Goal: Contribute content: Contribute content

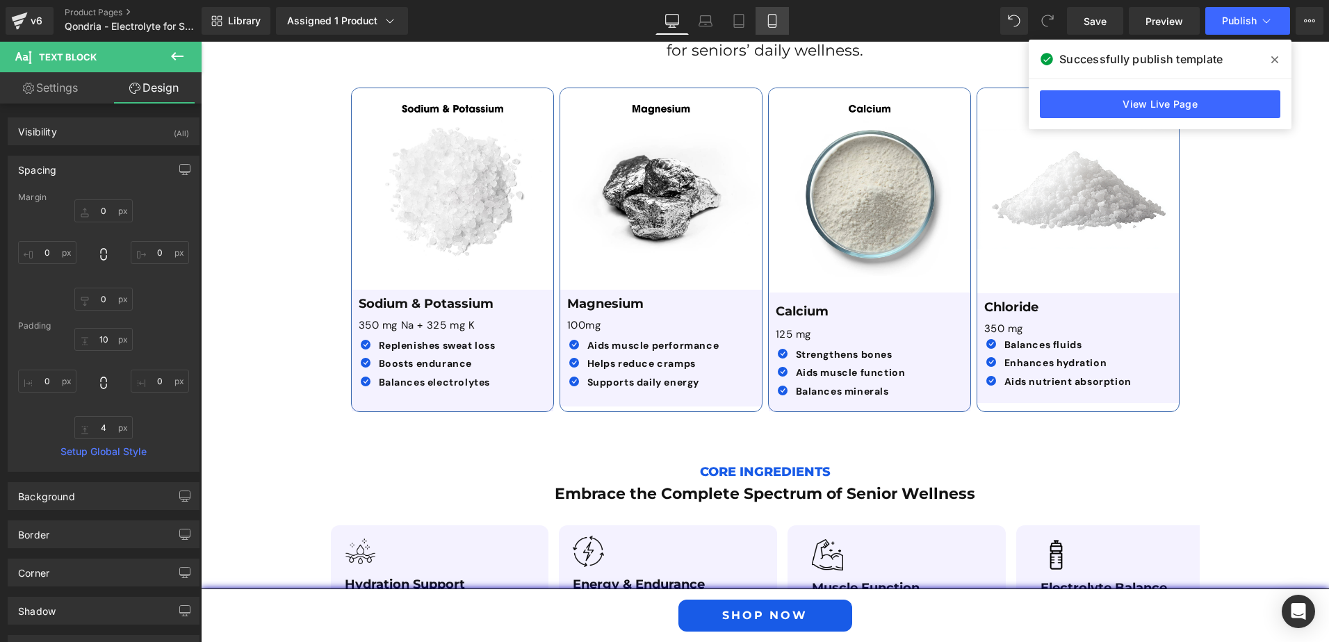
drag, startPoint x: 769, startPoint y: 29, endPoint x: 133, endPoint y: 42, distance: 636.4
click at [769, 29] on link "Mobile" at bounding box center [772, 21] width 33 height 28
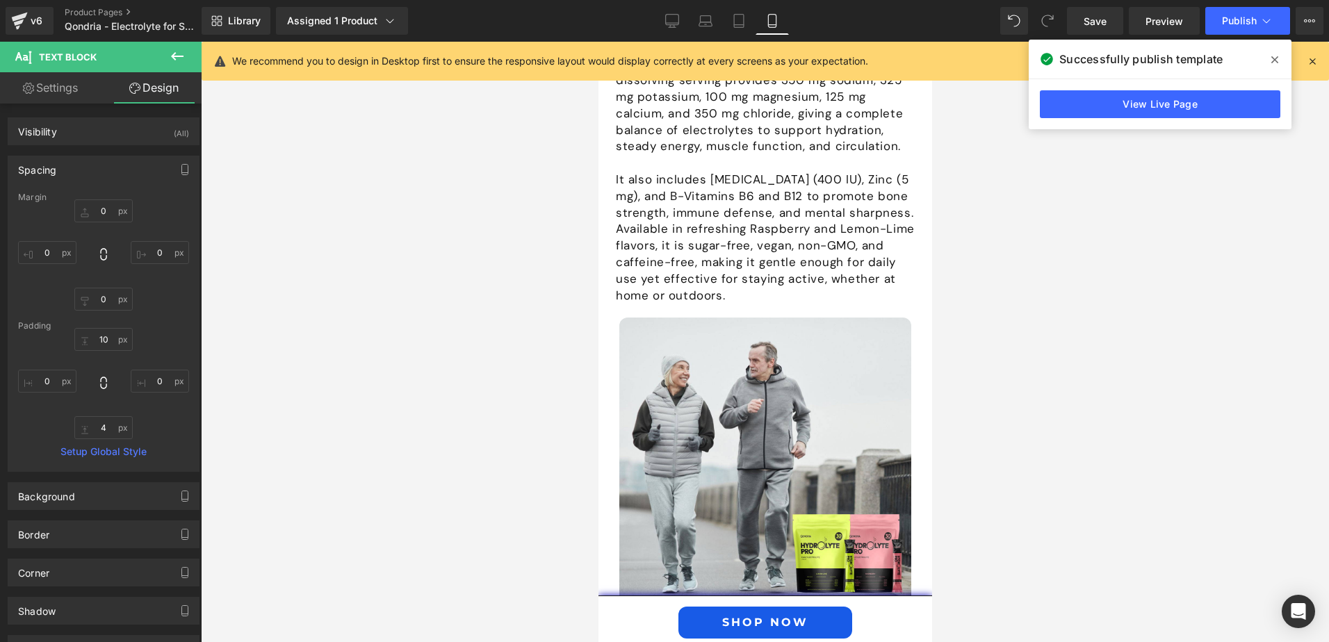
type input "0"
type input "10"
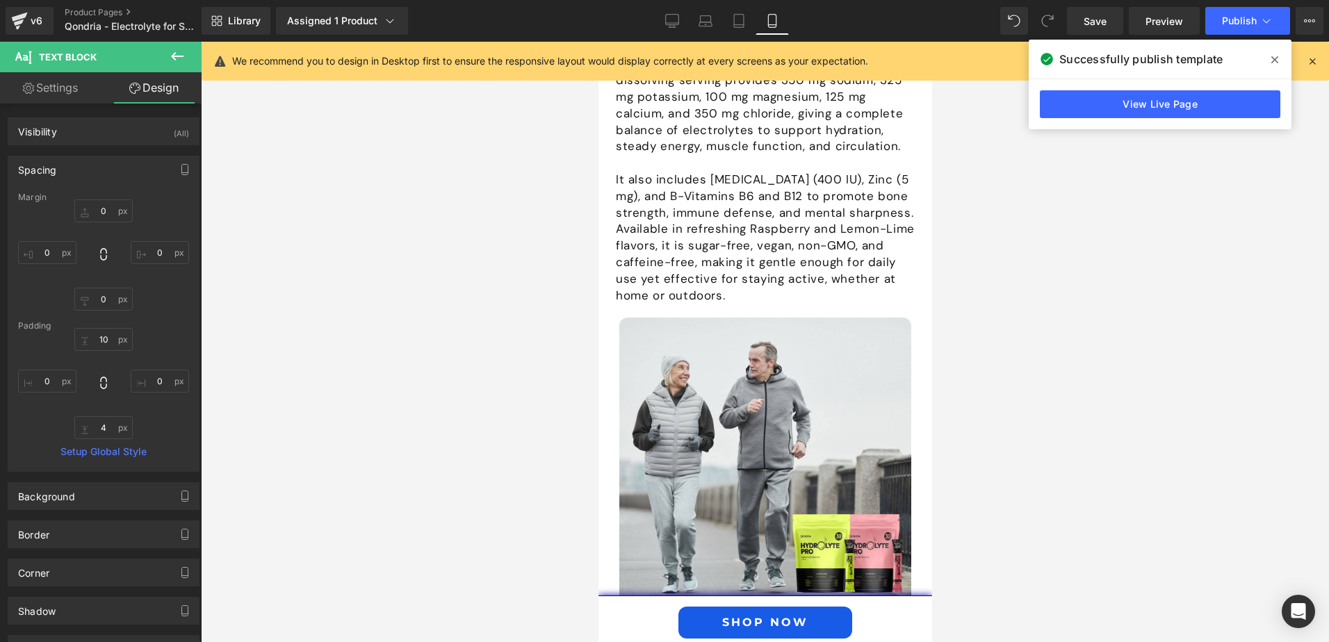
type input "0"
type input "4"
type input "0"
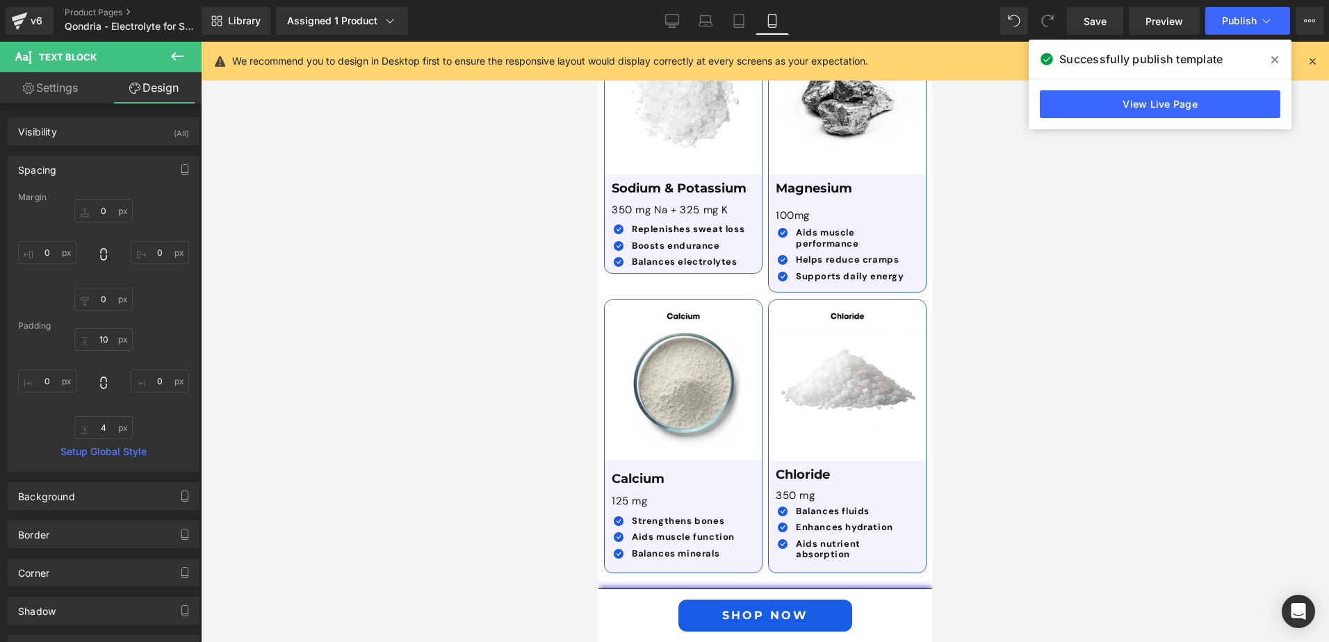
scroll to position [3921, 0]
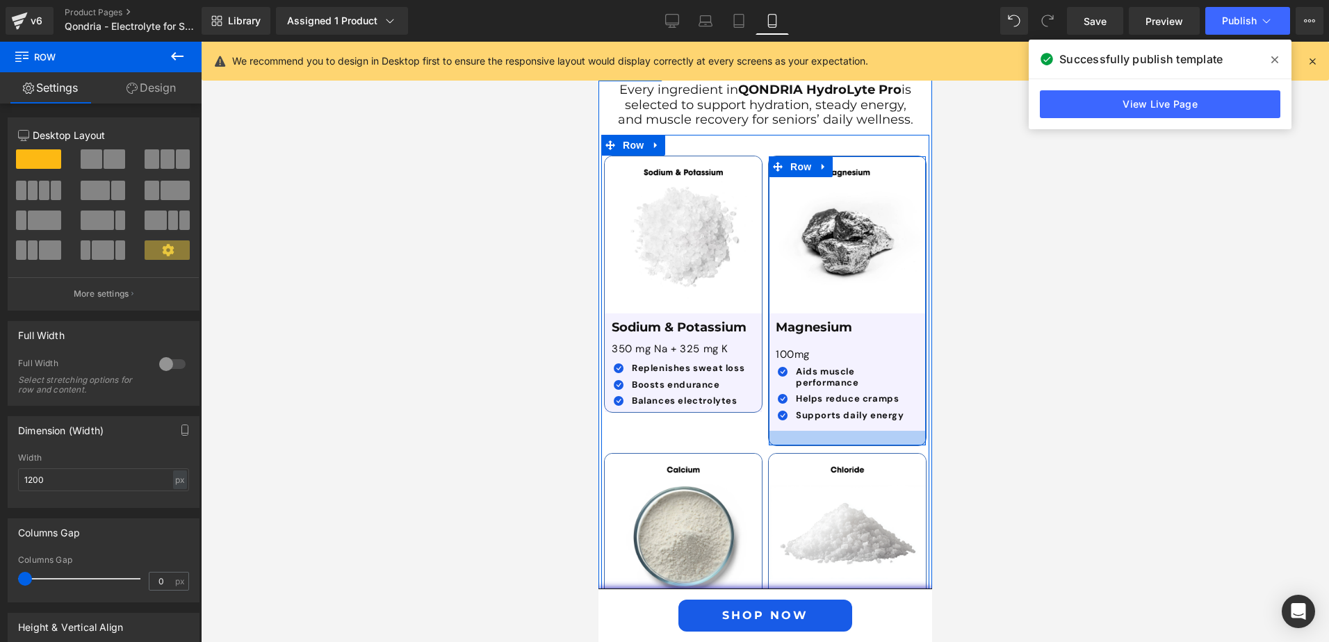
drag, startPoint x: 848, startPoint y: 398, endPoint x: 852, endPoint y: 413, distance: 15.2
click at [852, 431] on div at bounding box center [846, 438] width 157 height 15
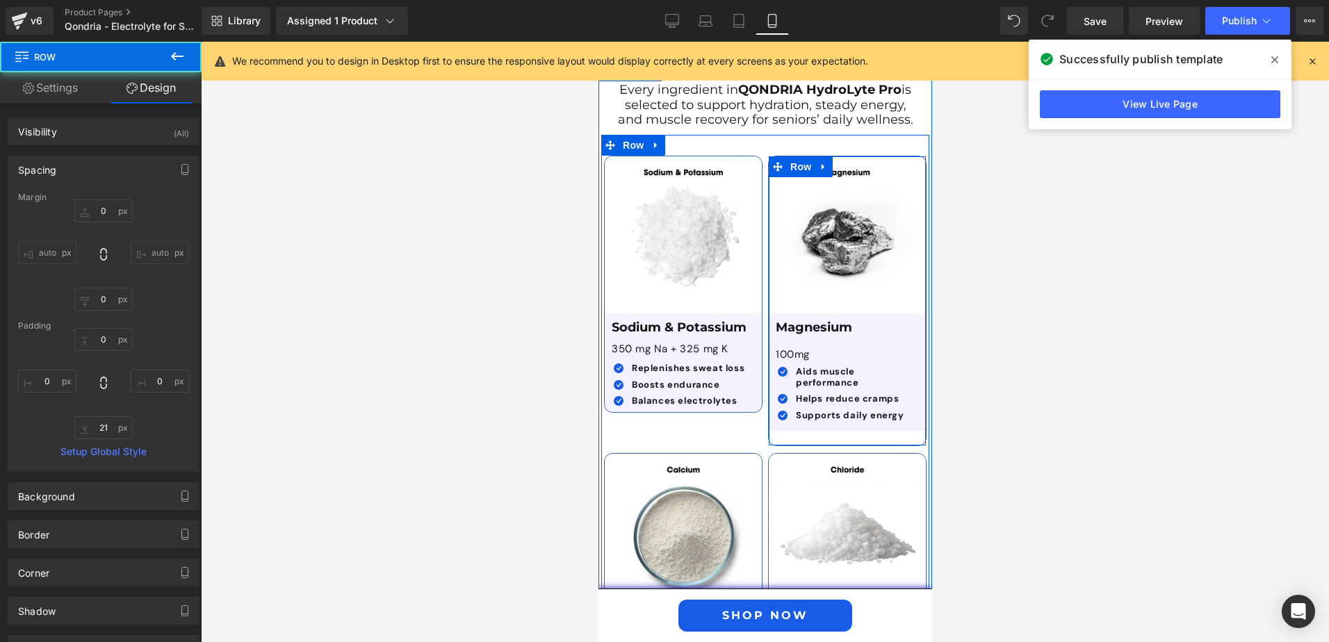
type input "0"
type input "21"
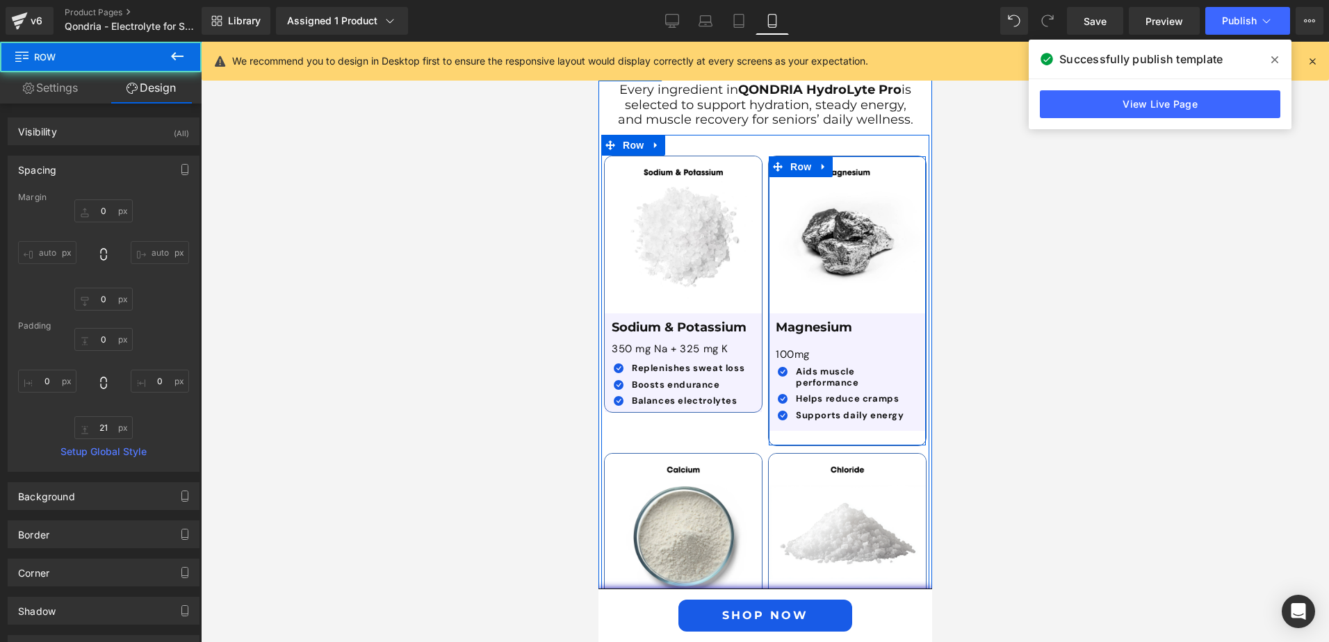
type input "0"
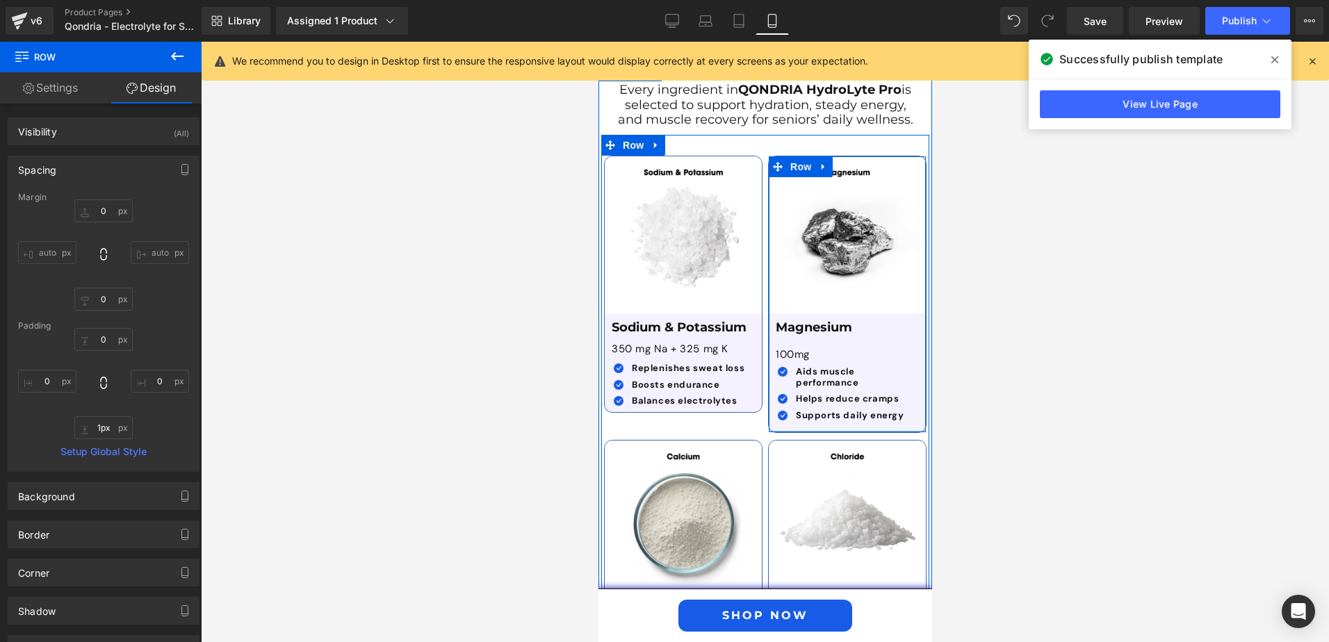
type input "0px"
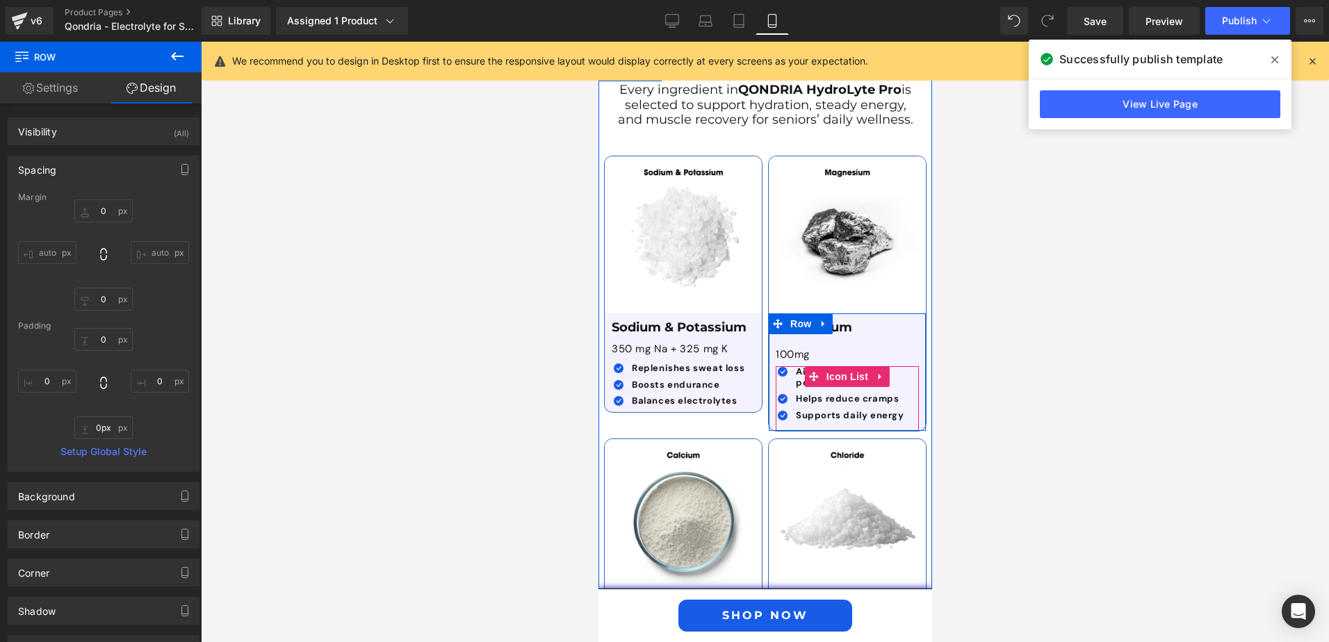
drag, startPoint x: 816, startPoint y: 413, endPoint x: 820, endPoint y: 391, distance: 22.1
click at [820, 391] on div "Image Magnesium Text Block 100mg Text Block Icon Aids muscle performance Text B…" at bounding box center [847, 293] width 159 height 275
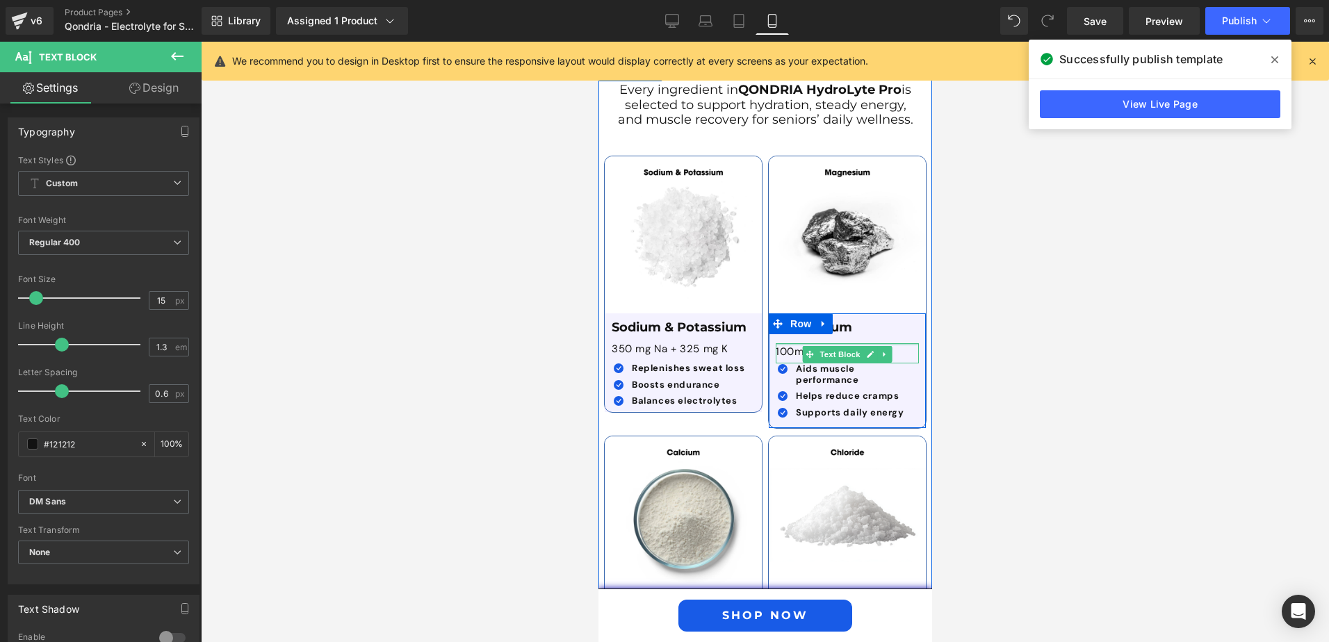
click at [871, 321] on div "Magnesium Text Block 100mg Text Block Icon Aids muscle performance Text Block I…" at bounding box center [846, 374] width 157 height 107
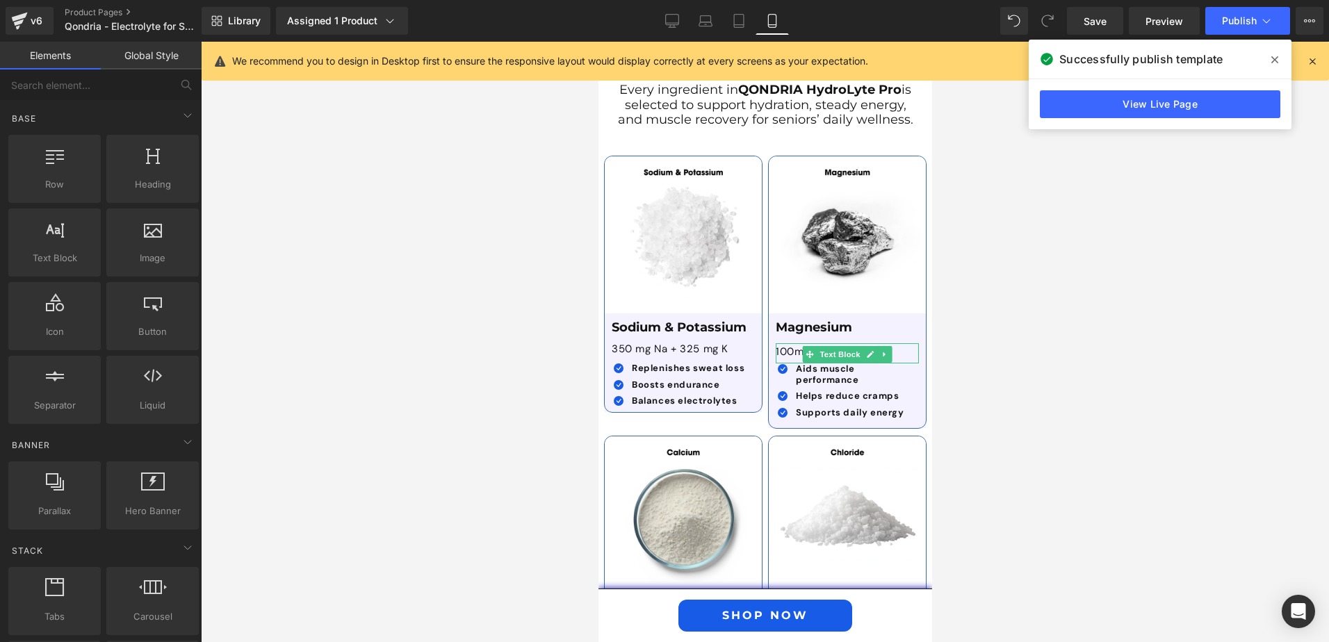
click at [1005, 322] on div at bounding box center [765, 342] width 1129 height 601
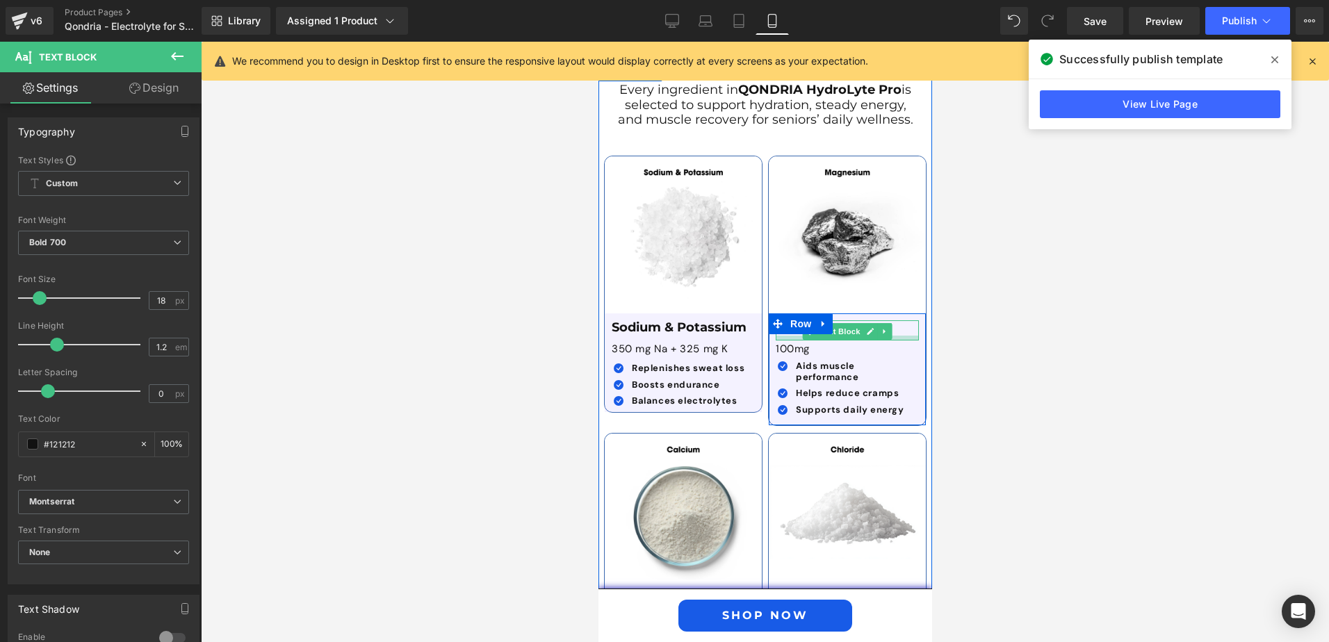
click at [890, 336] on div at bounding box center [846, 338] width 143 height 5
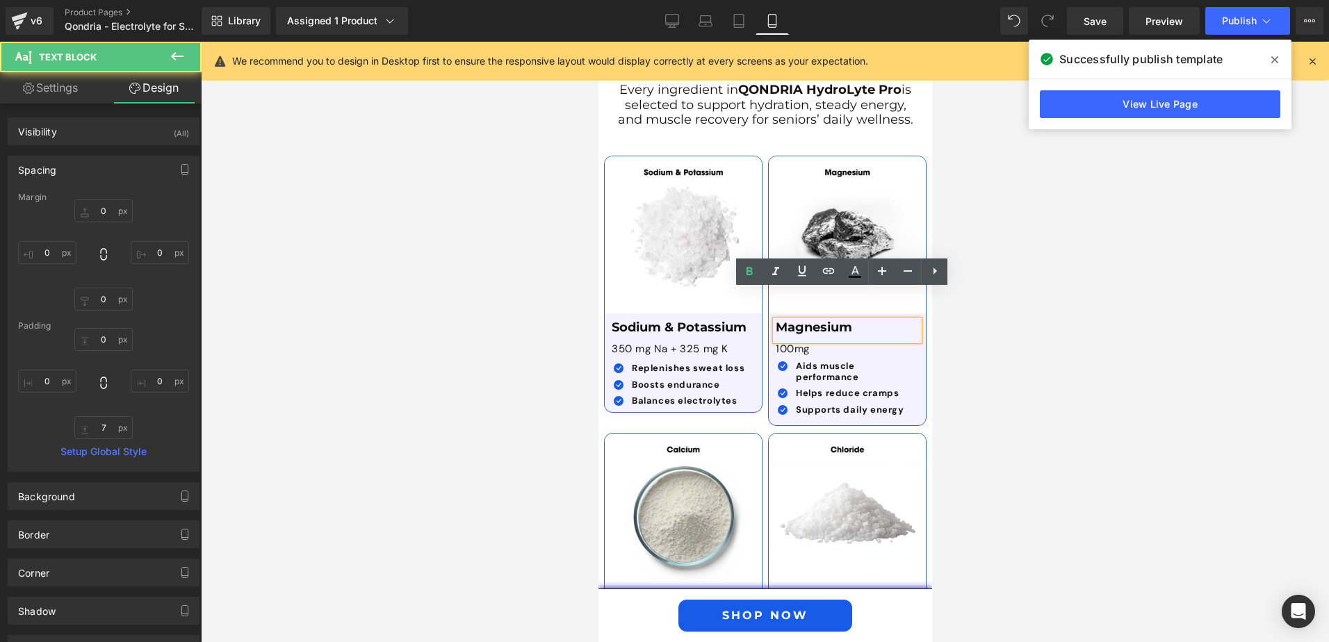
click at [1012, 362] on div at bounding box center [765, 342] width 1129 height 601
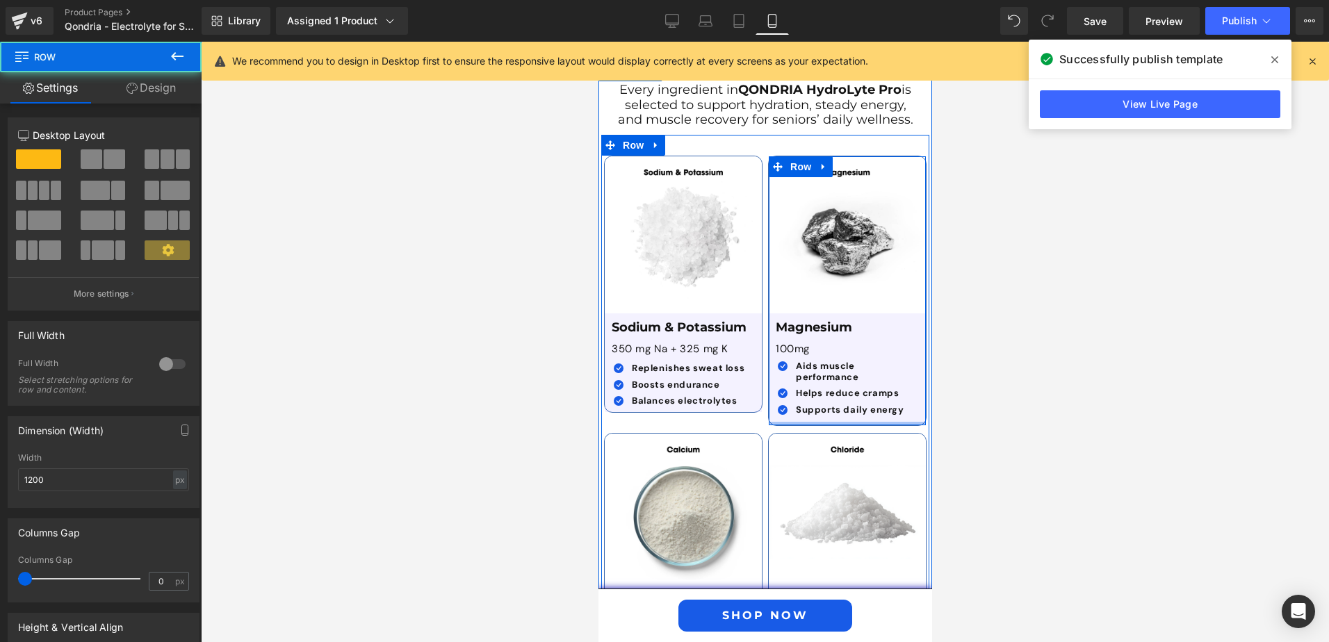
click at [821, 386] on div "Image Magnesium Text Block 100mg Text Block Icon Aids muscle performance Text B…" at bounding box center [847, 291] width 159 height 270
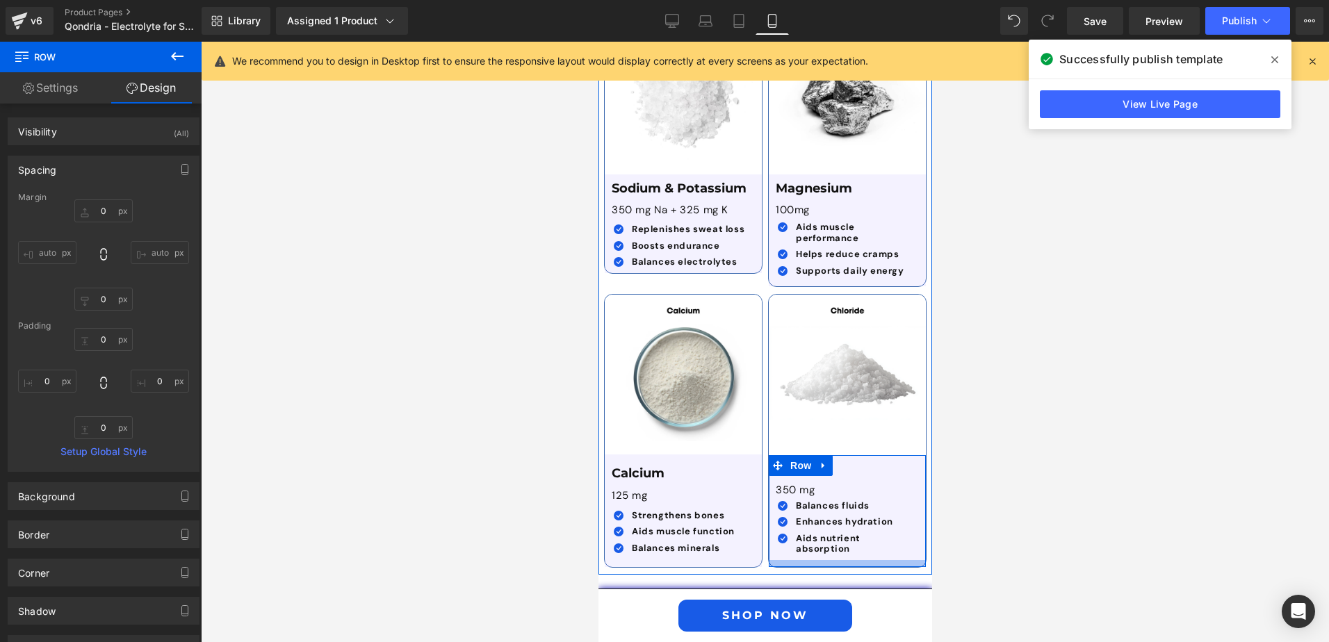
scroll to position [4199, 0]
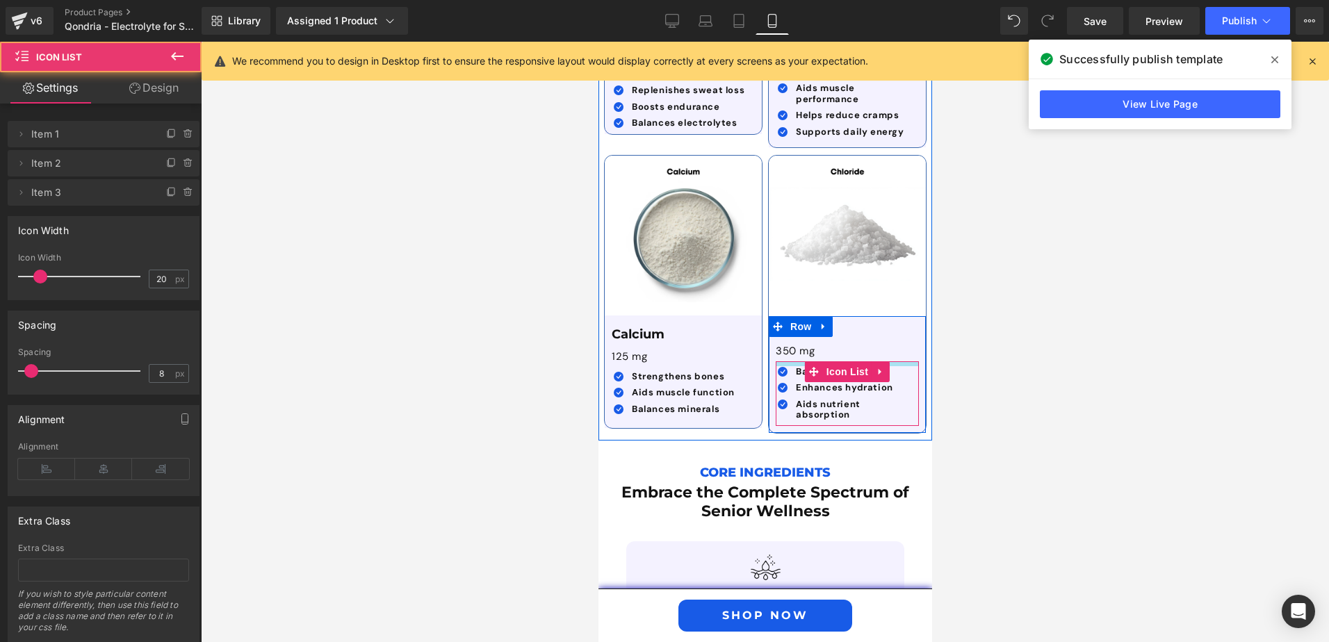
click at [896, 362] on div "Icon Balances fluids Text Block Icon Enhances hydration Text Block Icon" at bounding box center [846, 394] width 143 height 65
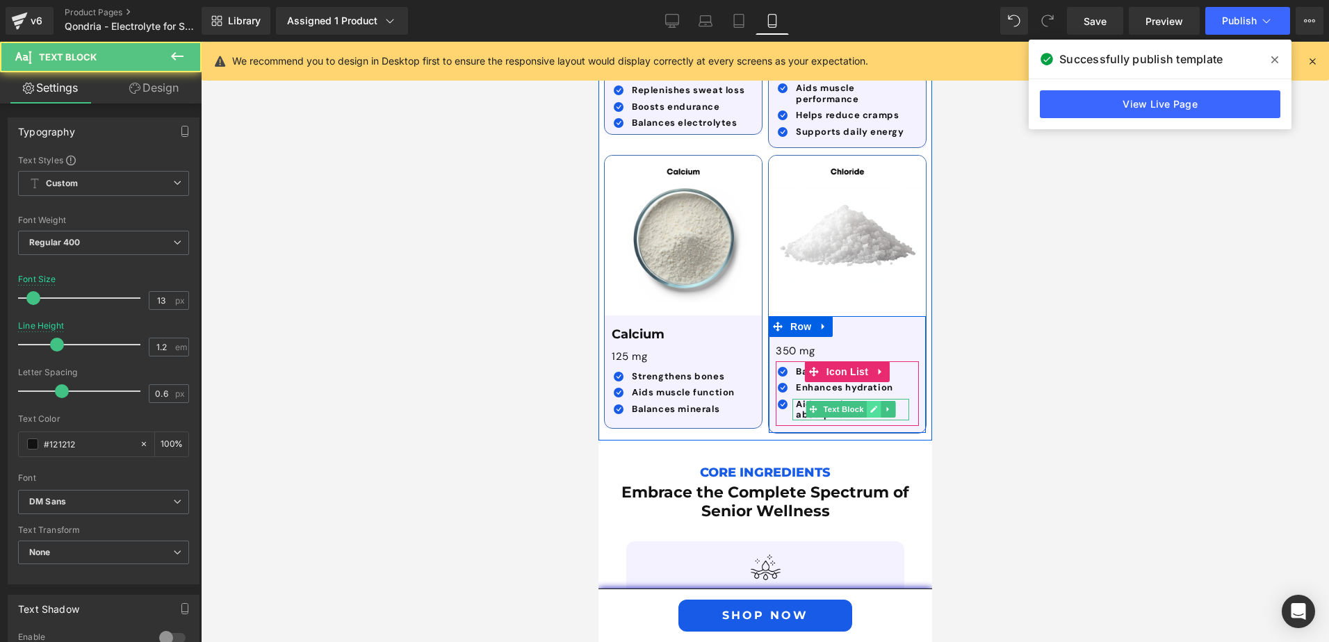
click at [869, 399] on div "Aids nutrient absorption Text Block" at bounding box center [850, 410] width 117 height 22
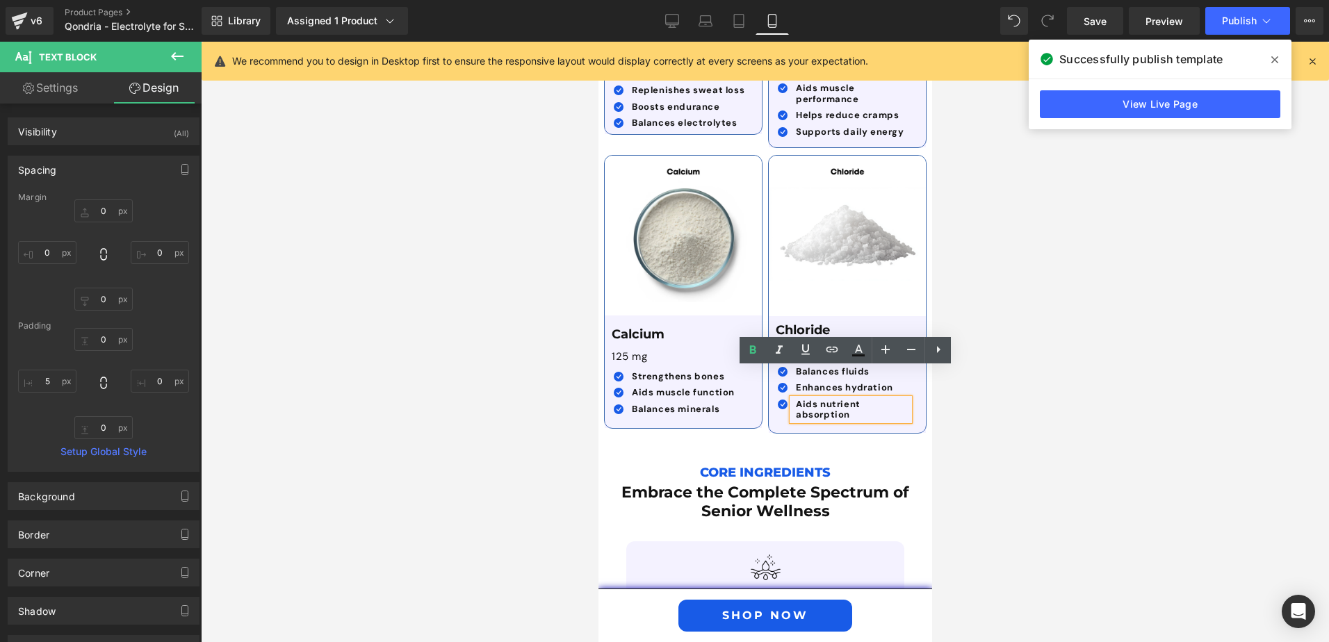
click at [1045, 390] on div at bounding box center [765, 342] width 1129 height 601
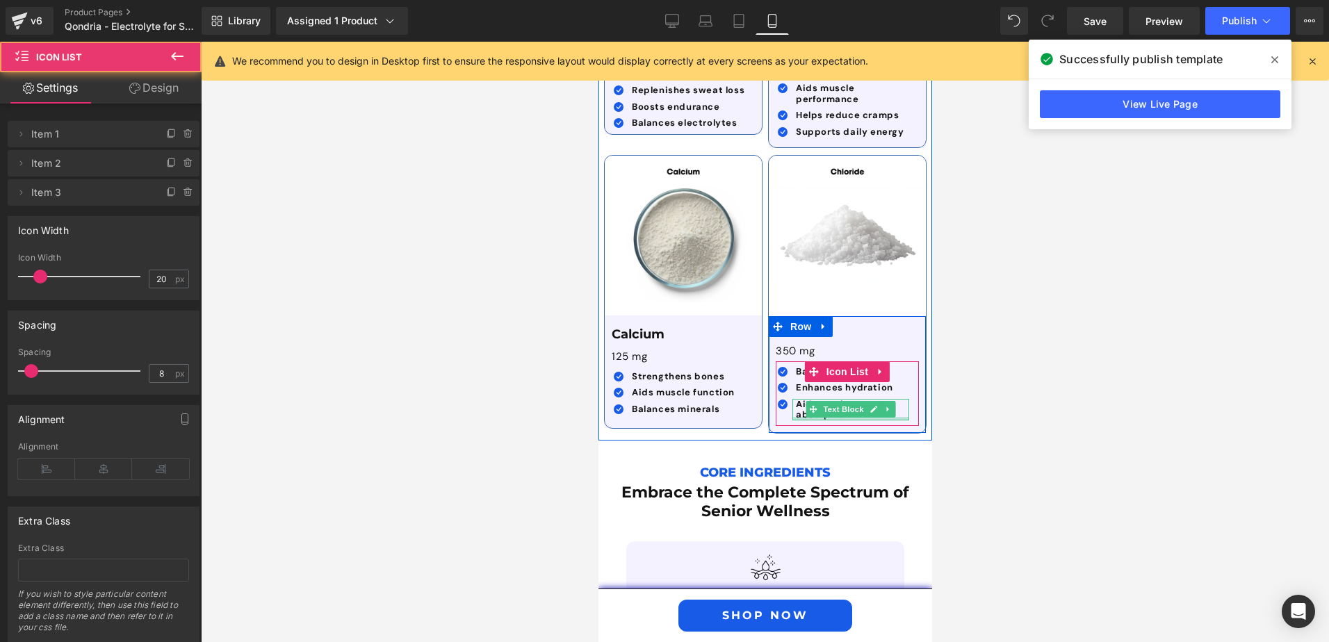
drag, startPoint x: 883, startPoint y: 396, endPoint x: 885, endPoint y: 388, distance: 7.9
click at [885, 388] on div "Icon Balances fluids Text Block Icon Enhances hydration Text Block Icon" at bounding box center [846, 394] width 143 height 65
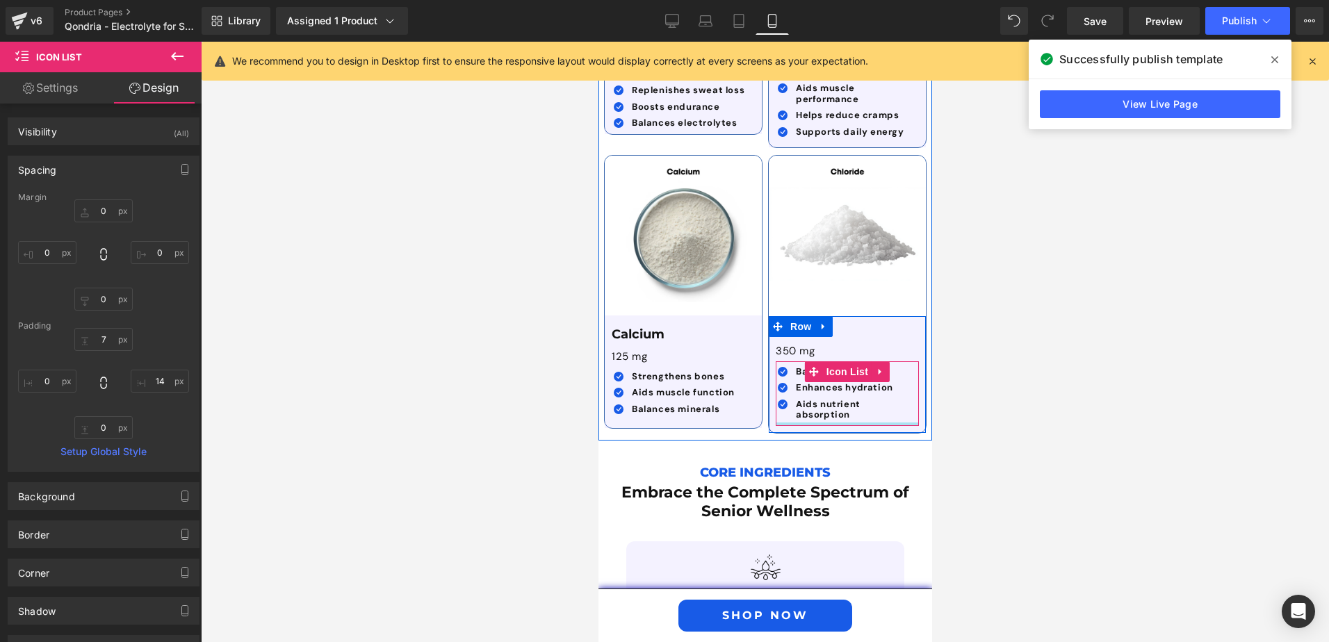
type input "0px"
click at [882, 388] on div "Icon Balances fluids Text Block Icon Enhances hydration Text Block Icon" at bounding box center [846, 394] width 143 height 65
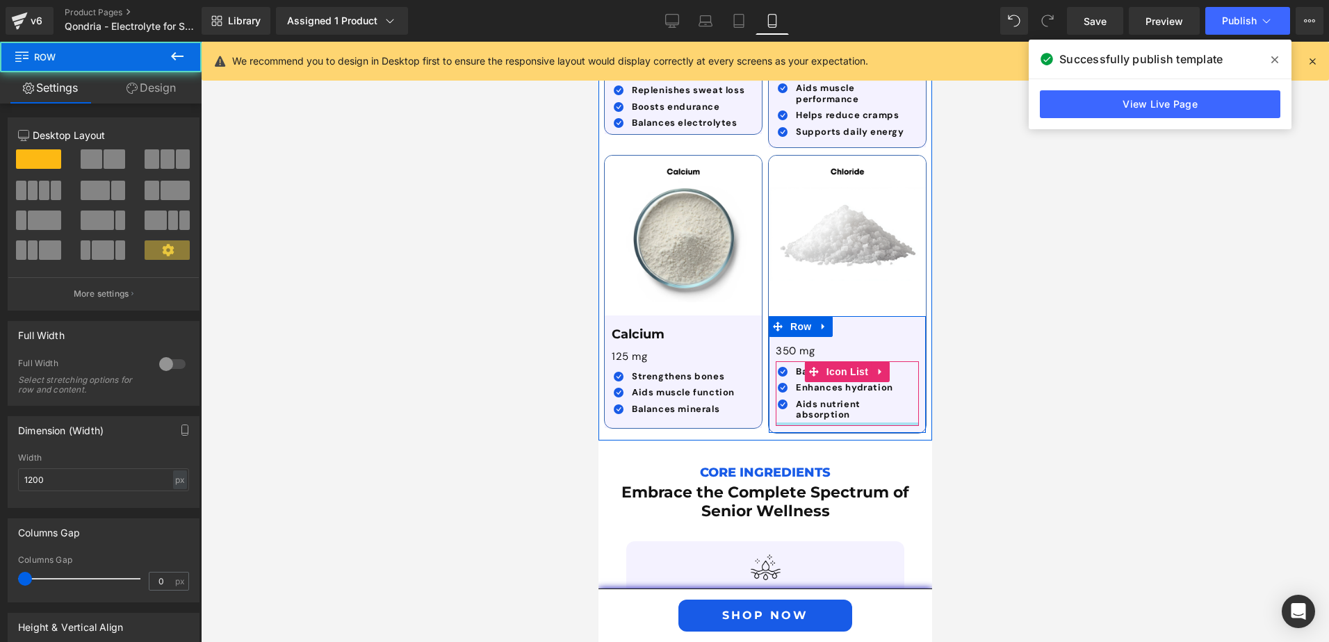
click at [872, 394] on div "Image Chloride Text Block 350 mg Text Block Icon Balances fluids Text Block Ico…" at bounding box center [847, 294] width 159 height 279
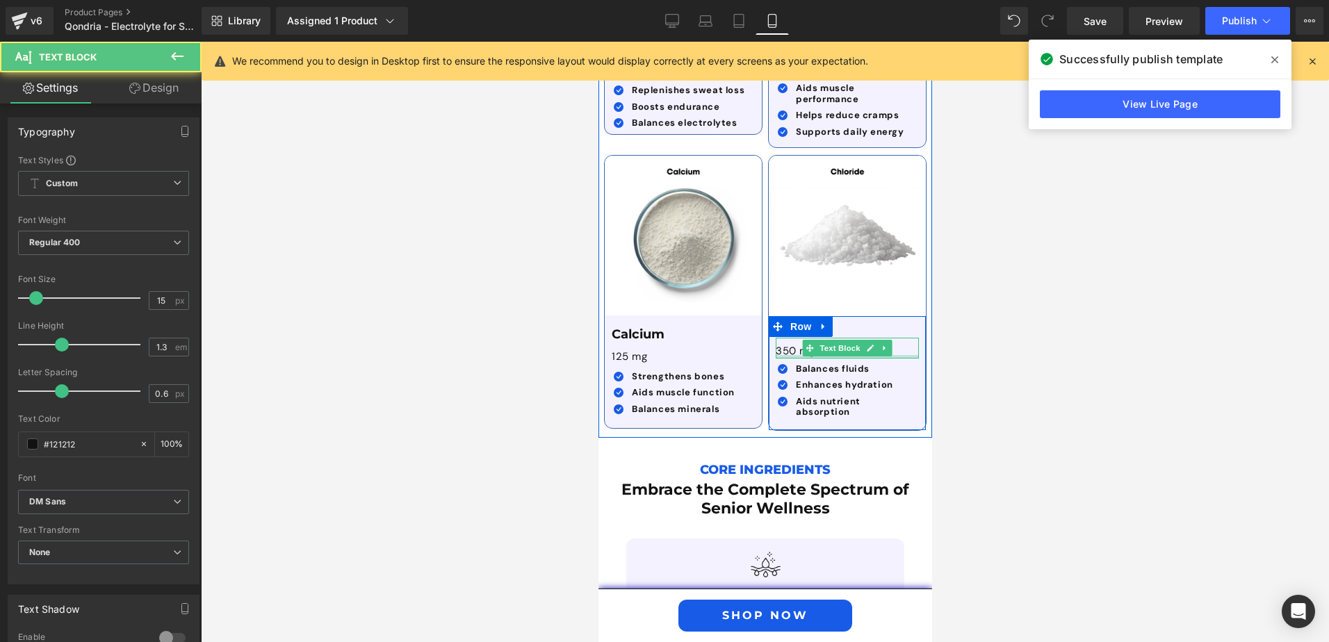
click at [789, 355] on div at bounding box center [846, 356] width 143 height 3
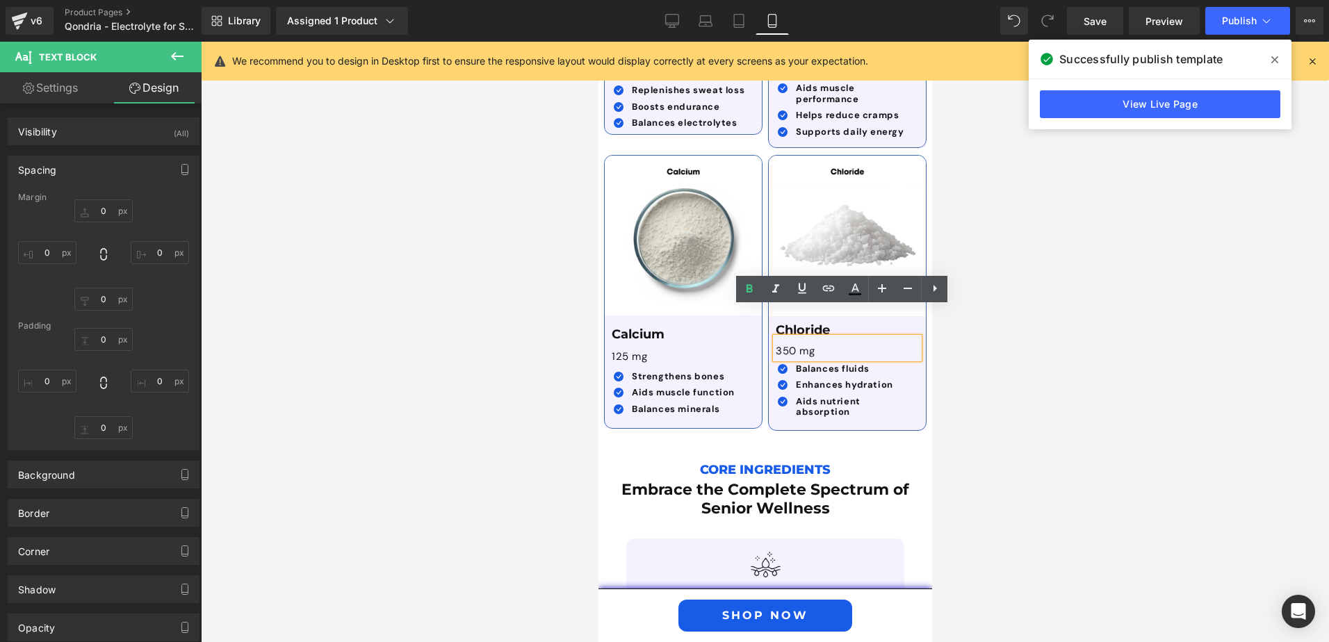
type input "0"
type input "10"
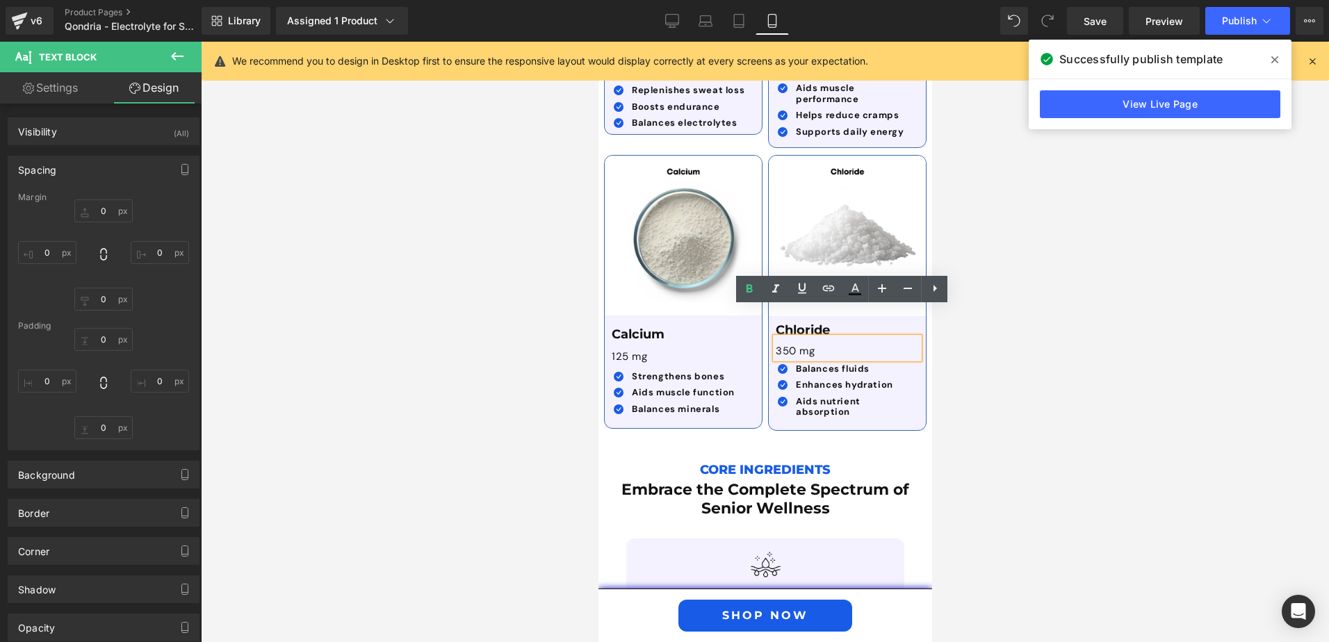
type input "0"
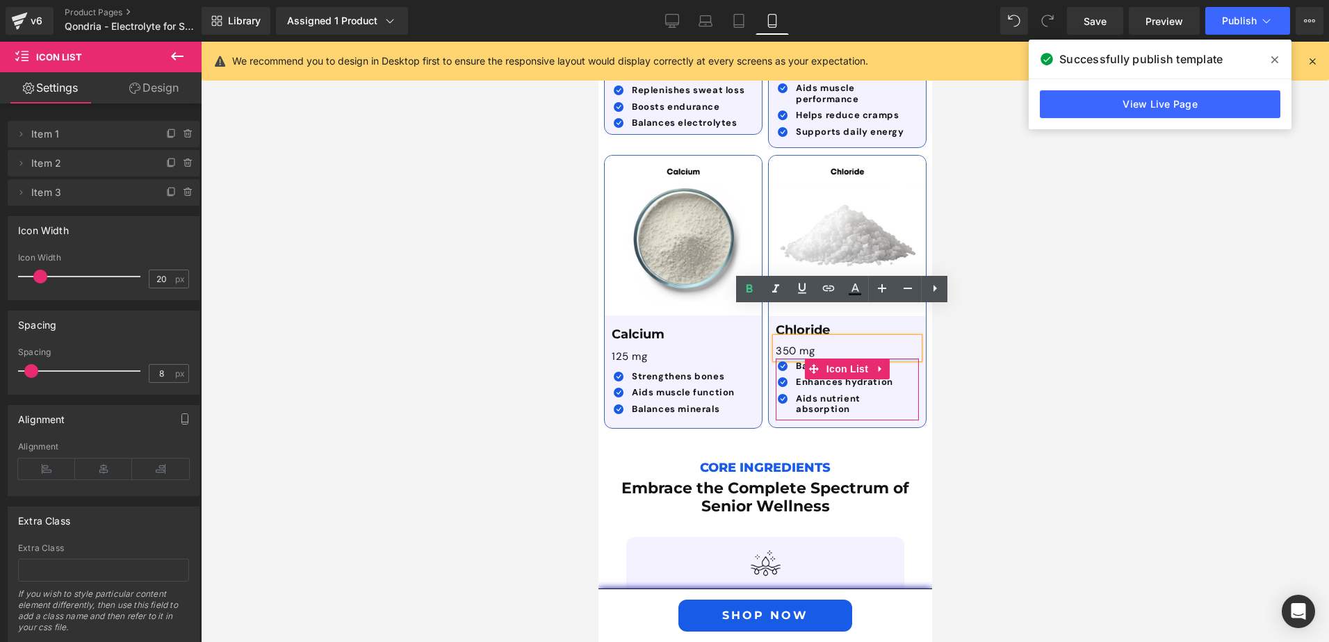
click at [791, 327] on div "Chloride Text Block 350 mg Text Block Icon Balances fluids Text Block Icon Enha…" at bounding box center [846, 371] width 157 height 97
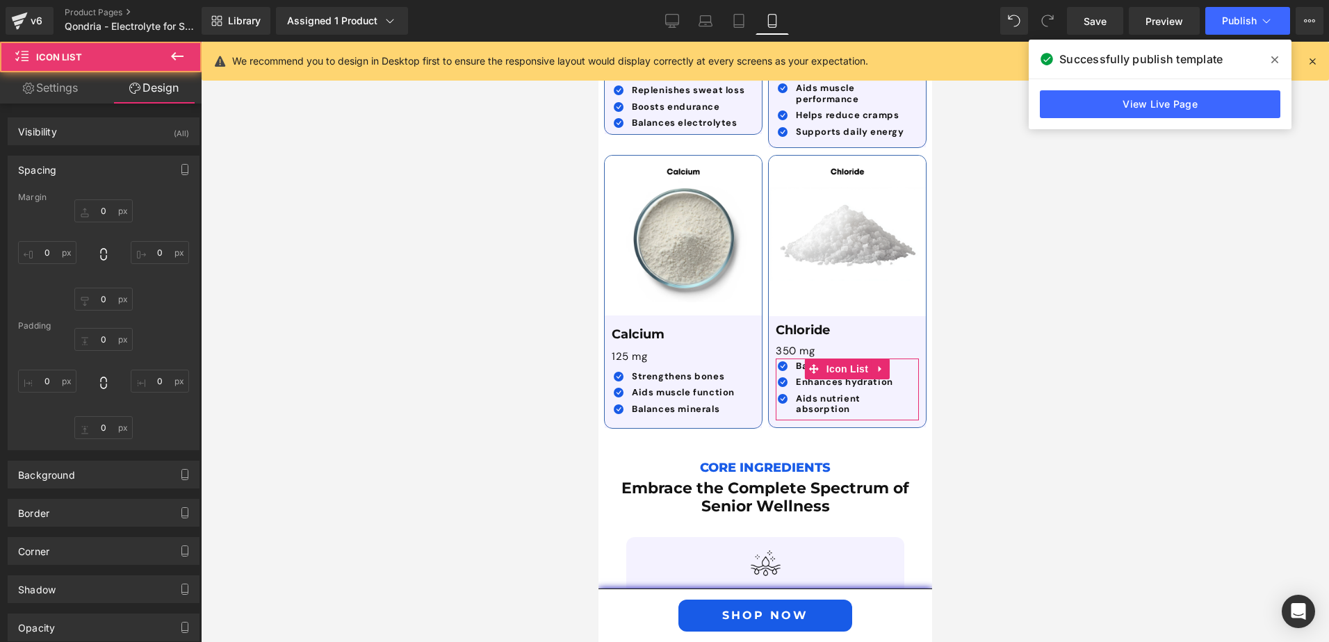
type input "0"
type input "3"
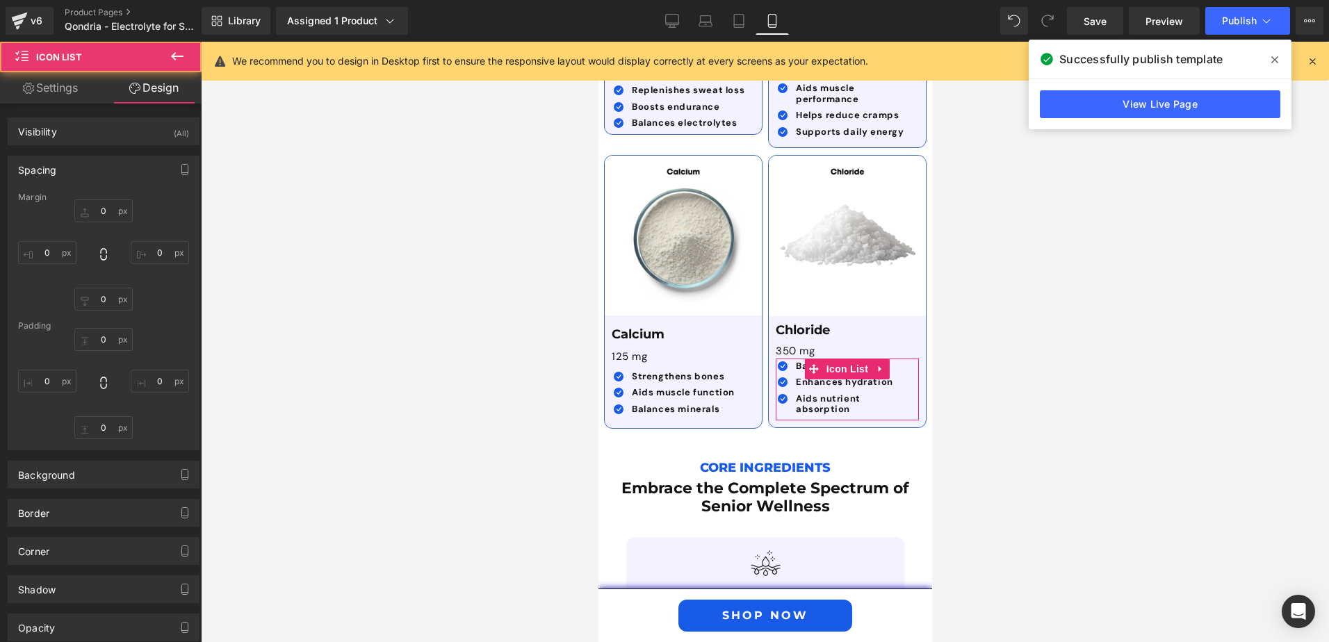
type input "14"
type input "0"
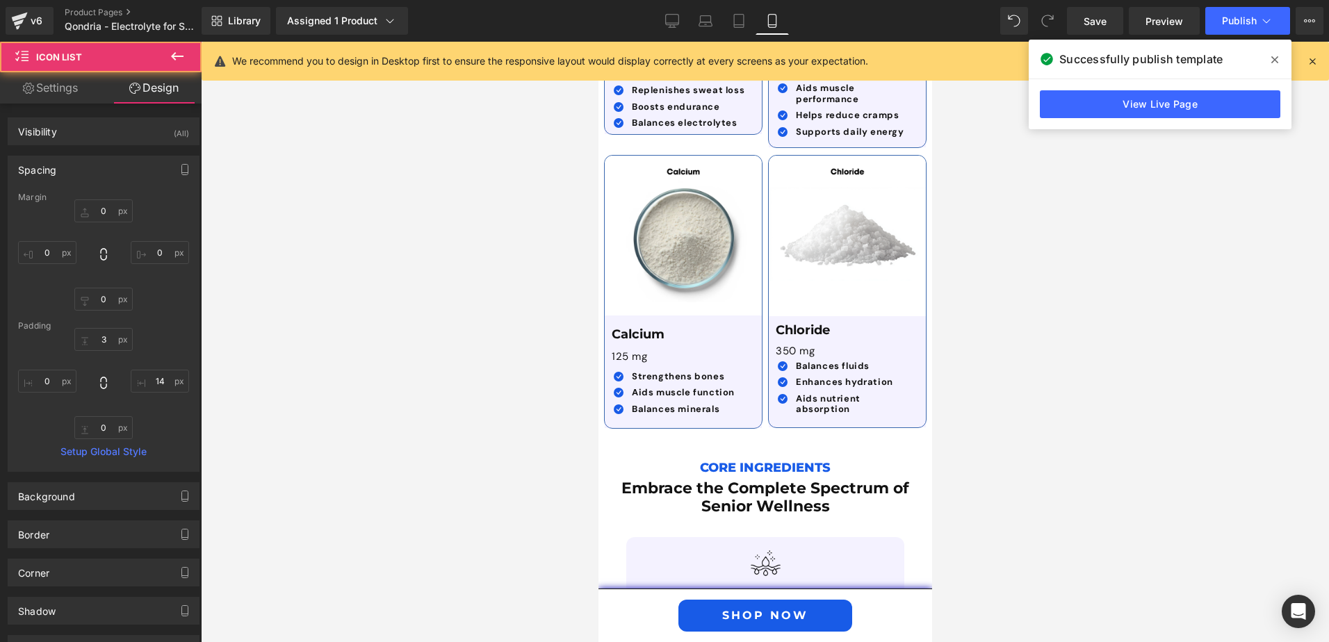
click at [1006, 407] on div at bounding box center [765, 342] width 1129 height 601
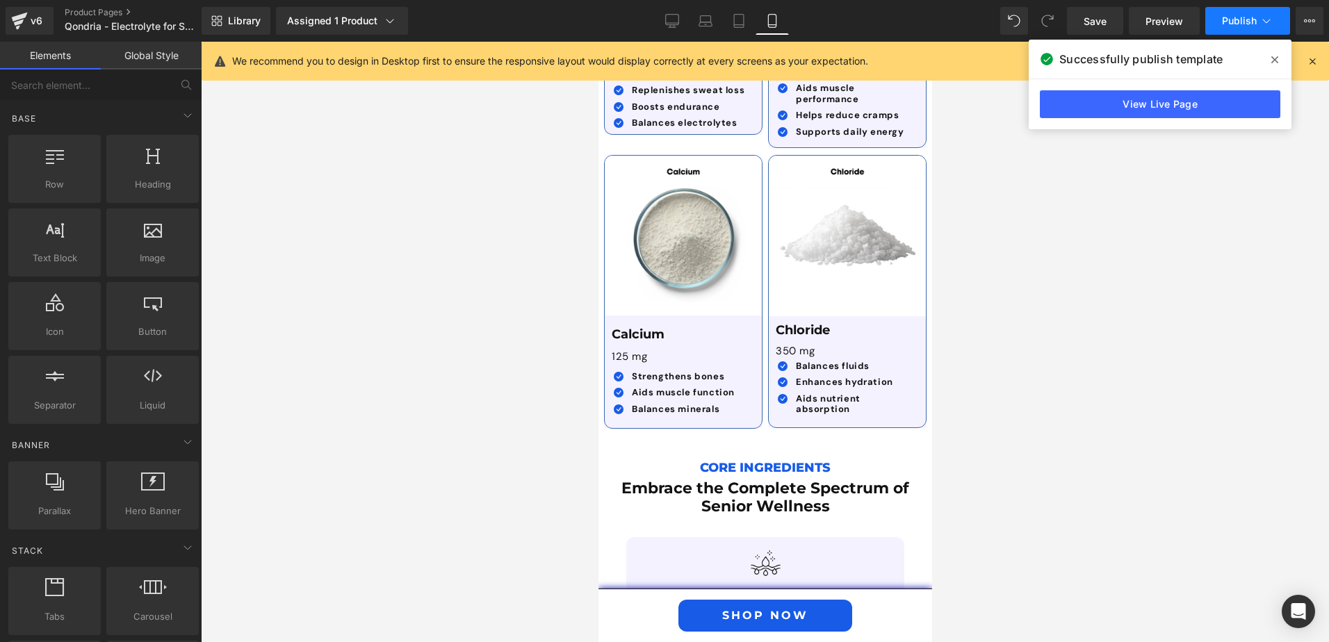
click at [1222, 29] on button "Publish" at bounding box center [1248, 21] width 85 height 28
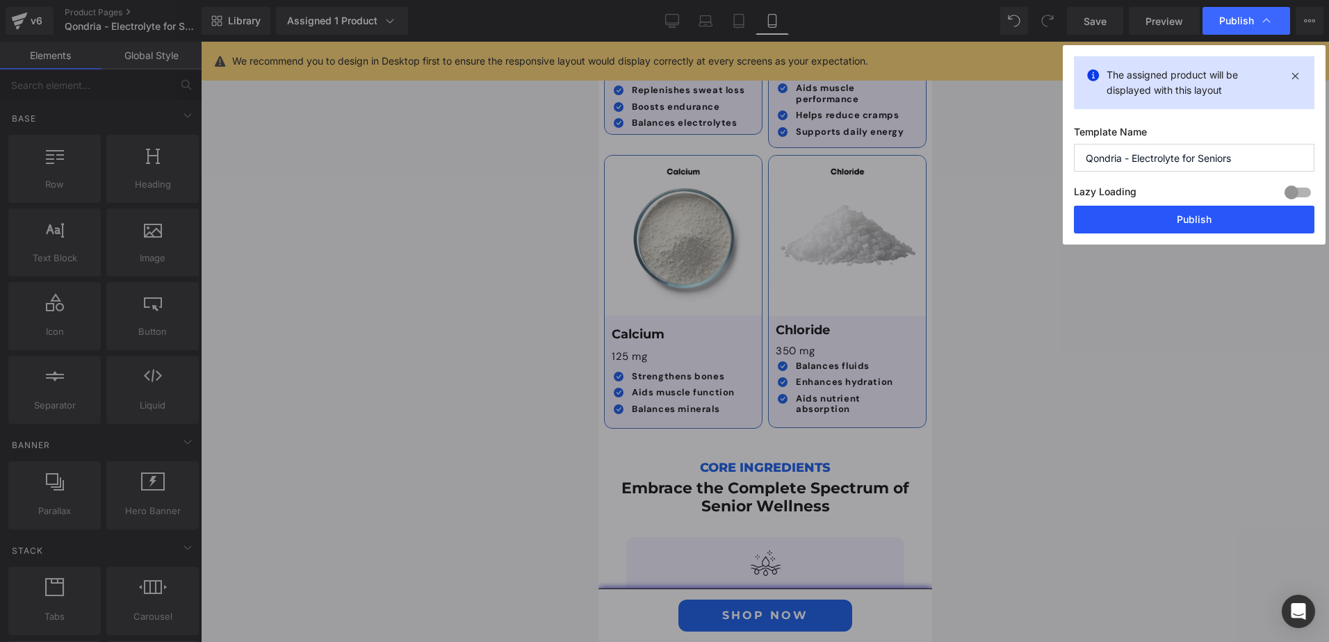
click at [1227, 230] on button "Publish" at bounding box center [1194, 220] width 241 height 28
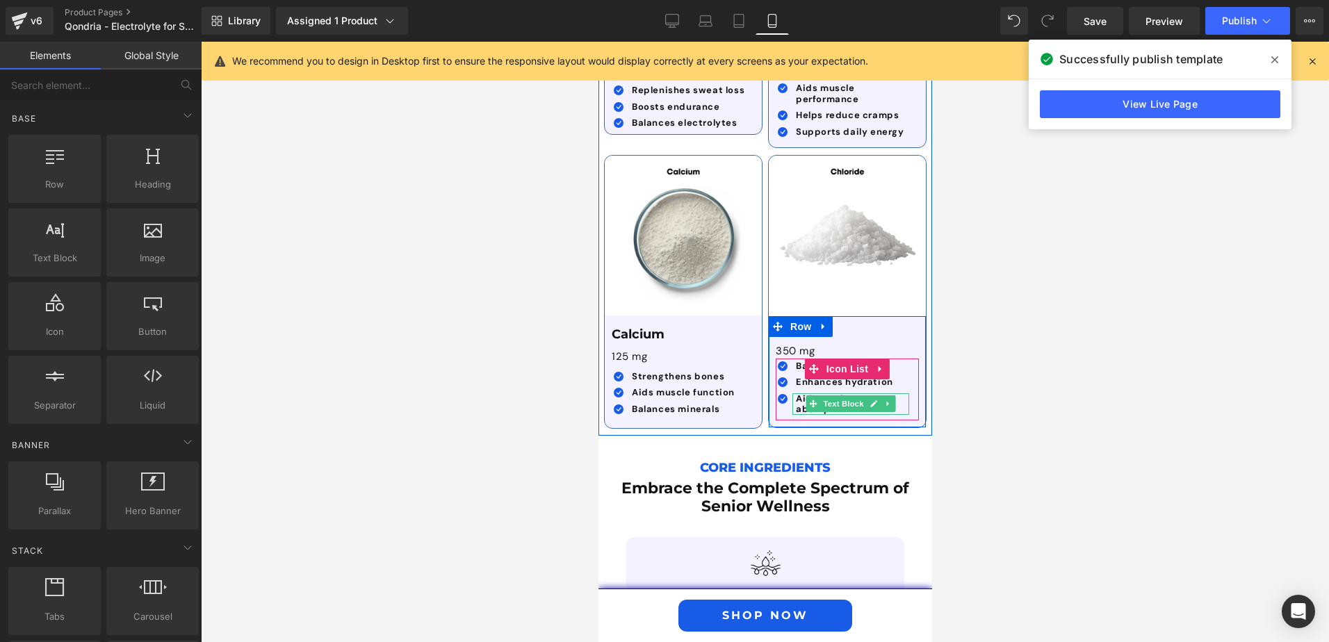
click at [795, 393] on strong "Aids nutrient absorption" at bounding box center [827, 404] width 65 height 23
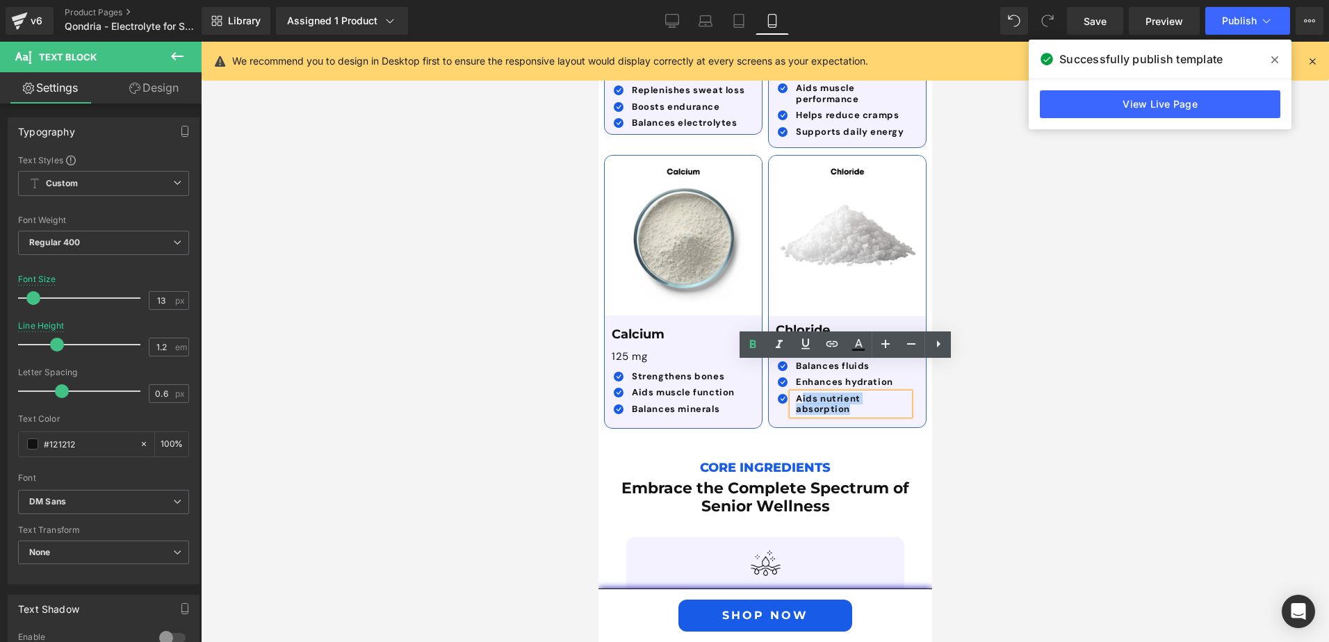
drag, startPoint x: 849, startPoint y: 377, endPoint x: 799, endPoint y: 369, distance: 50.6
click at [795, 394] on p "Aids nutrient absorption" at bounding box center [851, 405] width 113 height 22
drag, startPoint x: 791, startPoint y: 368, endPoint x: 860, endPoint y: 379, distance: 69.7
click at [859, 394] on p "Aids nutrient absorption" at bounding box center [851, 405] width 113 height 22
copy strong "Aids nutrient absorption"
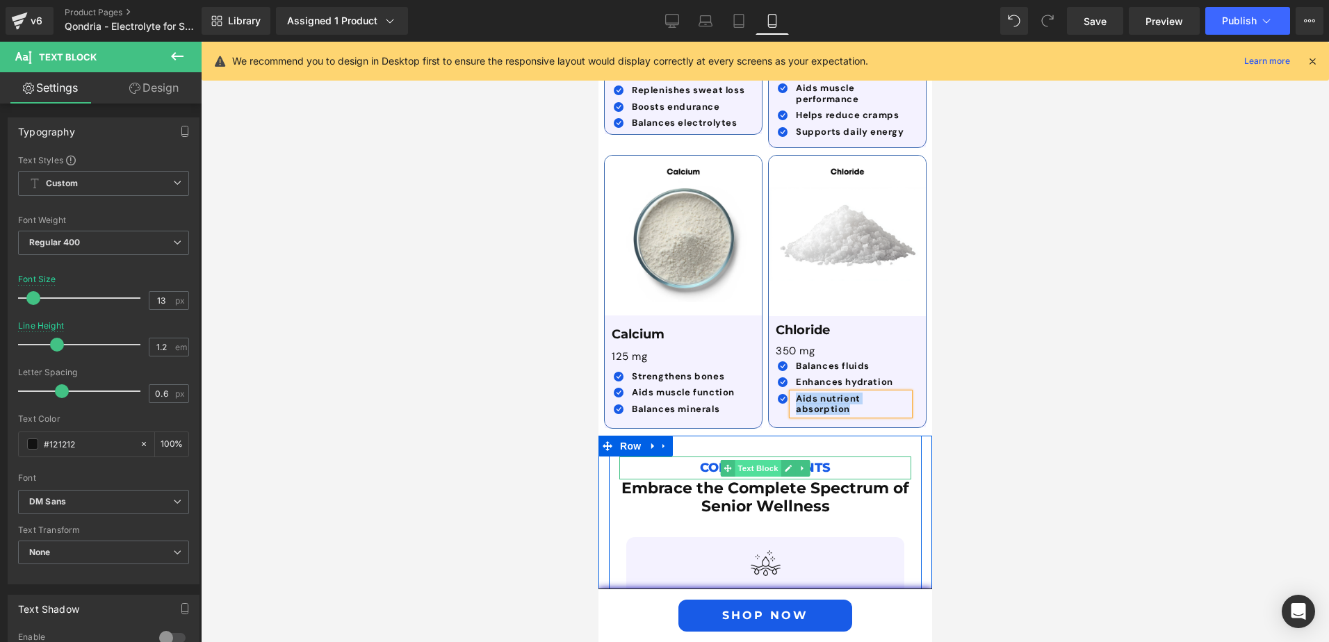
paste div
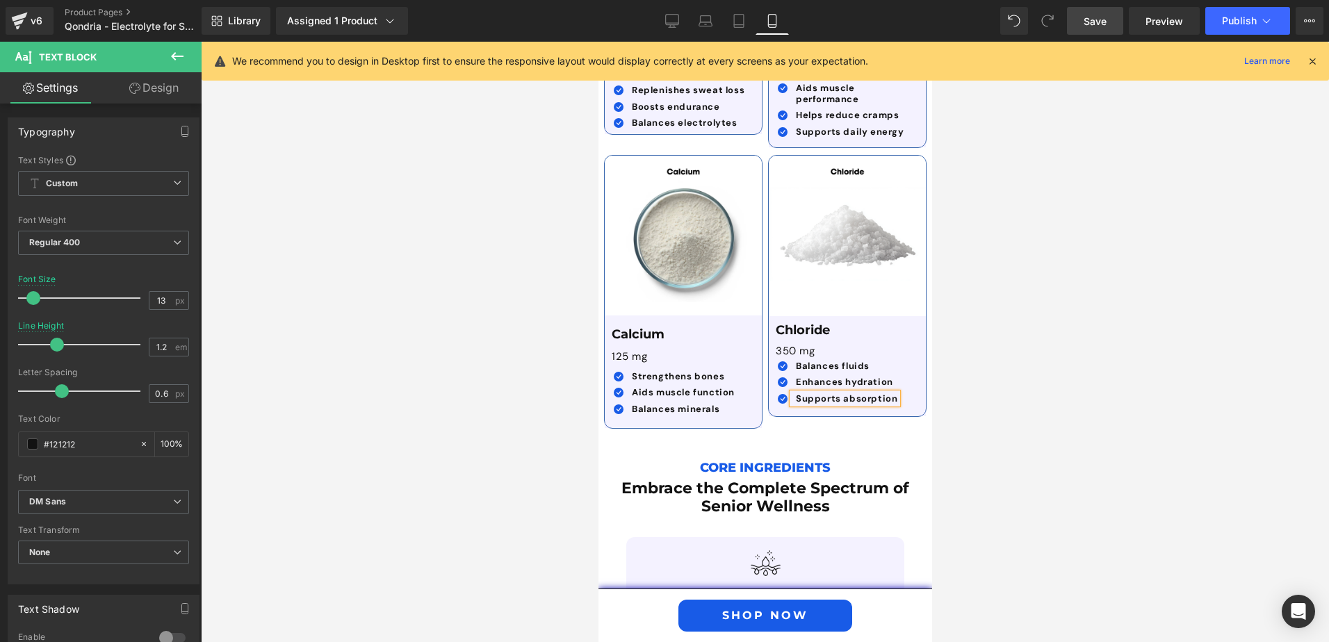
drag, startPoint x: 1102, startPoint y: 8, endPoint x: 1109, endPoint y: 13, distance: 8.9
click at [1102, 8] on link "Save" at bounding box center [1095, 21] width 56 height 28
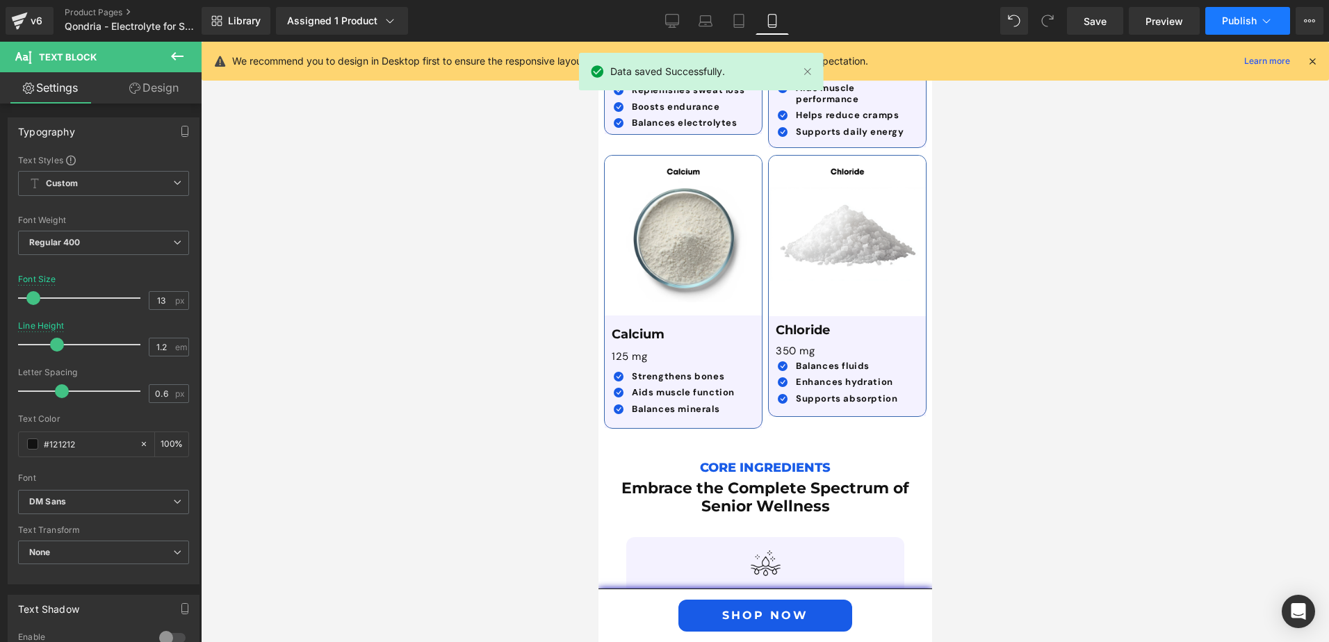
click at [1242, 10] on button "Publish" at bounding box center [1248, 21] width 85 height 28
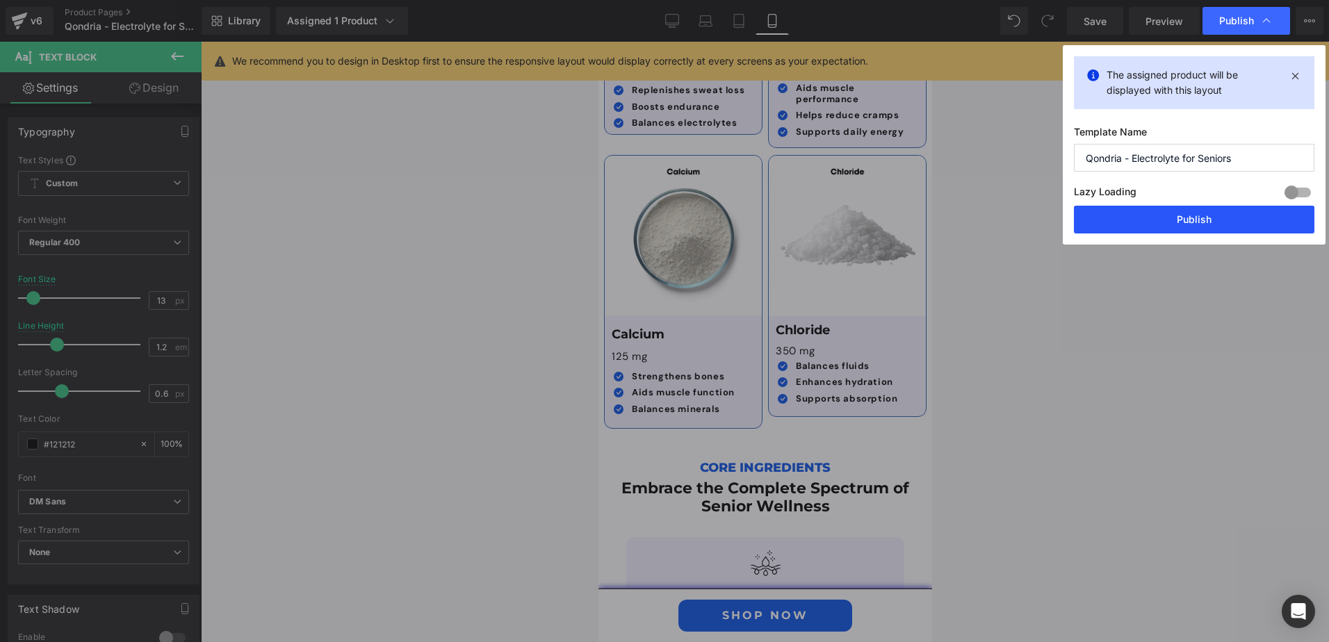
click at [1172, 210] on button "Publish" at bounding box center [1194, 220] width 241 height 28
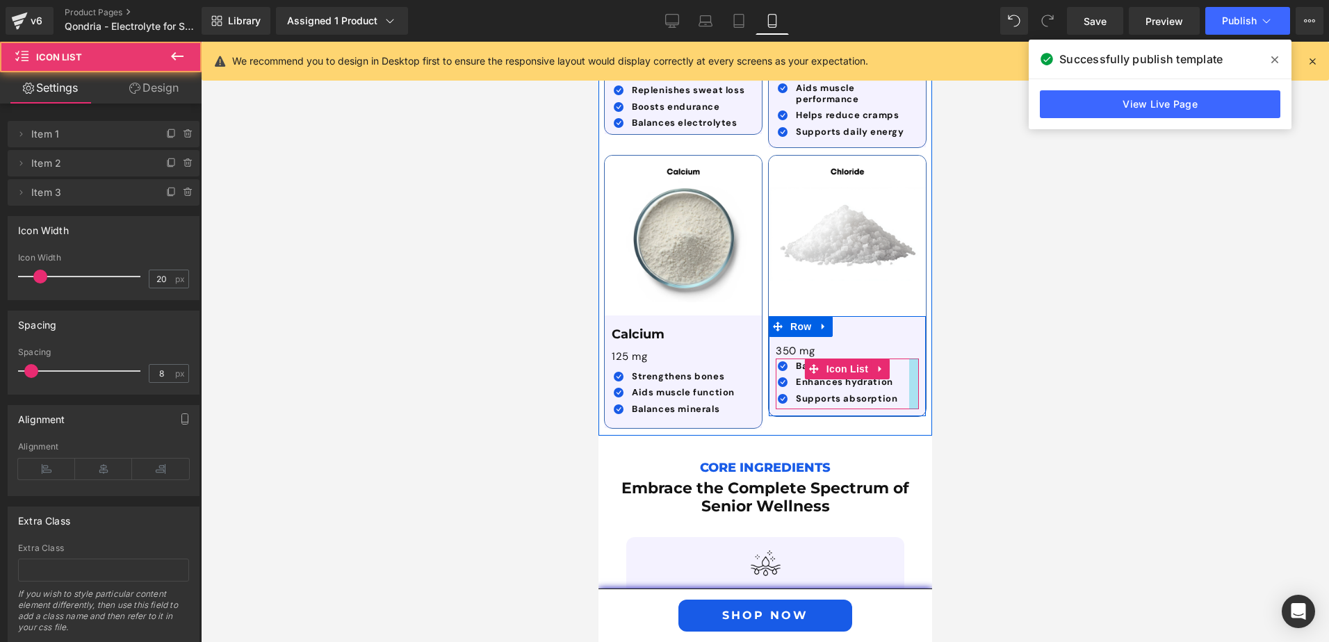
click at [912, 359] on div at bounding box center [914, 384] width 10 height 51
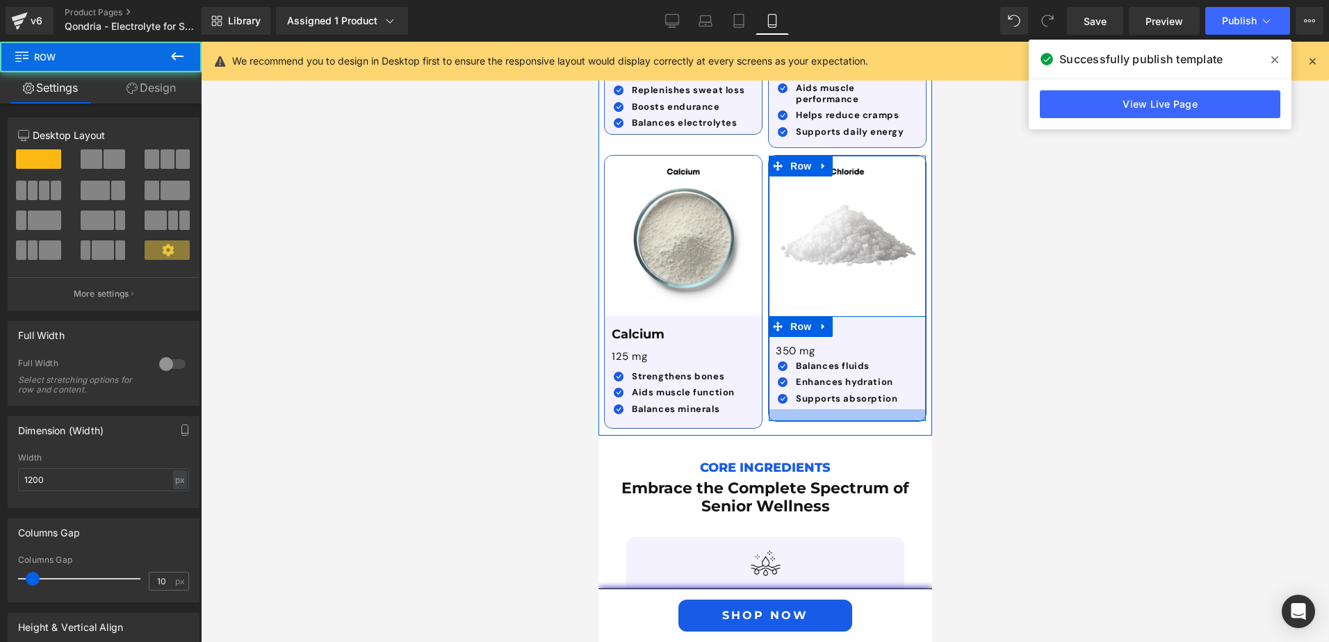
click at [818, 410] on div at bounding box center [846, 416] width 157 height 12
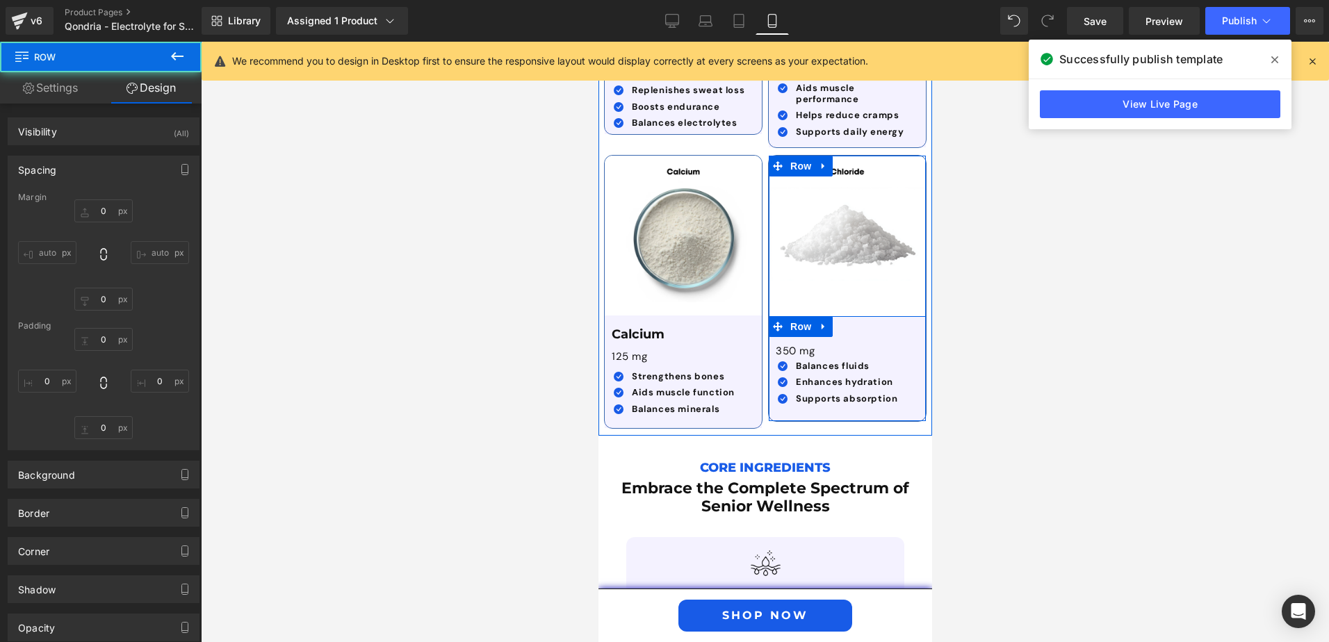
type input "0"
type input "10"
type input "0"
type input "17"
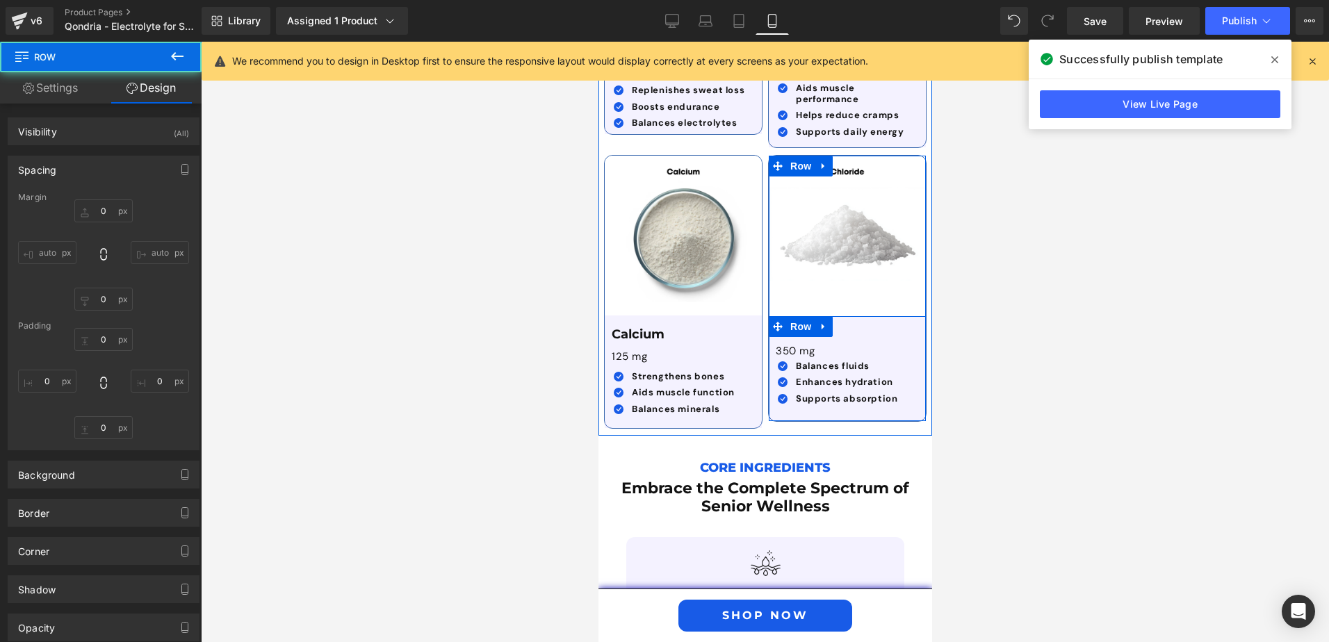
type input "0"
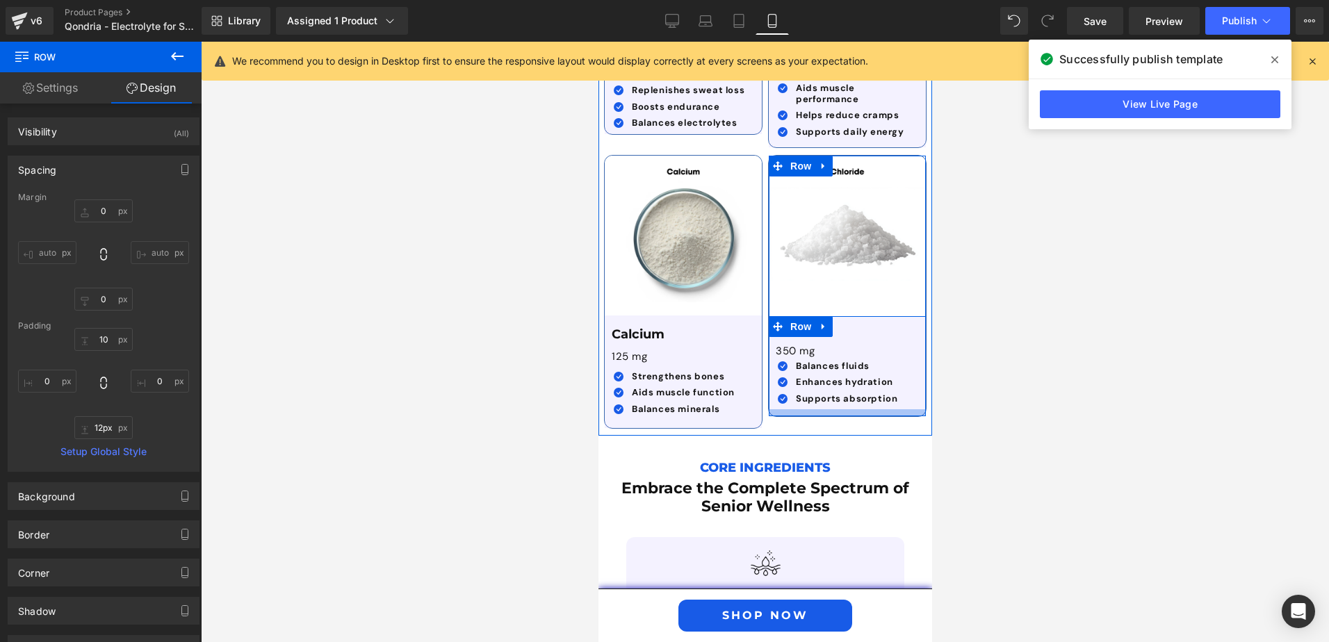
type input "13px"
click at [818, 410] on div at bounding box center [846, 414] width 157 height 9
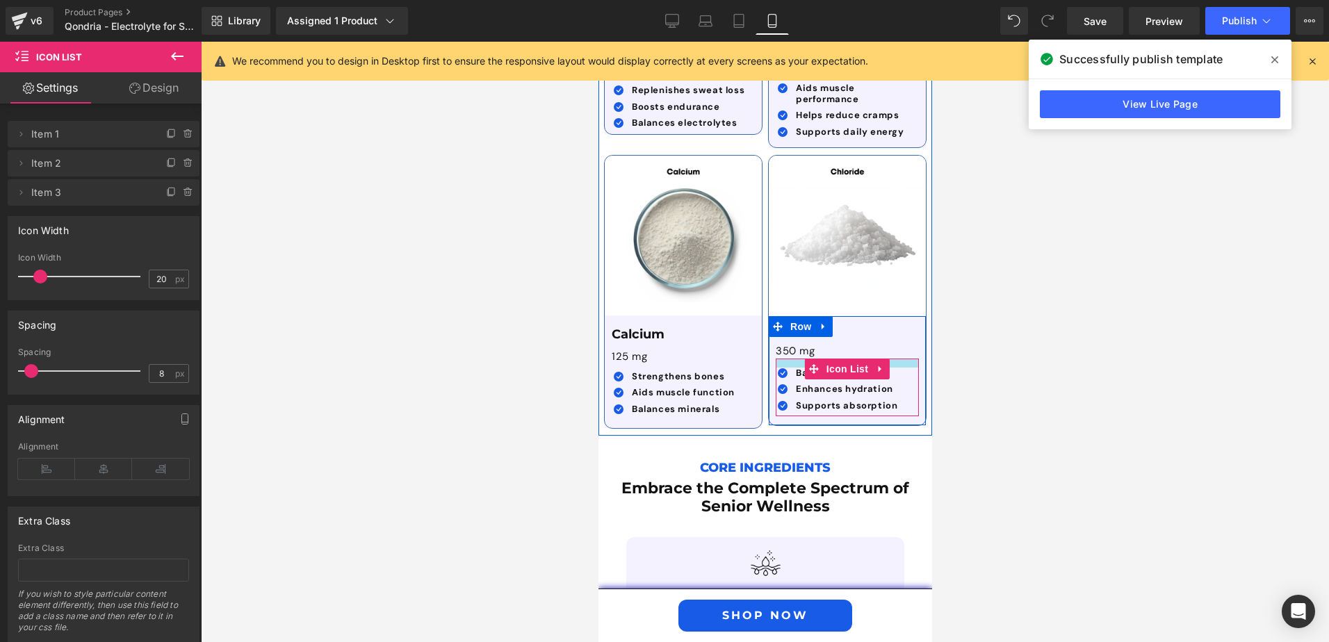
drag, startPoint x: 790, startPoint y: 329, endPoint x: 791, endPoint y: 336, distance: 7.0
click at [791, 359] on div at bounding box center [846, 363] width 143 height 9
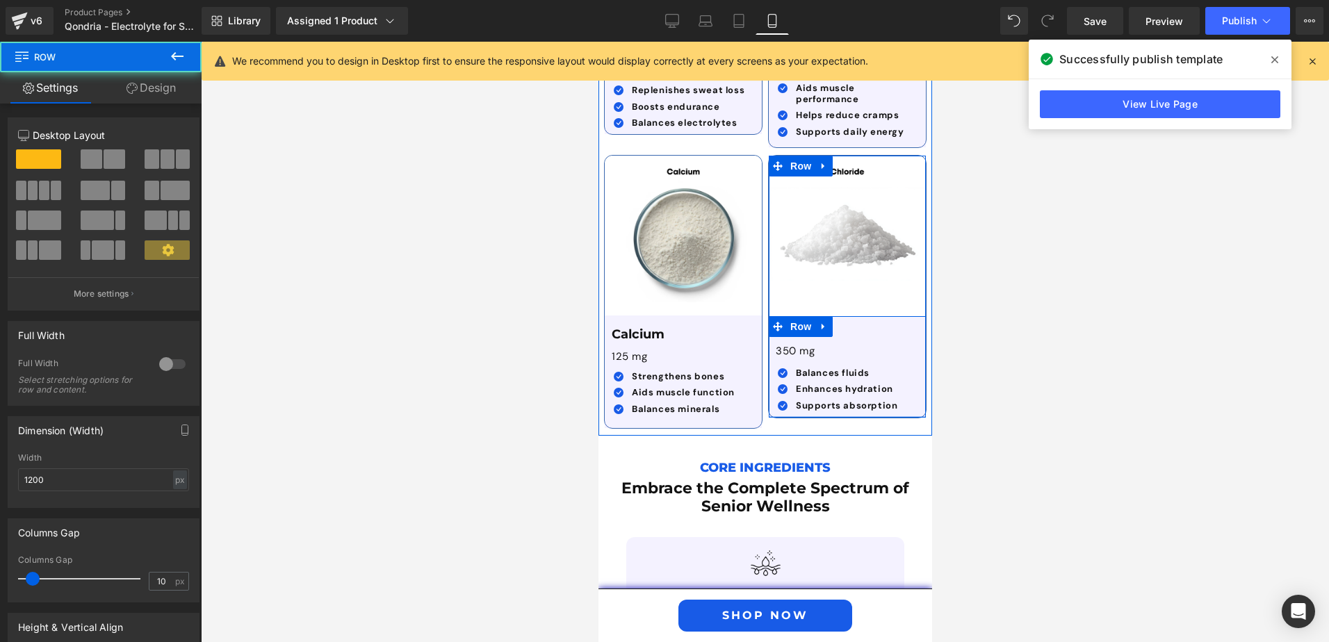
drag, startPoint x: 809, startPoint y: 389, endPoint x: 809, endPoint y: 381, distance: 7.6
click at [809, 381] on div "Chloride Text Block 350 mg Text Block Icon Balances fluids Text Block Icon Enha…" at bounding box center [846, 367] width 157 height 102
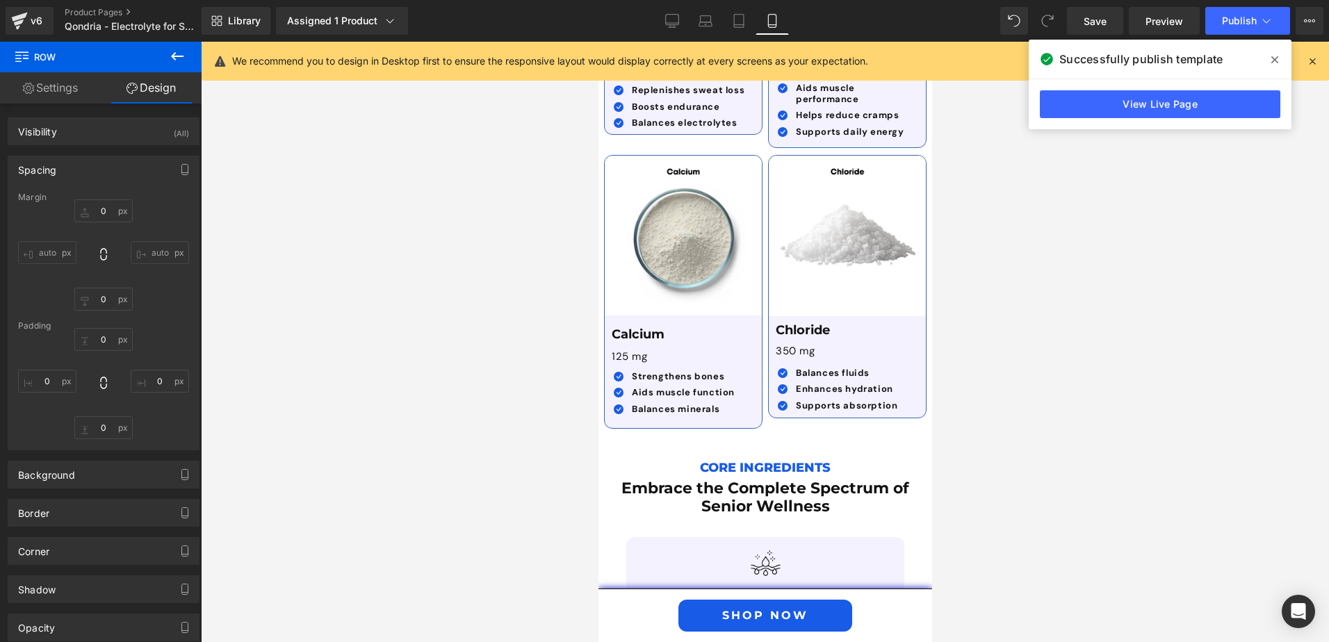
type input "0"
type input "10"
type input "0"
type input "2"
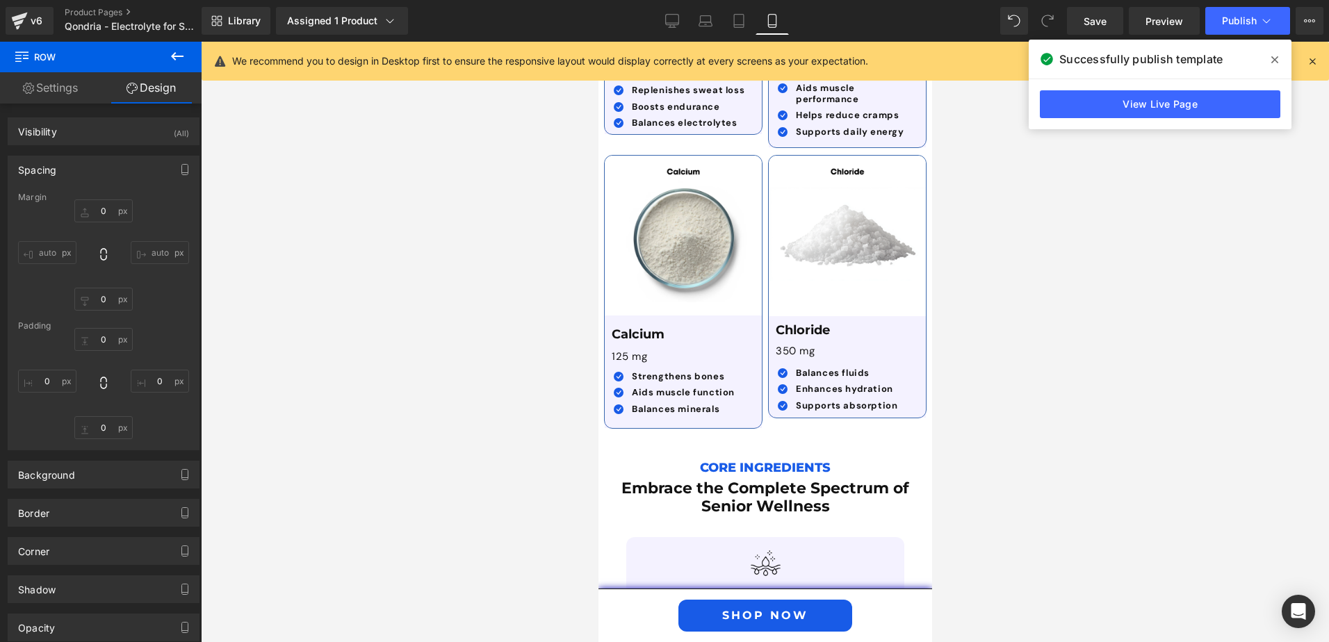
type input "0"
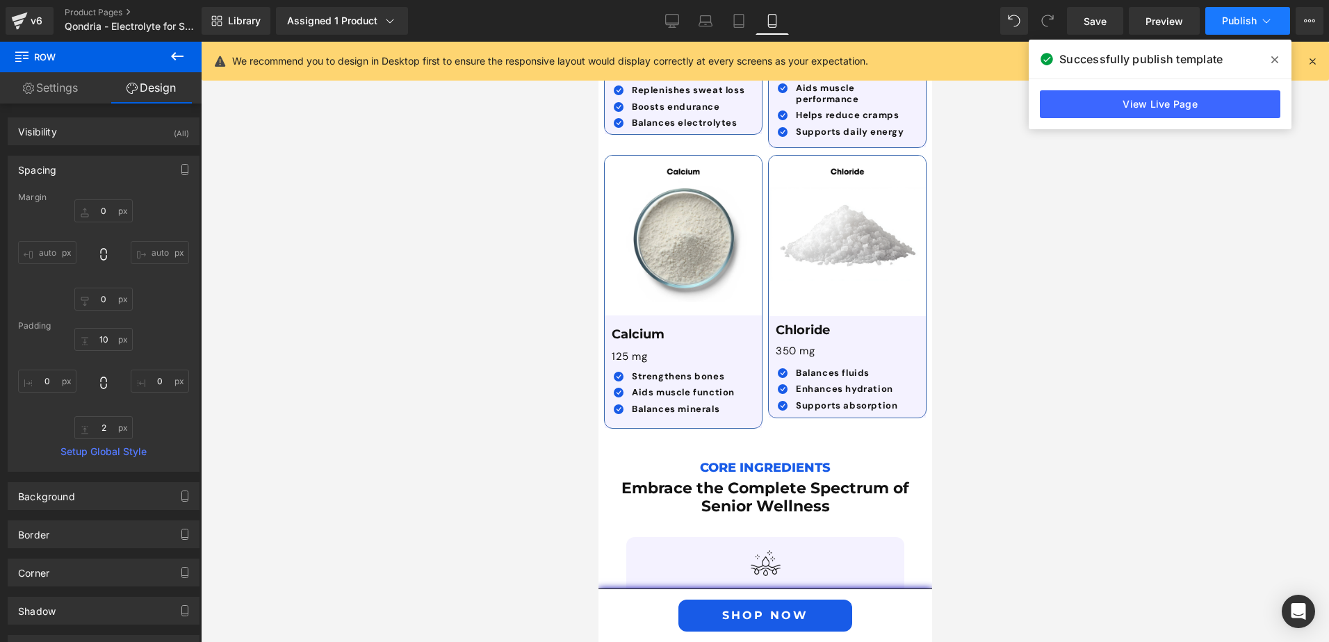
click at [1243, 20] on span "Publish" at bounding box center [1239, 20] width 35 height 11
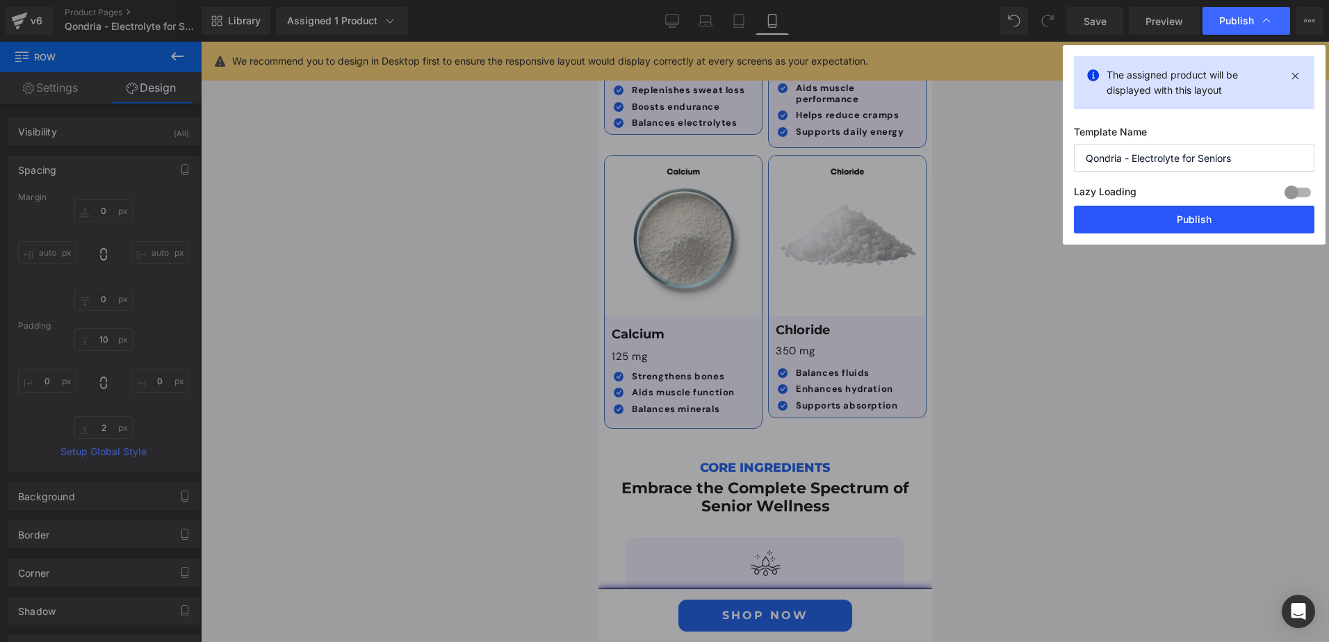
click at [1185, 222] on button "Publish" at bounding box center [1194, 220] width 241 height 28
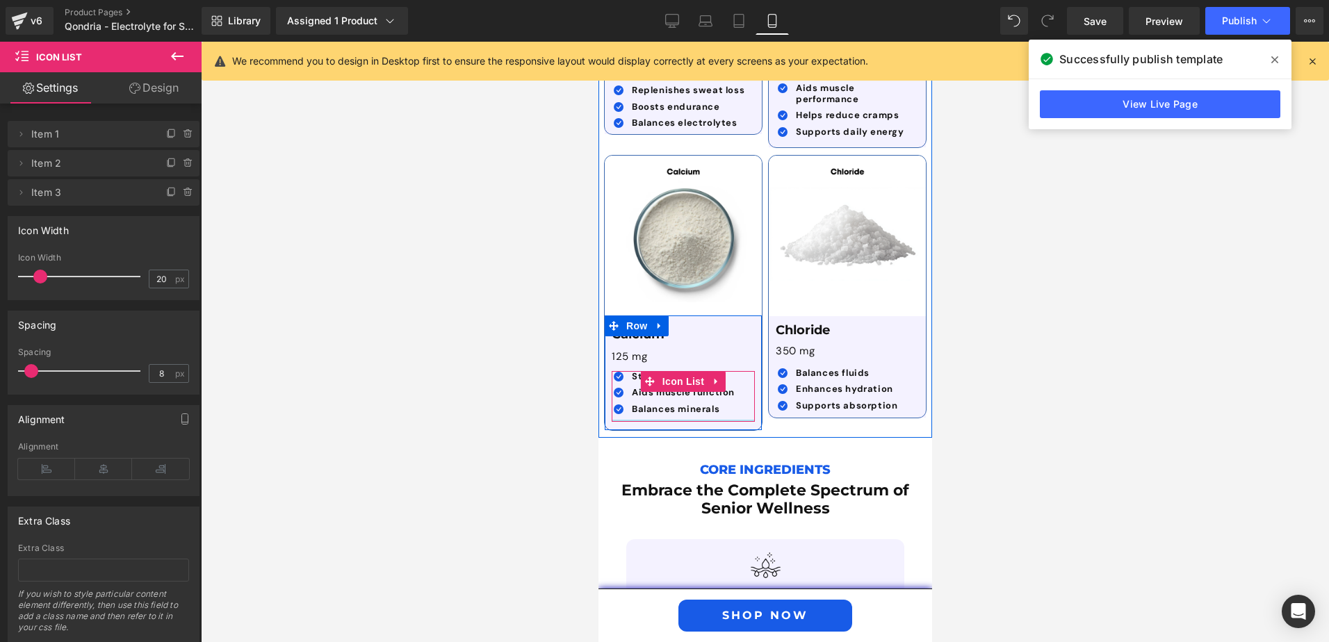
click at [716, 420] on div at bounding box center [682, 421] width 143 height 2
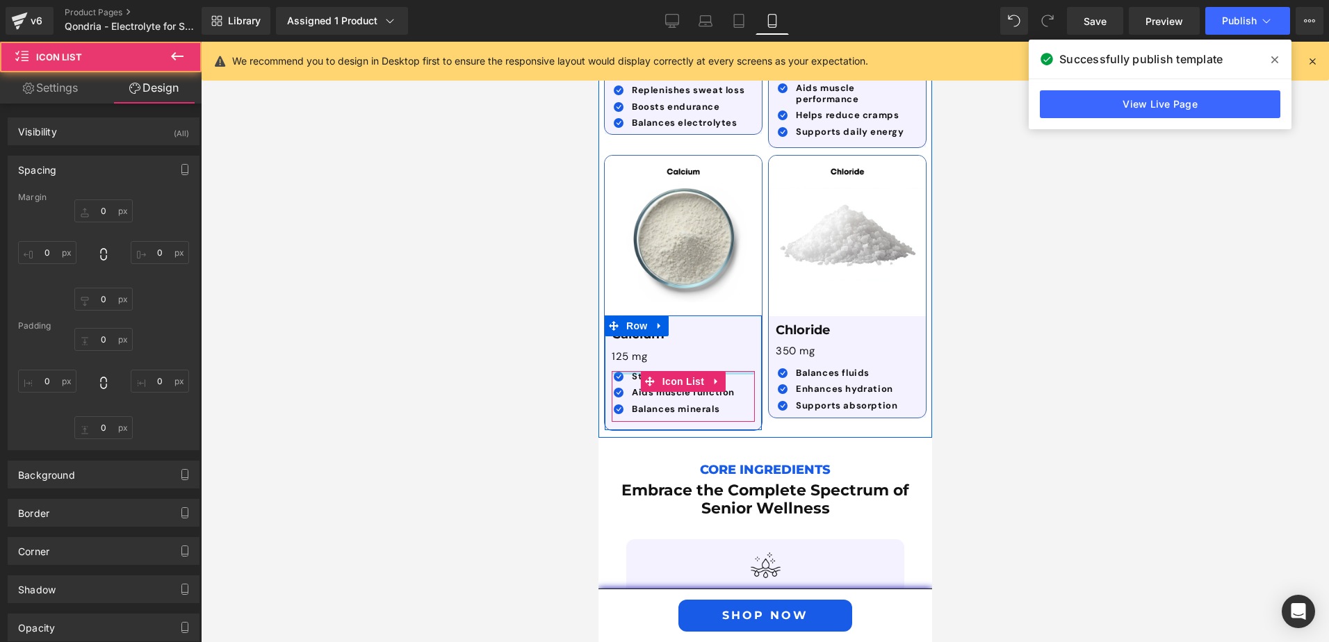
type input "0"
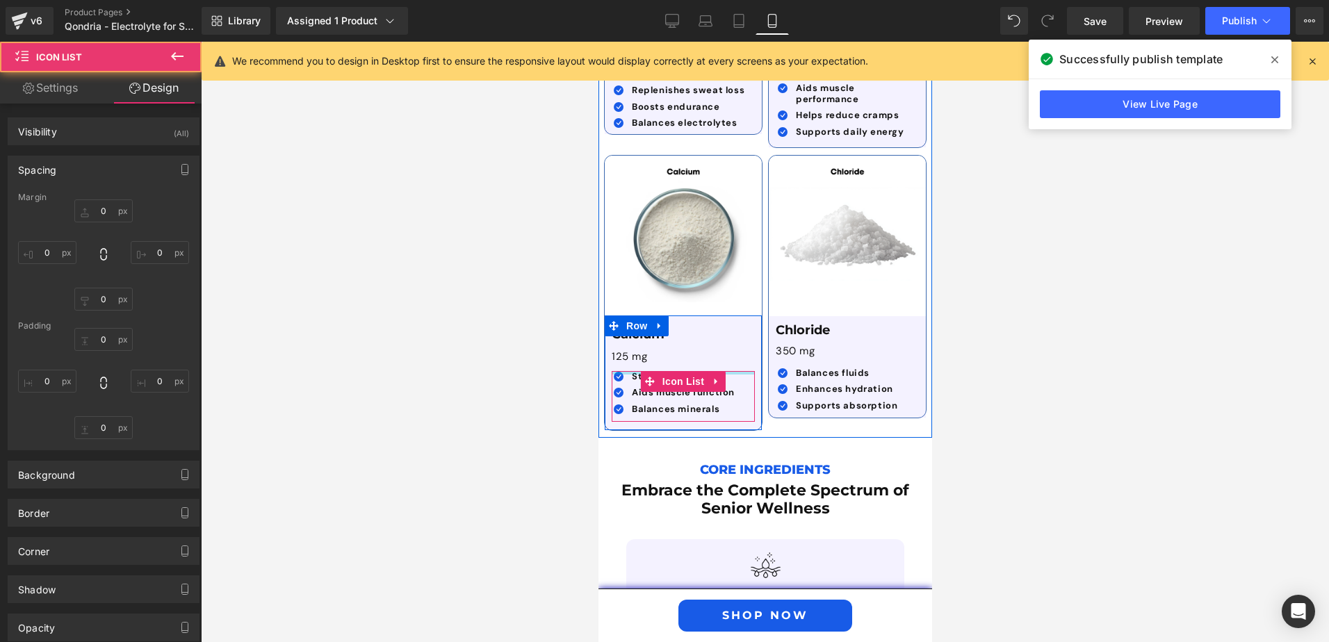
type input "0"
type input "3"
type input "0"
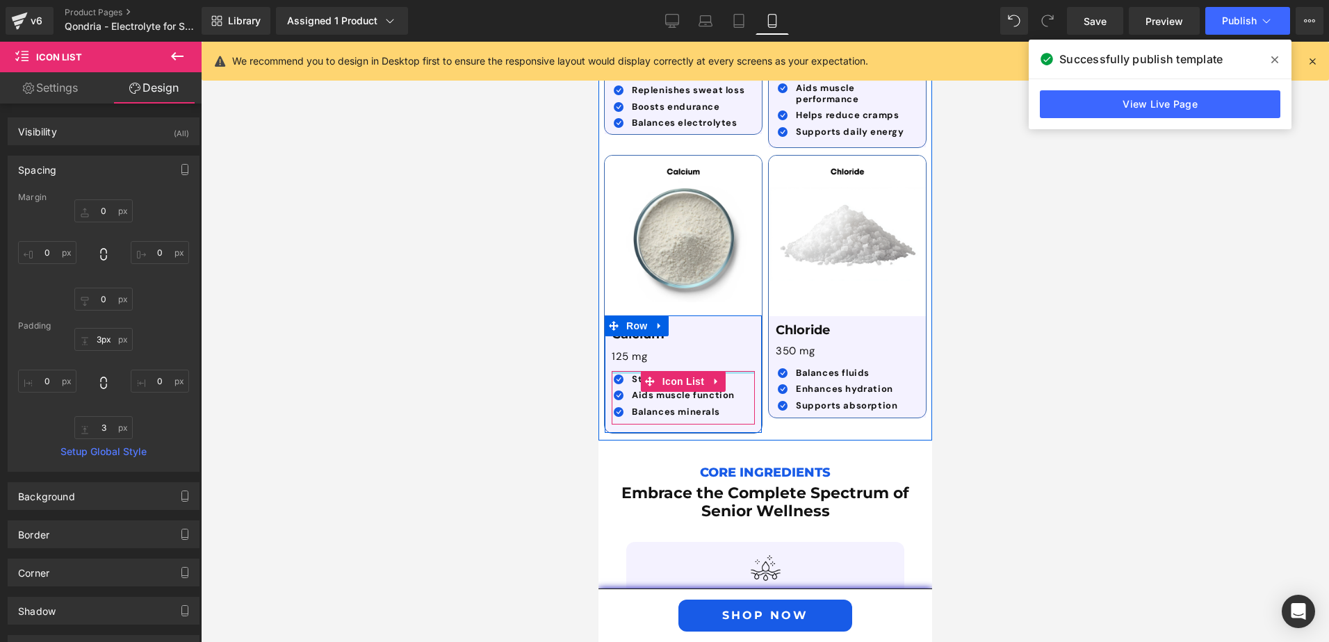
type input "2px"
click at [733, 371] on div "Icon Strengthens bones Text Block Icon Aids muscle function Text Block Icon Bal…" at bounding box center [682, 397] width 143 height 53
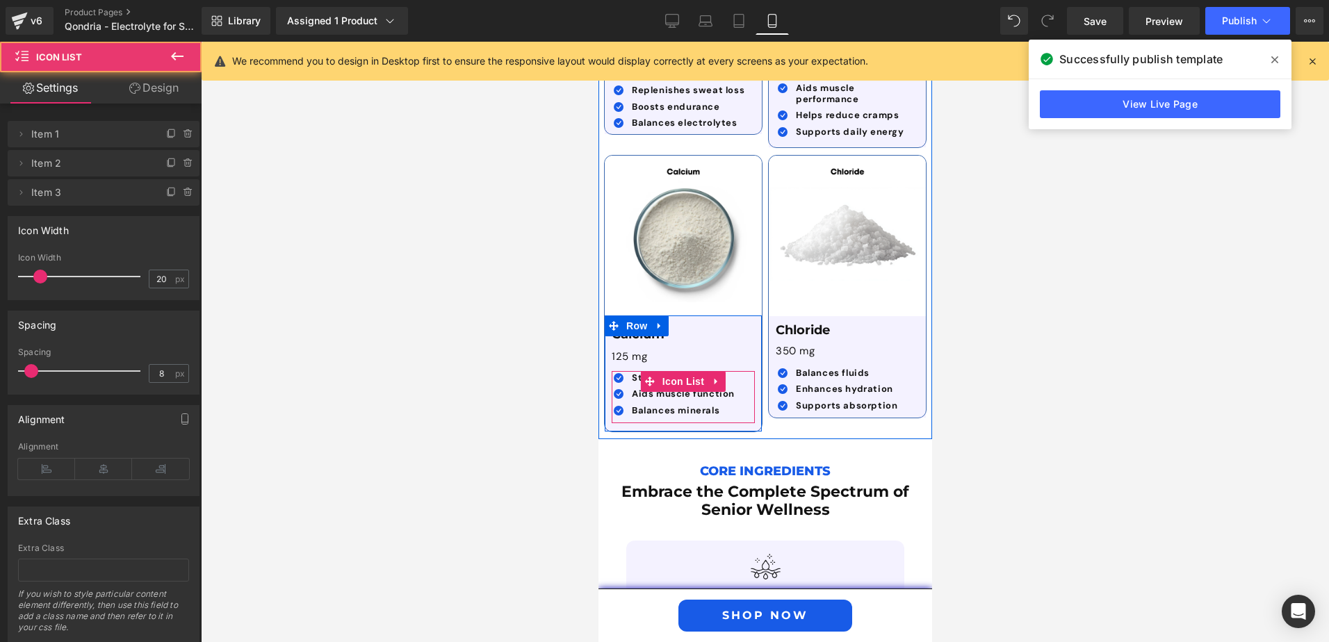
click at [720, 389] on ul "Icon Strengthens bones Text Block Icon Aids muscle function Text Block Icon Bal…" at bounding box center [672, 397] width 123 height 49
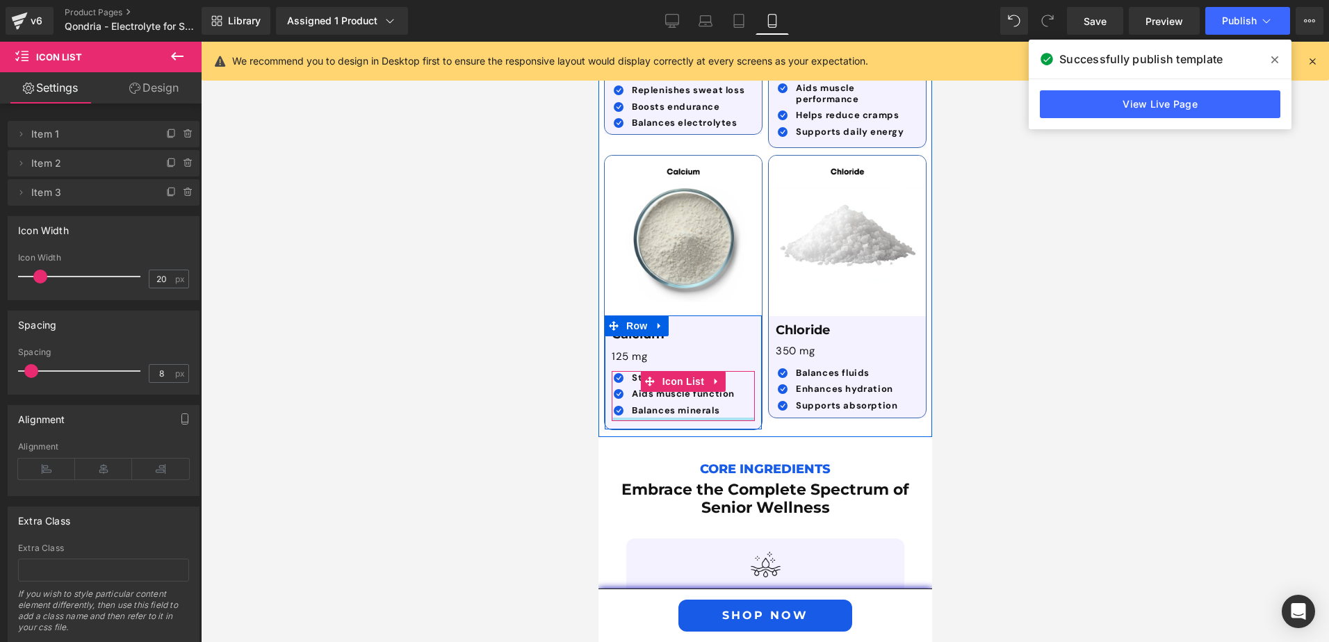
click at [726, 418] on div at bounding box center [682, 419] width 143 height 3
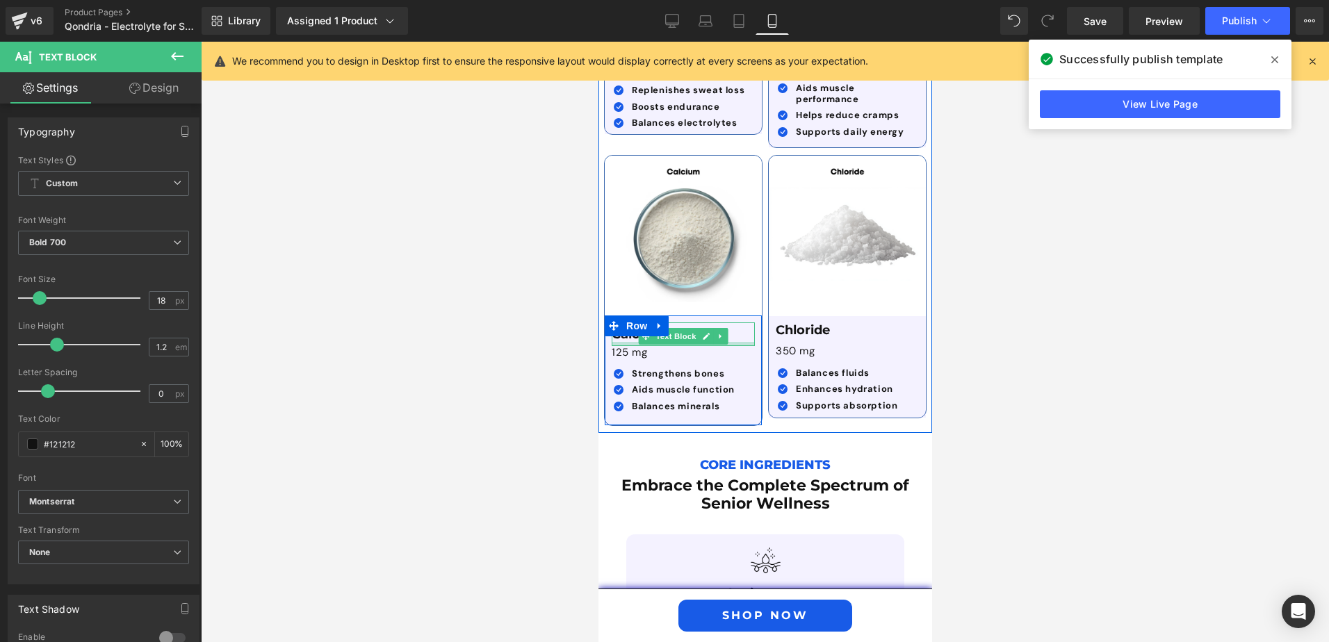
click at [629, 342] on div at bounding box center [682, 344] width 143 height 4
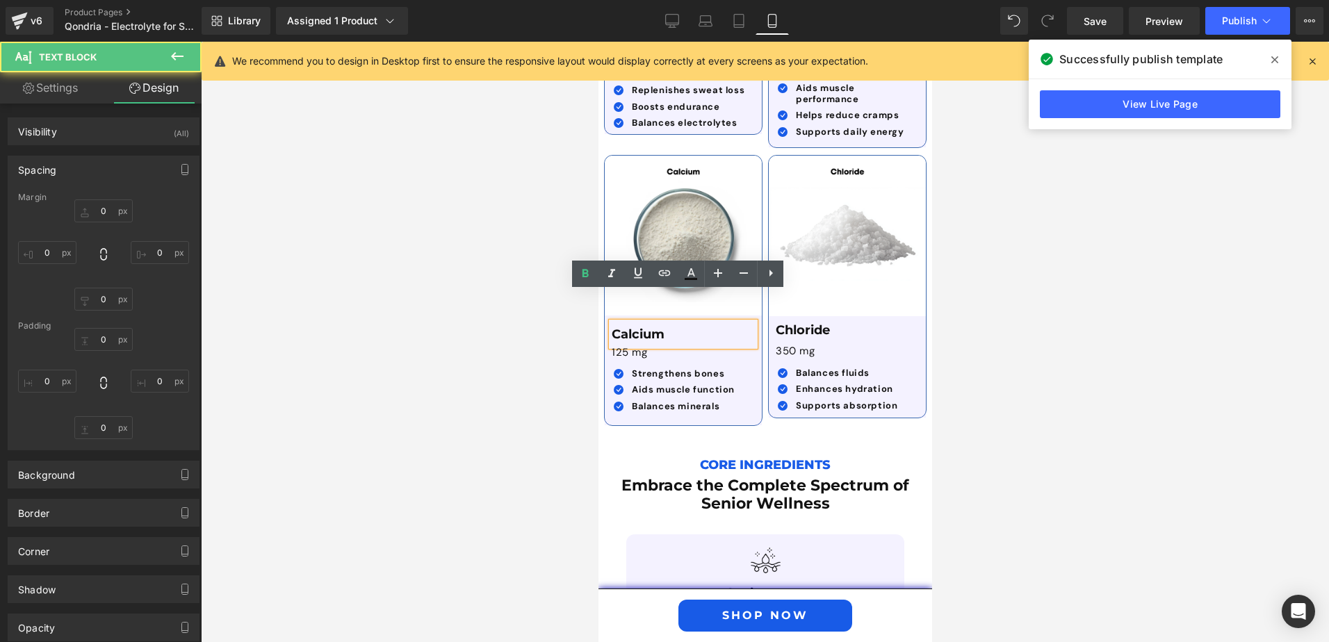
type input "0"
type input "7"
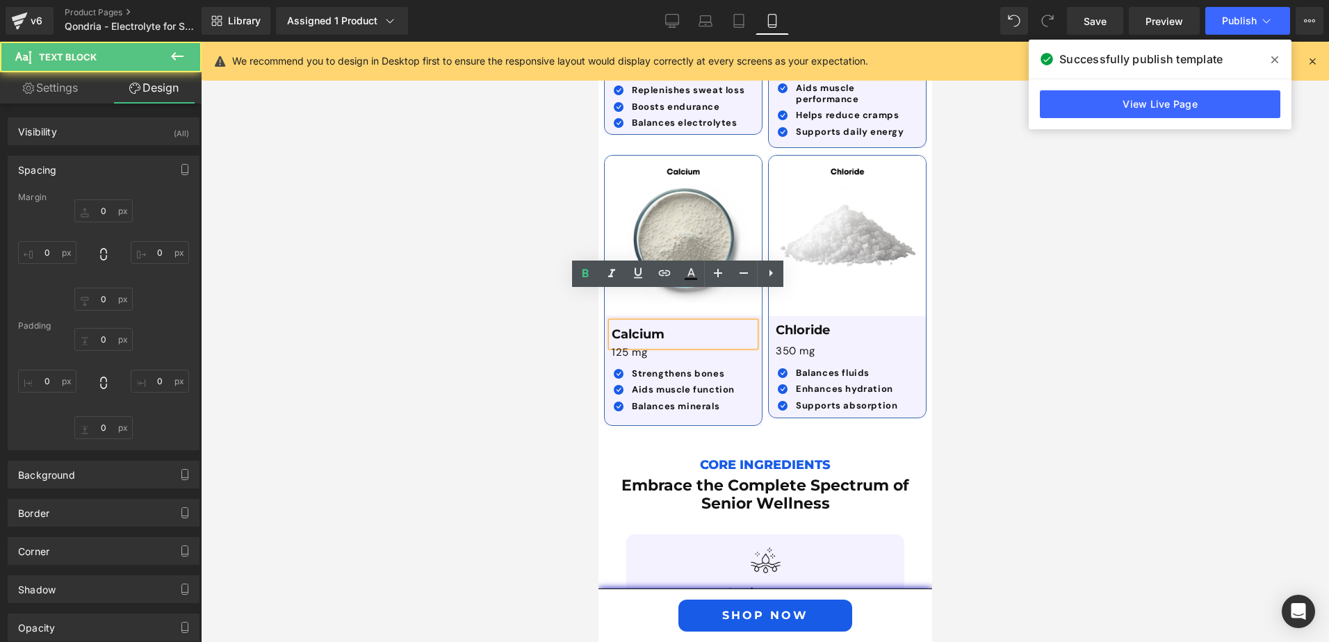
type input "0"
type input "6"
type input "0"
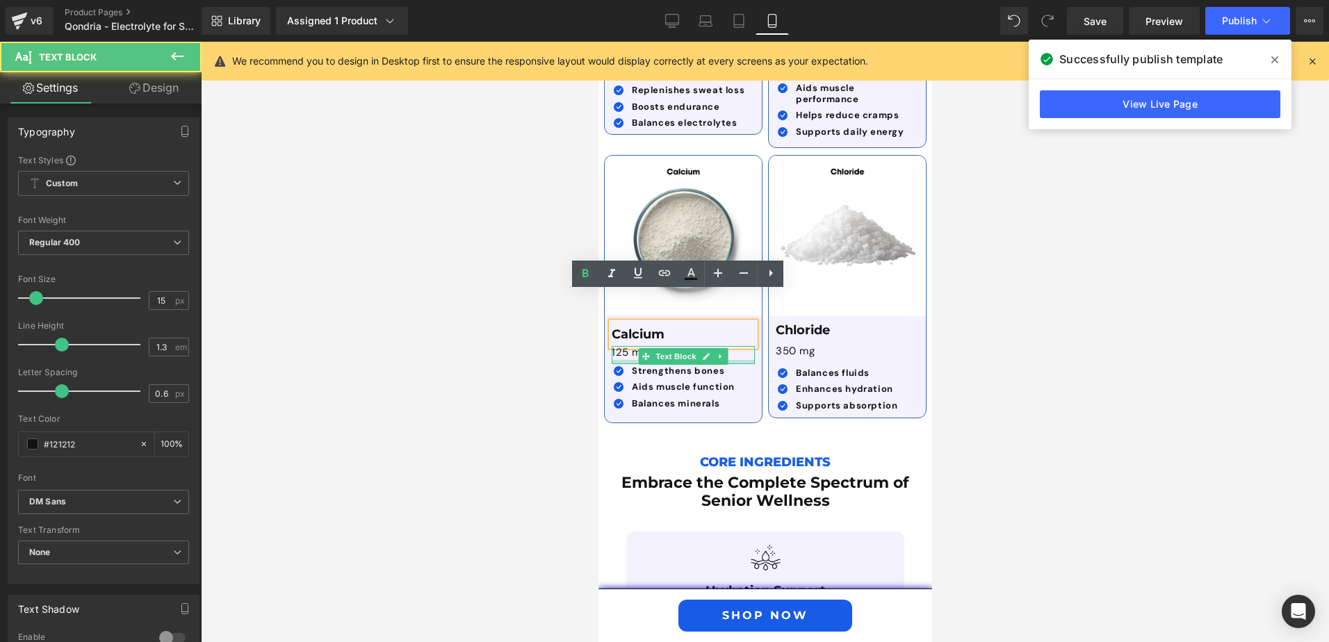
click at [631, 360] on div at bounding box center [682, 362] width 143 height 4
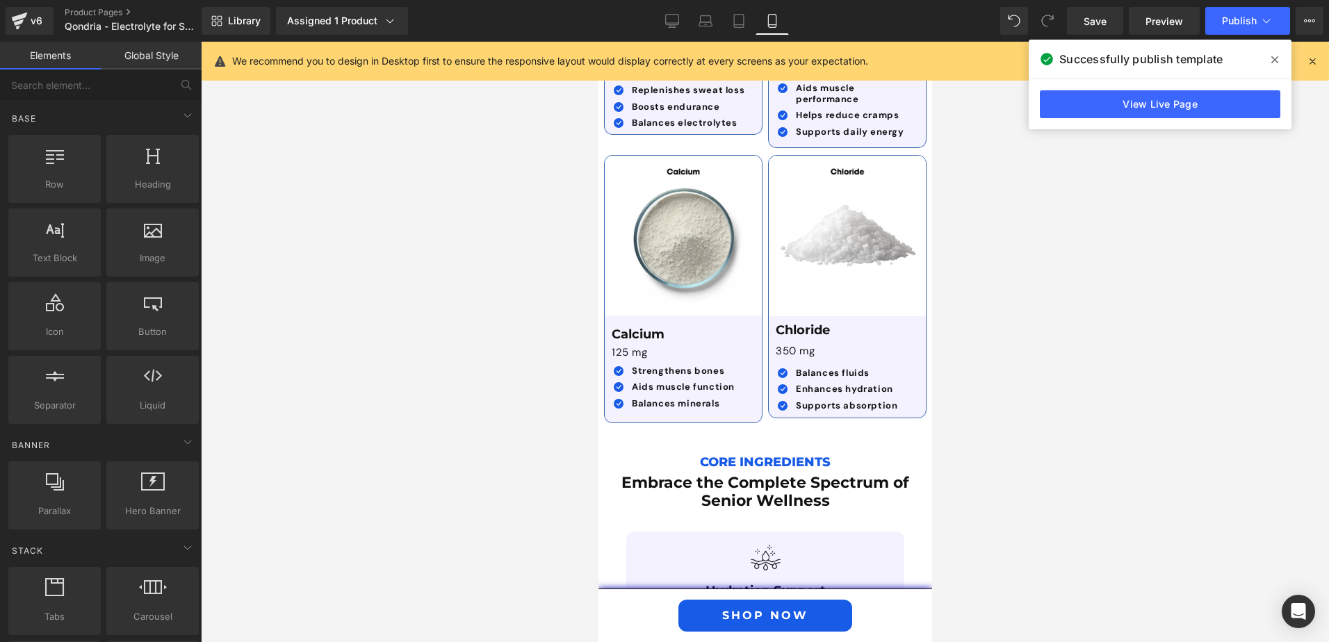
click at [1087, 350] on div at bounding box center [765, 342] width 1129 height 601
click at [1174, 108] on link "View Live Page" at bounding box center [1160, 104] width 241 height 28
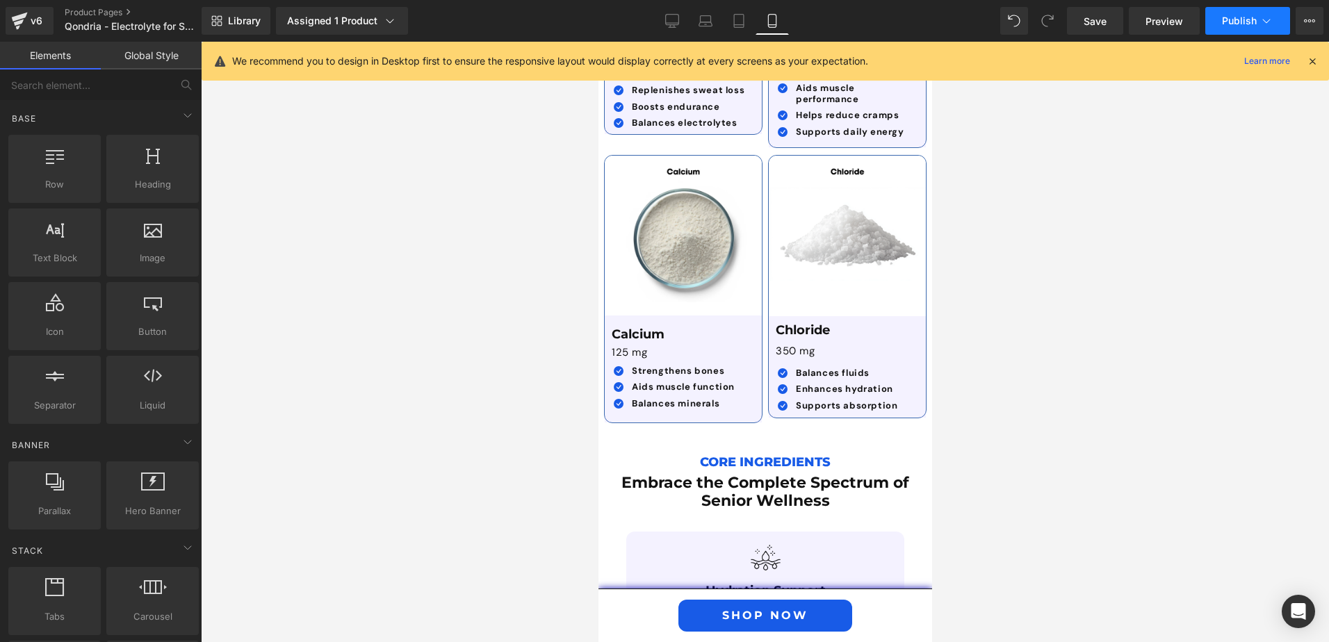
click at [1223, 22] on span "Publish" at bounding box center [1239, 20] width 35 height 11
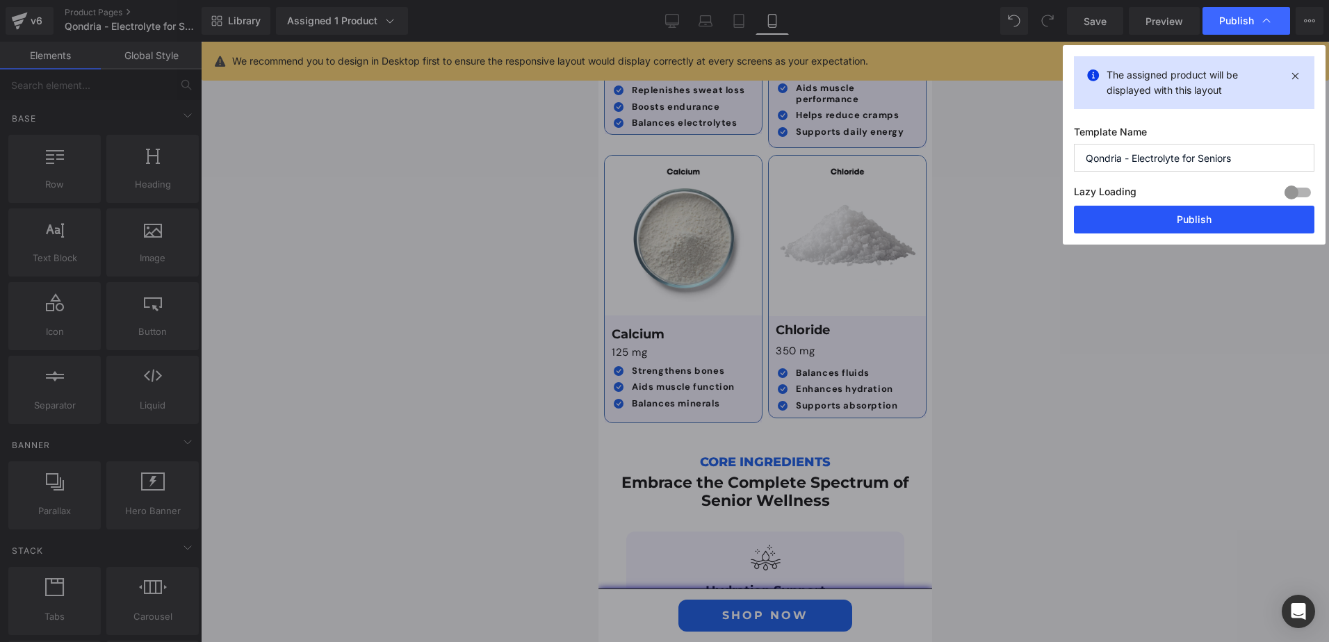
click at [1145, 213] on button "Publish" at bounding box center [1194, 220] width 241 height 28
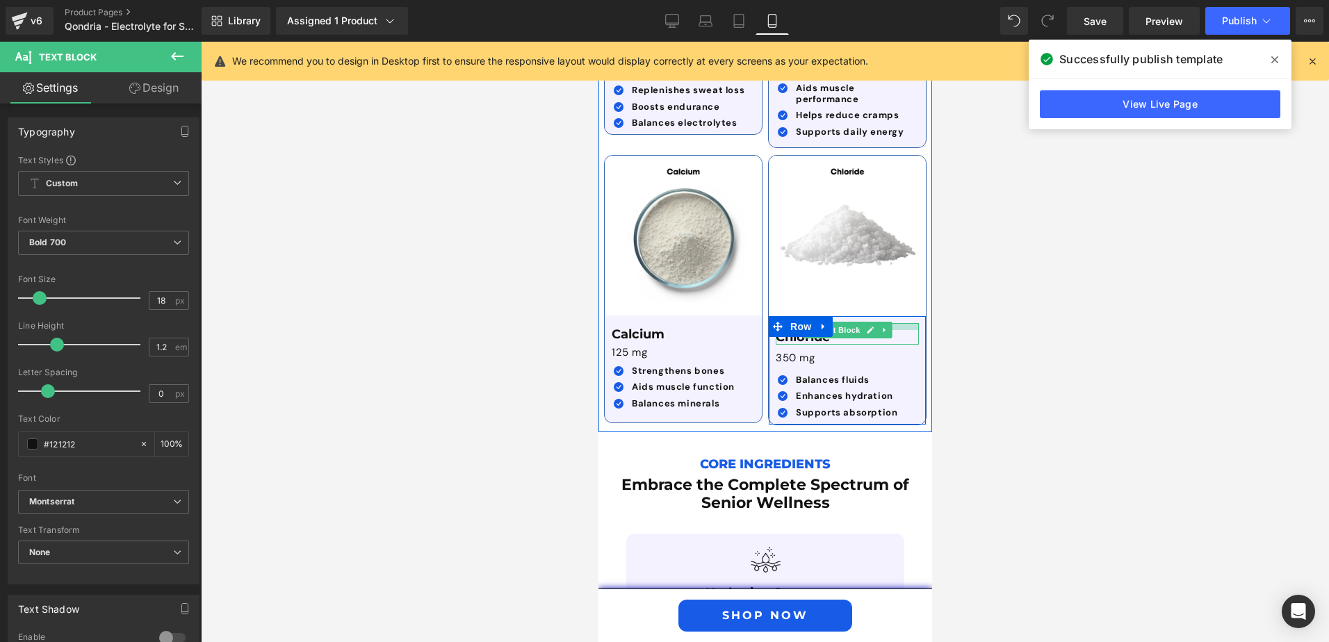
drag, startPoint x: 896, startPoint y: 295, endPoint x: 898, endPoint y: 302, distance: 7.1
click at [898, 323] on div "Chloride Text Block" at bounding box center [846, 334] width 143 height 22
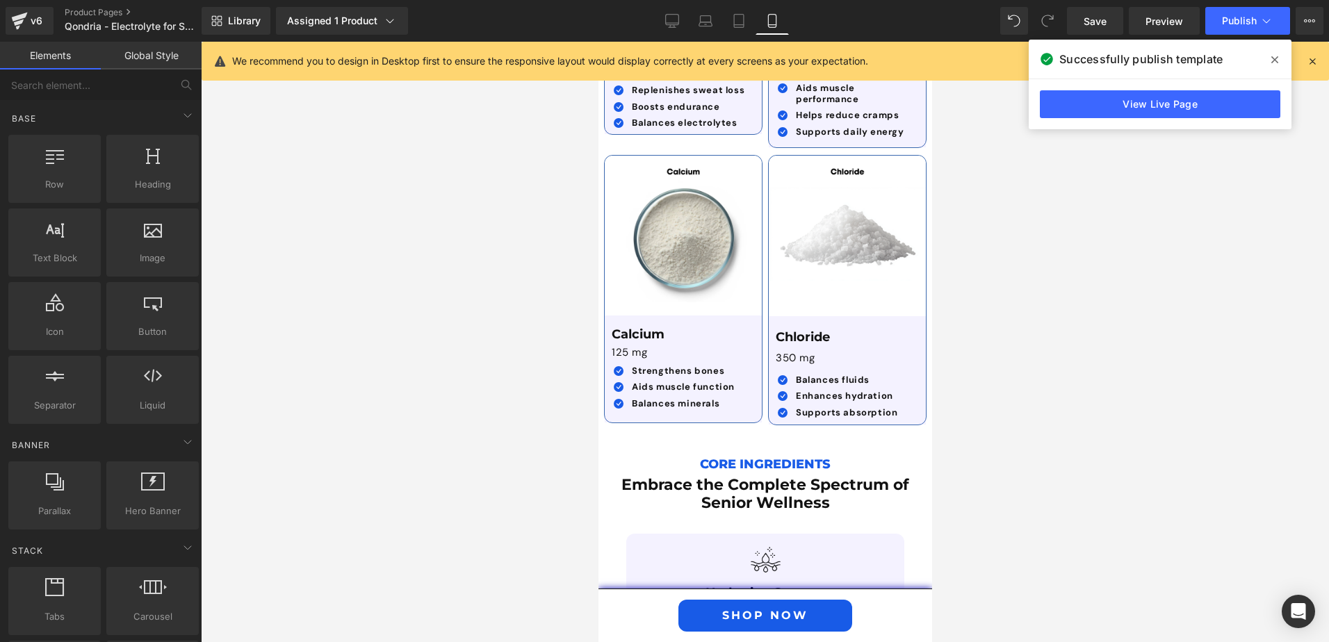
click at [1027, 303] on div at bounding box center [765, 342] width 1129 height 601
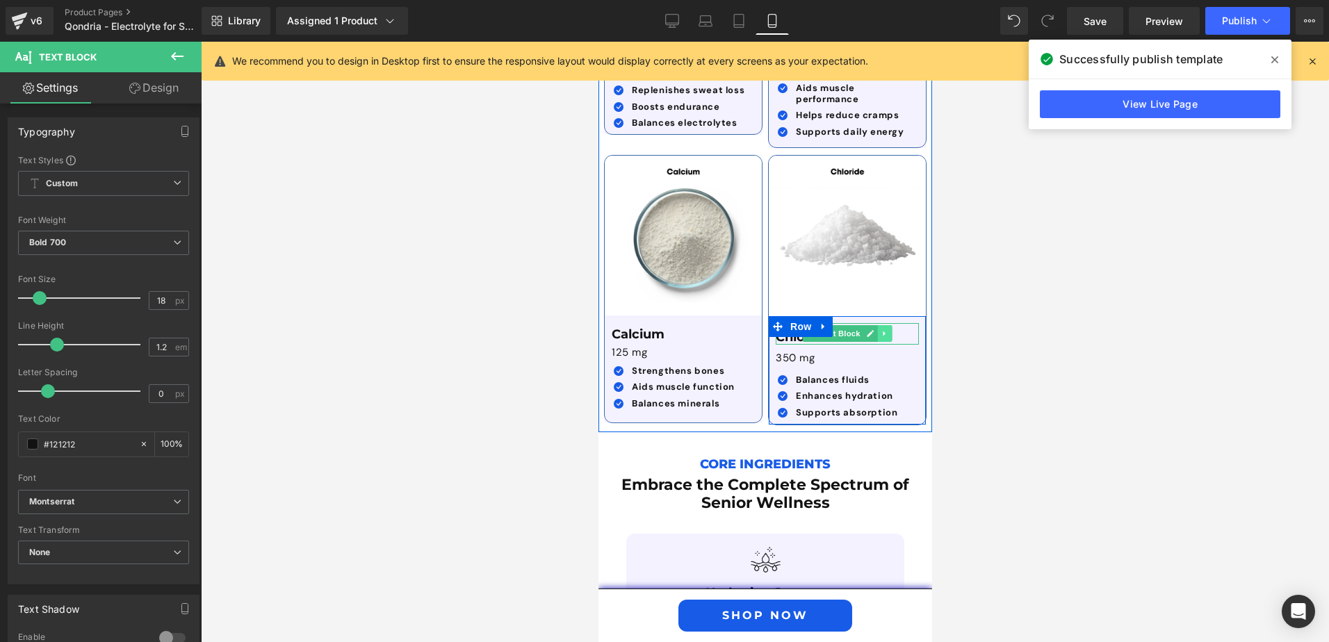
click at [880, 323] on div "Chloride Text Block" at bounding box center [846, 334] width 143 height 22
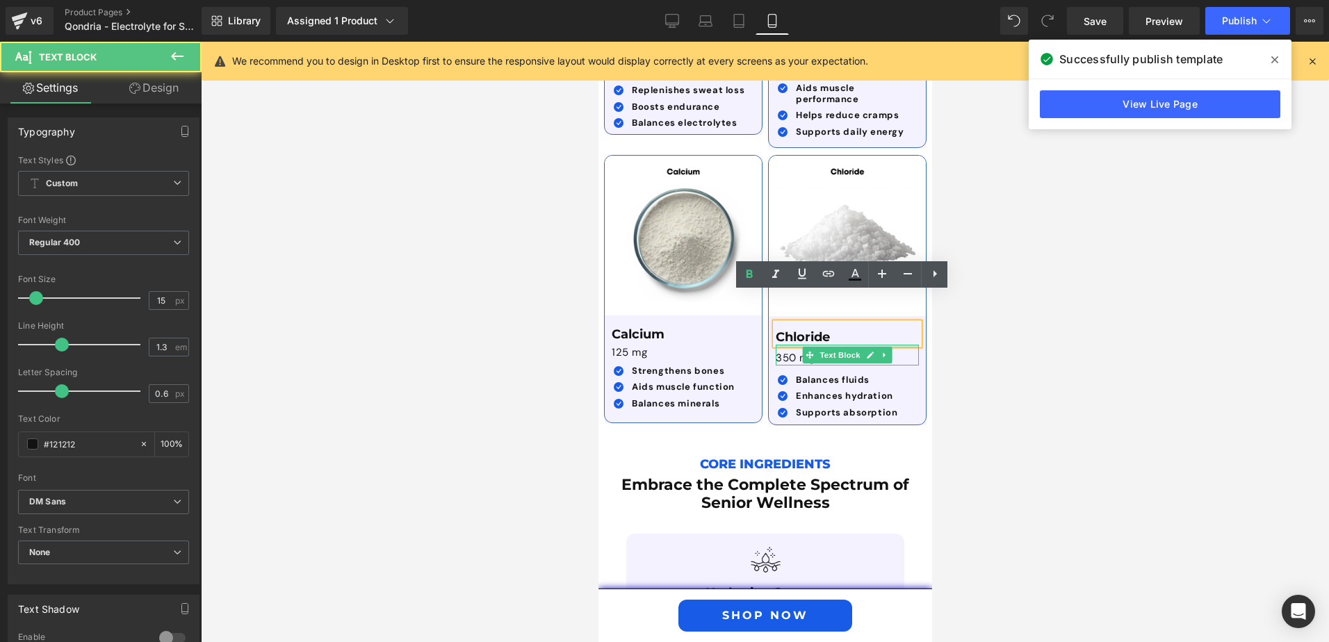
click at [889, 345] on div at bounding box center [846, 346] width 143 height 3
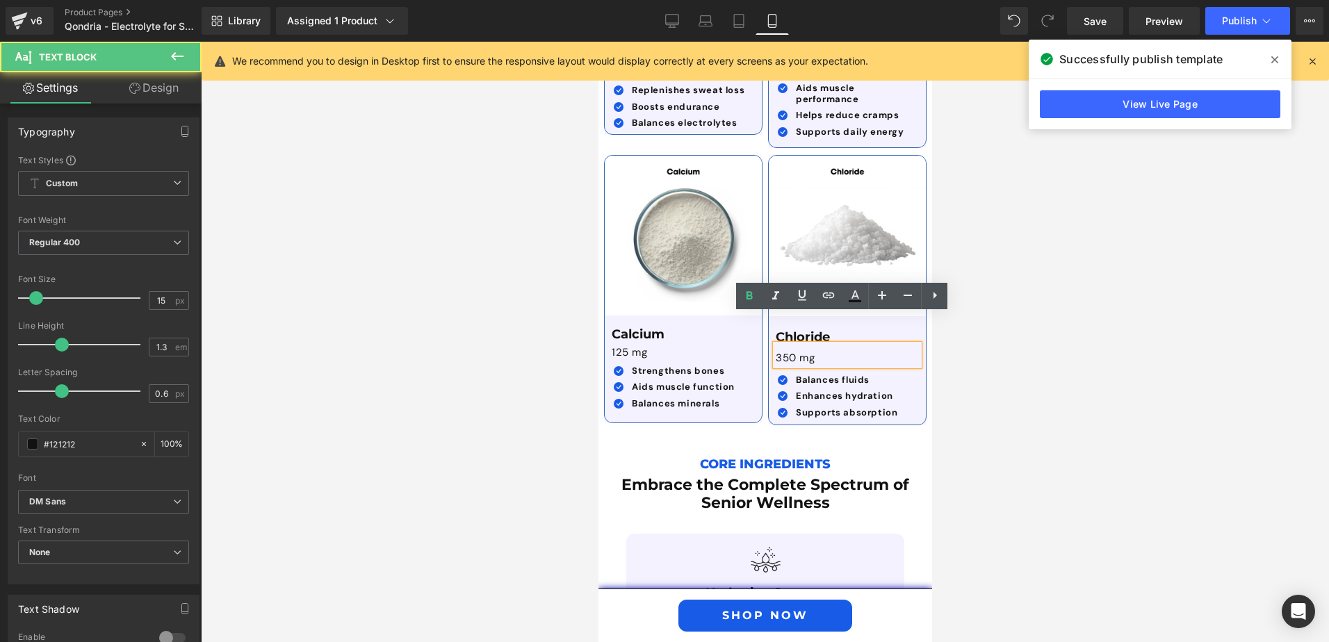
click at [1064, 307] on div at bounding box center [765, 342] width 1129 height 601
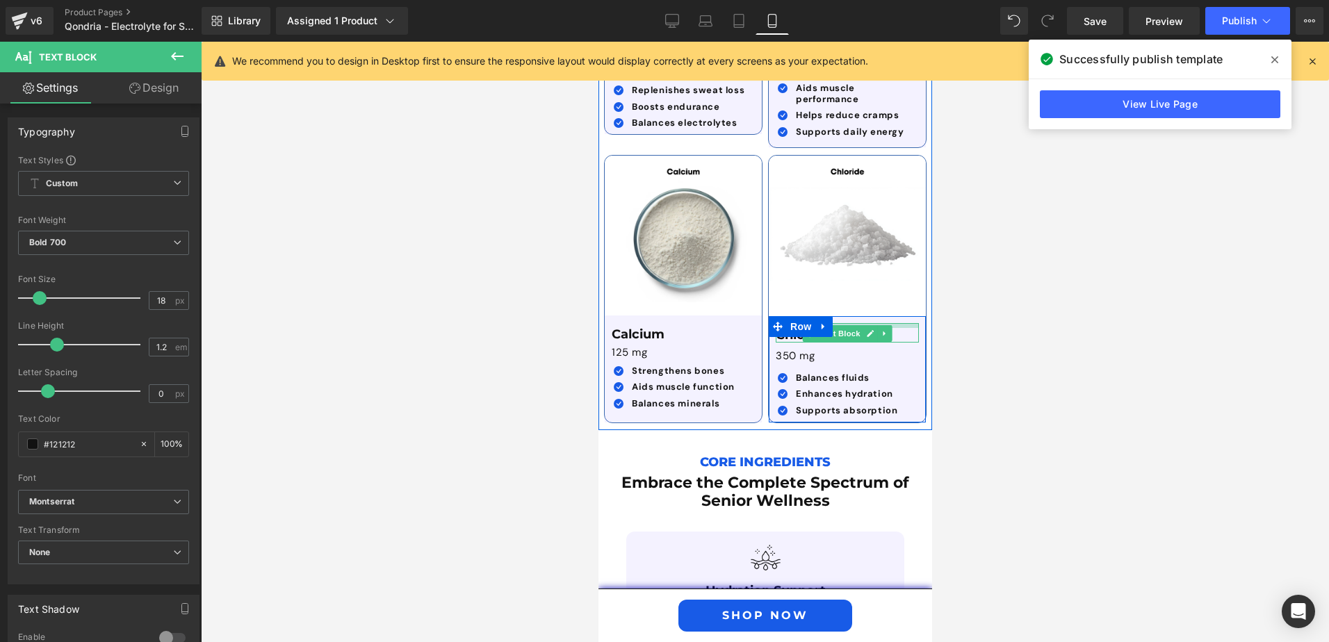
drag, startPoint x: 890, startPoint y: 298, endPoint x: 1541, endPoint y: 363, distance: 654.0
click at [891, 323] on div at bounding box center [846, 325] width 143 height 5
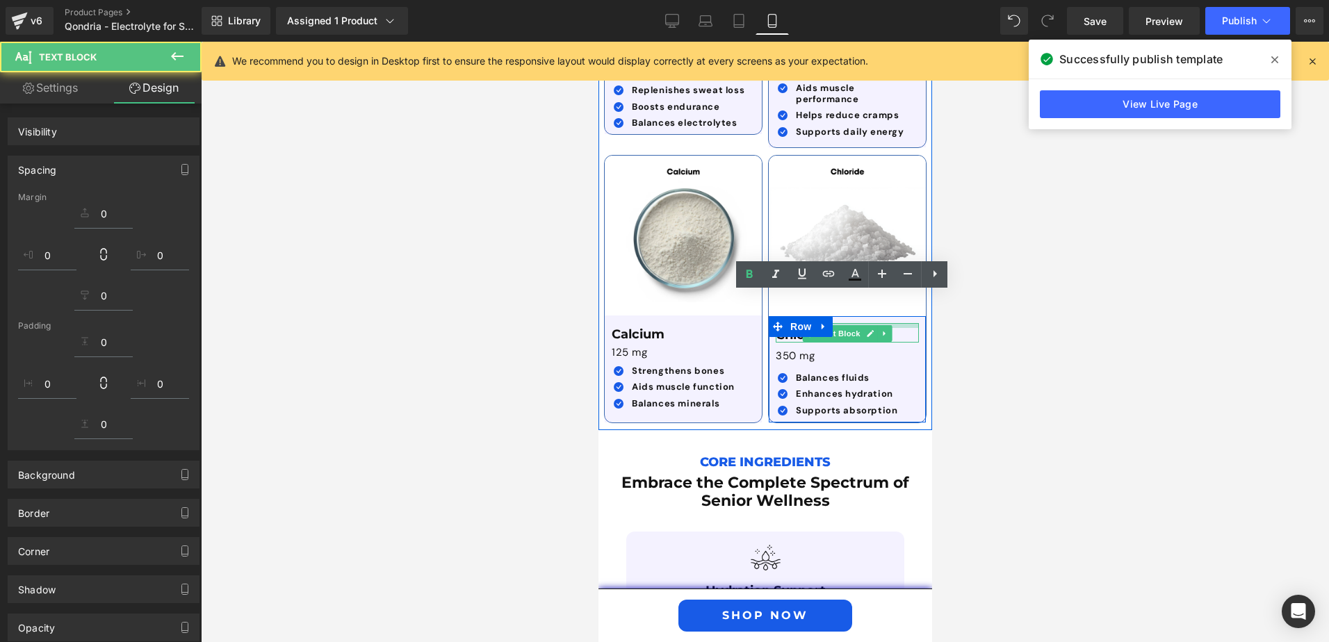
click at [967, 324] on div at bounding box center [765, 342] width 1129 height 601
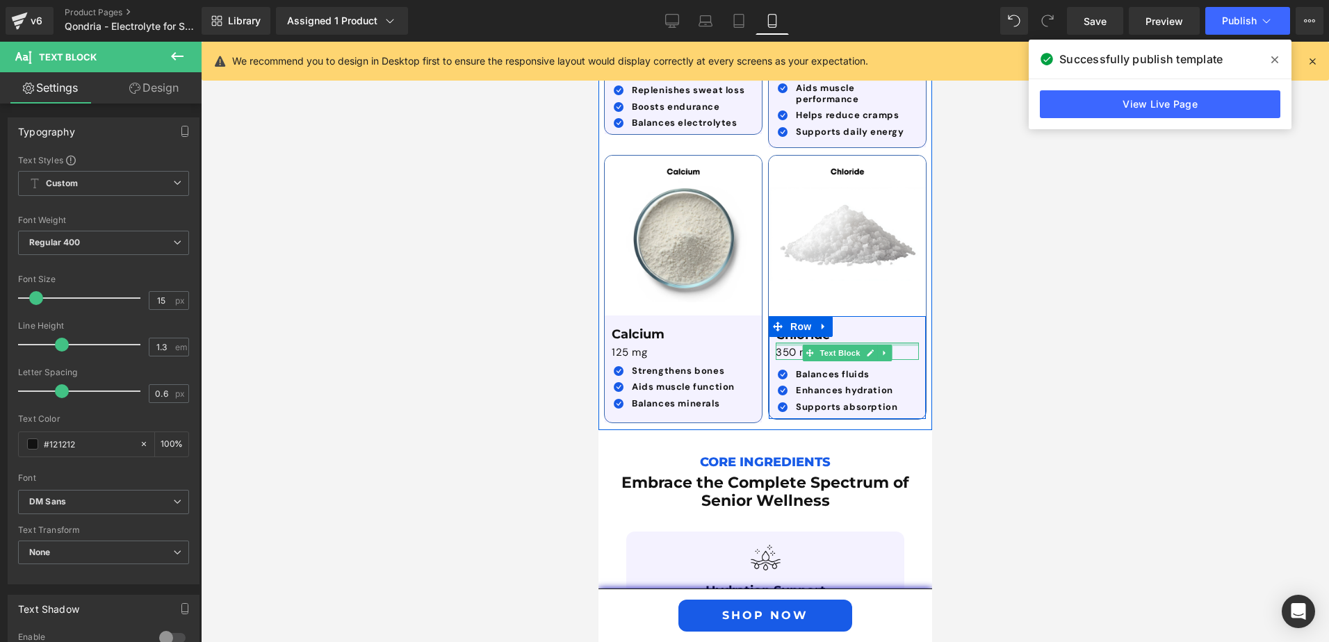
click at [795, 343] on div at bounding box center [846, 344] width 143 height 3
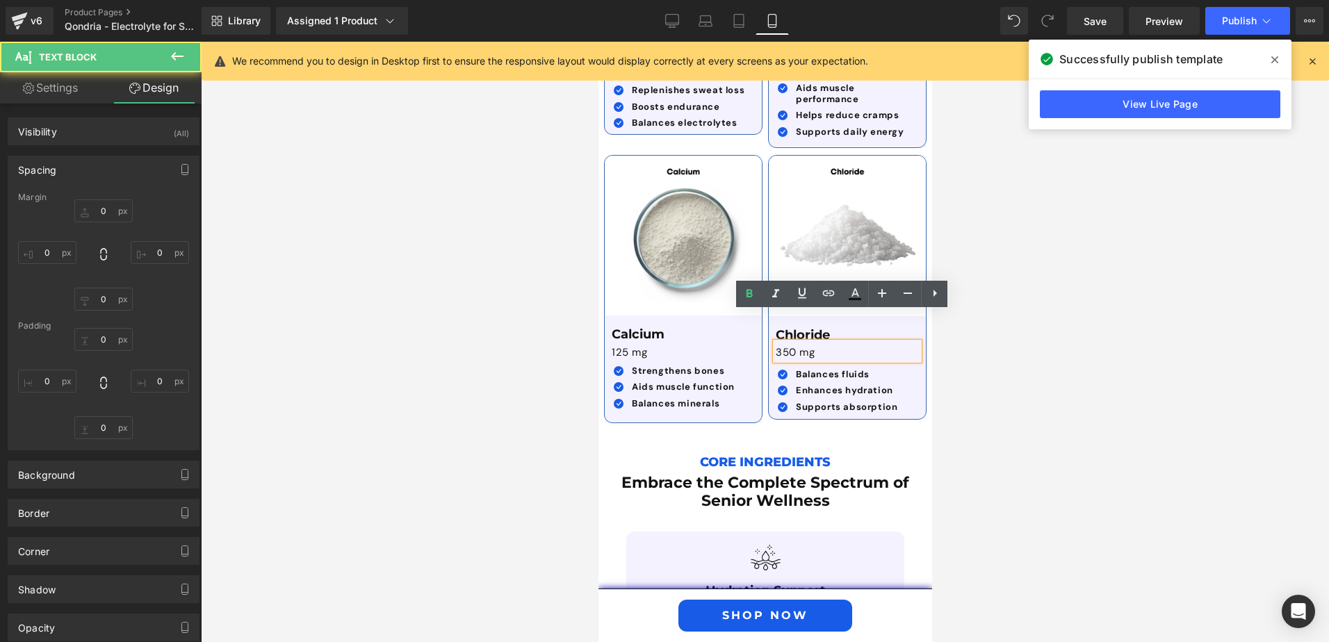
type input "0"
type input "5"
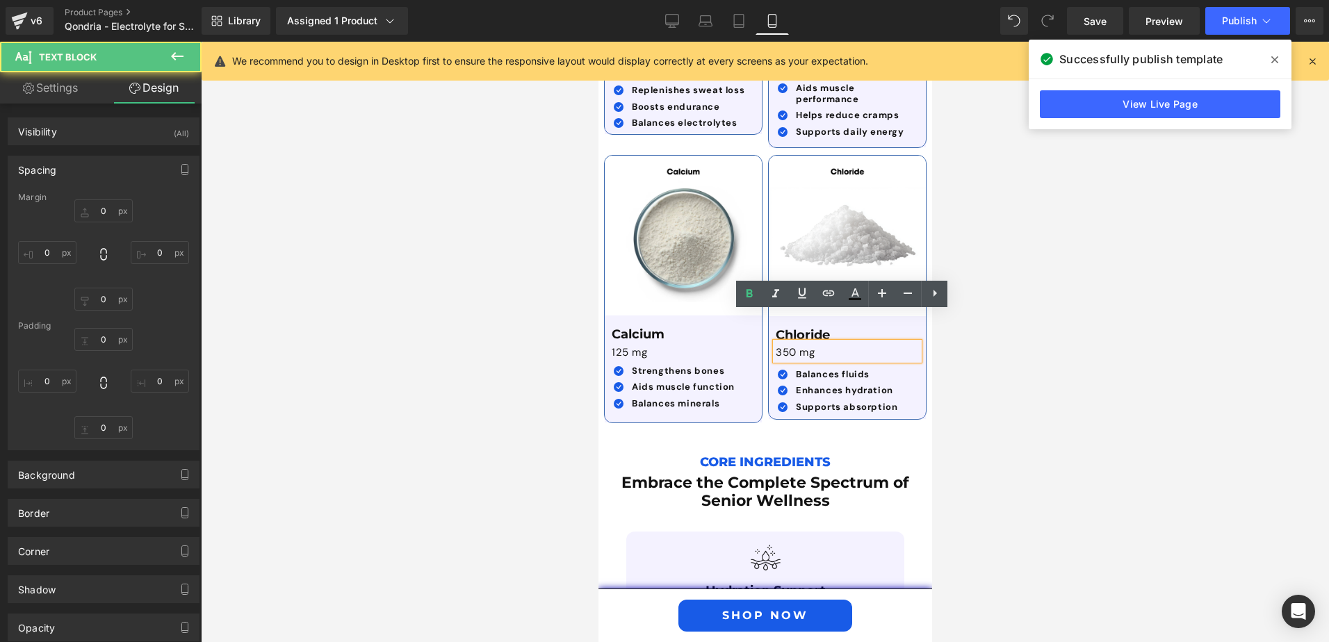
type input "0"
click at [1026, 359] on div at bounding box center [765, 342] width 1129 height 601
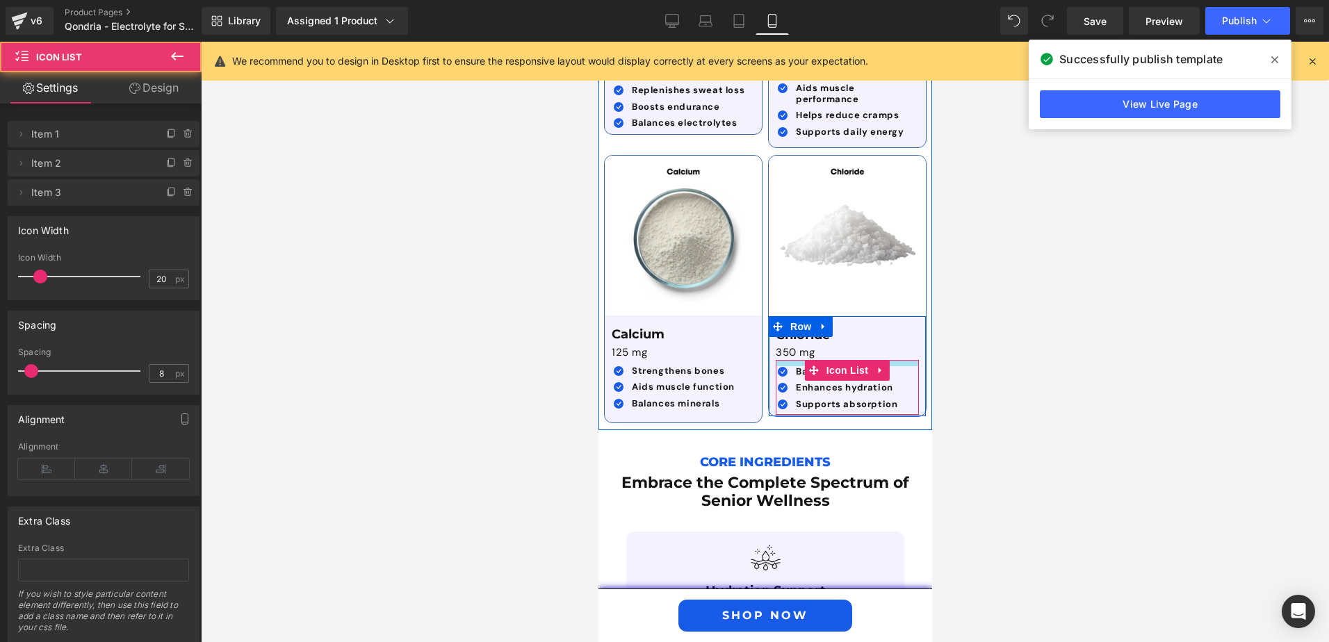
click at [796, 360] on div at bounding box center [846, 363] width 143 height 6
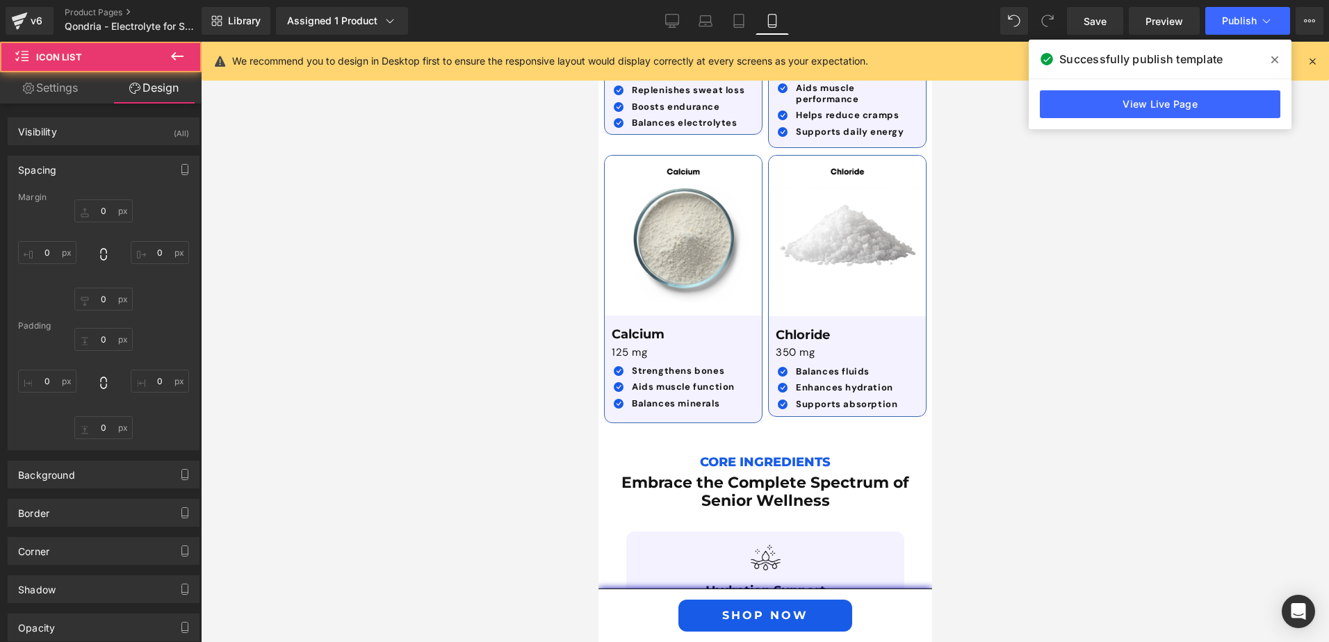
type input "0"
type input "9"
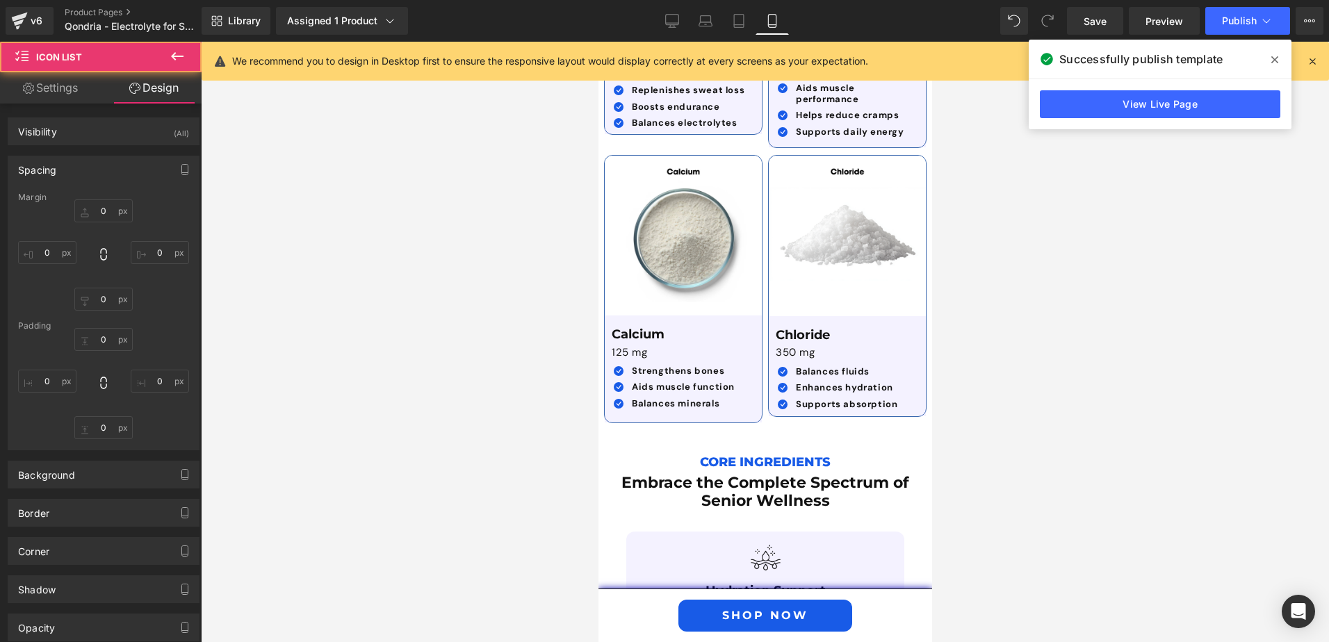
type input "14"
type input "0"
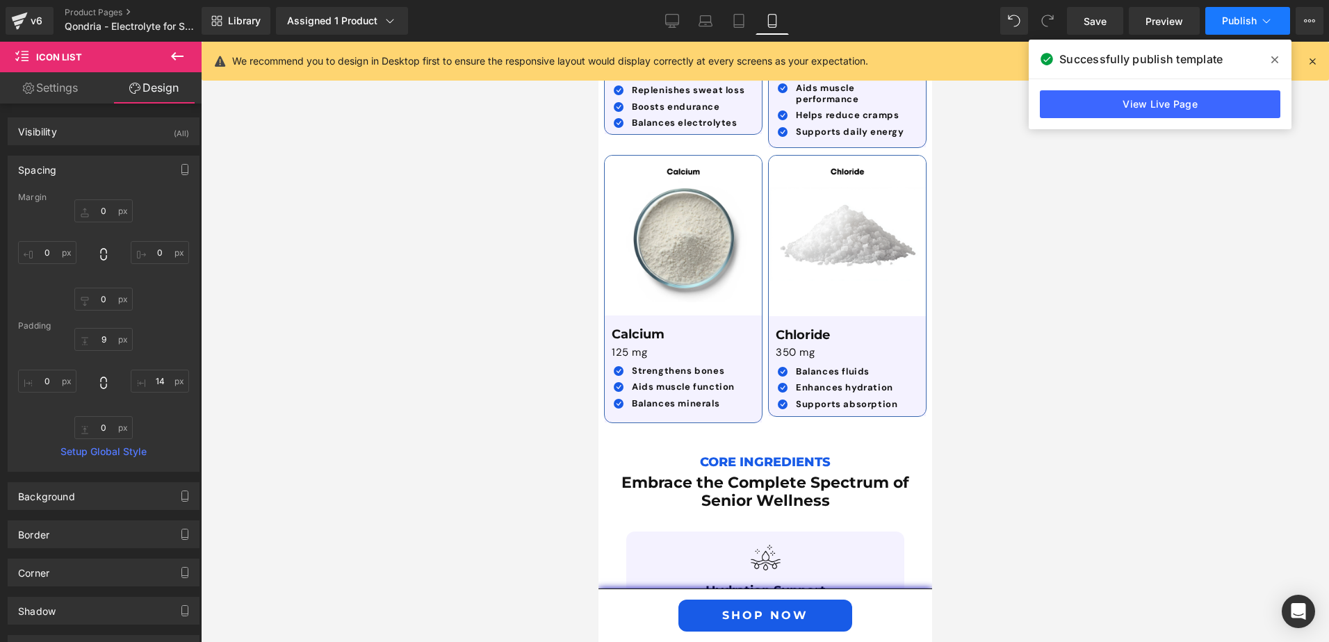
click at [1236, 19] on span "Publish" at bounding box center [1239, 20] width 35 height 11
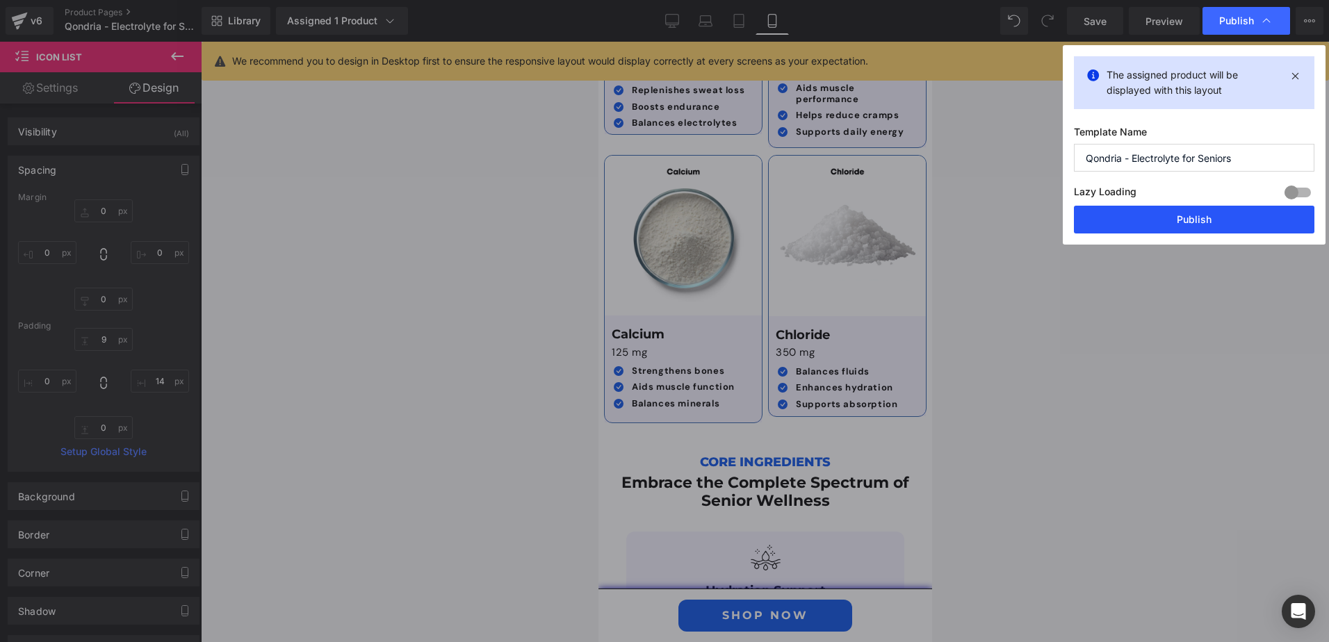
click at [1190, 213] on button "Publish" at bounding box center [1194, 220] width 241 height 28
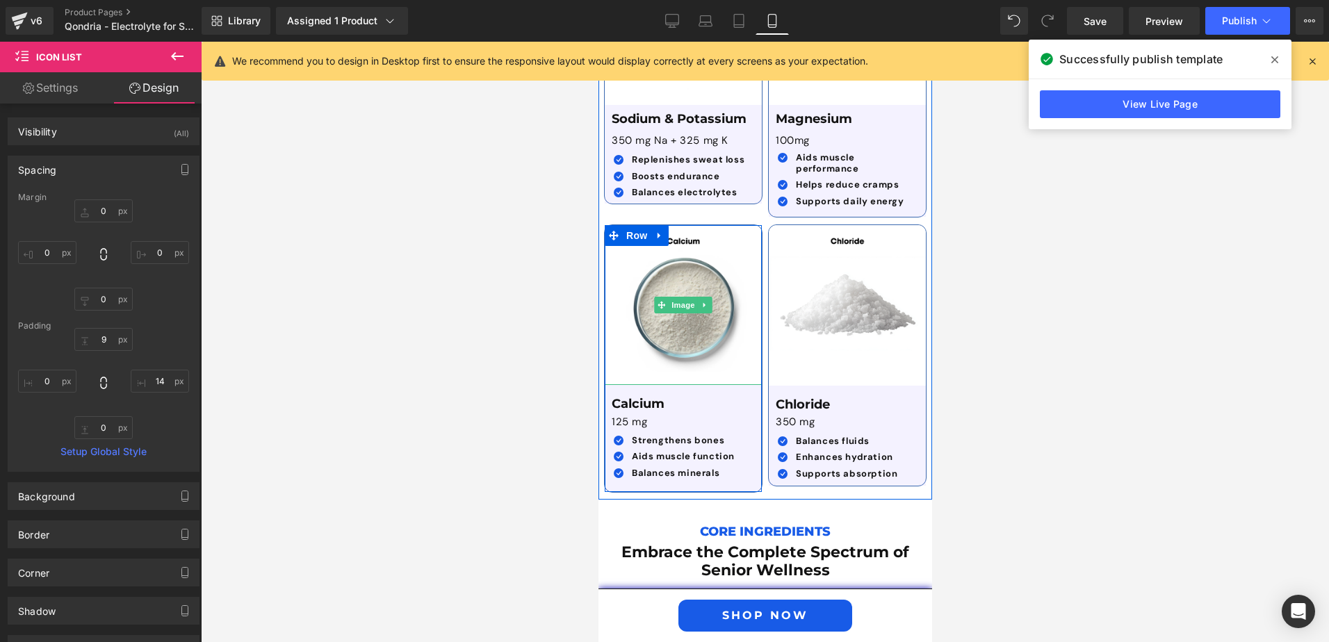
scroll to position [4060, 0]
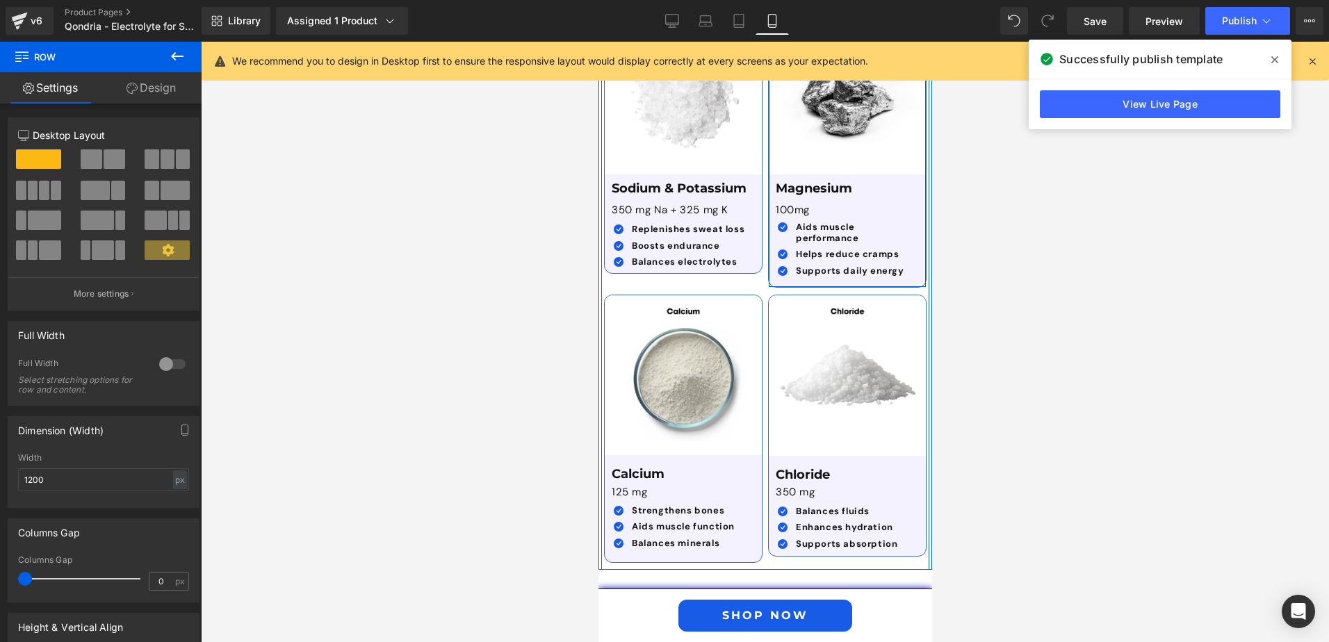
click at [802, 254] on div "Image Magnesium Text Block 100mg Text Block Icon Aids muscle performance Text B…" at bounding box center [847, 152] width 159 height 270
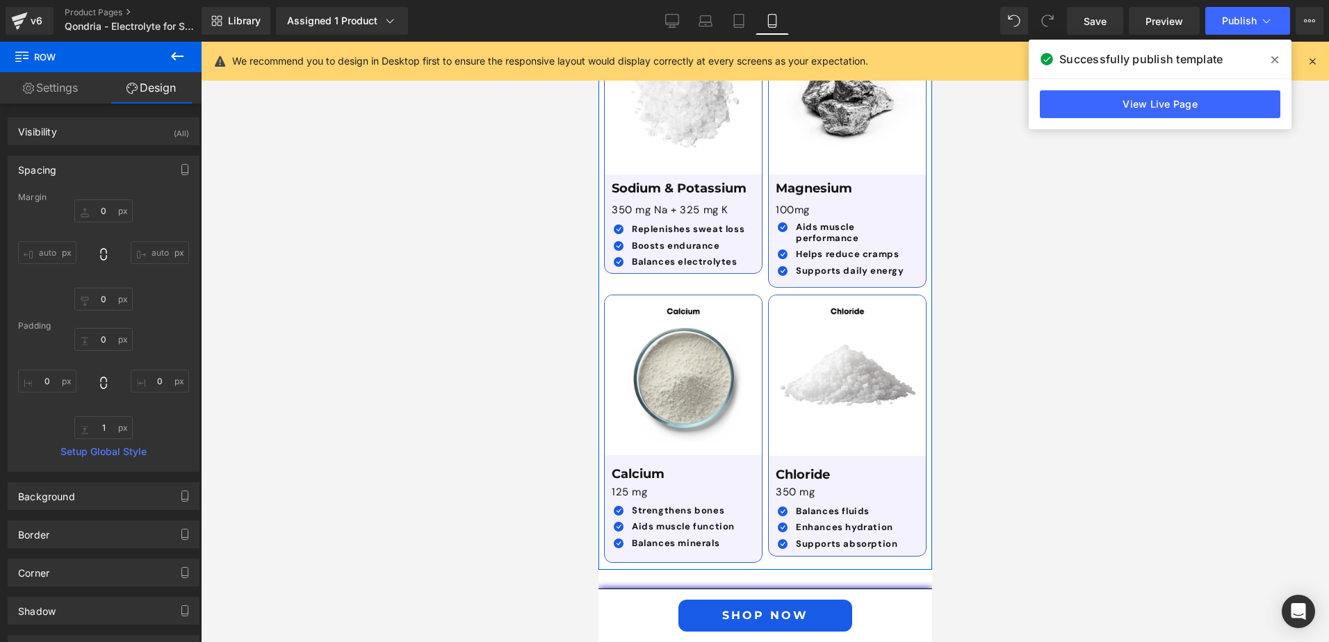
scroll to position [4130, 0]
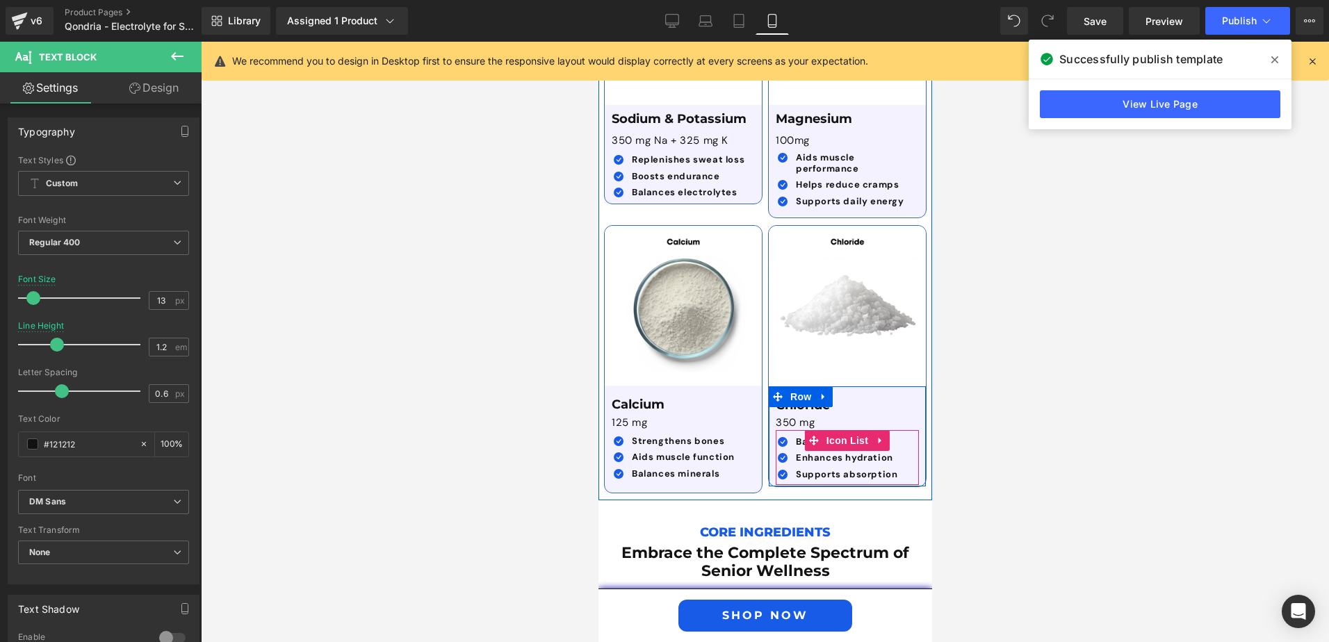
click at [884, 437] on ul "Icon Balances fluids Text Block Icon Enhances hydration Text Block Icon Text Bl…" at bounding box center [836, 461] width 122 height 49
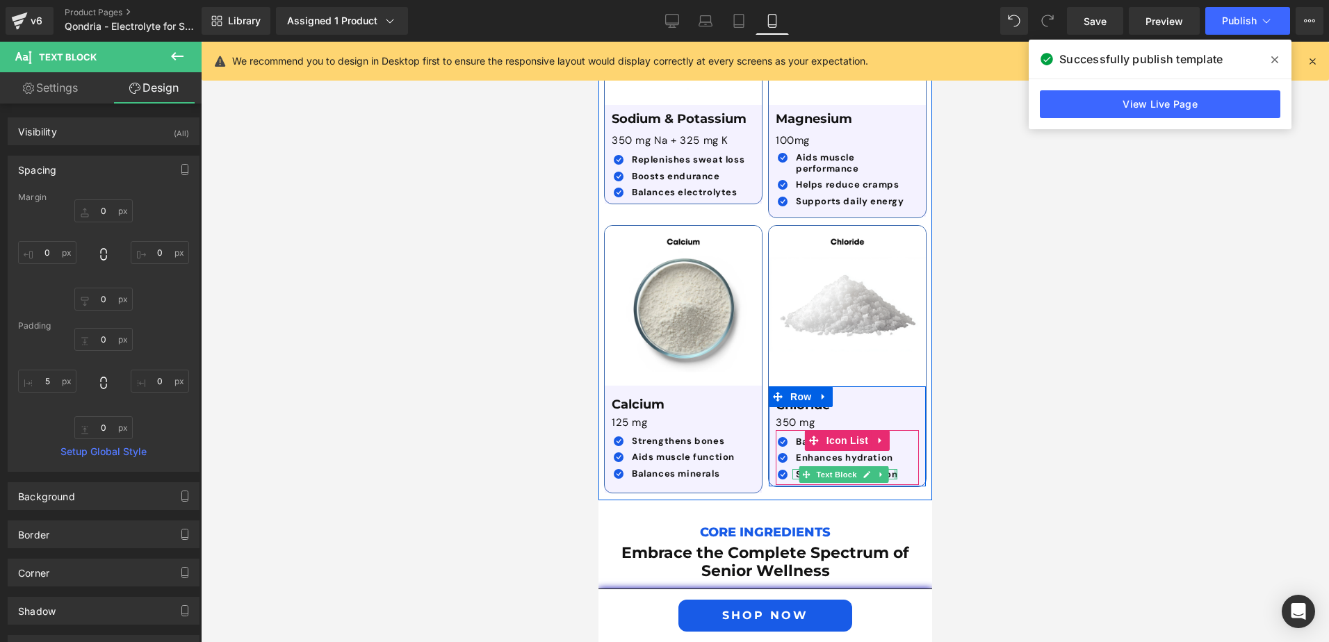
type input "0px"
click at [889, 444] on div "Icon Balances fluids Text Block Icon Enhances hydration Text Block Icon" at bounding box center [842, 461] width 134 height 49
drag, startPoint x: 887, startPoint y: 444, endPoint x: 898, endPoint y: 443, distance: 10.5
click at [898, 443] on div "Icon Balances fluids Text Block Icon Enhances hydration Text Block Icon" at bounding box center [842, 461] width 134 height 49
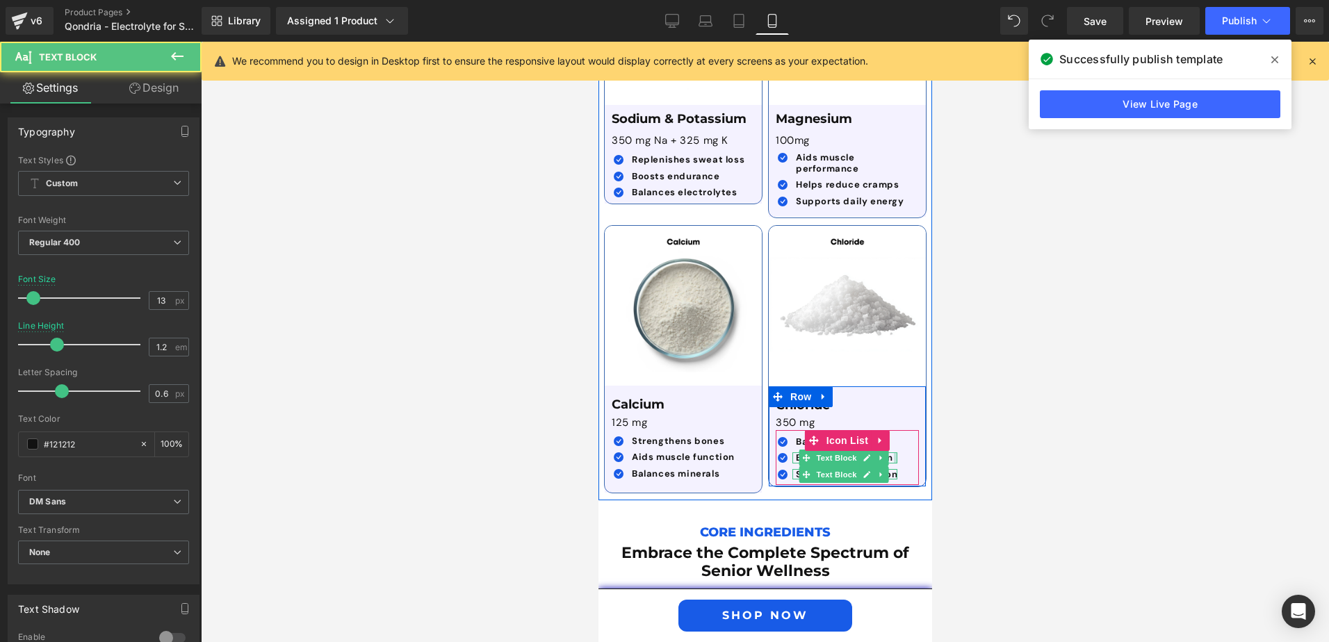
drag, startPoint x: 887, startPoint y: 426, endPoint x: 897, endPoint y: 426, distance: 10.4
click at [897, 437] on div "Icon Balances fluids Text Block Icon Enhances hydration Text Block Icon" at bounding box center [842, 461] width 134 height 49
drag, startPoint x: 887, startPoint y: 414, endPoint x: 895, endPoint y: 413, distance: 7.7
click at [895, 437] on div "Icon Balances fluids Text Block Icon Enhances hydration Text Block Icon" at bounding box center [842, 461] width 134 height 49
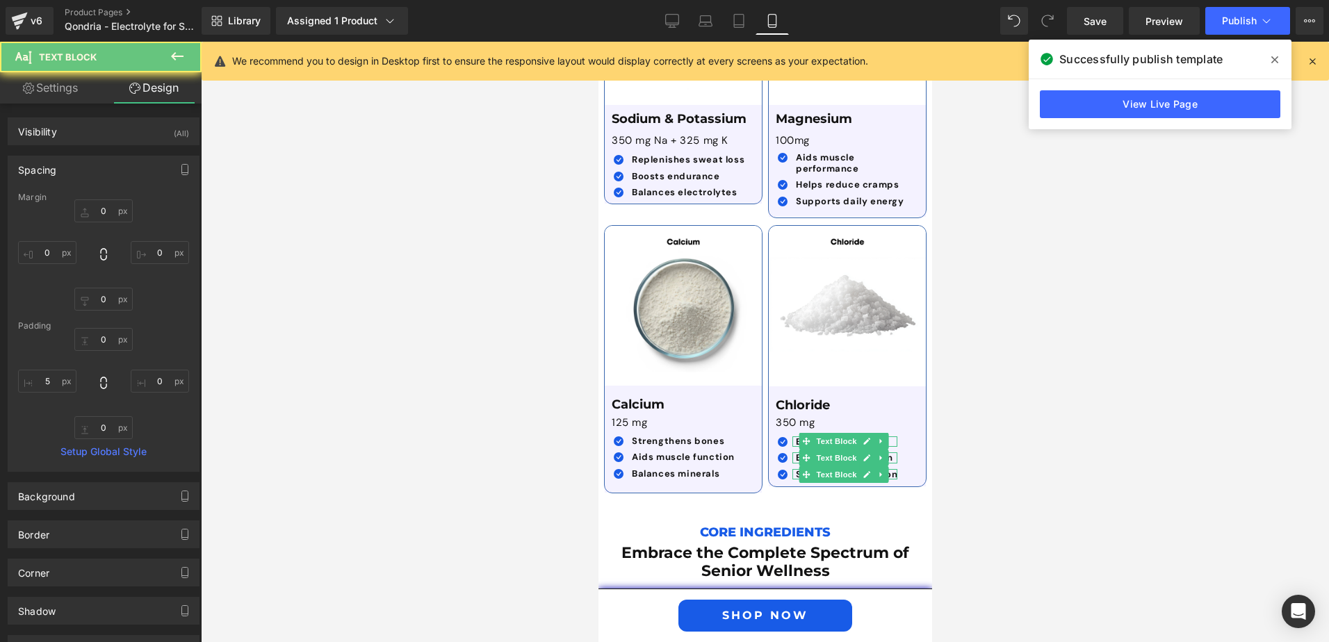
click at [974, 435] on div at bounding box center [765, 342] width 1129 height 601
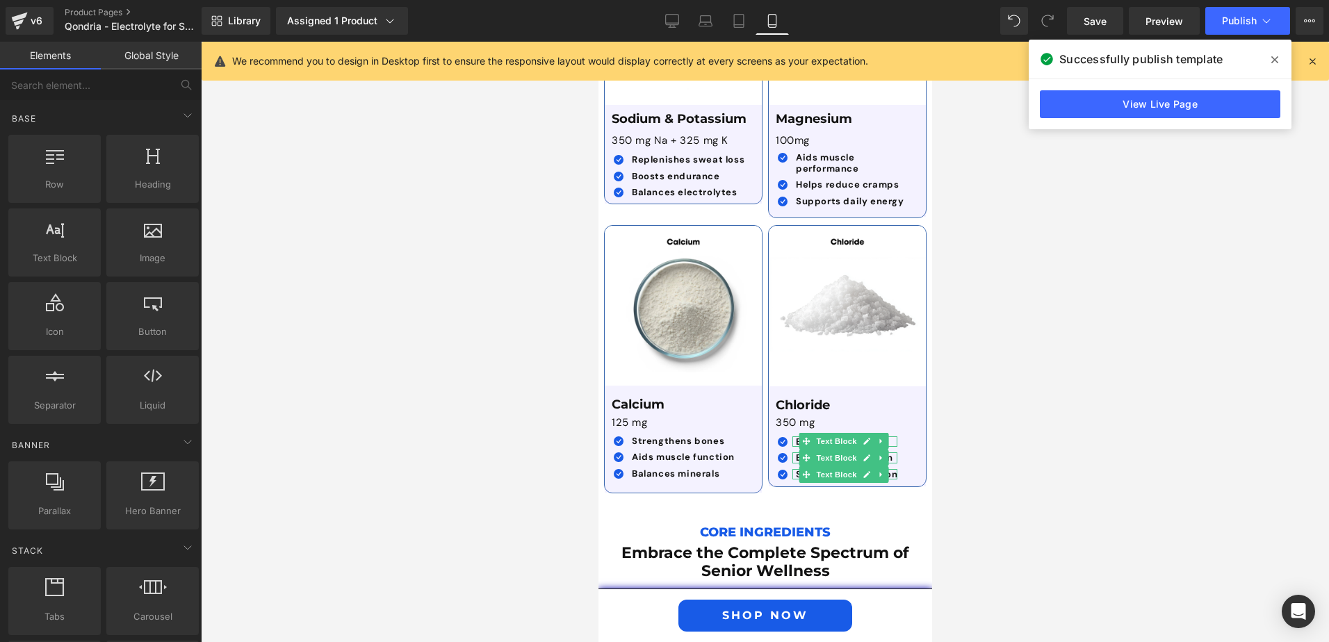
click at [1008, 437] on div at bounding box center [765, 342] width 1129 height 601
click at [959, 448] on div at bounding box center [765, 342] width 1129 height 601
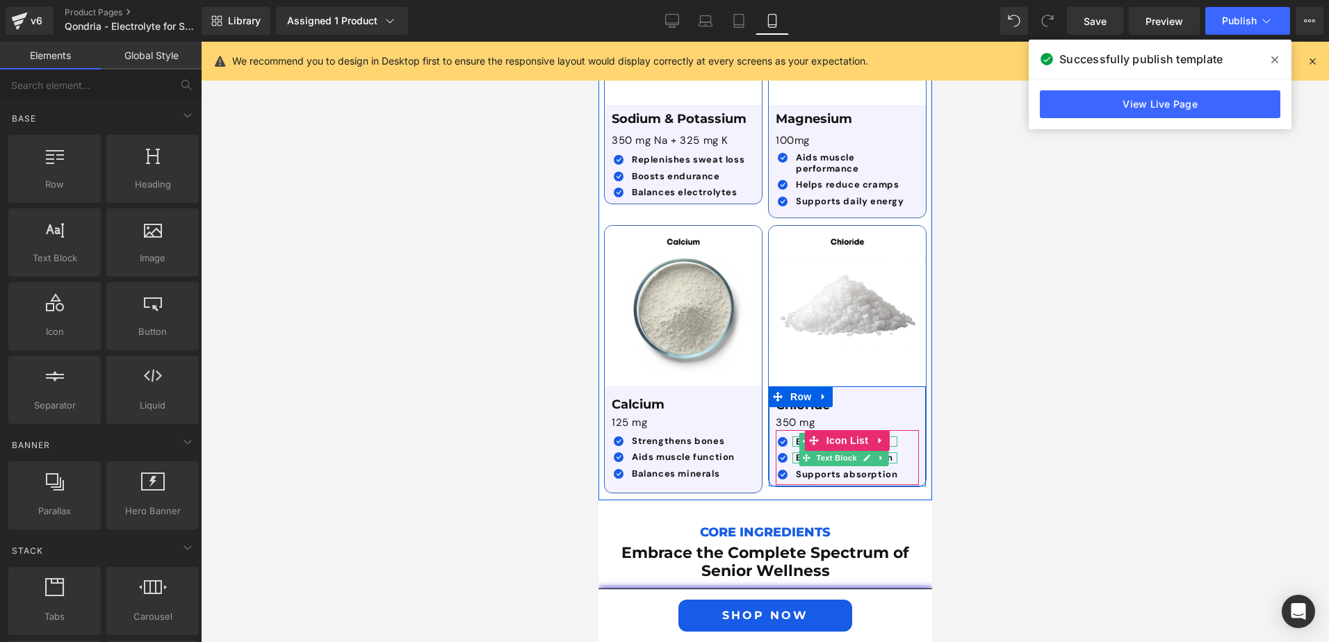
click at [795, 452] on strong "Enhances hydration" at bounding box center [843, 458] width 97 height 12
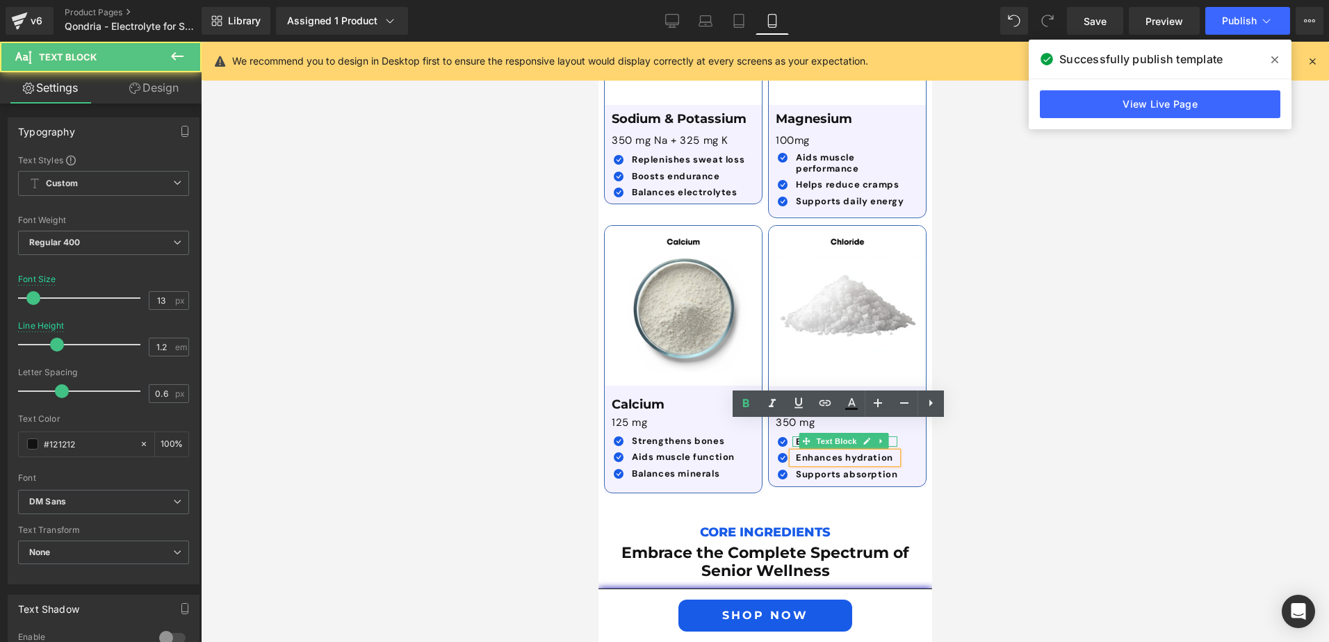
click at [795, 452] on strong "Enhances hydration" at bounding box center [843, 458] width 97 height 12
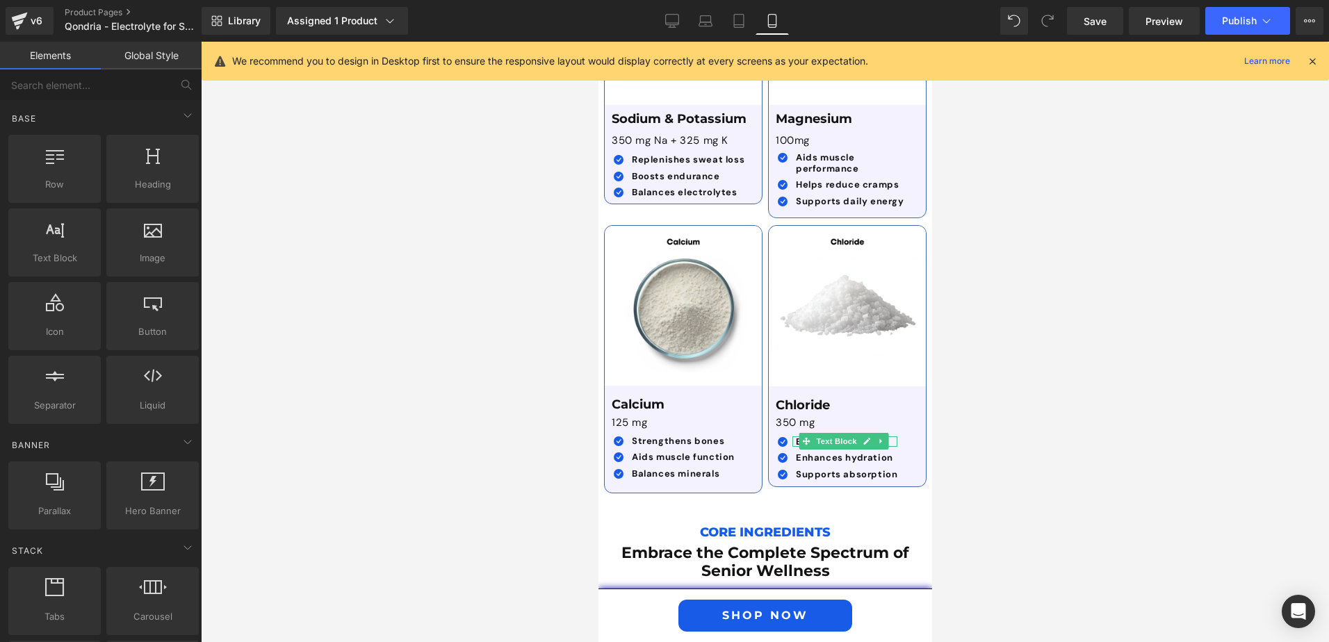
click at [1096, 420] on div at bounding box center [765, 342] width 1129 height 601
click at [1051, 442] on div at bounding box center [765, 342] width 1129 height 601
click at [548, 389] on div at bounding box center [765, 342] width 1129 height 601
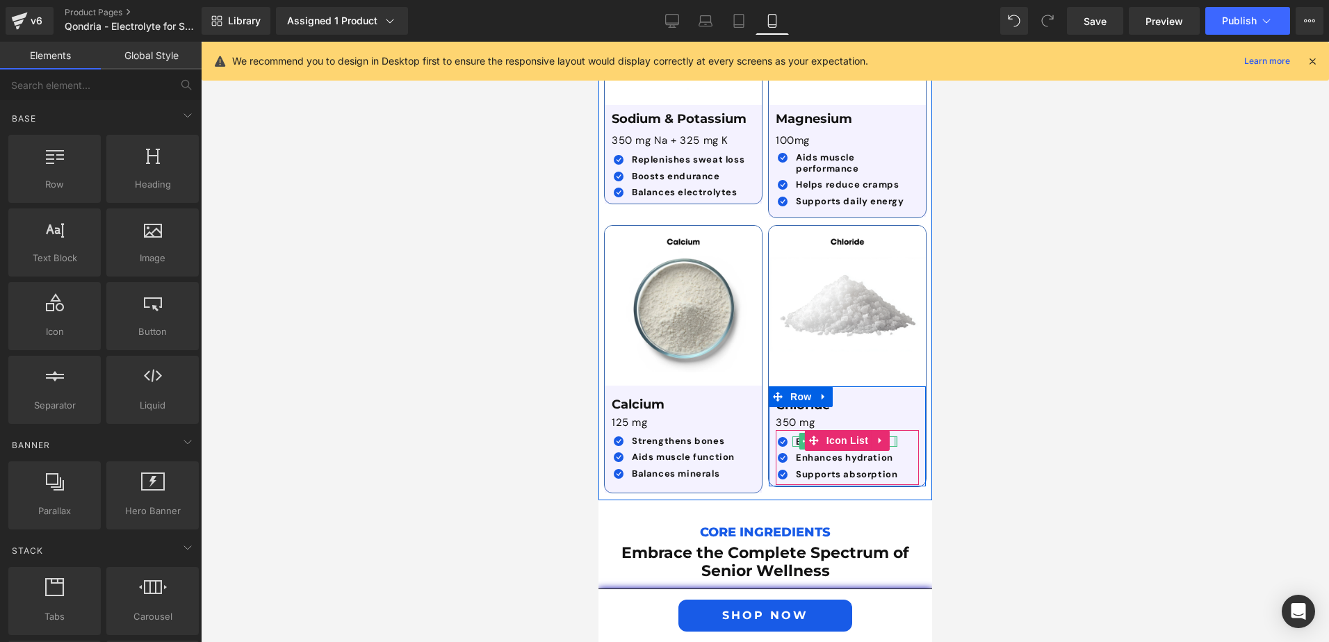
click at [894, 437] on div at bounding box center [895, 442] width 3 height 11
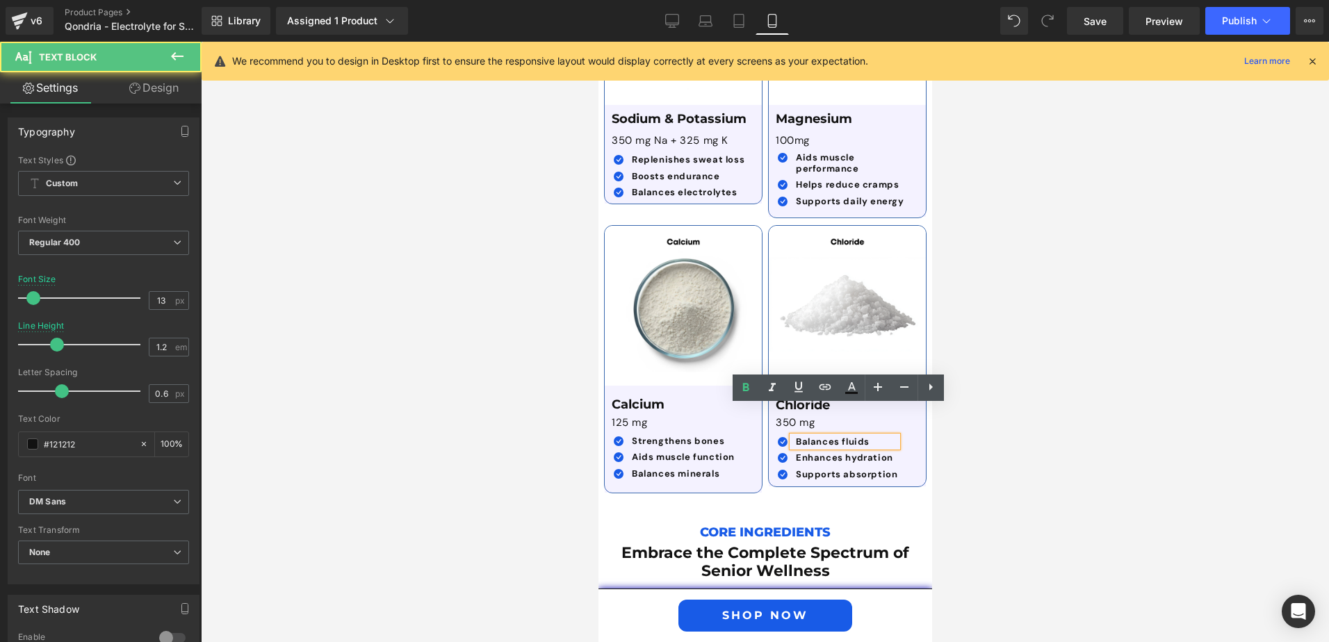
click at [939, 417] on div at bounding box center [765, 342] width 1129 height 601
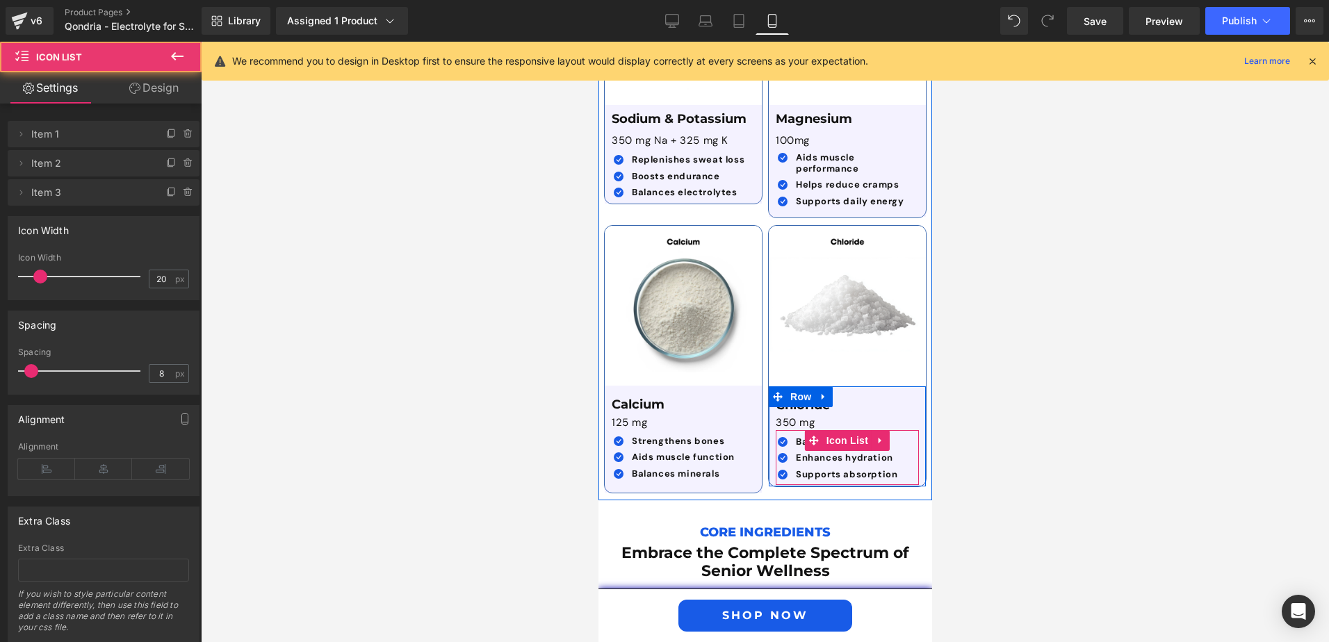
click at [901, 437] on div "Icon Balances fluids Text Block Icon Enhances hydration Text Block Icon" at bounding box center [842, 461] width 134 height 49
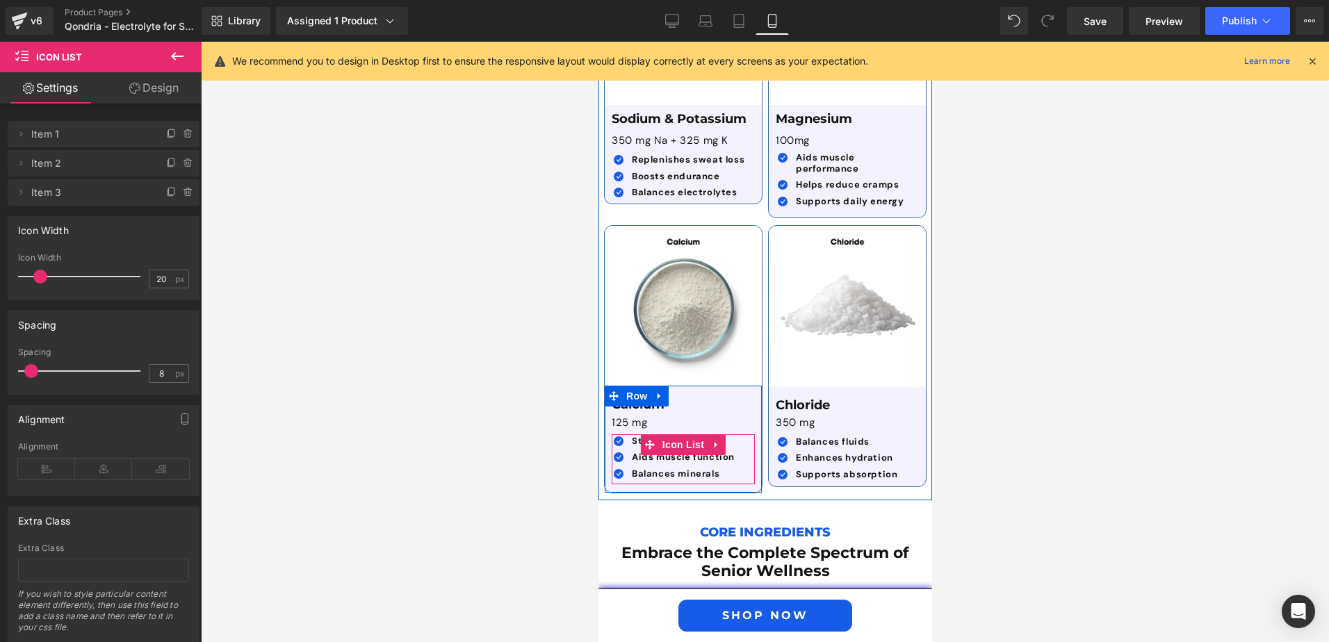
click at [741, 436] on div "Icon Strengthens bones Text Block Icon Aids muscle function Text Block Icon Bal…" at bounding box center [682, 460] width 143 height 49
click at [743, 436] on div "Icon Strengthens bones Text Block Icon Aids muscle function Text Block Icon Bal…" at bounding box center [682, 460] width 143 height 49
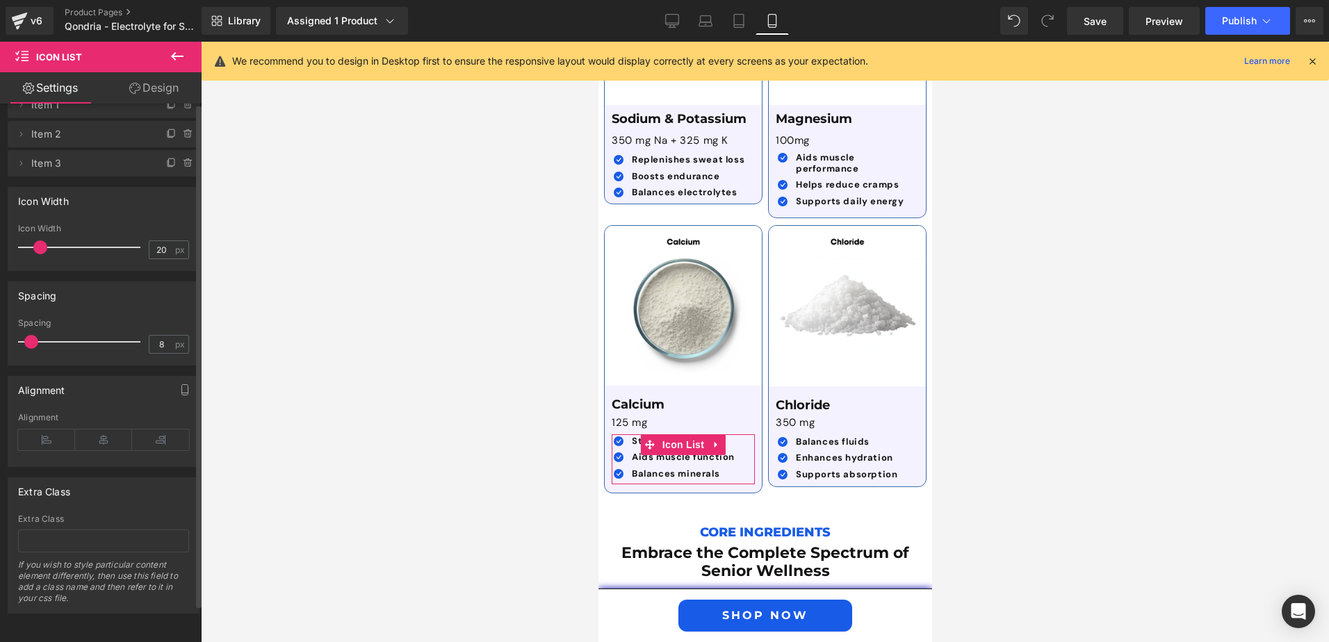
scroll to position [0, 0]
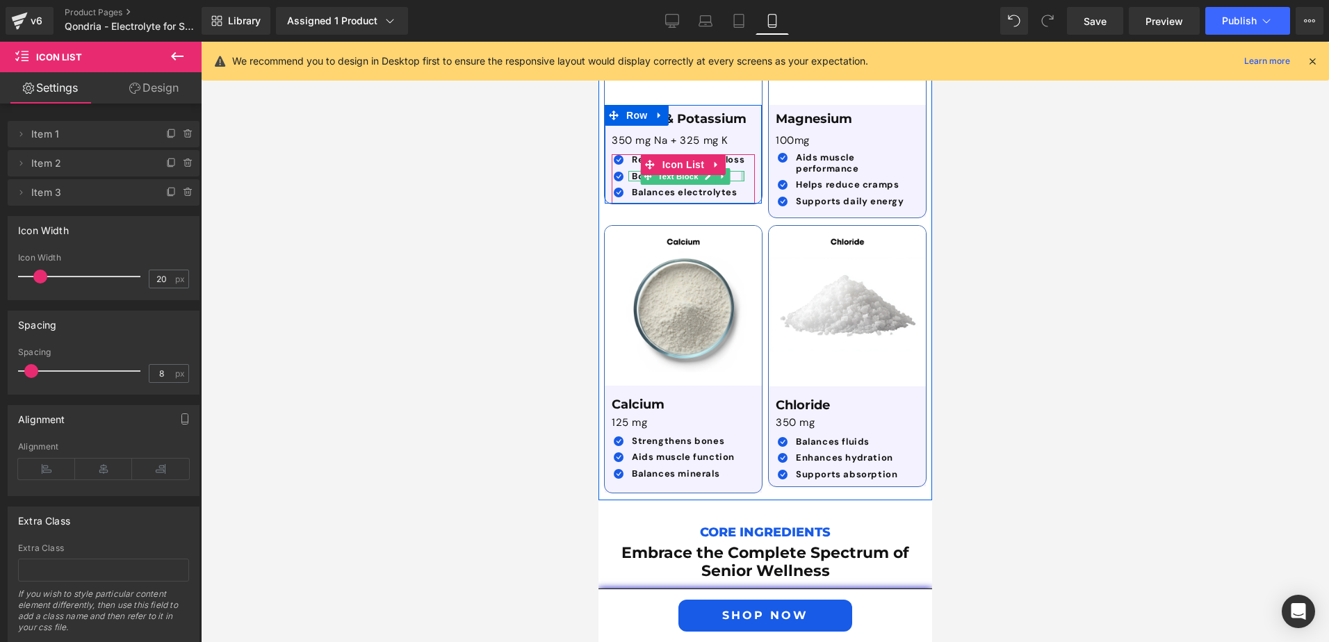
click at [741, 171] on div at bounding box center [742, 176] width 3 height 11
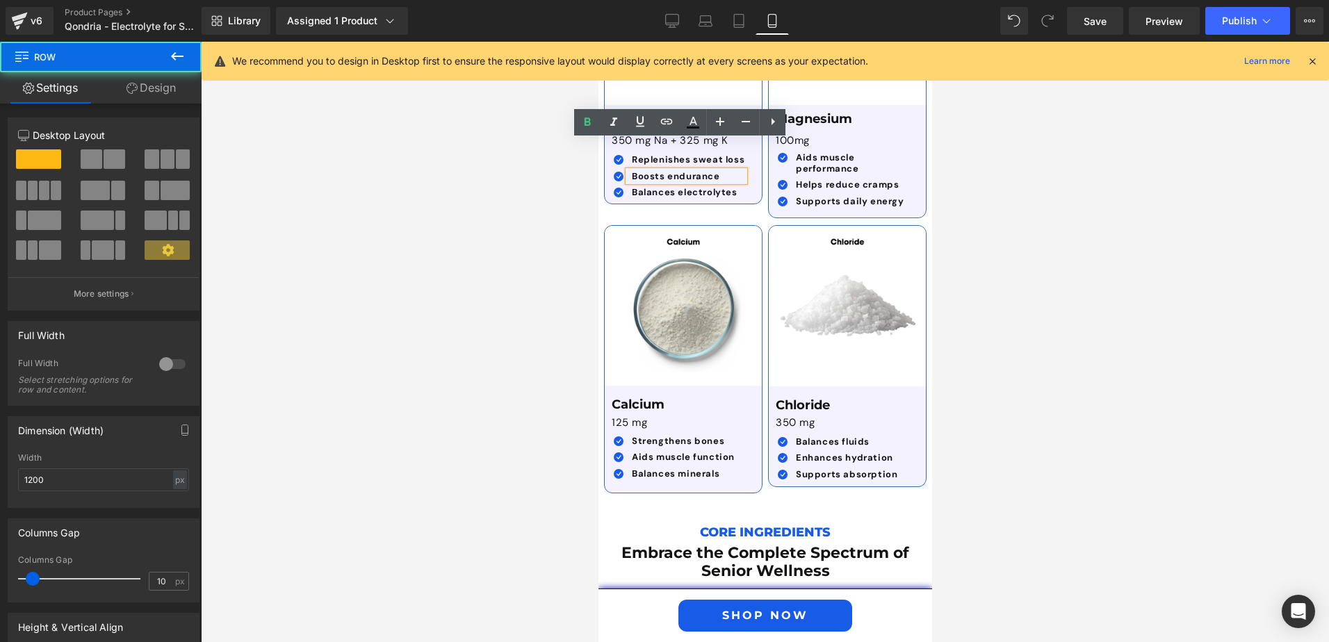
click at [750, 164] on div "Sodium & Potassium Text Block 350 mg Na + 325 mg K Text Block Icon Replenishes …" at bounding box center [682, 158] width 157 height 92
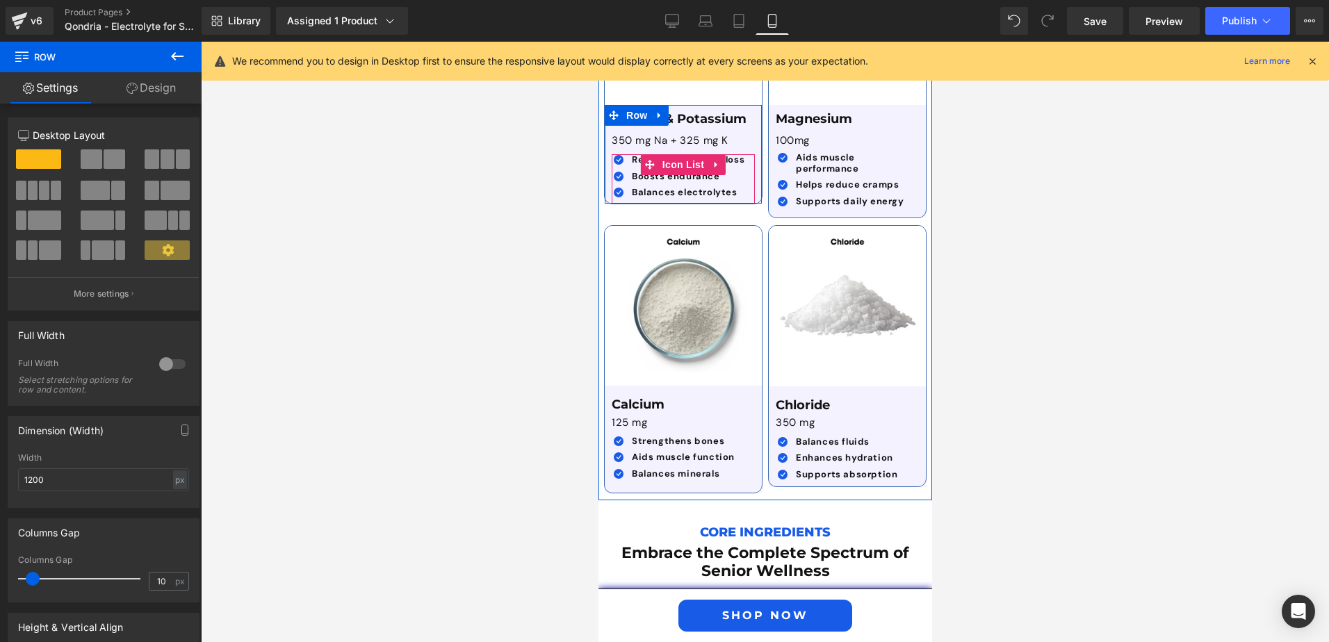
click at [741, 154] on div "Icon Replenishes sweat loss Text Block Icon Boosts endurance Text Block Icon Ba…" at bounding box center [682, 178] width 143 height 49
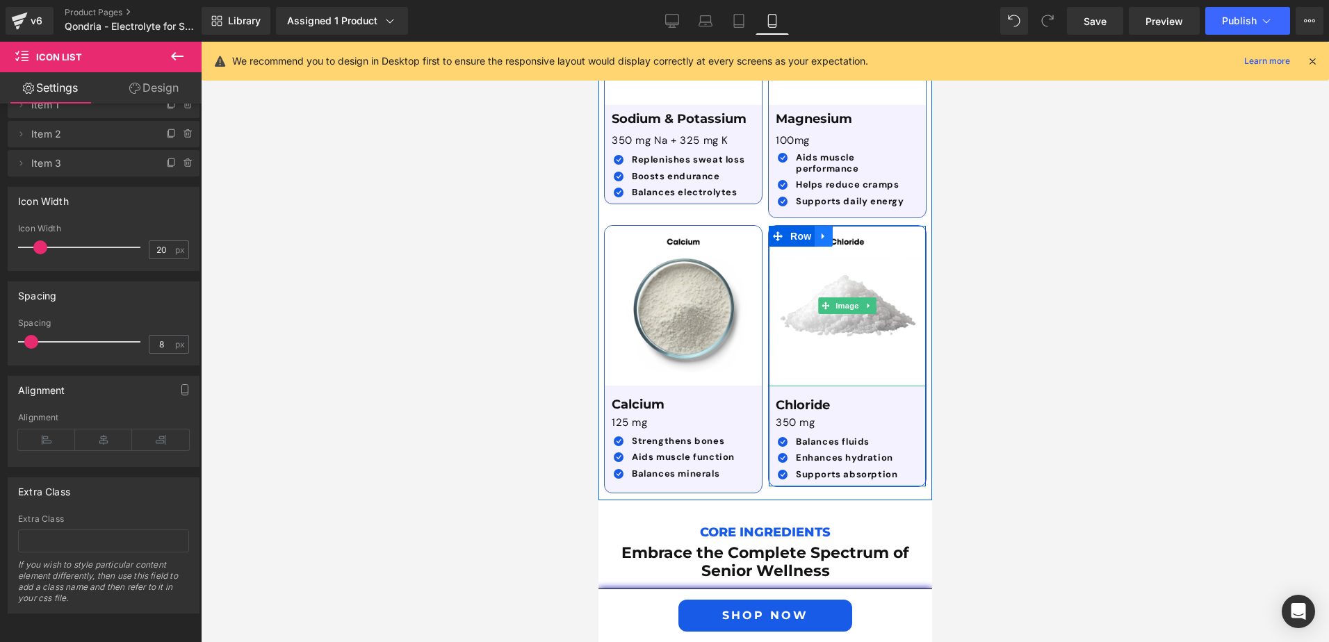
scroll to position [4060, 0]
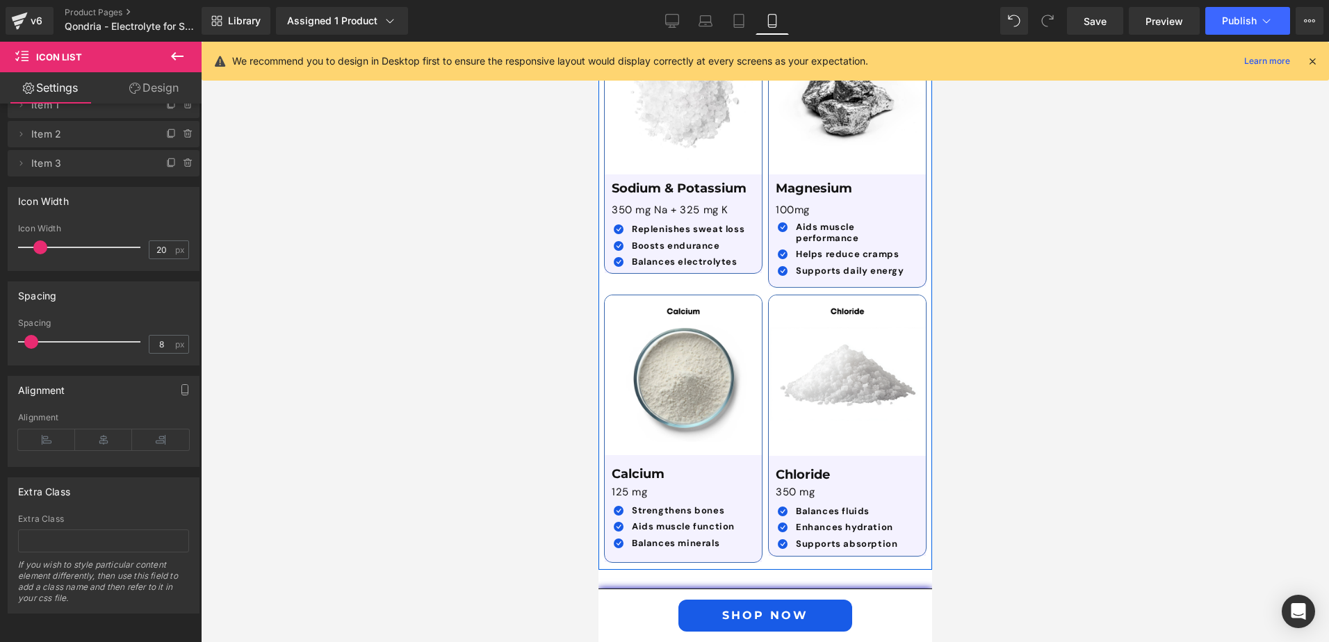
click at [891, 222] on div "Icon Aids muscle performance Text Block Icon Helps reduce cramps Text Block Ico…" at bounding box center [846, 254] width 143 height 64
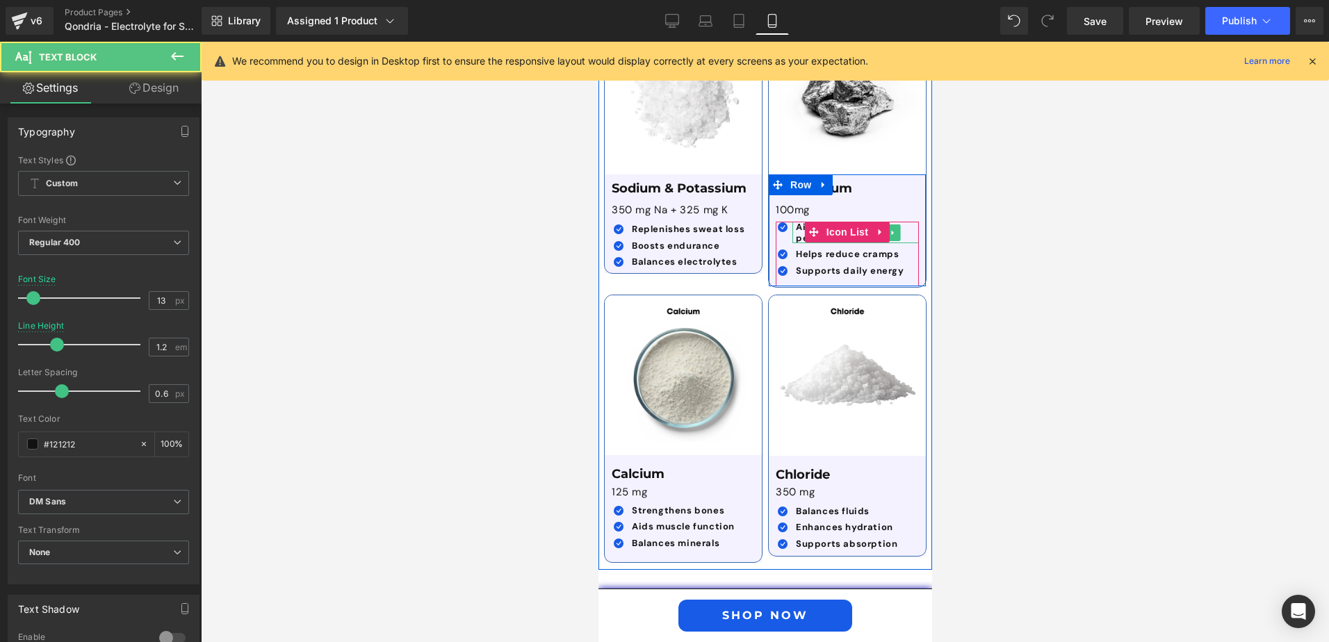
click at [897, 222] on p "Aids muscle performance" at bounding box center [856, 233] width 123 height 22
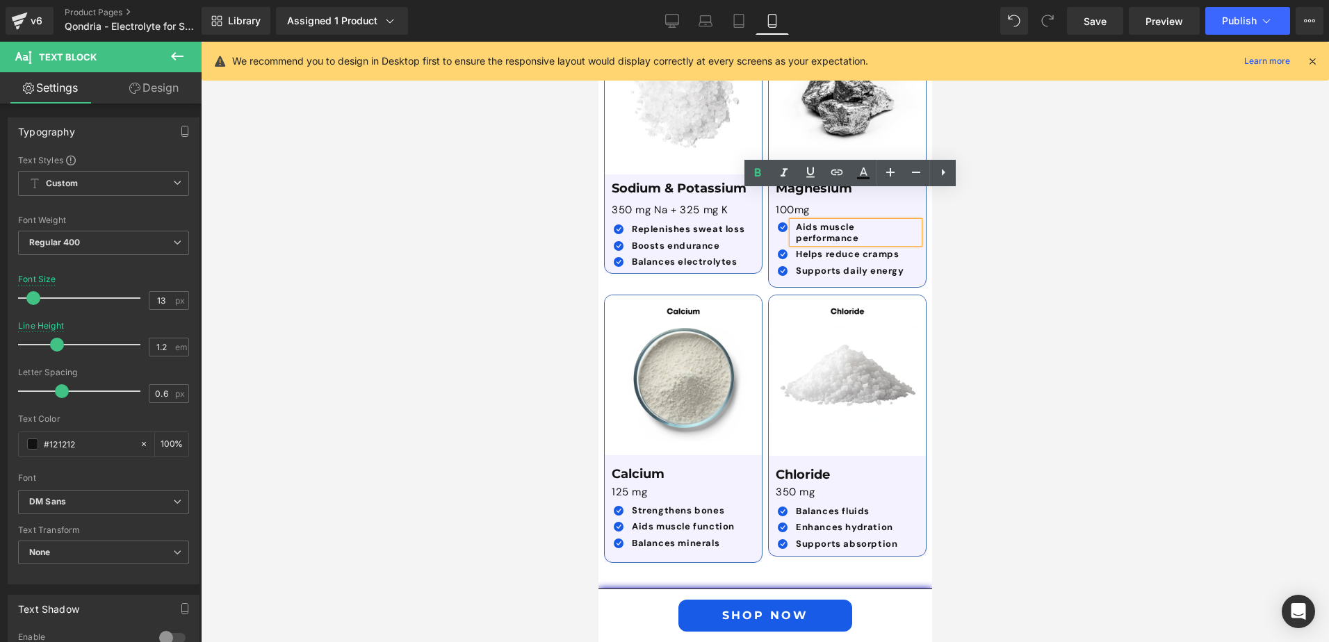
click at [969, 228] on div at bounding box center [765, 342] width 1129 height 601
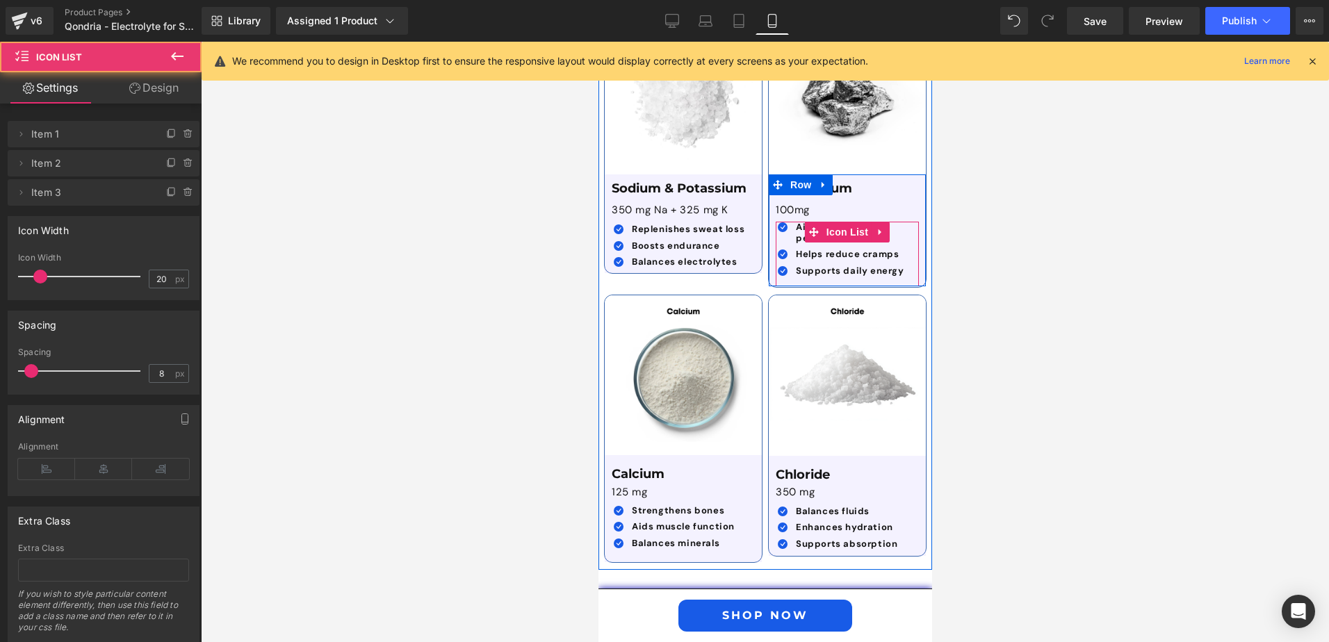
click at [905, 222] on ul "Icon Aids muscle performance Text Block Icon Helps reduce cramps Text Block Ico…" at bounding box center [846, 252] width 143 height 60
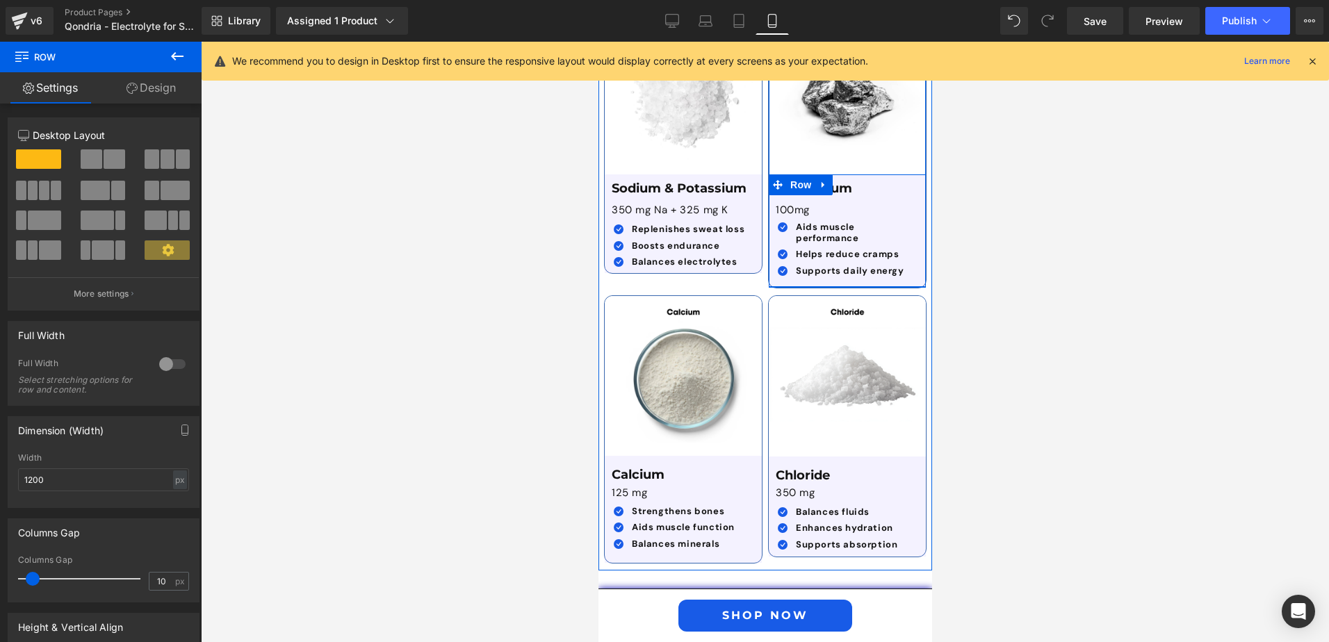
click at [817, 254] on div "Magnesium Text Block 100mg Text Block Icon Aids muscle performance Text Block I…" at bounding box center [846, 231] width 157 height 112
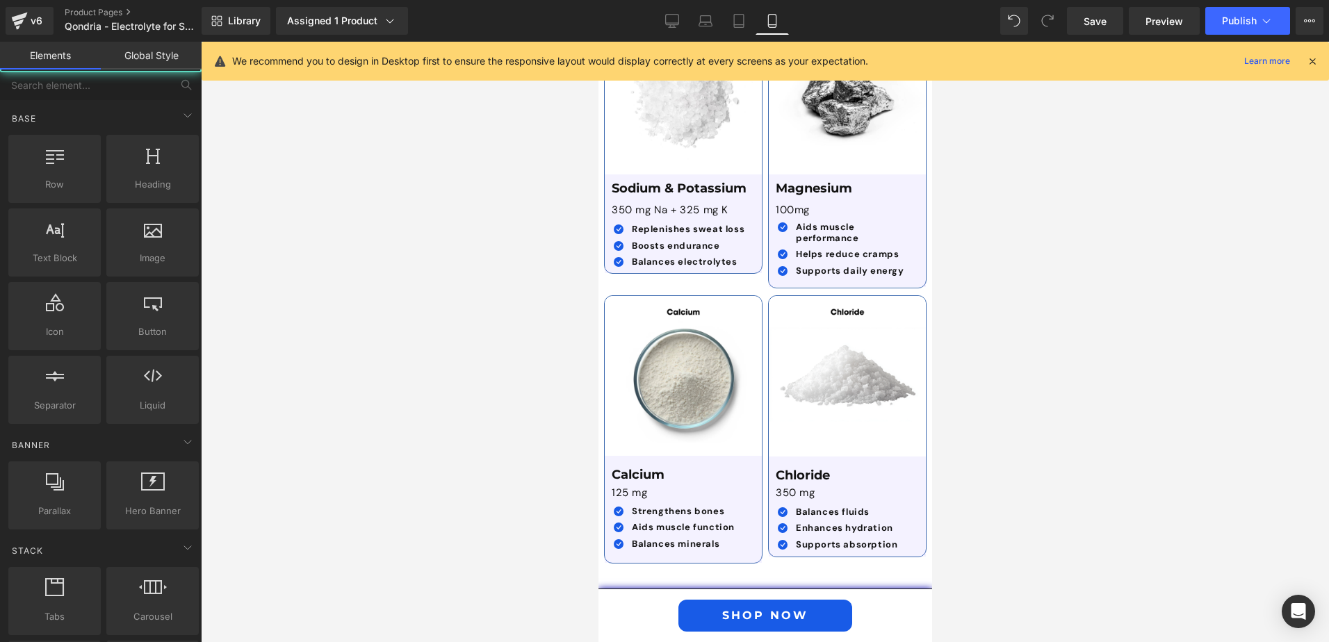
click at [1026, 362] on div at bounding box center [765, 342] width 1129 height 601
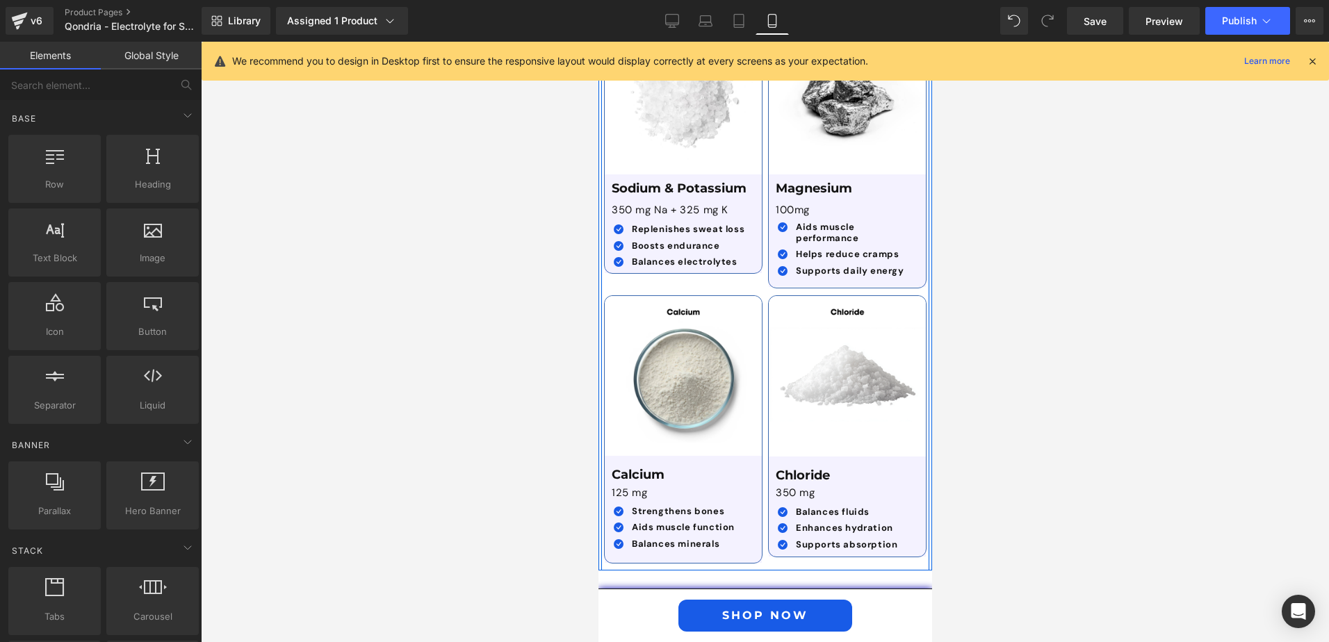
scroll to position [4130, 0]
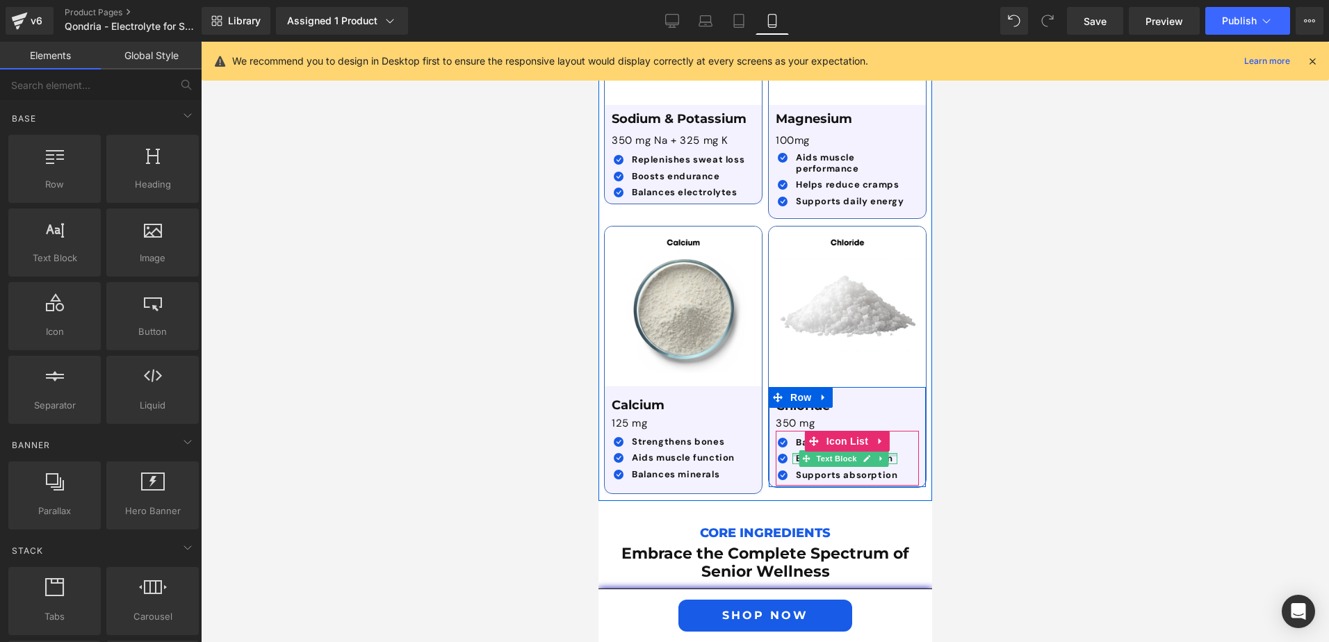
click at [793, 453] on div at bounding box center [844, 454] width 105 height 3
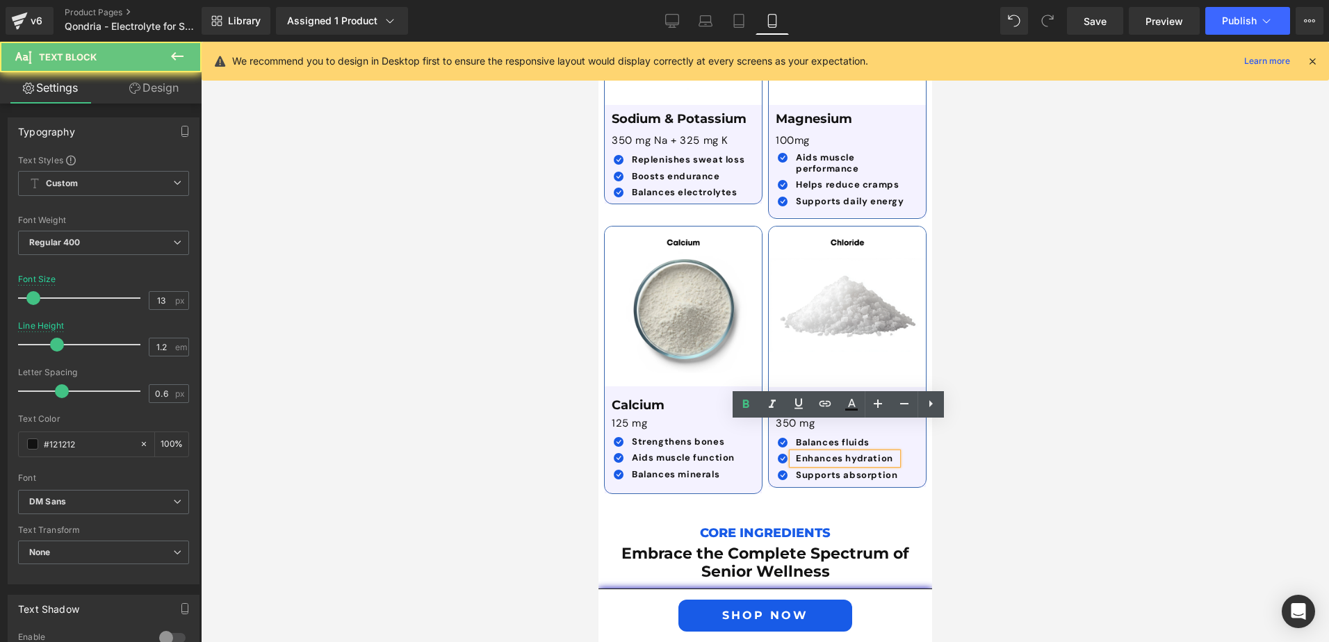
click at [843, 453] on strong "Enhances hydration" at bounding box center [843, 459] width 97 height 12
click at [839, 453] on strong "Enhances hydration" at bounding box center [843, 459] width 97 height 12
click at [885, 453] on strong "Enhances hydration" at bounding box center [843, 459] width 97 height 12
click at [837, 453] on strong "Enhances hydration" at bounding box center [843, 459] width 97 height 12
click at [841, 453] on strong "Enhances hydration" at bounding box center [843, 459] width 97 height 12
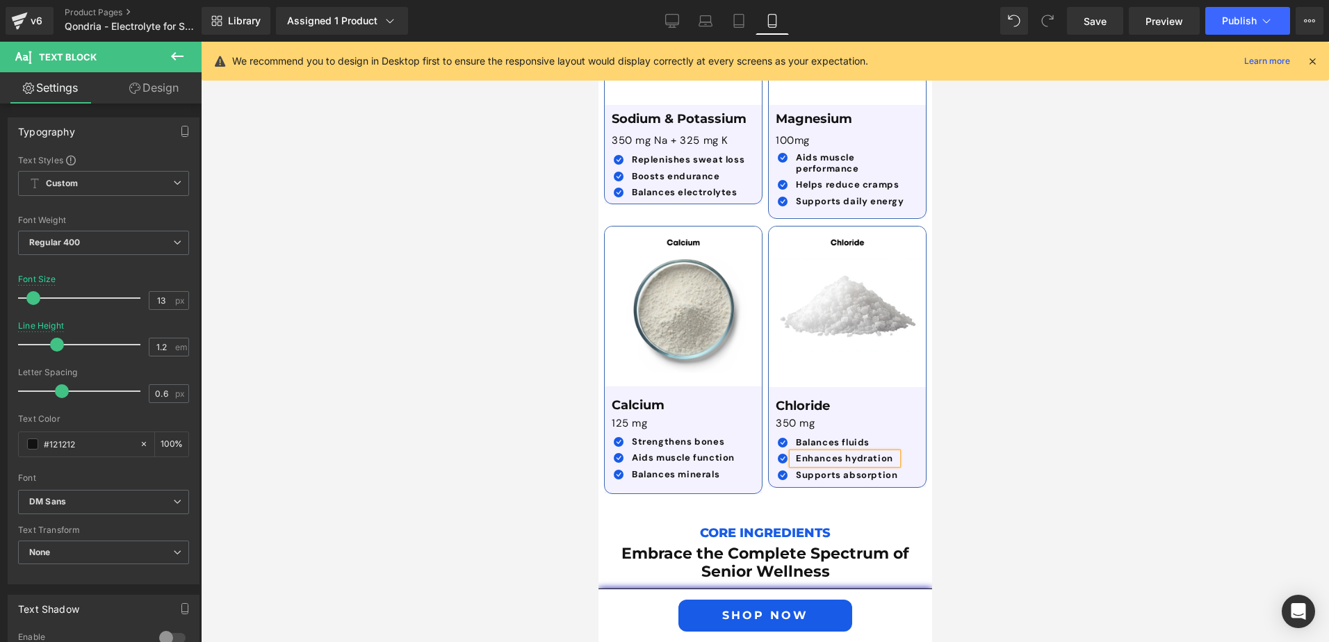
click at [902, 437] on div "Icon Balances fluids Text Block Icon Enhances hydration Text Block Icon" at bounding box center [842, 461] width 134 height 49
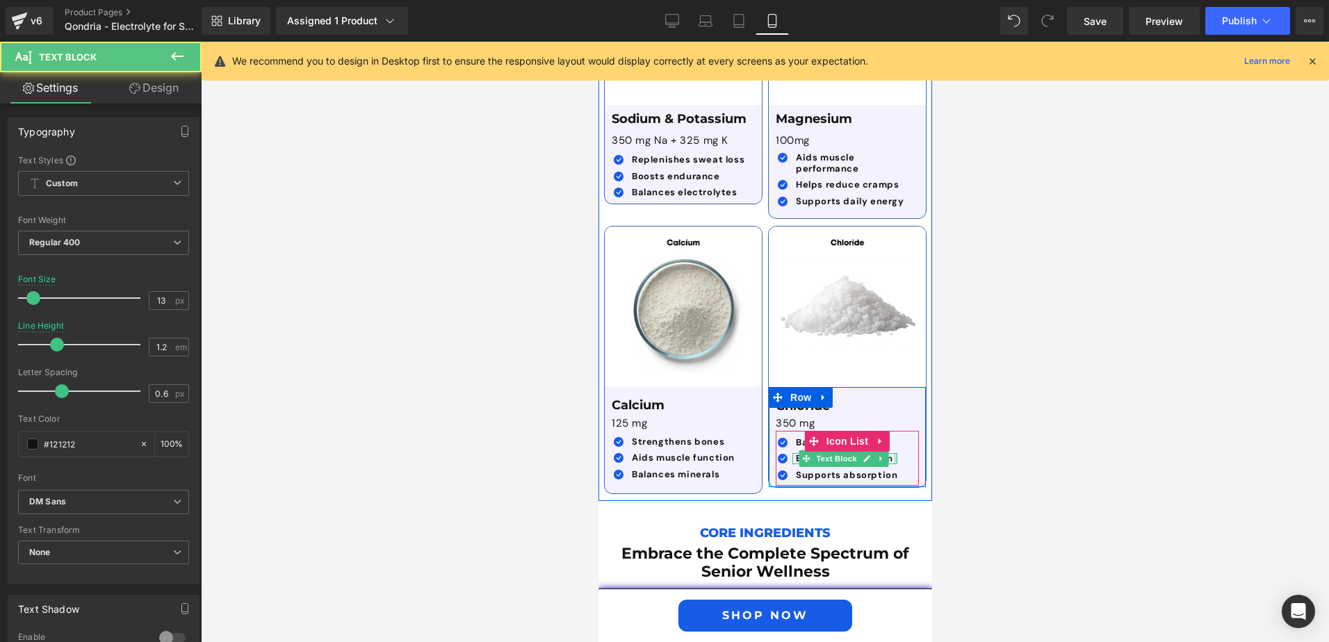
drag, startPoint x: 885, startPoint y: 432, endPoint x: 894, endPoint y: 432, distance: 8.3
click at [898, 437] on div "Icon Balances fluids Text Block Icon Enhances hydration Text Block Icon" at bounding box center [842, 461] width 134 height 49
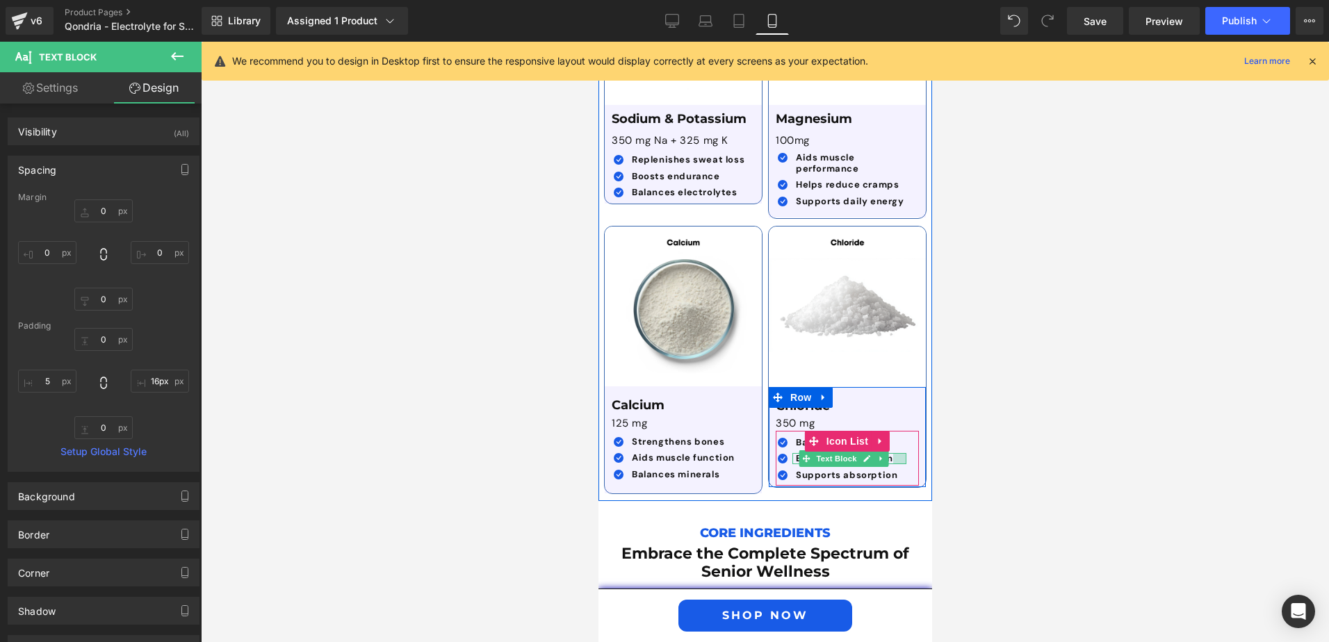
type input "15px"
drag, startPoint x: 887, startPoint y: 430, endPoint x: 877, endPoint y: 442, distance: 15.2
click at [877, 442] on ul "Icon Balances fluids Text Block Icon Enhances hydration Text Block Icon Text Bl…" at bounding box center [839, 461] width 128 height 49
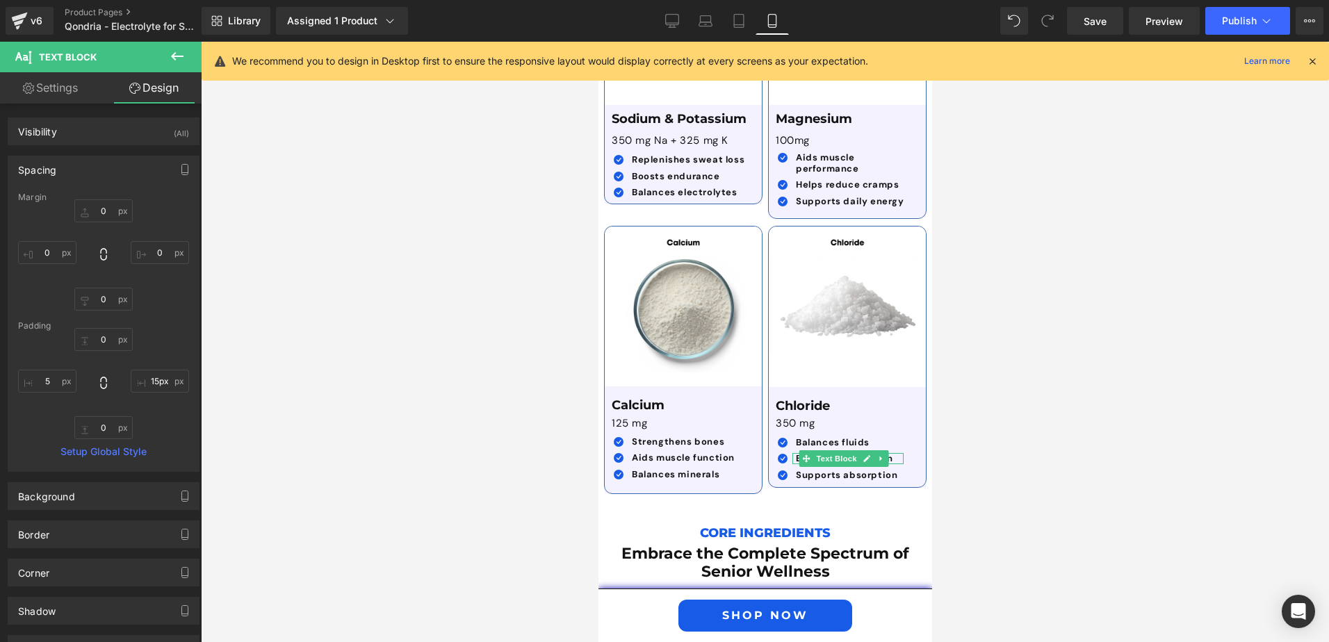
click at [1017, 451] on div at bounding box center [765, 342] width 1129 height 601
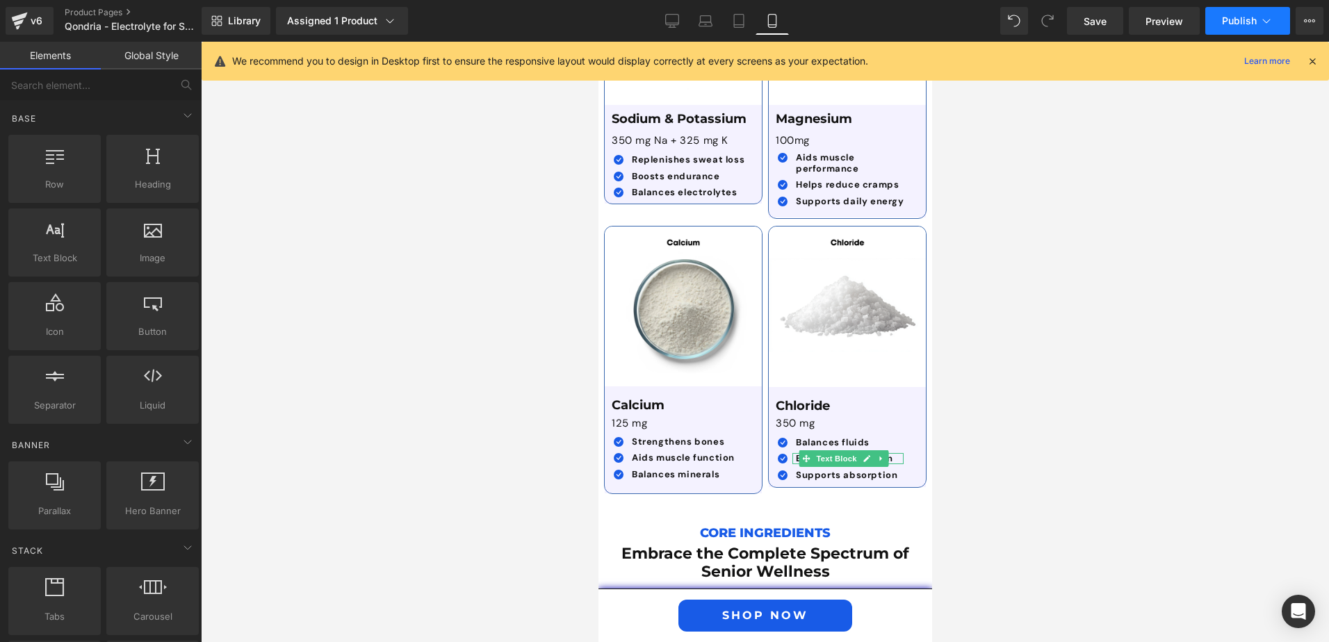
click at [1261, 26] on icon at bounding box center [1267, 21] width 14 height 14
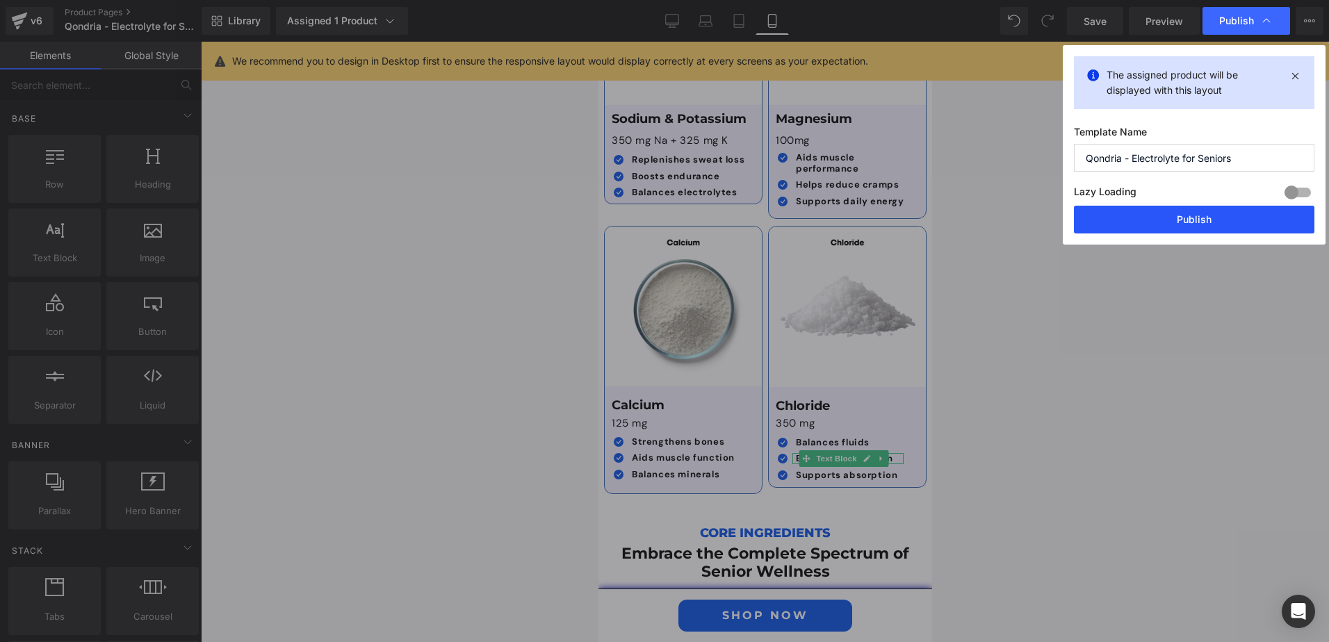
click at [1165, 222] on button "Publish" at bounding box center [1194, 220] width 241 height 28
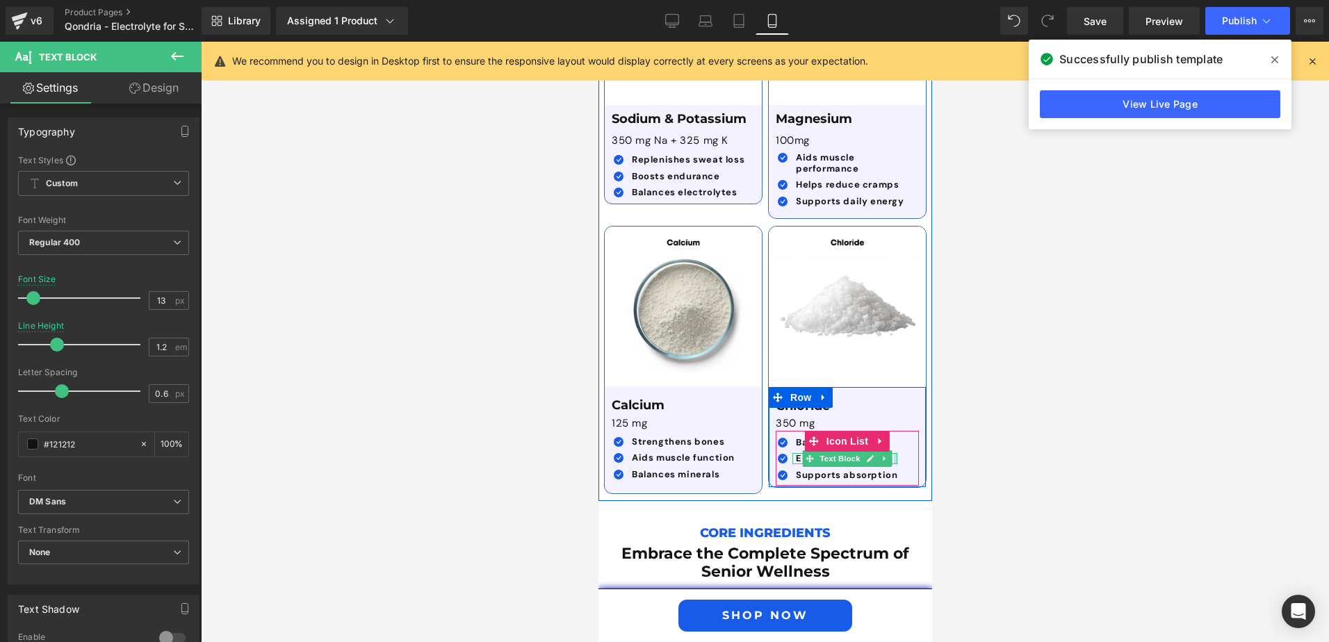
drag, startPoint x: 893, startPoint y: 428, endPoint x: 918, endPoint y: 433, distance: 25.5
click at [918, 433] on div "Chloride Text Block 350 mg Text Block Icon Balances fluids Text Block Icon Enha…" at bounding box center [846, 437] width 157 height 101
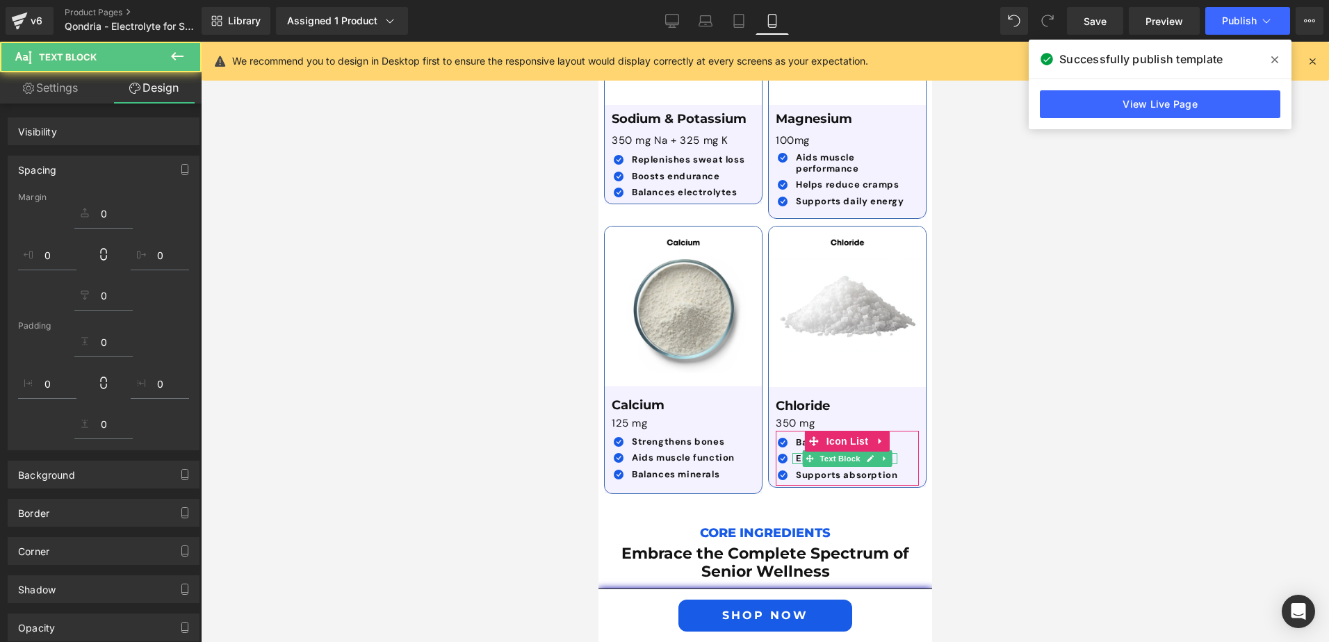
click at [1004, 443] on div at bounding box center [765, 342] width 1129 height 601
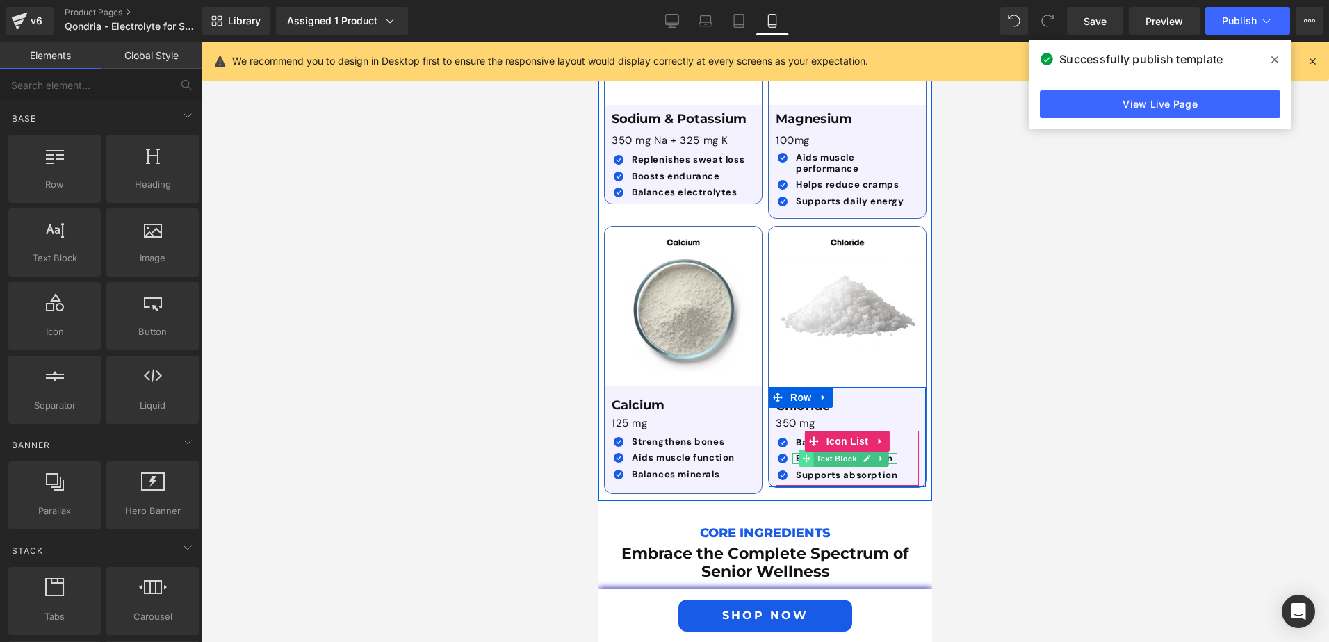
click at [802, 455] on icon at bounding box center [806, 459] width 8 height 8
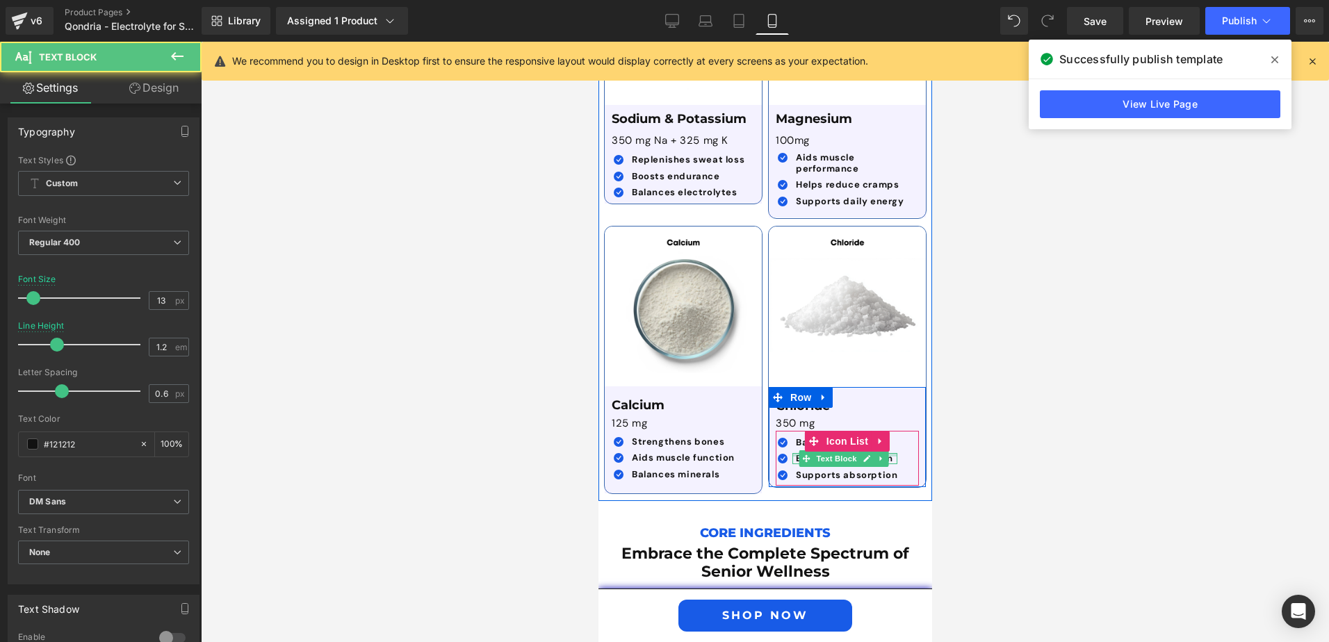
click at [792, 453] on div at bounding box center [844, 454] width 105 height 3
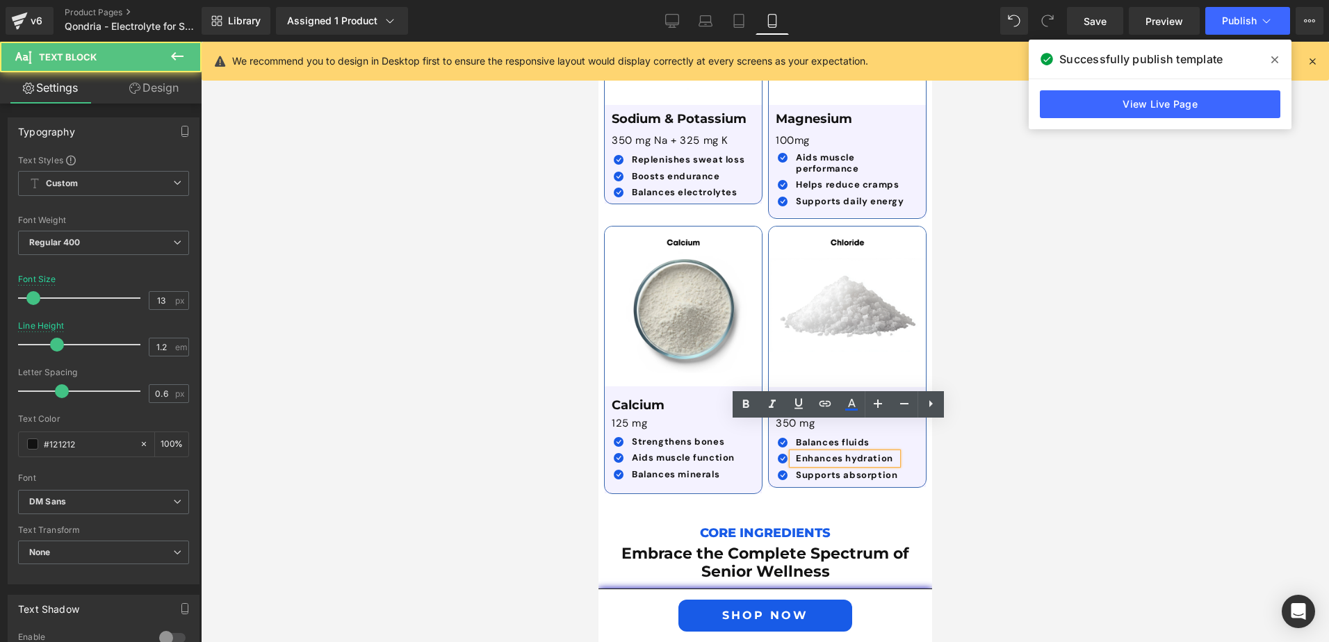
click at [795, 453] on strong "Enhances hydration" at bounding box center [843, 459] width 97 height 12
drag, startPoint x: 792, startPoint y: 427, endPoint x: 884, endPoint y: 430, distance: 91.8
click at [884, 453] on strong "Enhances hydration" at bounding box center [843, 459] width 97 height 12
copy strong "Enhances hydration"
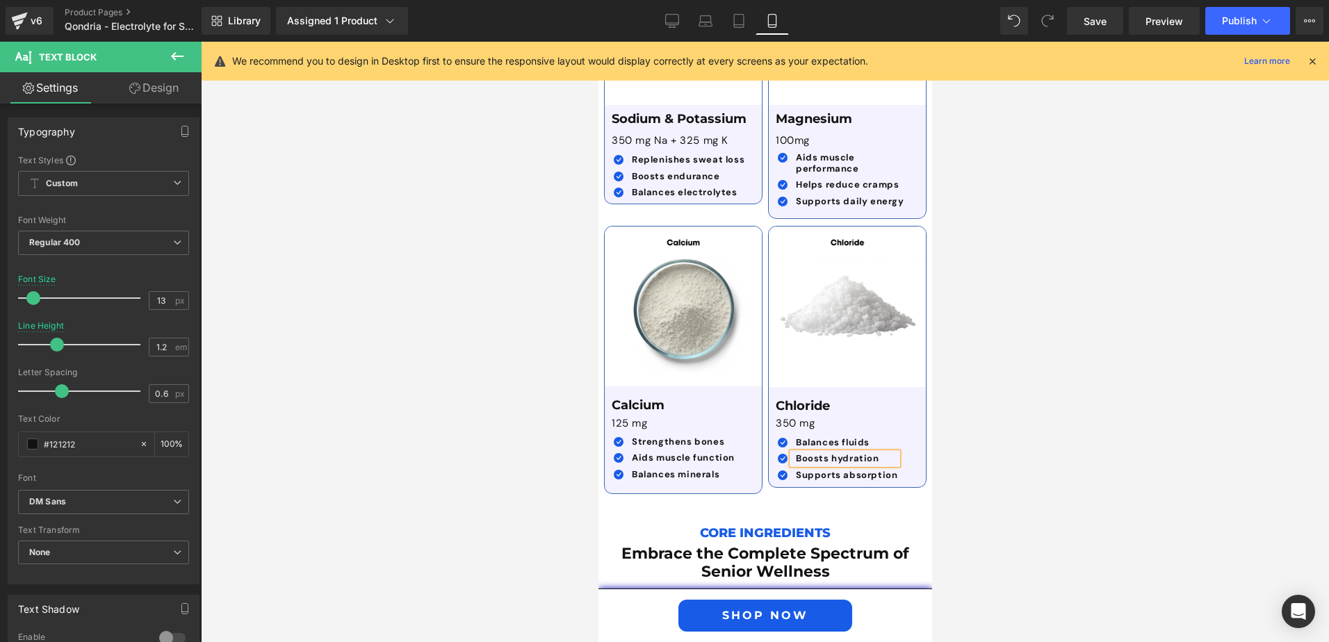
click at [976, 452] on div at bounding box center [765, 342] width 1129 height 601
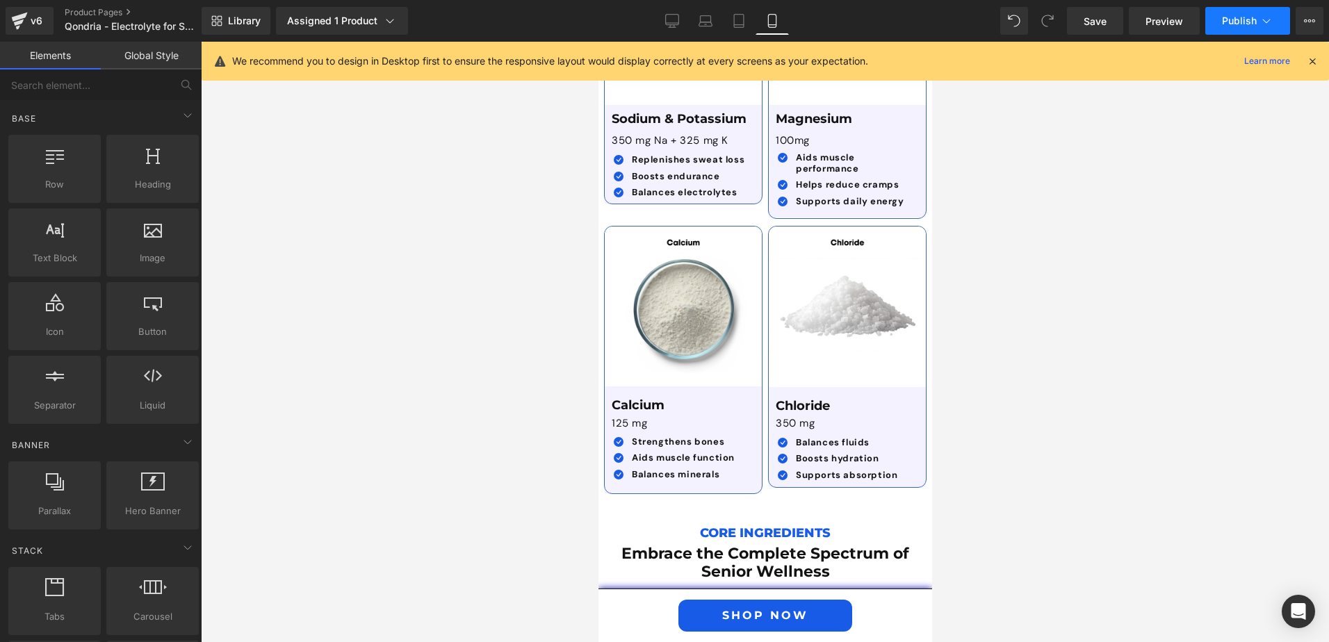
click at [1242, 26] on span "Publish" at bounding box center [1239, 20] width 35 height 11
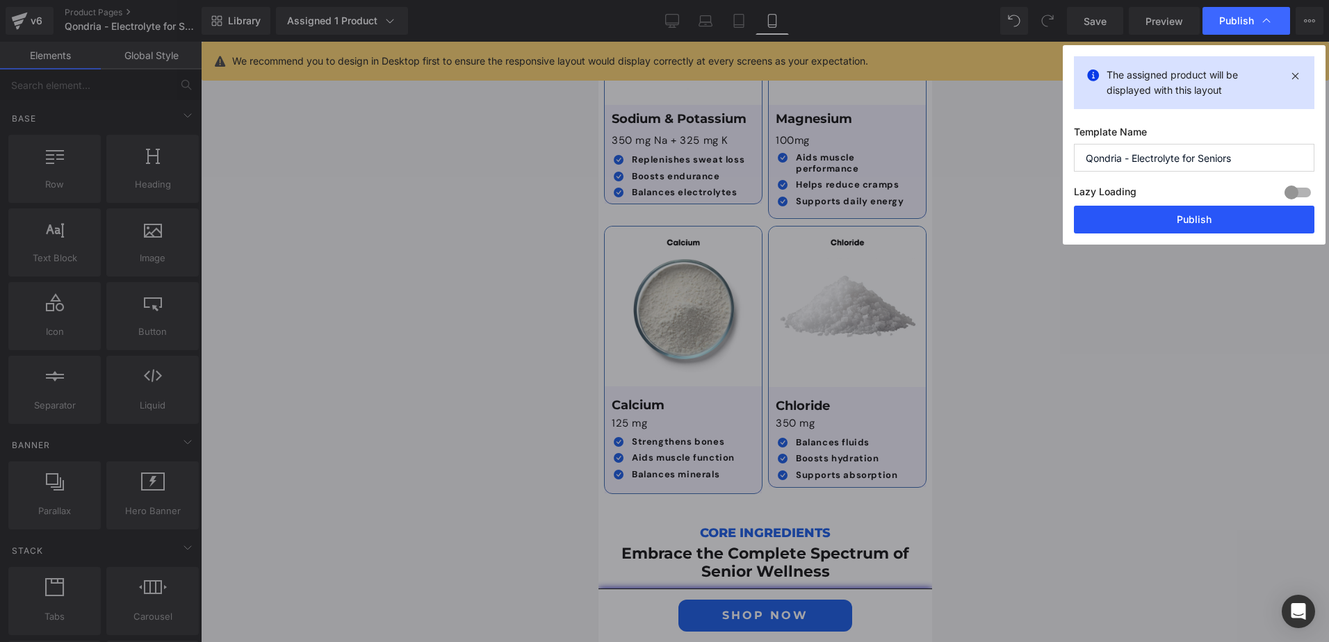
click at [1182, 216] on button "Publish" at bounding box center [1194, 220] width 241 height 28
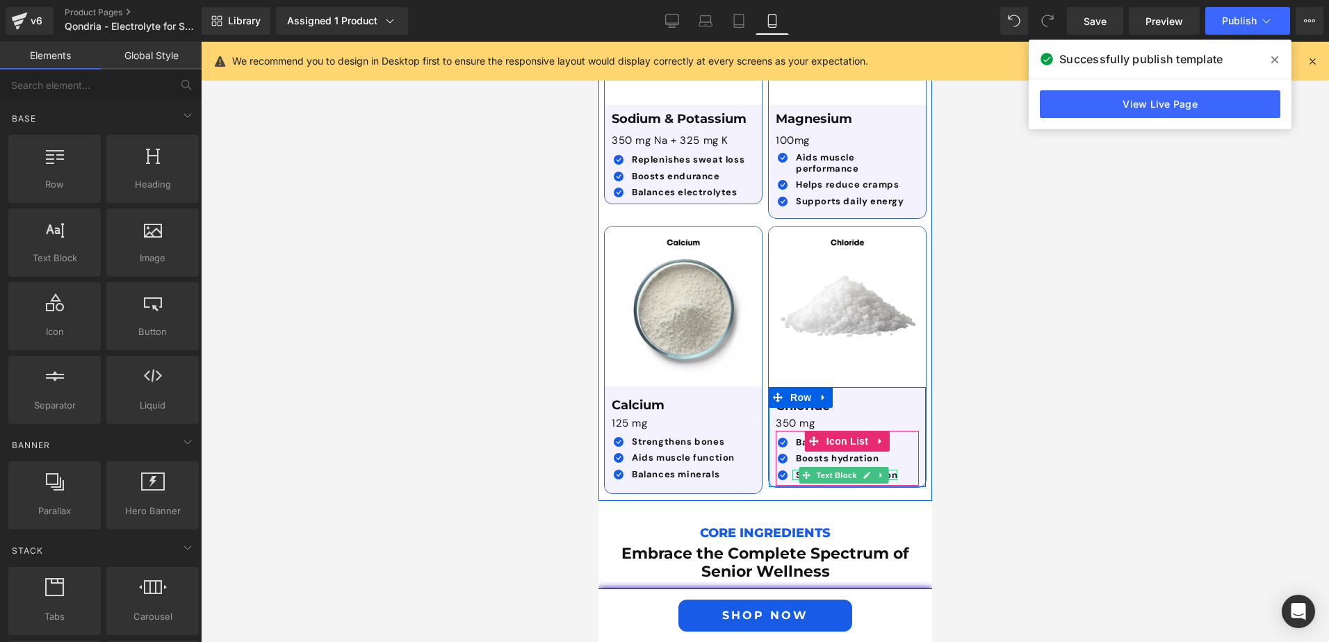
click at [795, 469] on b "Supports absorption" at bounding box center [846, 475] width 102 height 12
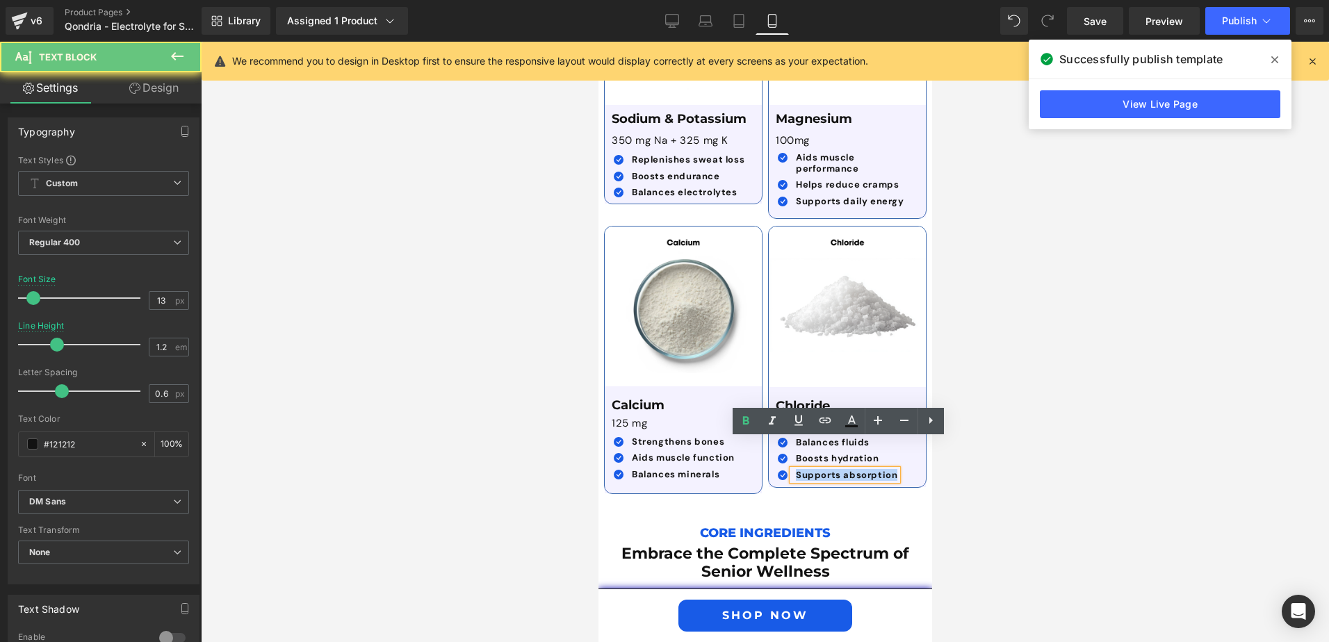
drag, startPoint x: 786, startPoint y: 445, endPoint x: 903, endPoint y: 444, distance: 116.1
click at [901, 445] on div "Icon Balances fluids Text Block Icon Boosts hydration Text Block Icon Text Block" at bounding box center [842, 461] width 134 height 49
copy b "Supports absorption"
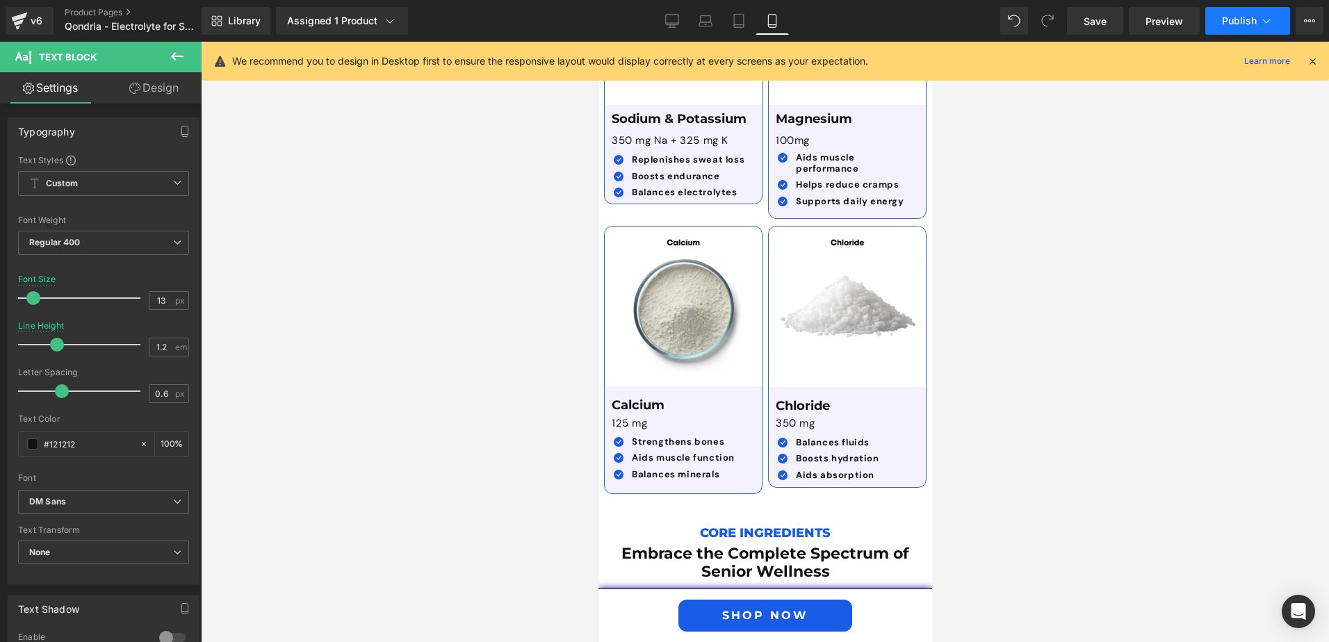
click at [1245, 18] on span "Publish" at bounding box center [1239, 20] width 35 height 11
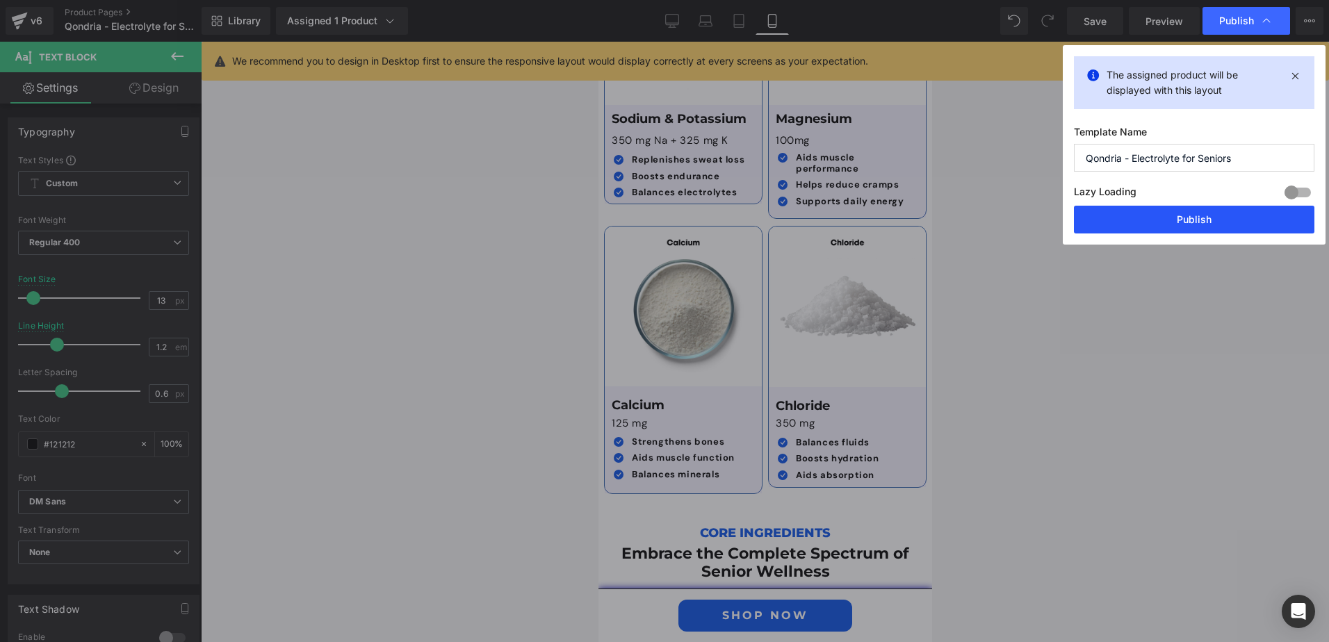
click at [1200, 207] on button "Publish" at bounding box center [1194, 220] width 241 height 28
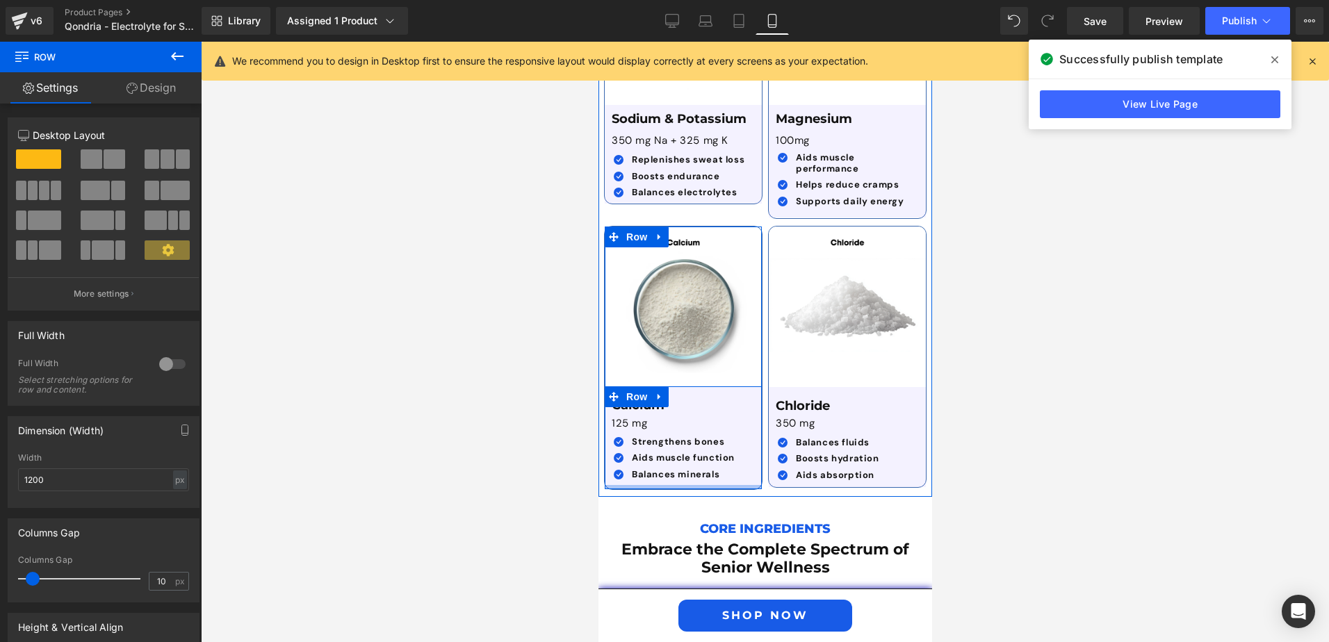
click at [694, 485] on div at bounding box center [682, 487] width 157 height 4
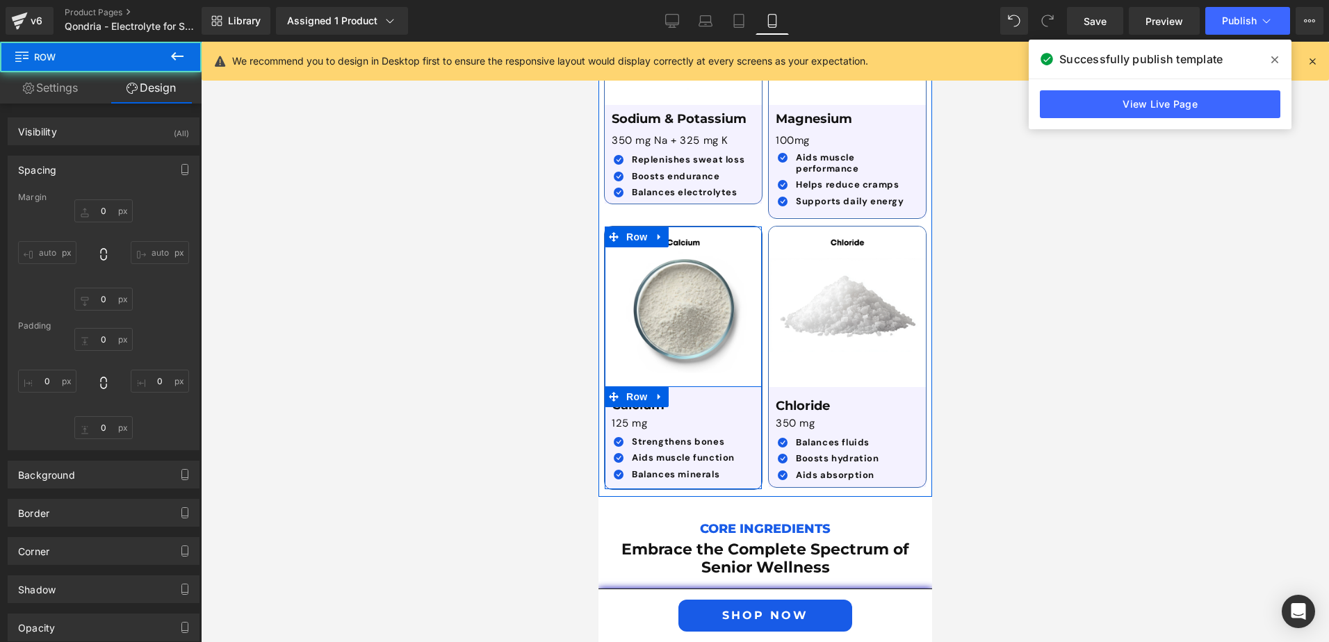
type input "0"
type input "10"
type input "0"
type input "6"
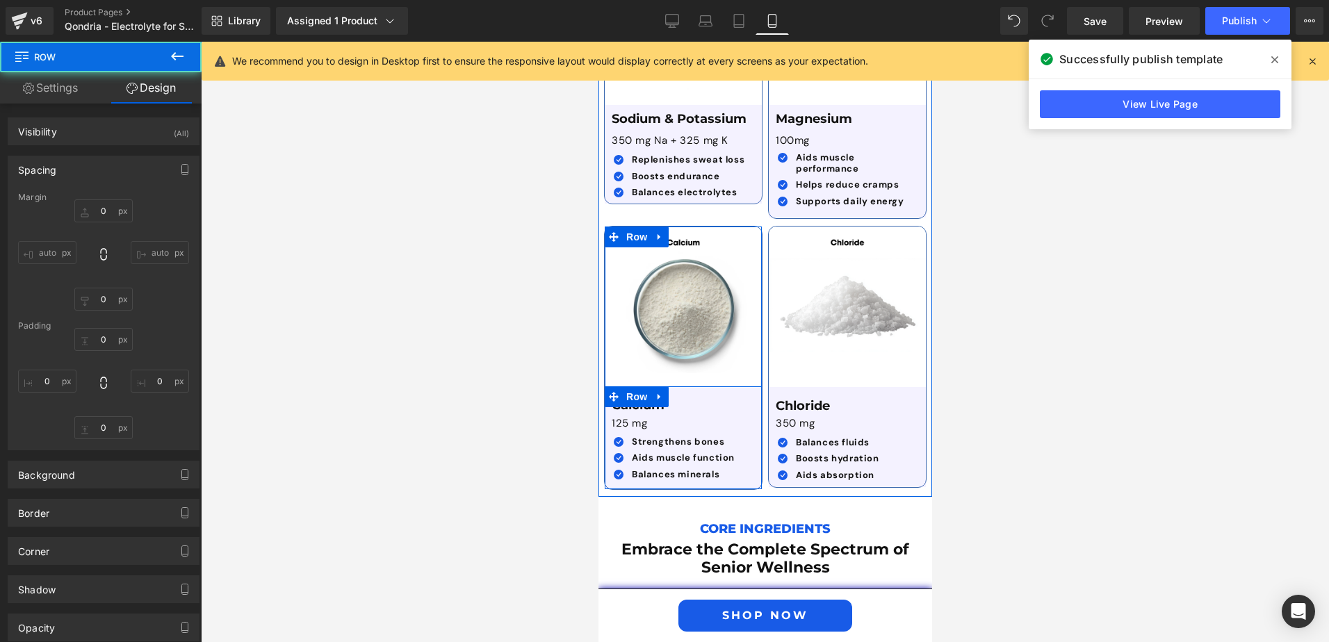
type input "0"
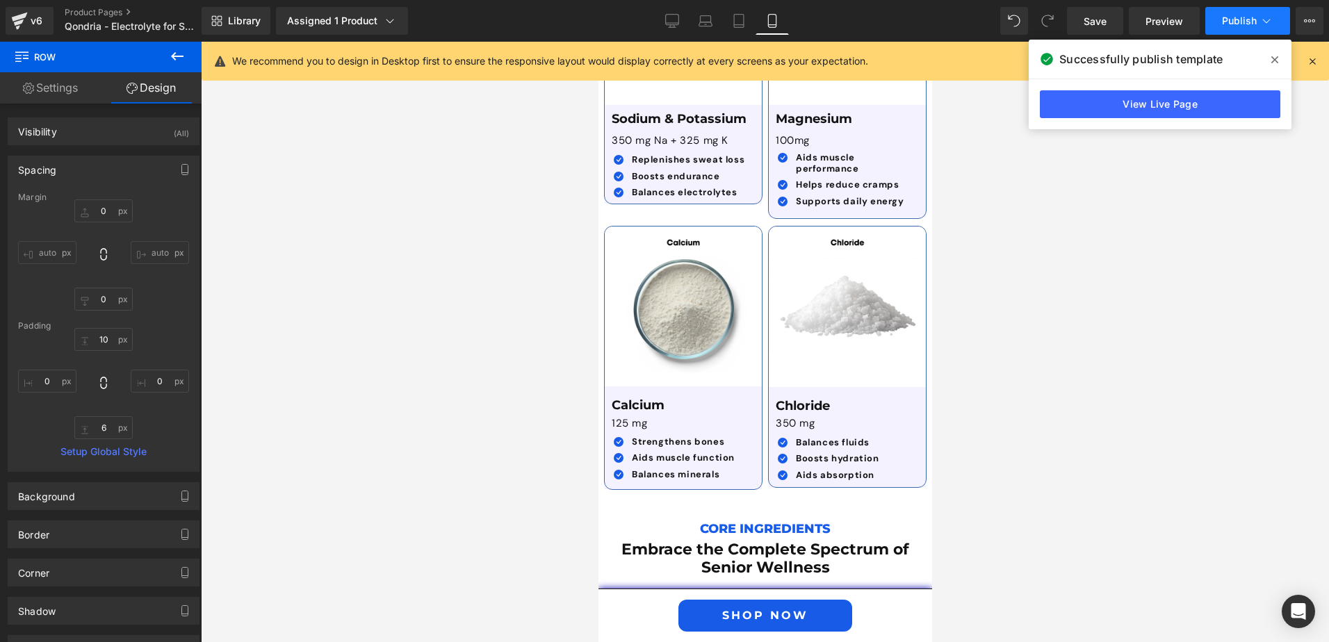
click at [1250, 13] on button "Publish" at bounding box center [1248, 21] width 85 height 28
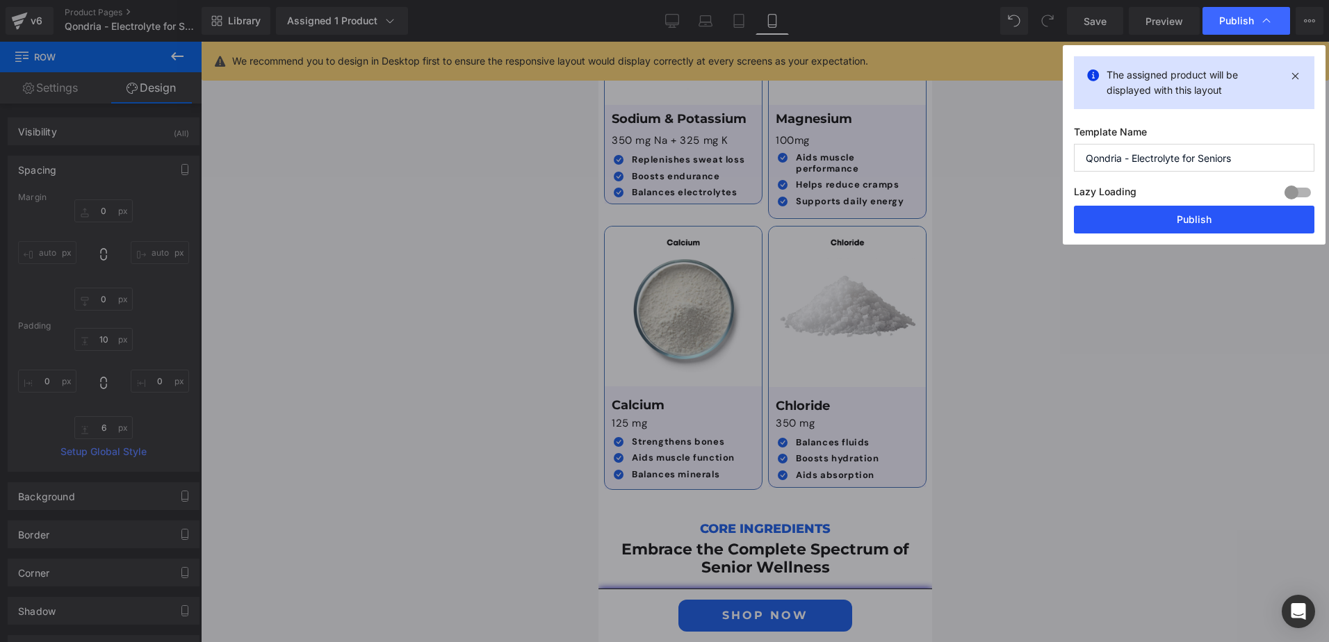
click at [1208, 216] on button "Publish" at bounding box center [1194, 220] width 241 height 28
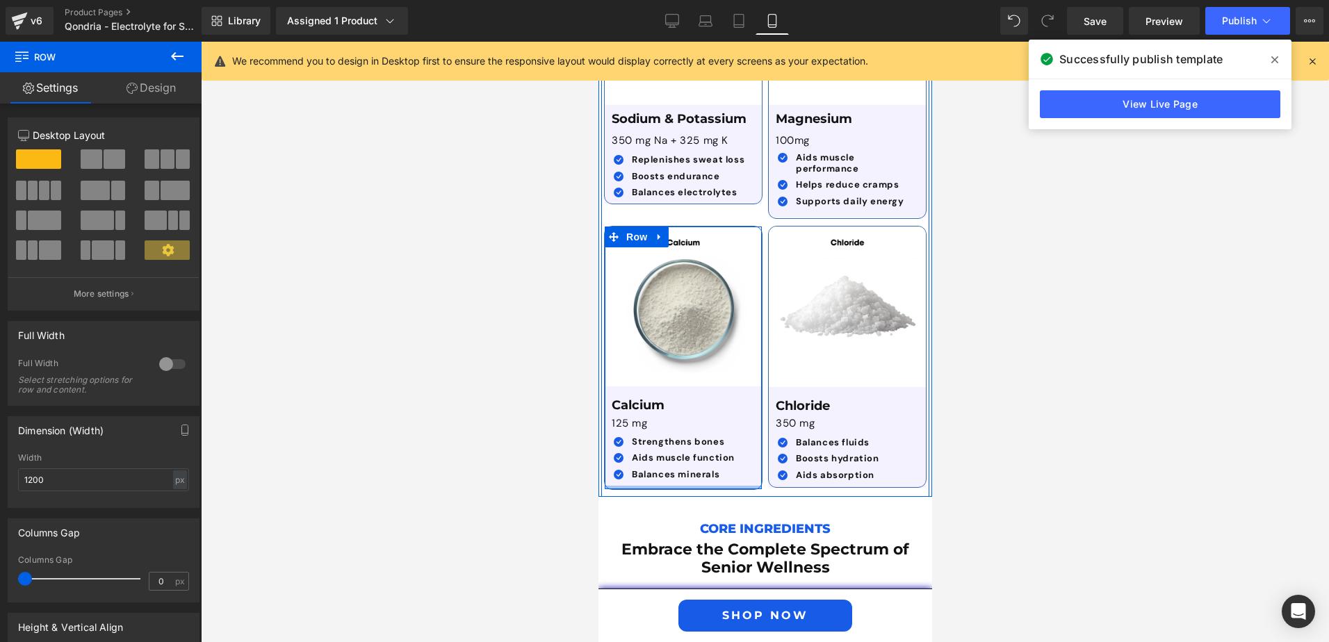
click at [708, 452] on div "Image Calcium Text Block 125 mg Text Block Icon Strengthens bones Text Block Ic…" at bounding box center [683, 358] width 159 height 265
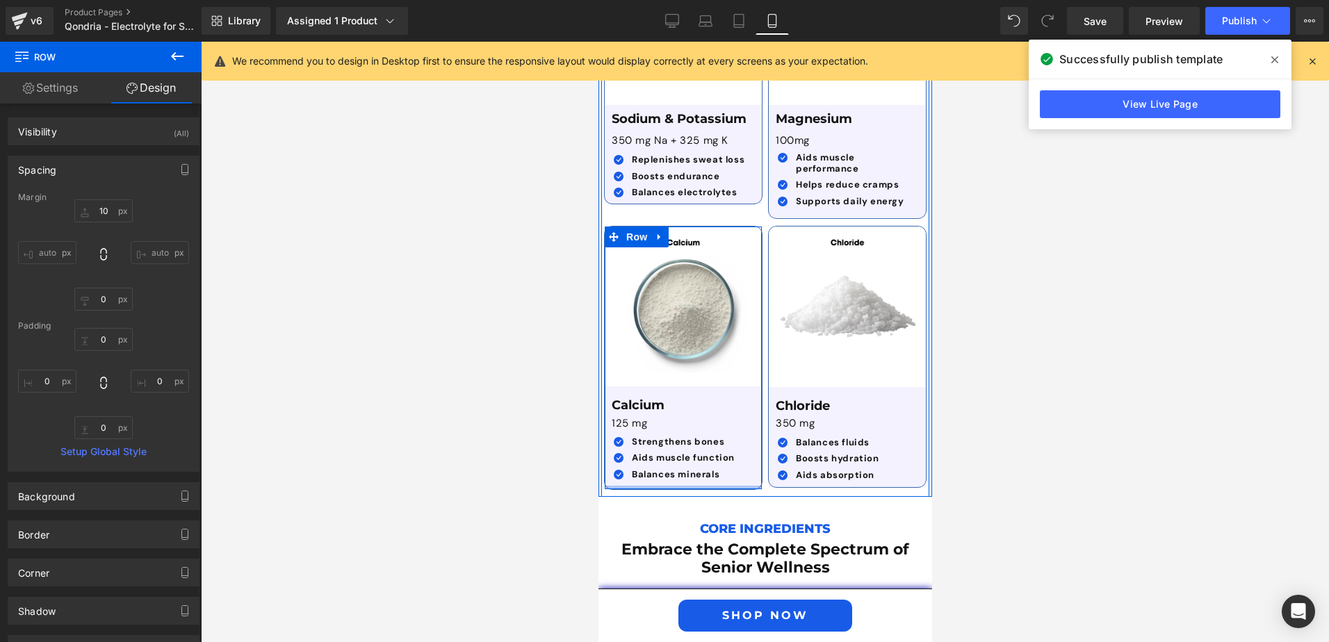
type input "0px"
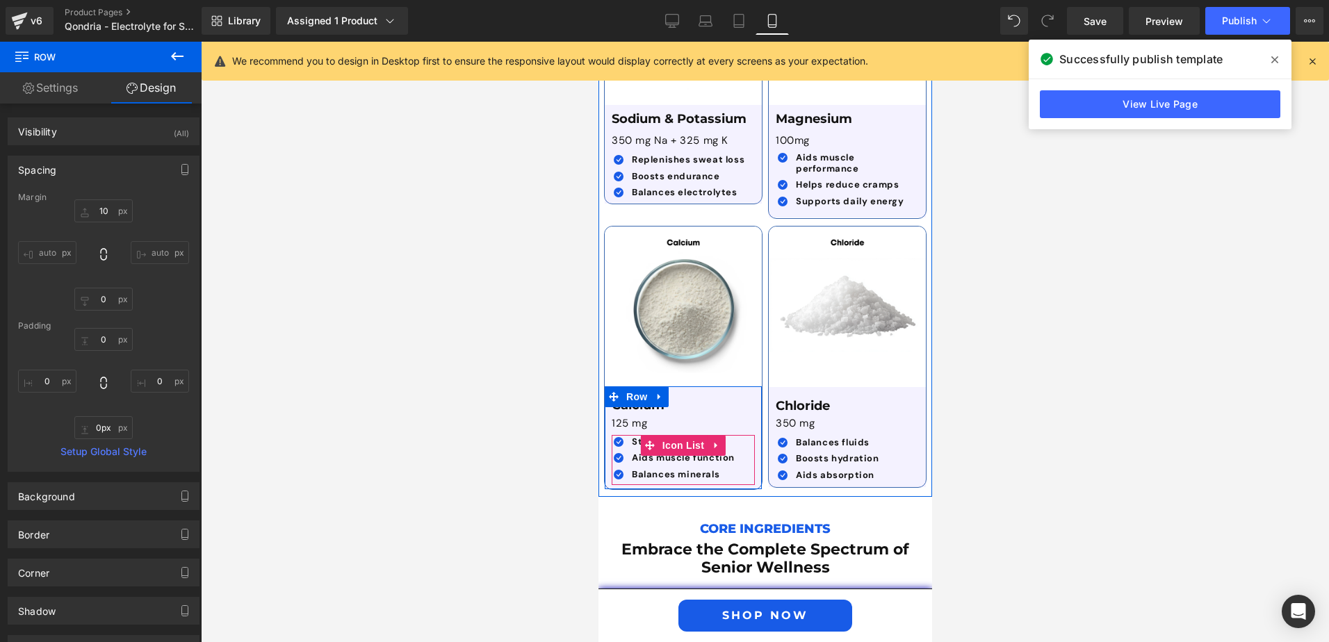
click at [707, 455] on div "Image Calcium Text Block 125 mg Text Block Icon Strengthens bones Text Block Ic…" at bounding box center [683, 358] width 159 height 265
click at [709, 453] on div "Image Calcium Text Block 125 mg Text Block Icon Strengthens bones Text Block Ic…" at bounding box center [683, 358] width 159 height 265
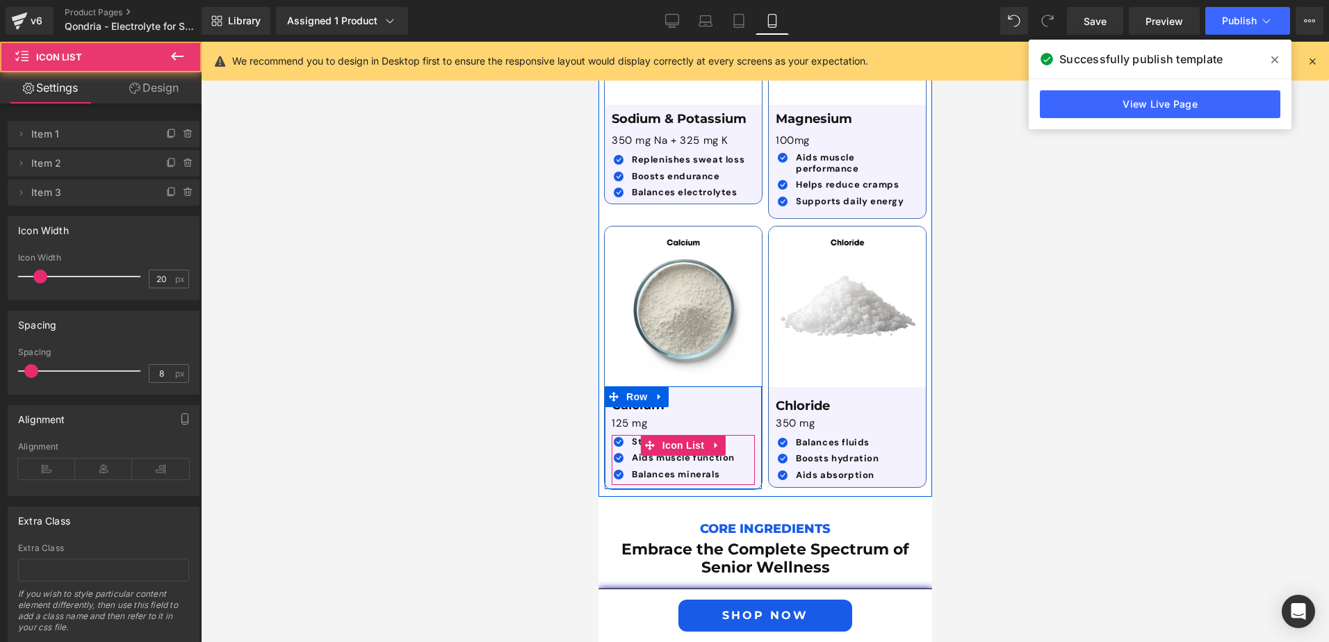
click at [715, 451] on div "Icon Strengthens bones Text Block Icon Aids muscle function Text Block Icon Bal…" at bounding box center [682, 460] width 143 height 51
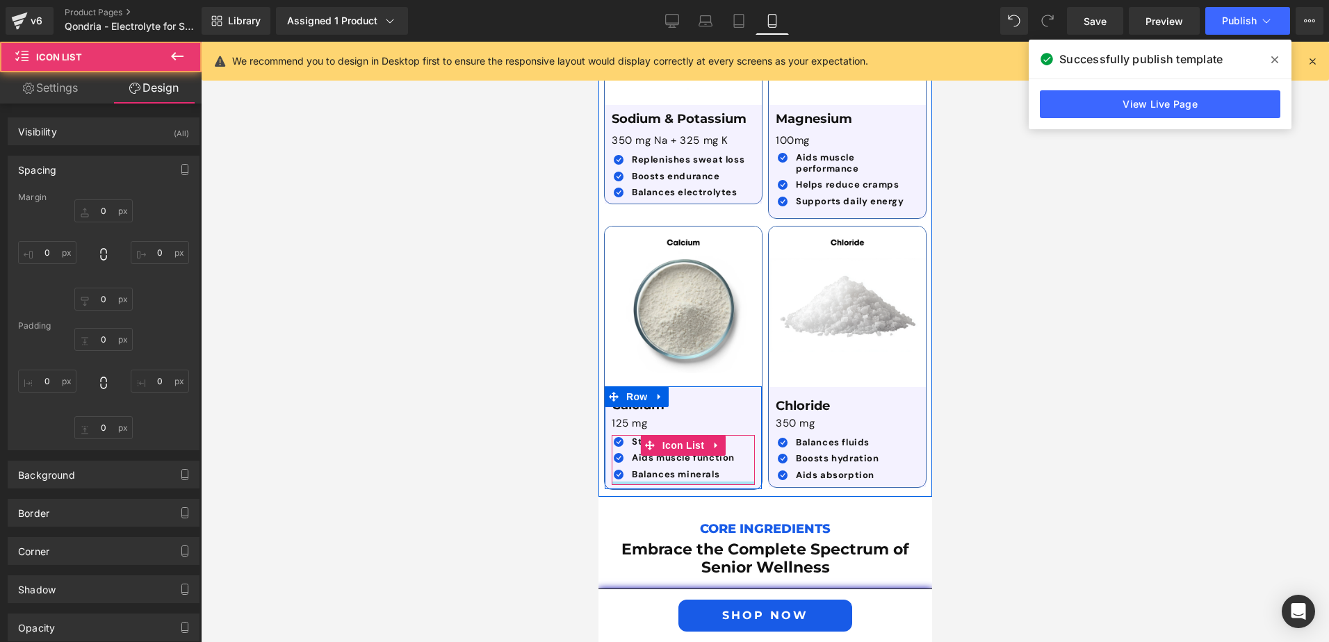
type input "0"
type input "2"
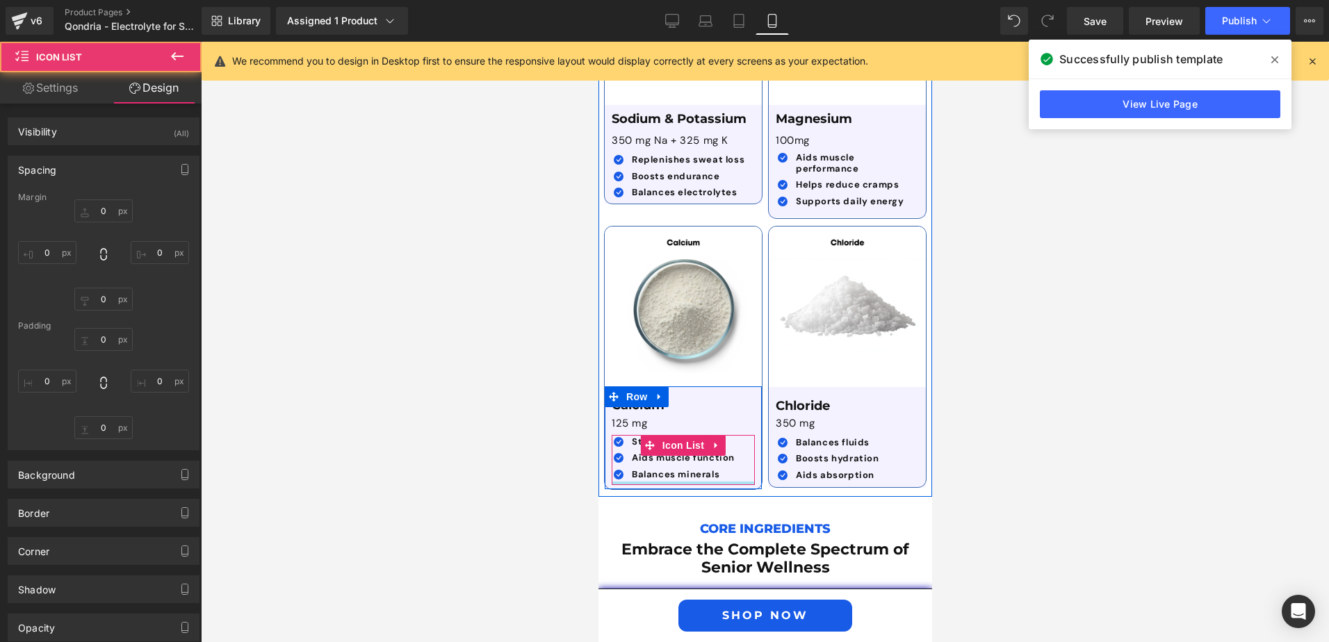
type input "0"
type input "0px"
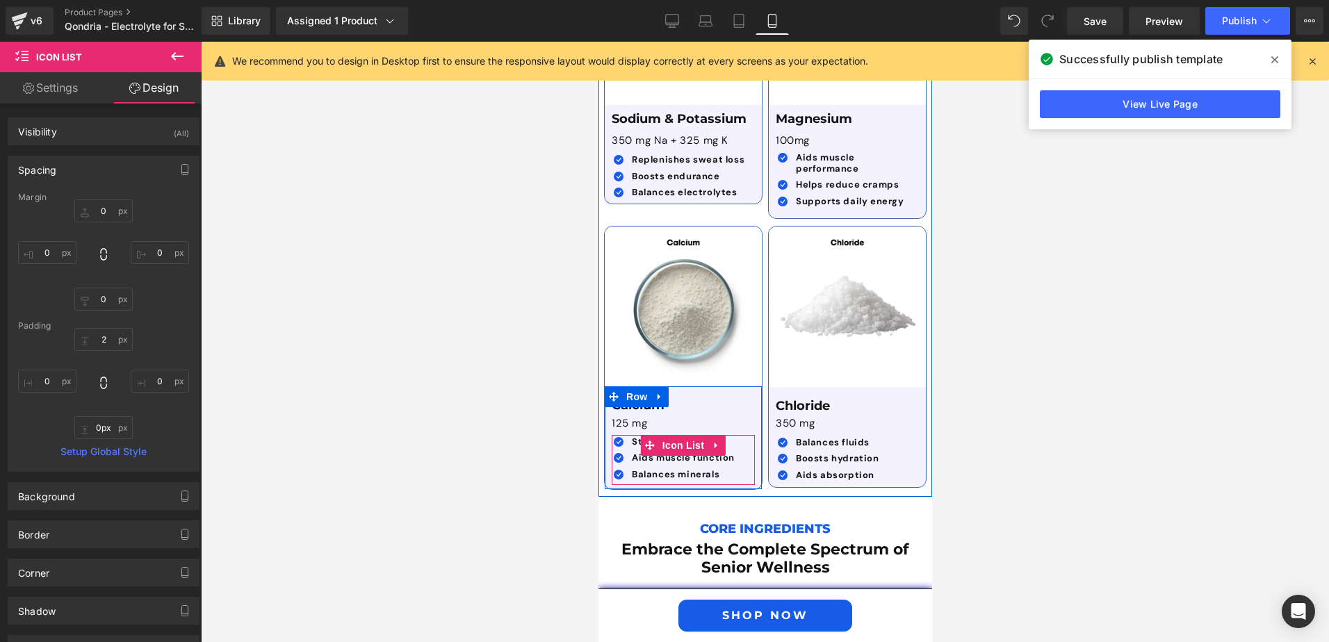
click at [715, 451] on div "Icon Strengthens bones Text Block Icon Aids muscle function Text Block Icon Bal…" at bounding box center [682, 460] width 143 height 51
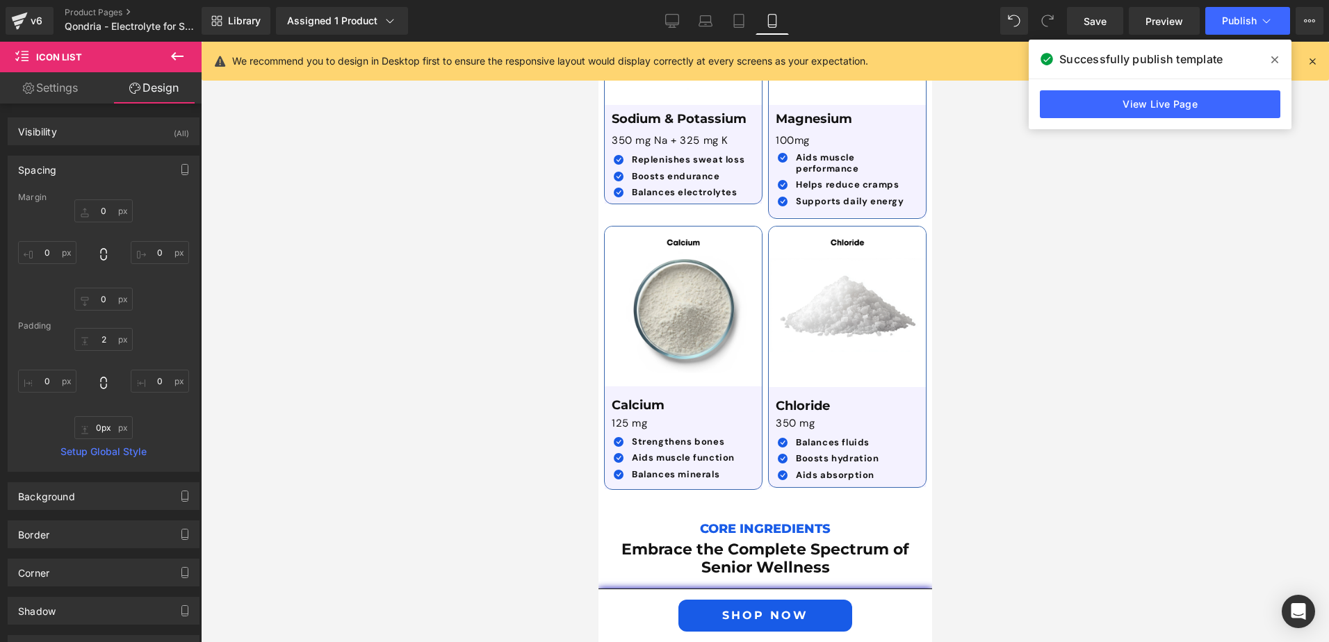
click at [1108, 429] on div at bounding box center [765, 342] width 1129 height 601
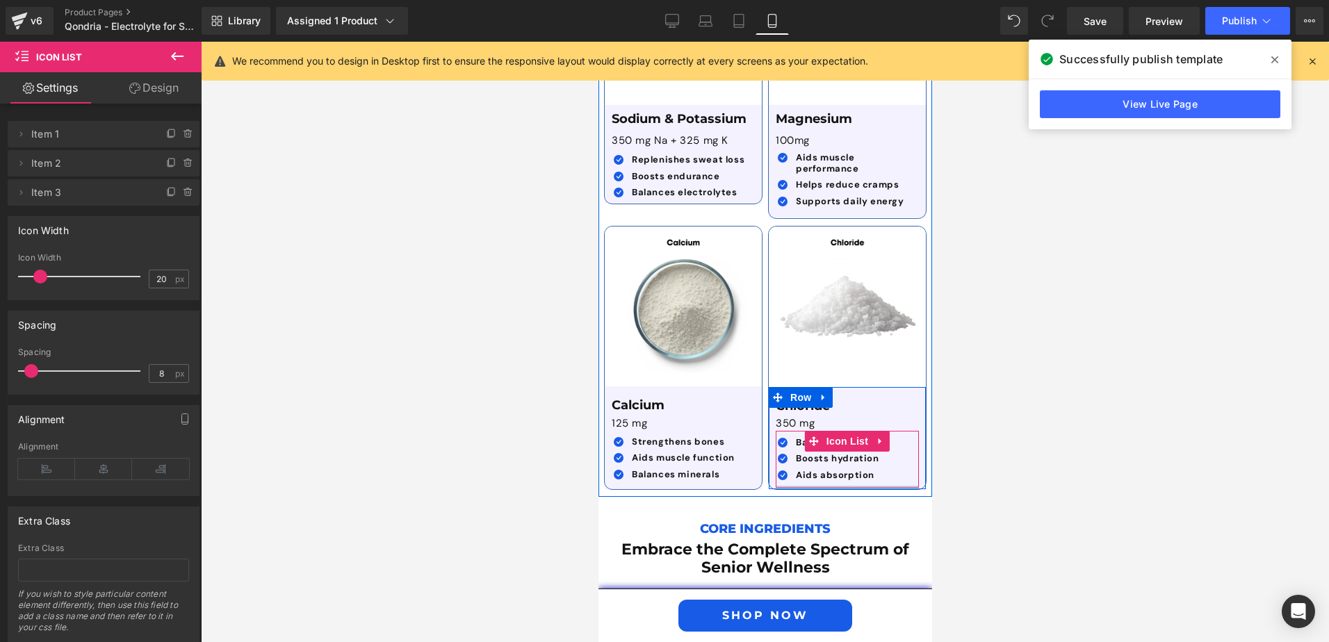
click at [815, 486] on div at bounding box center [846, 487] width 143 height 2
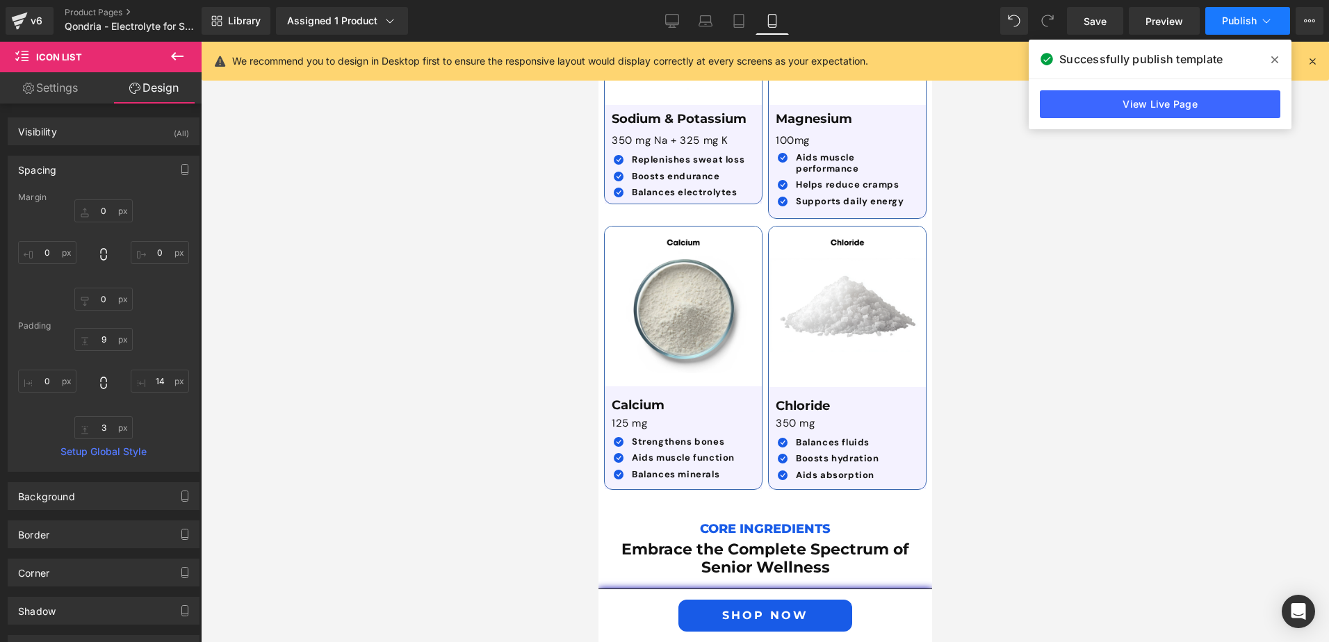
click at [1226, 27] on button "Publish" at bounding box center [1248, 21] width 85 height 28
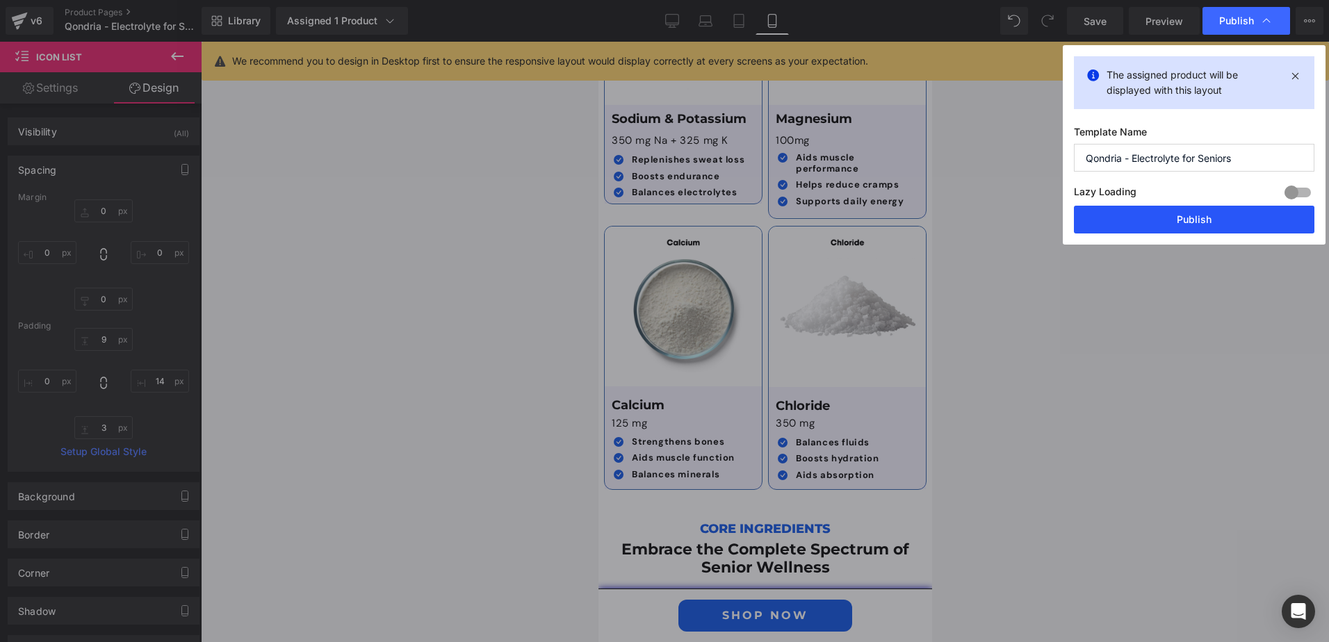
click at [1187, 214] on button "Publish" at bounding box center [1194, 220] width 241 height 28
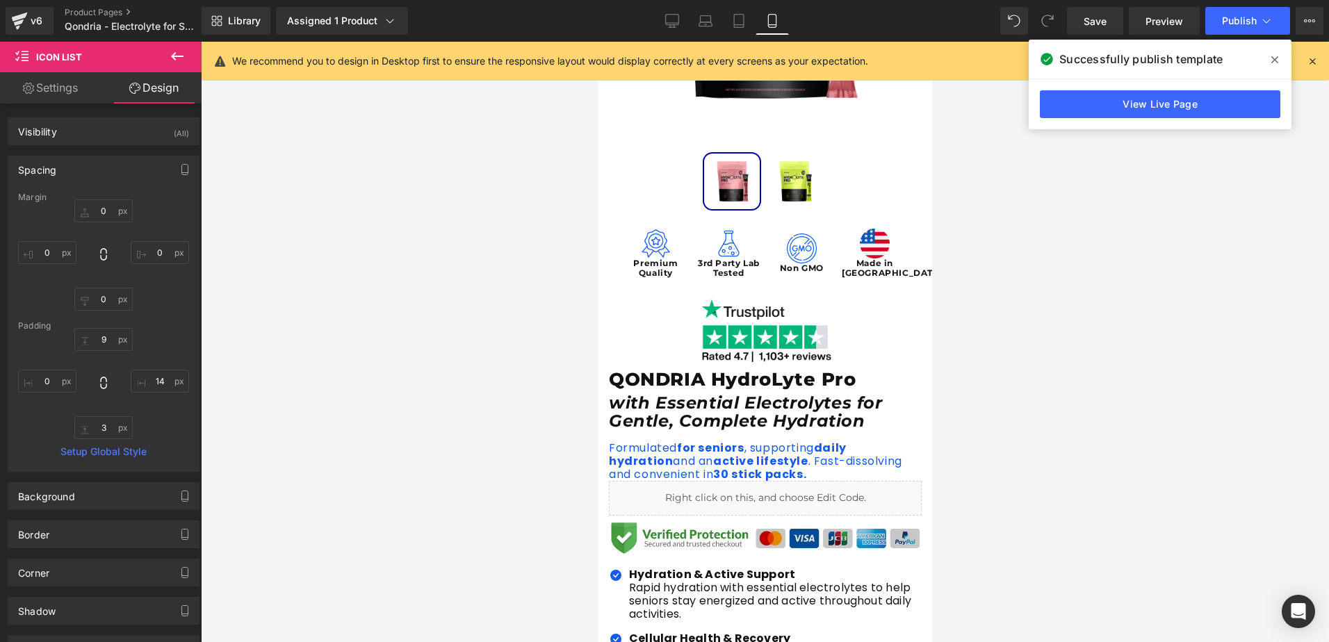
scroll to position [514, 0]
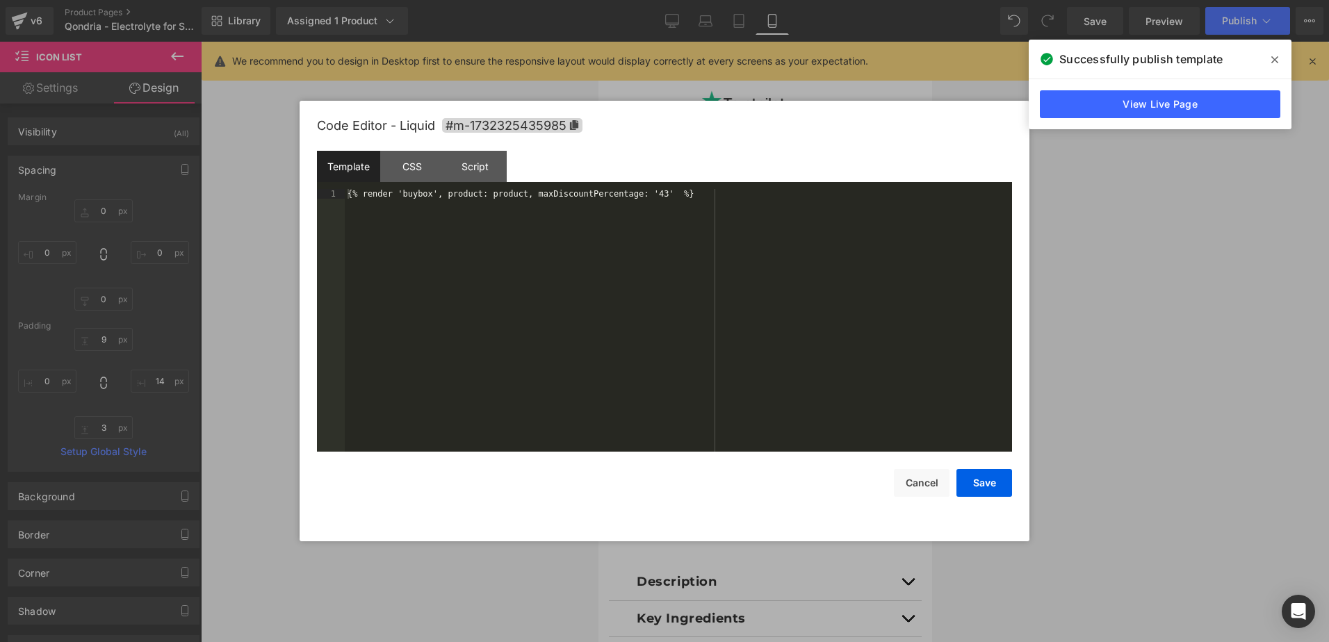
click at [715, 0] on div "Text Block You are previewing how the will restyle your page. You can not edit …" at bounding box center [664, 0] width 1329 height 0
click at [413, 172] on div "CSS" at bounding box center [411, 166] width 63 height 31
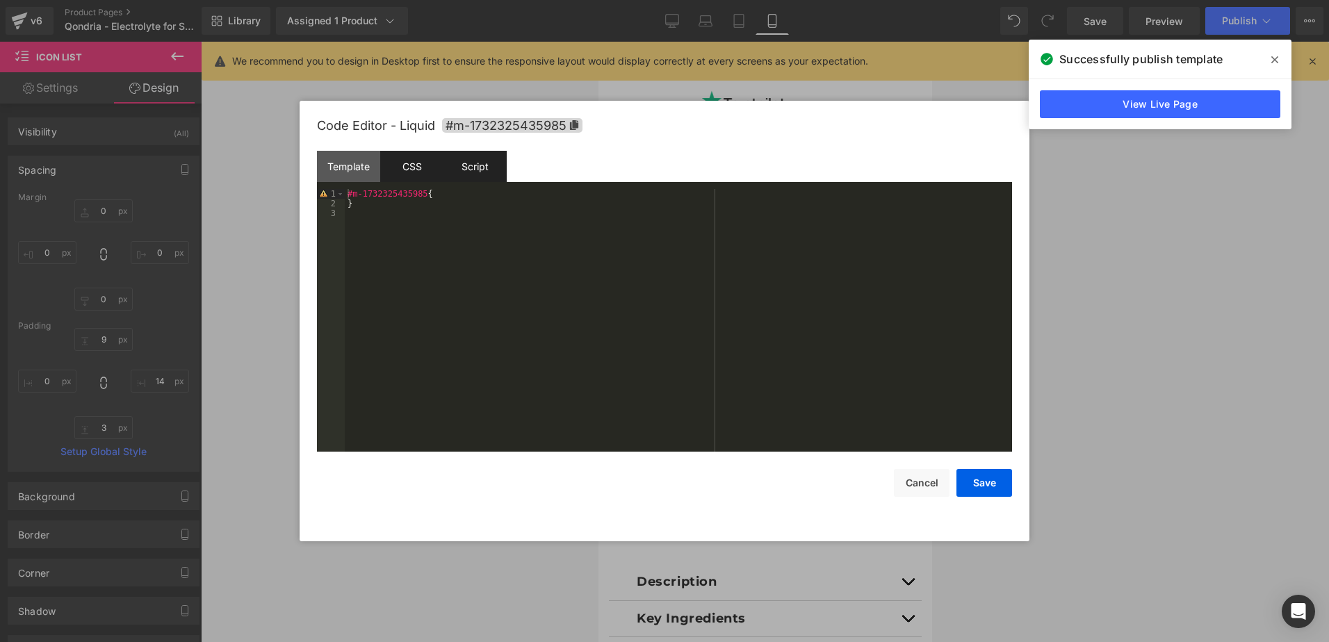
click at [458, 170] on div "Script" at bounding box center [475, 166] width 63 height 31
click at [1149, 197] on div at bounding box center [664, 321] width 1329 height 642
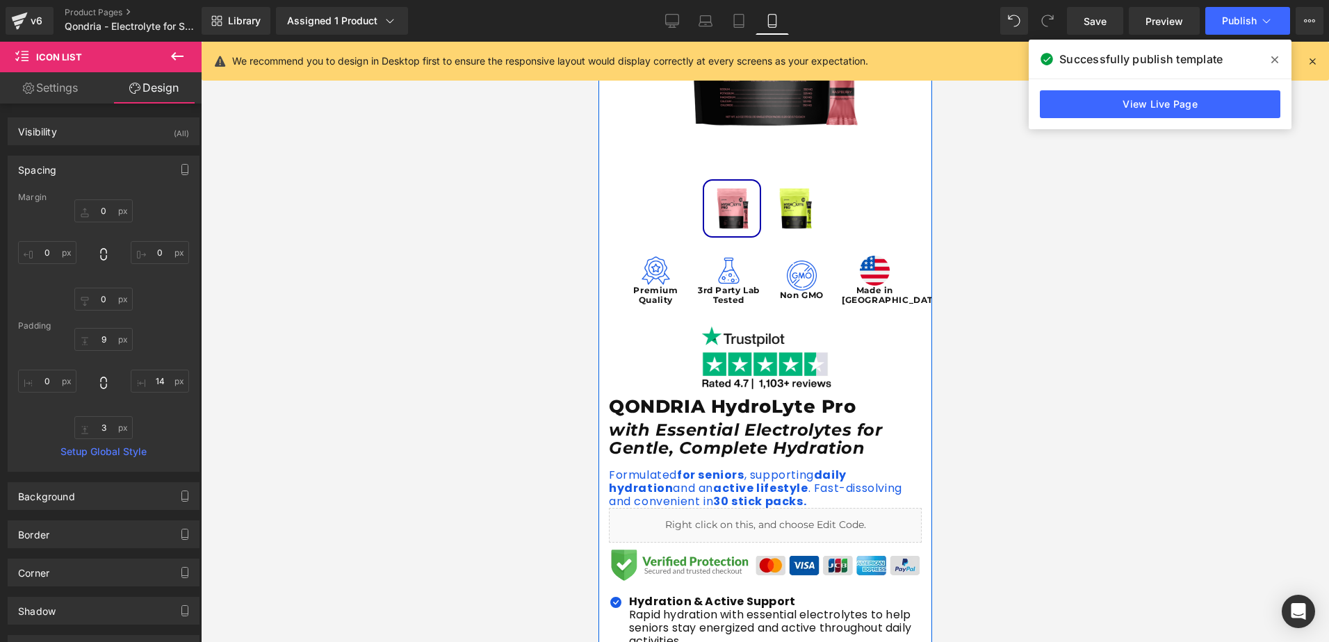
scroll to position [348, 0]
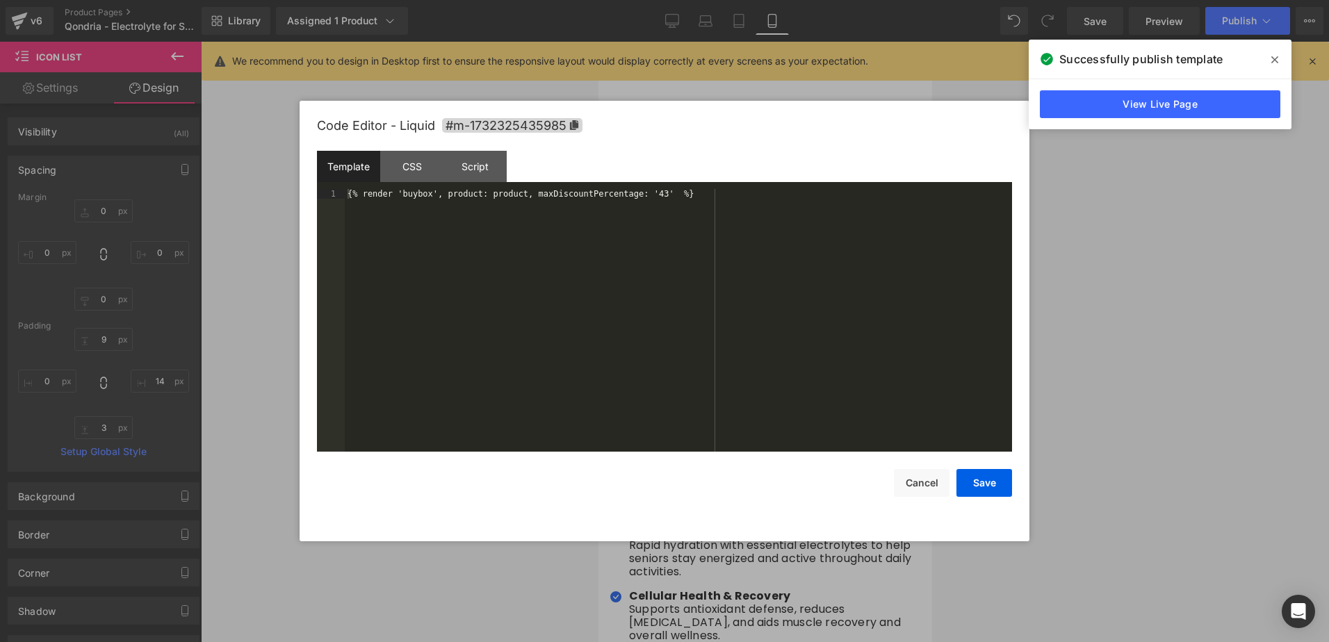
click at [704, 0] on div "Text Block You are previewing how the will restyle your page. You can not edit …" at bounding box center [664, 0] width 1329 height 0
click at [421, 169] on div "CSS" at bounding box center [411, 166] width 63 height 31
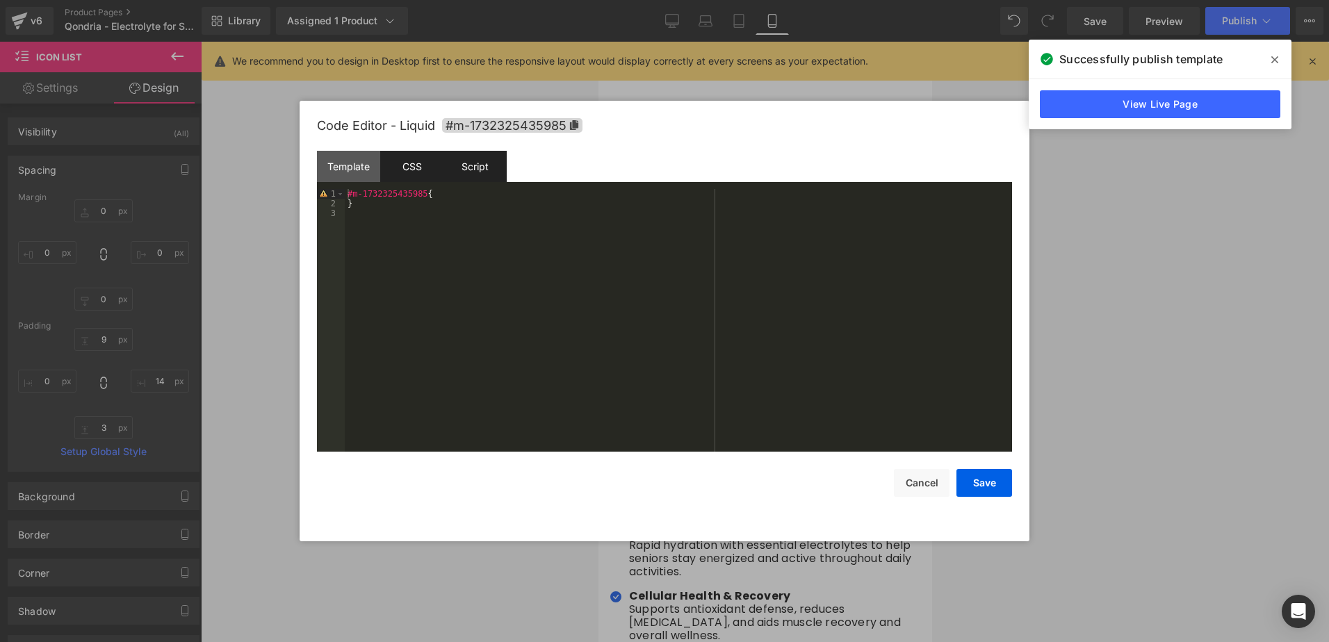
click at [471, 168] on div "Script" at bounding box center [475, 166] width 63 height 31
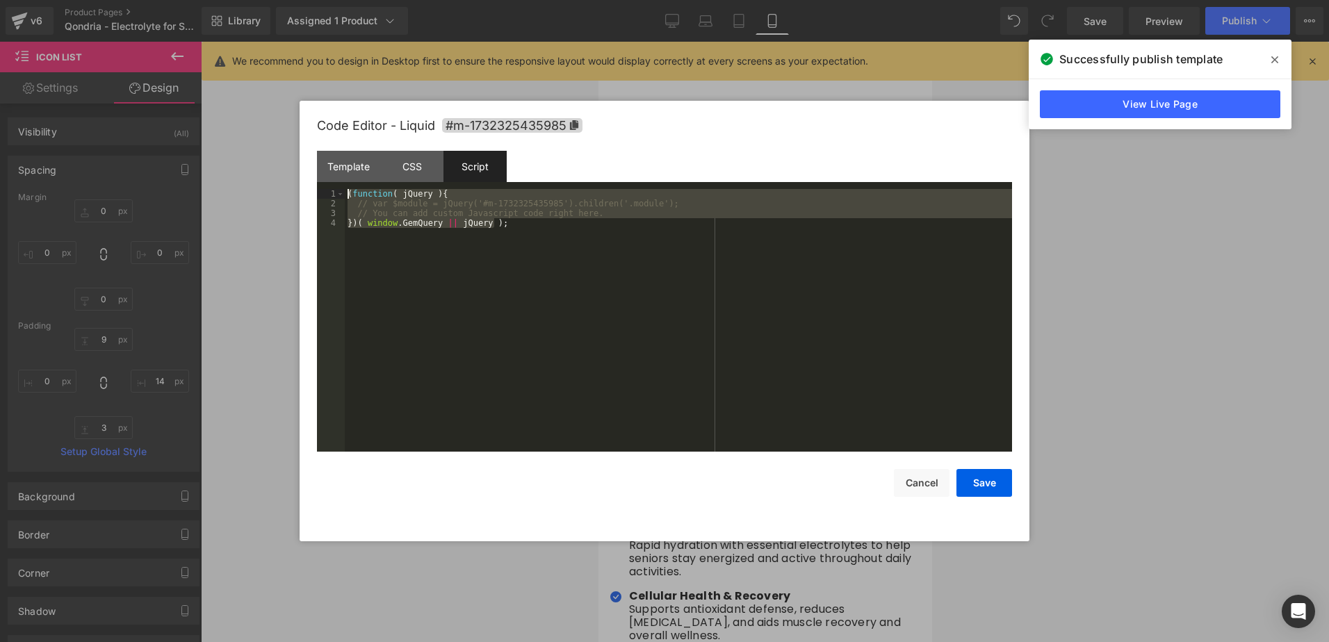
drag, startPoint x: 501, startPoint y: 224, endPoint x: 344, endPoint y: 193, distance: 159.4
click at [344, 193] on pre "1 2 3 4 ( function ( jQuery ) { // var $module = jQuery('#m-1732325435985').chi…" at bounding box center [664, 320] width 695 height 263
click at [1145, 302] on div at bounding box center [664, 321] width 1329 height 642
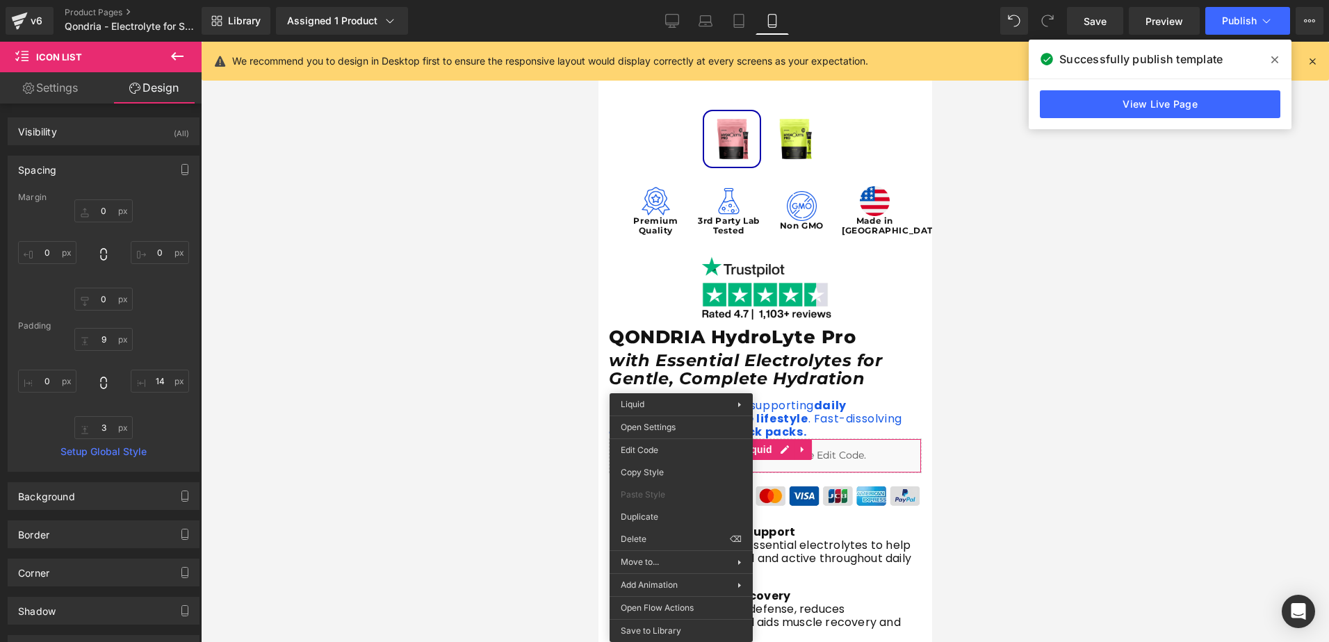
click at [471, 312] on div at bounding box center [765, 342] width 1129 height 601
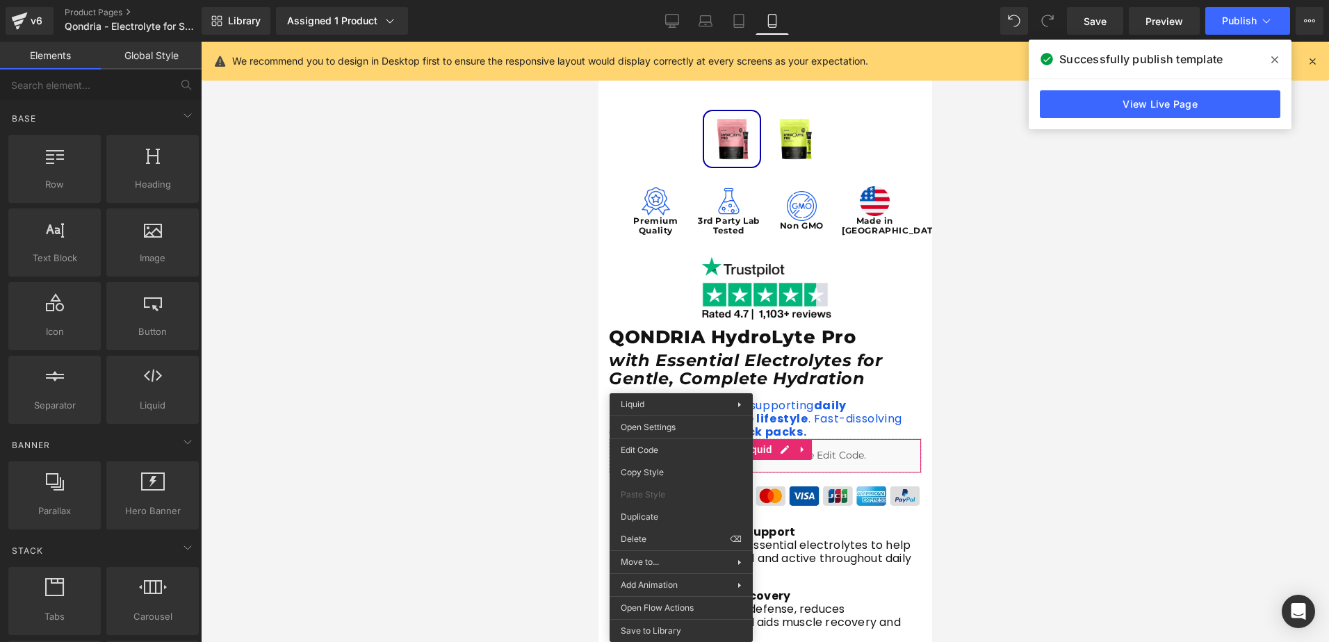
click at [1028, 310] on div at bounding box center [765, 342] width 1129 height 601
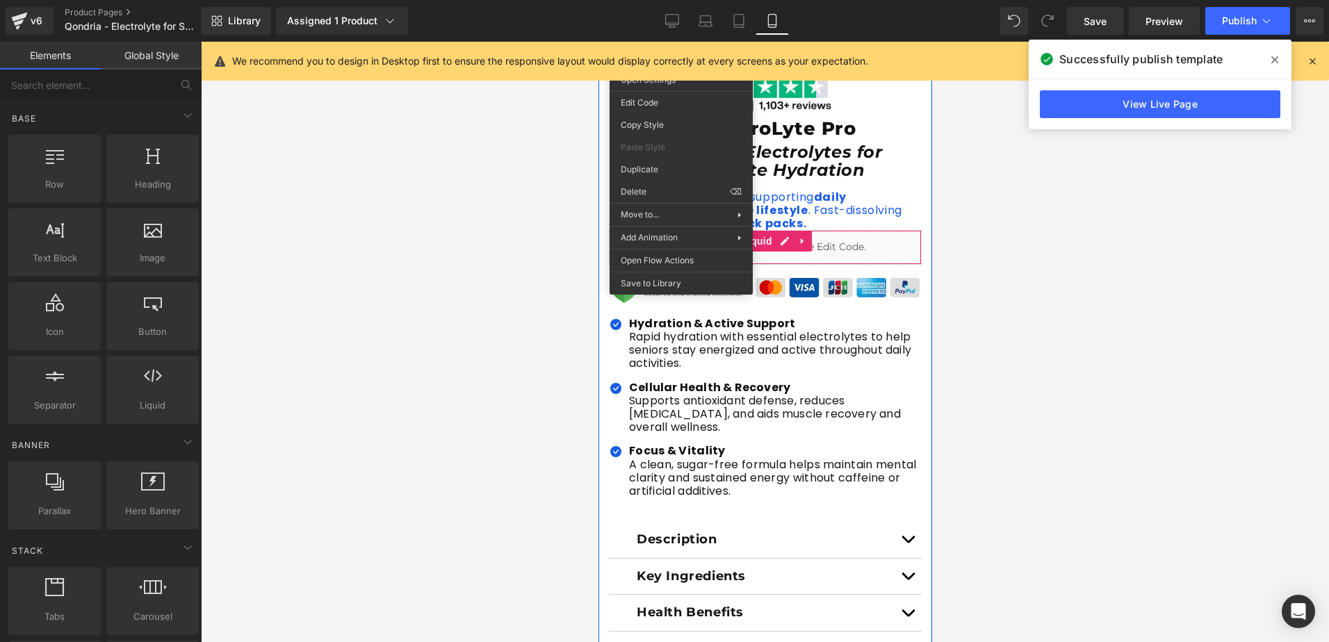
scroll to position [695, 0]
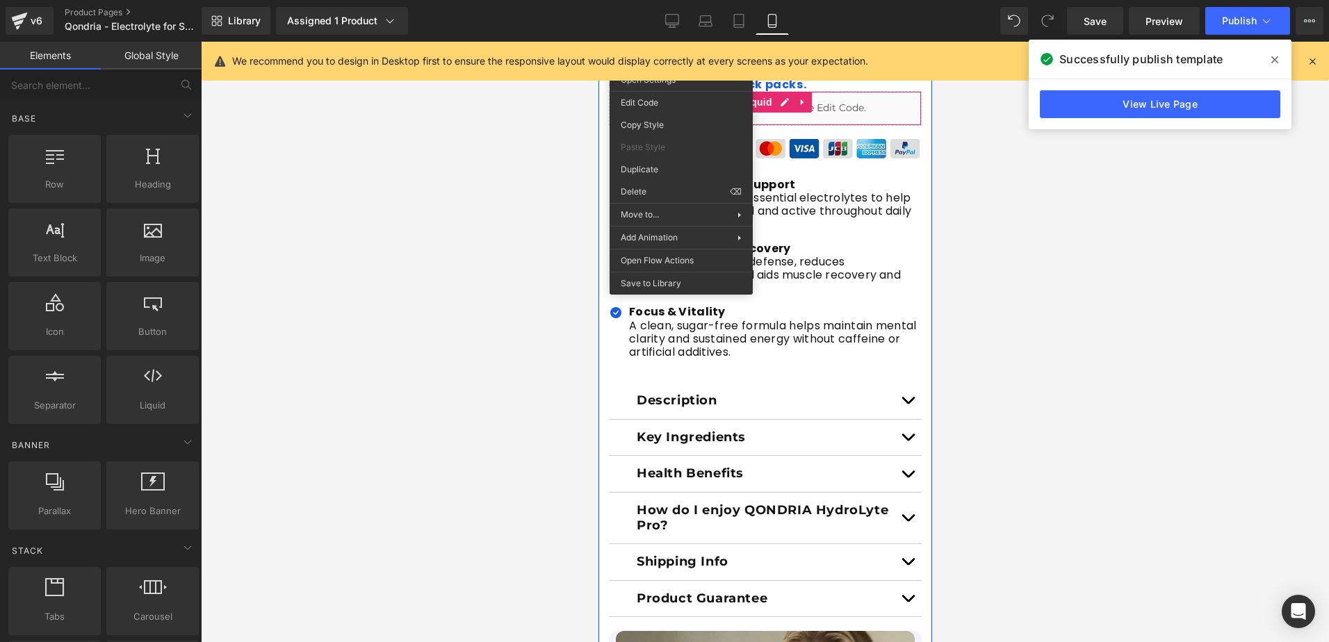
click at [815, 379] on div "Icon Hydration & Active Support Rapid hydration with essential electrolytes to …" at bounding box center [764, 273] width 313 height 219
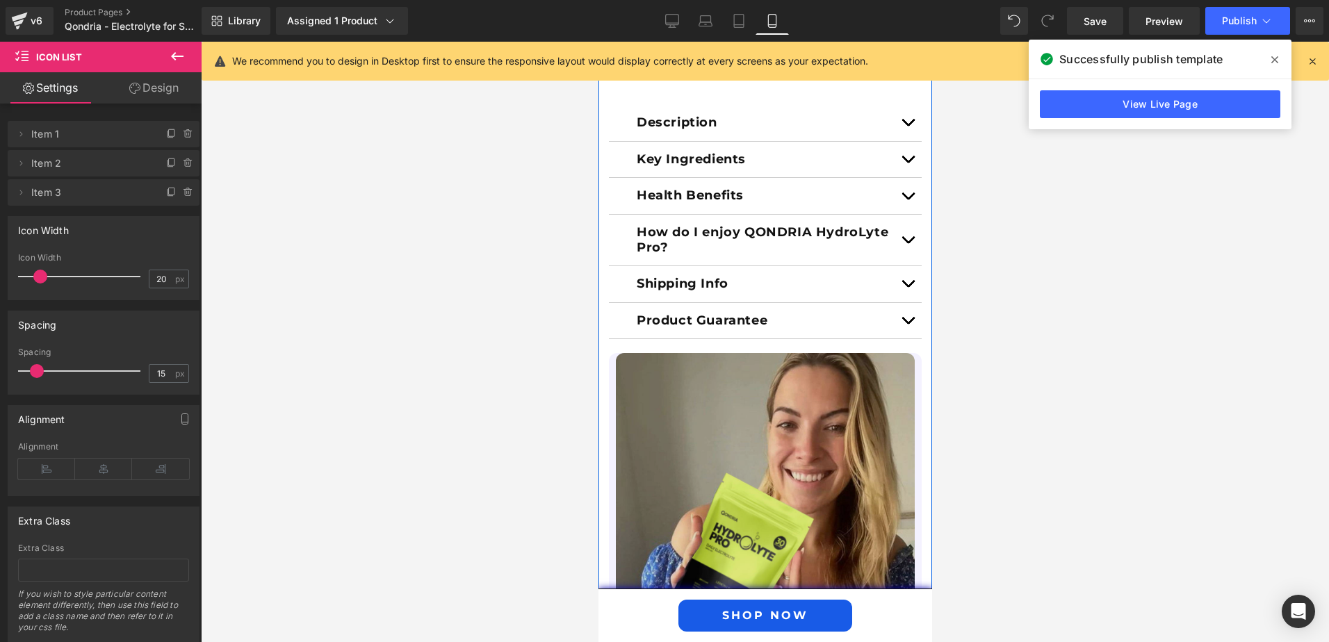
scroll to position [1182, 0]
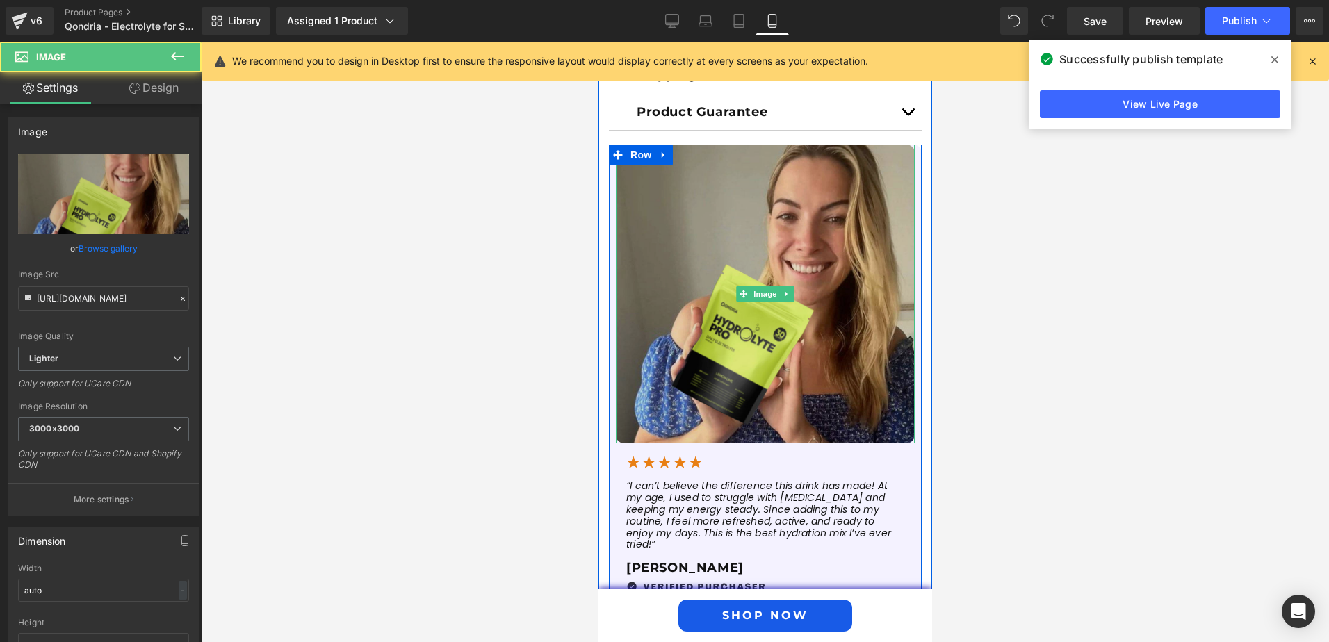
click at [826, 336] on img at bounding box center [764, 294] width 299 height 299
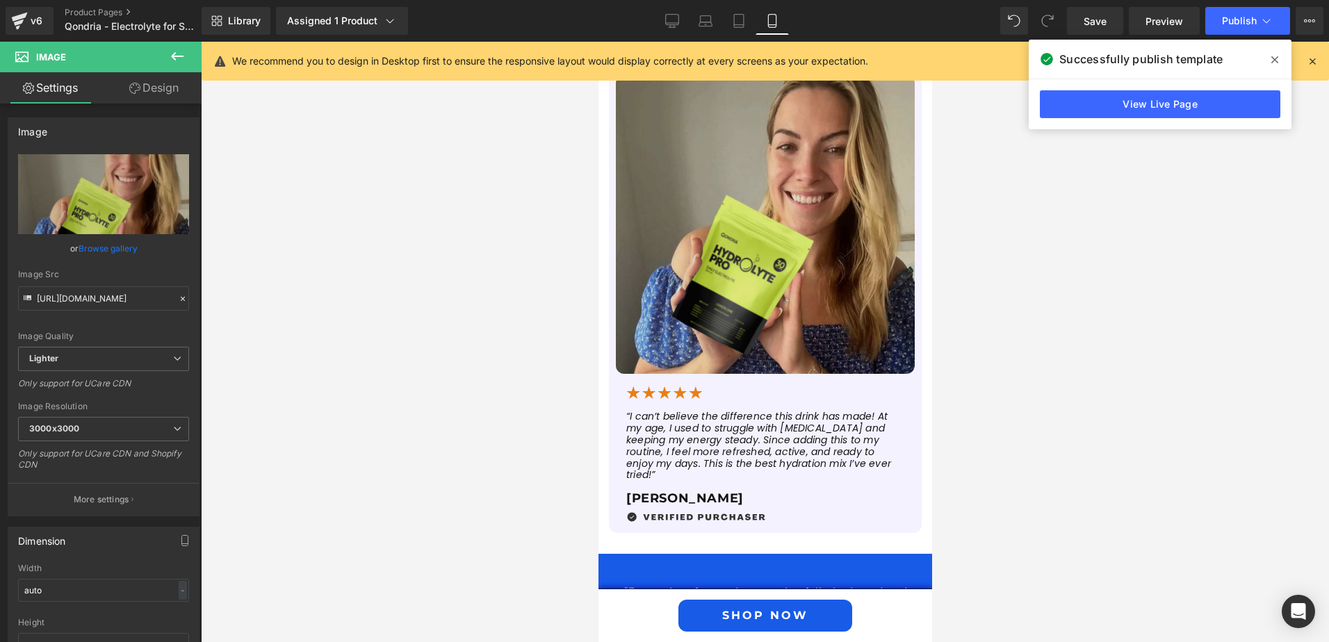
scroll to position [1043, 0]
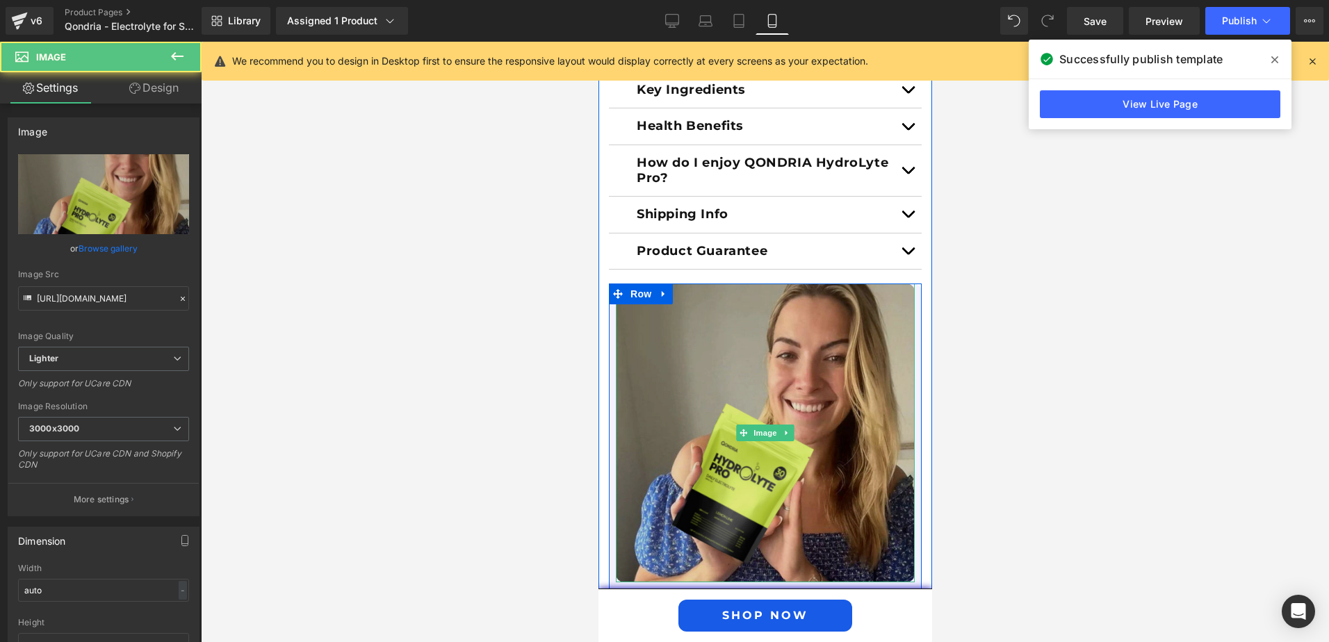
click at [768, 357] on img at bounding box center [764, 433] width 299 height 299
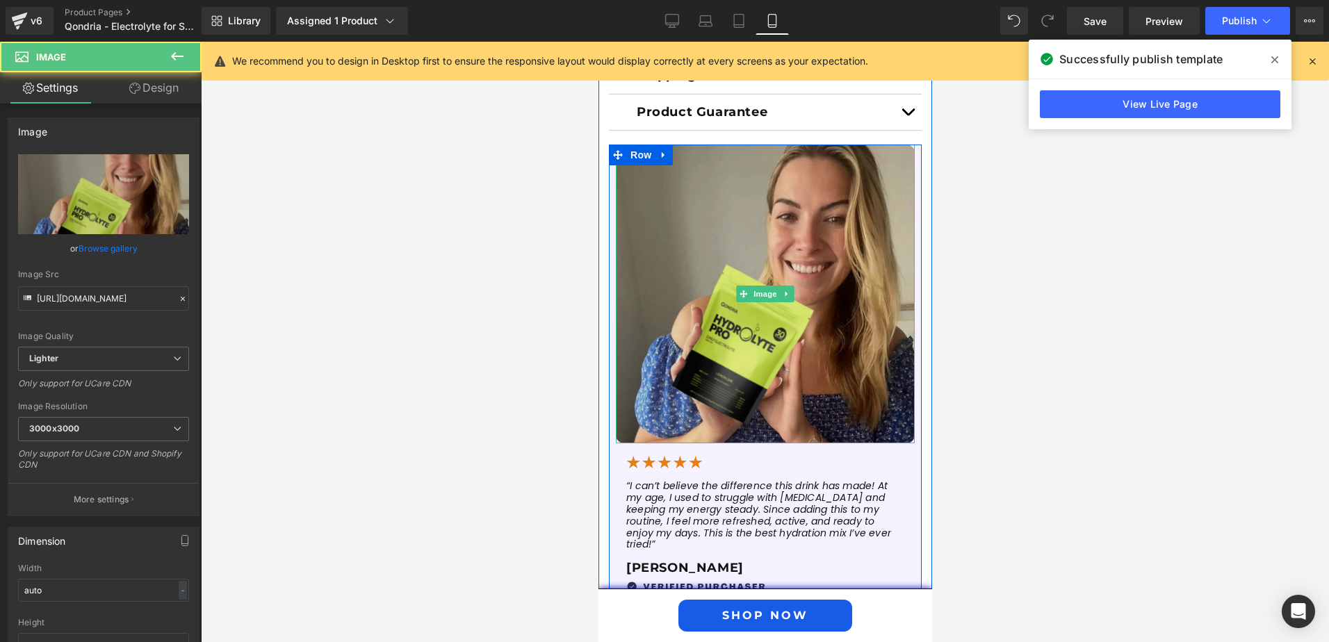
click at [697, 326] on img at bounding box center [764, 294] width 299 height 299
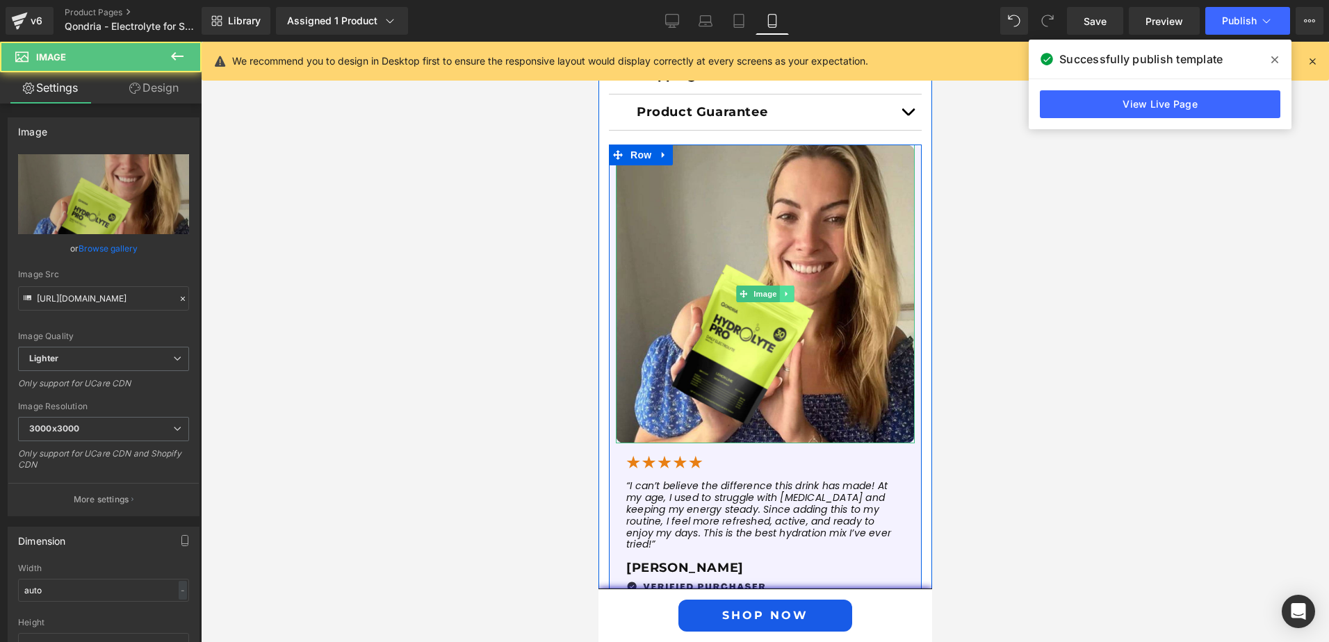
click at [783, 291] on icon at bounding box center [787, 294] width 8 height 8
click at [790, 297] on icon at bounding box center [794, 295] width 8 height 8
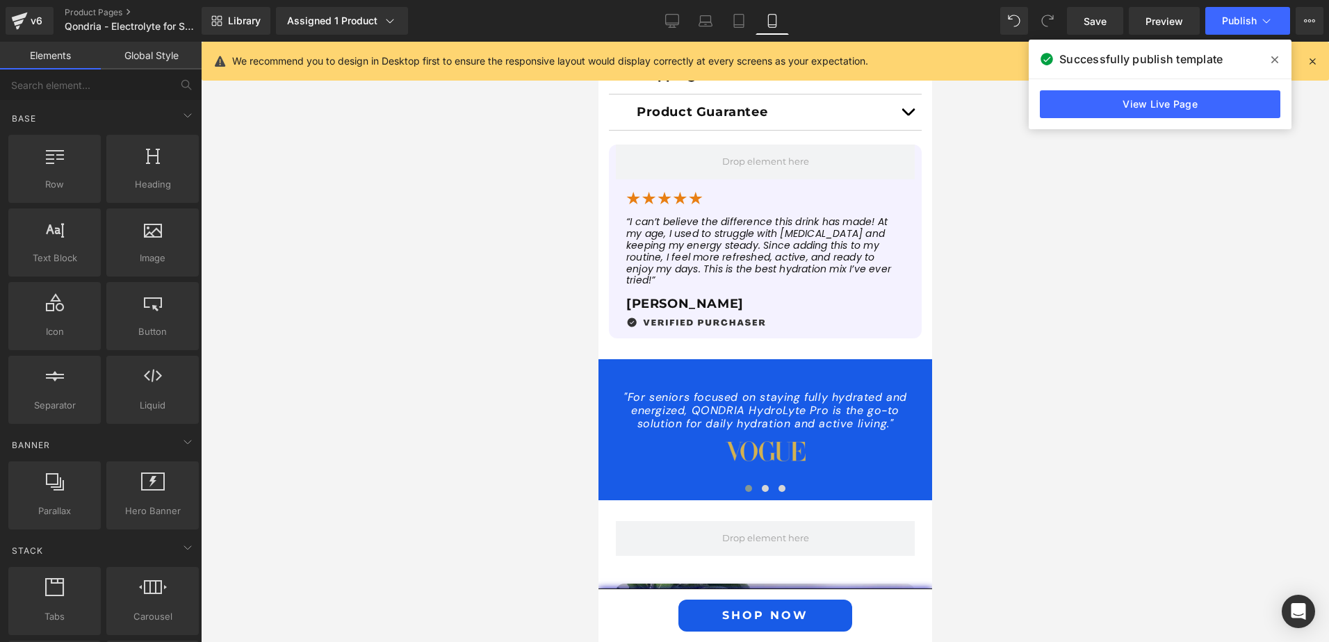
click at [1046, 279] on div at bounding box center [765, 342] width 1129 height 601
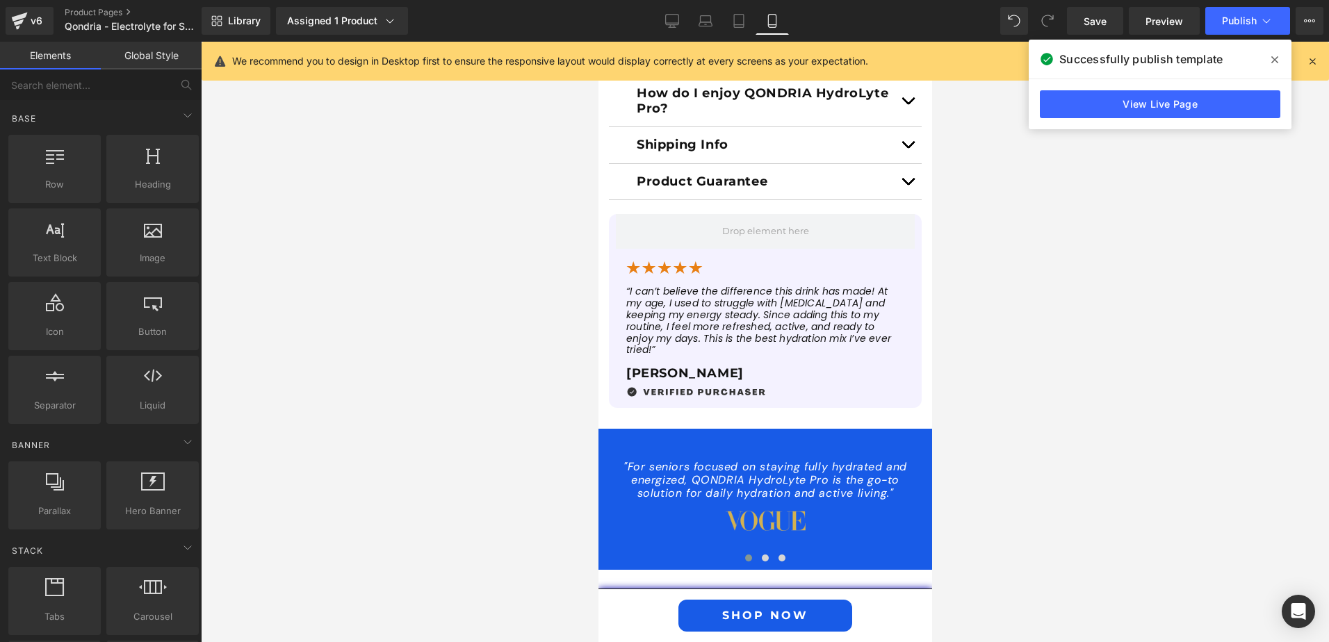
scroll to position [904, 0]
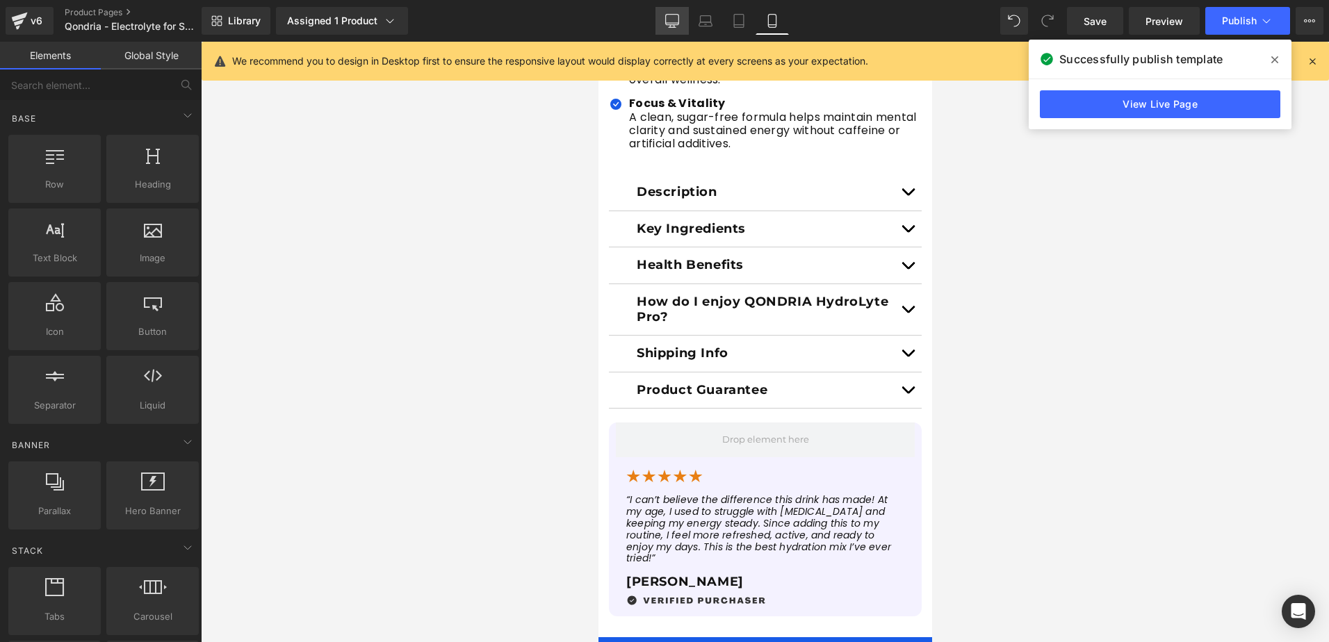
click at [670, 20] on icon at bounding box center [672, 21] width 14 height 14
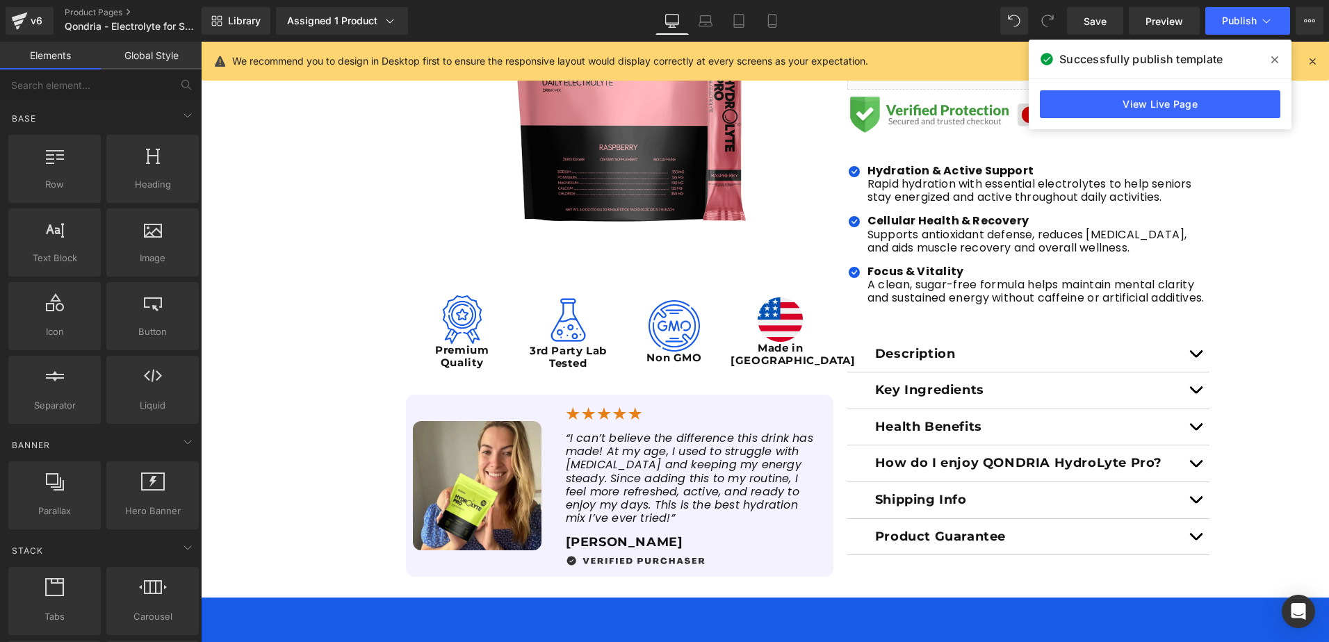
scroll to position [419, 0]
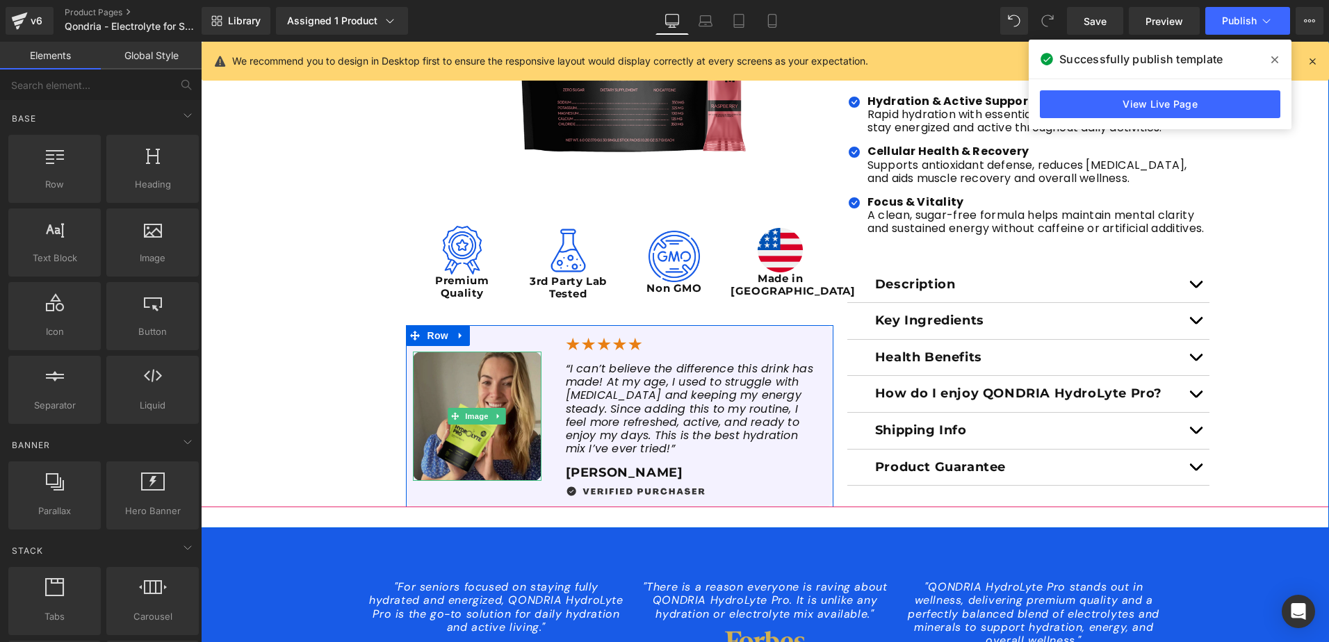
click at [511, 410] on img at bounding box center [477, 416] width 129 height 129
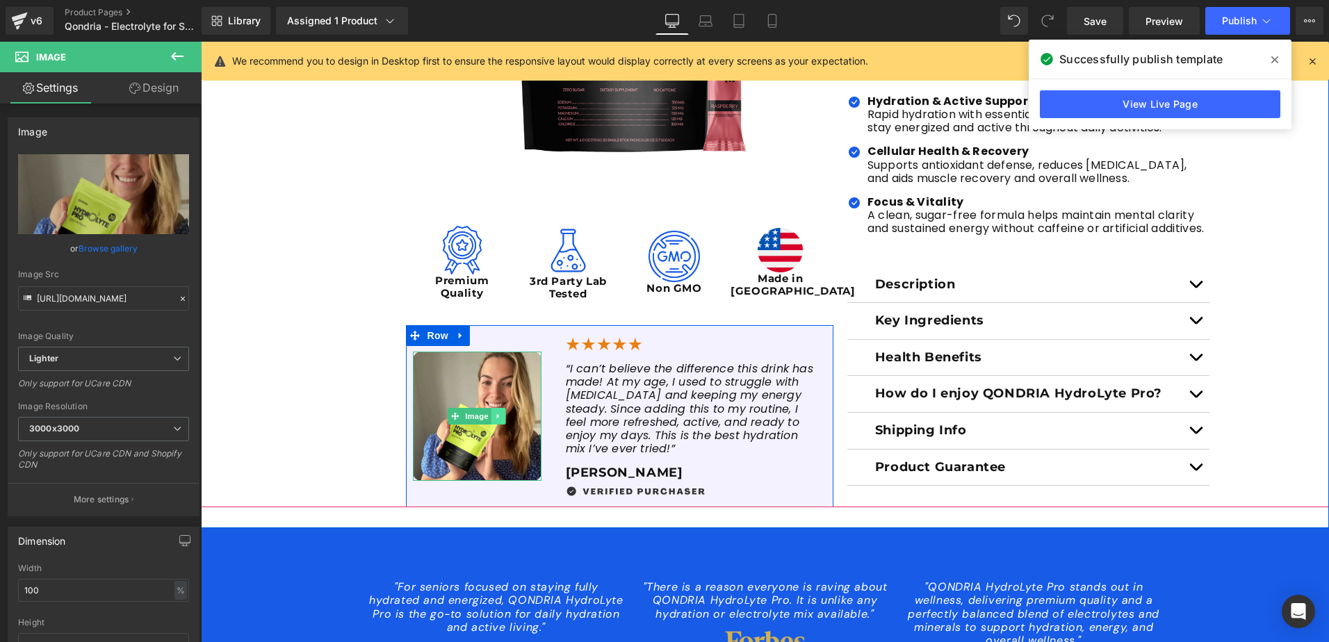
click at [495, 413] on icon at bounding box center [499, 416] width 8 height 8
click at [503, 414] on icon at bounding box center [506, 416] width 8 height 8
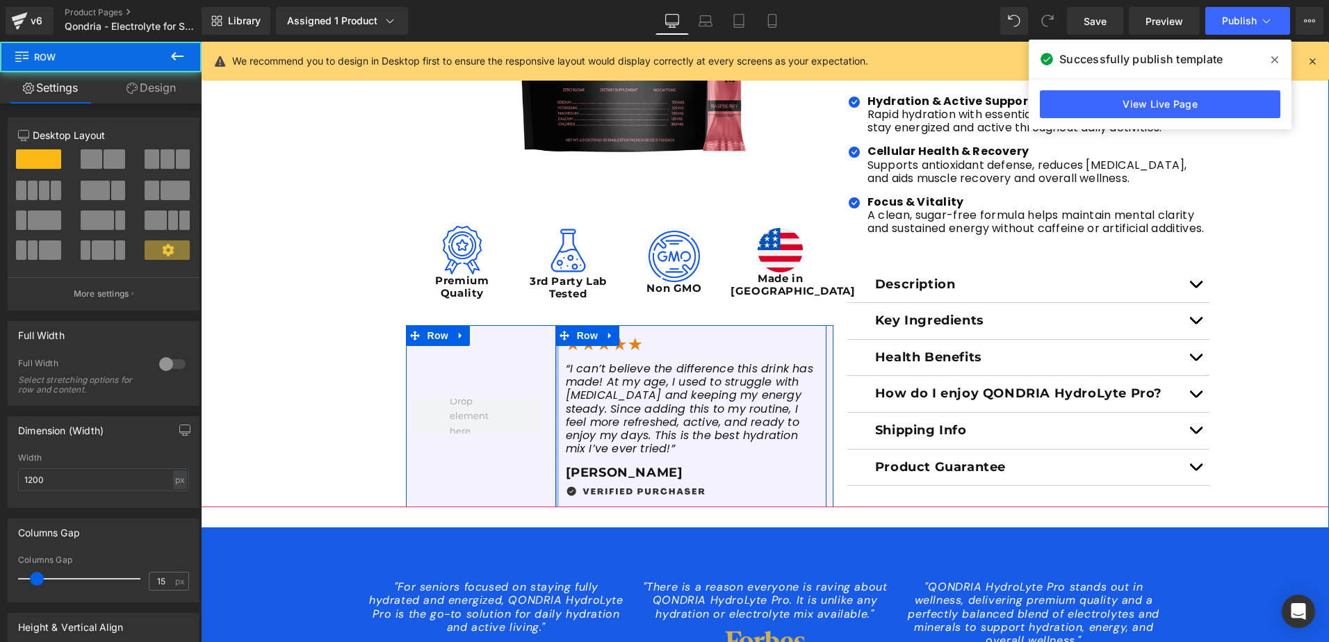
drag, startPoint x: 553, startPoint y: 398, endPoint x: 522, endPoint y: 396, distance: 31.4
click at [522, 396] on div "Image “I can’t believe the difference this drink has made! At my age, I used to…" at bounding box center [620, 416] width 428 height 182
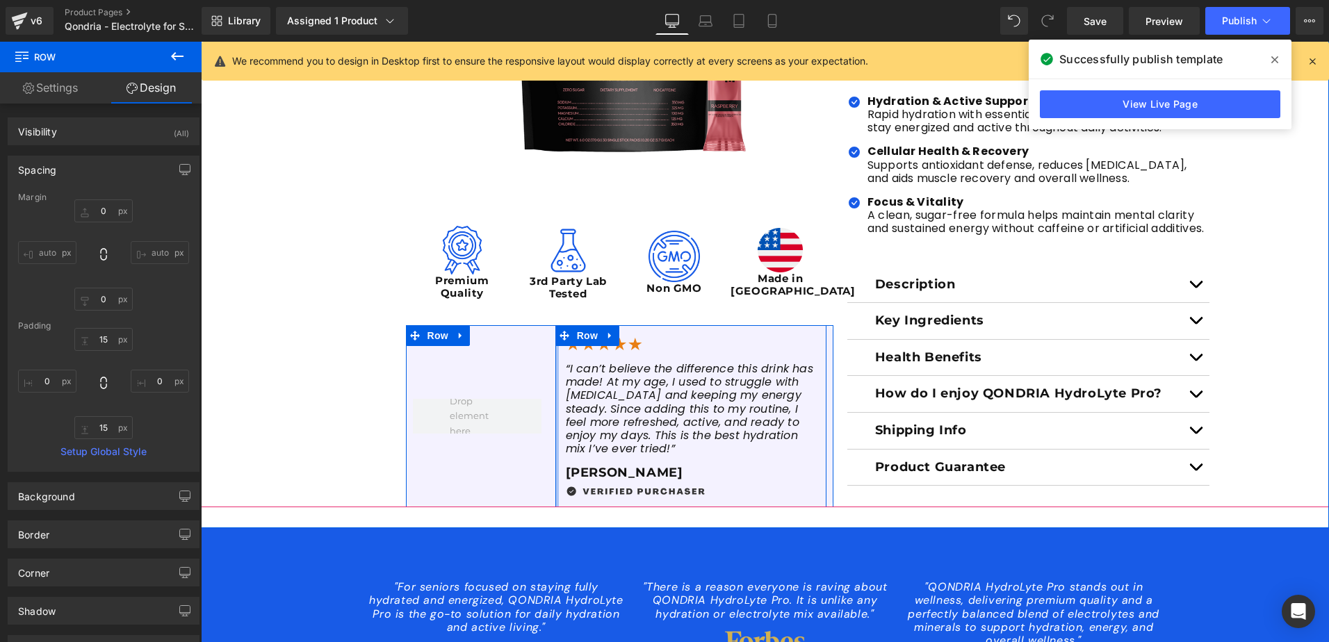
type input "0px"
click at [549, 396] on div "Image “I can’t believe the difference this drink has made! At my age, I used to…" at bounding box center [691, 416] width 285 height 182
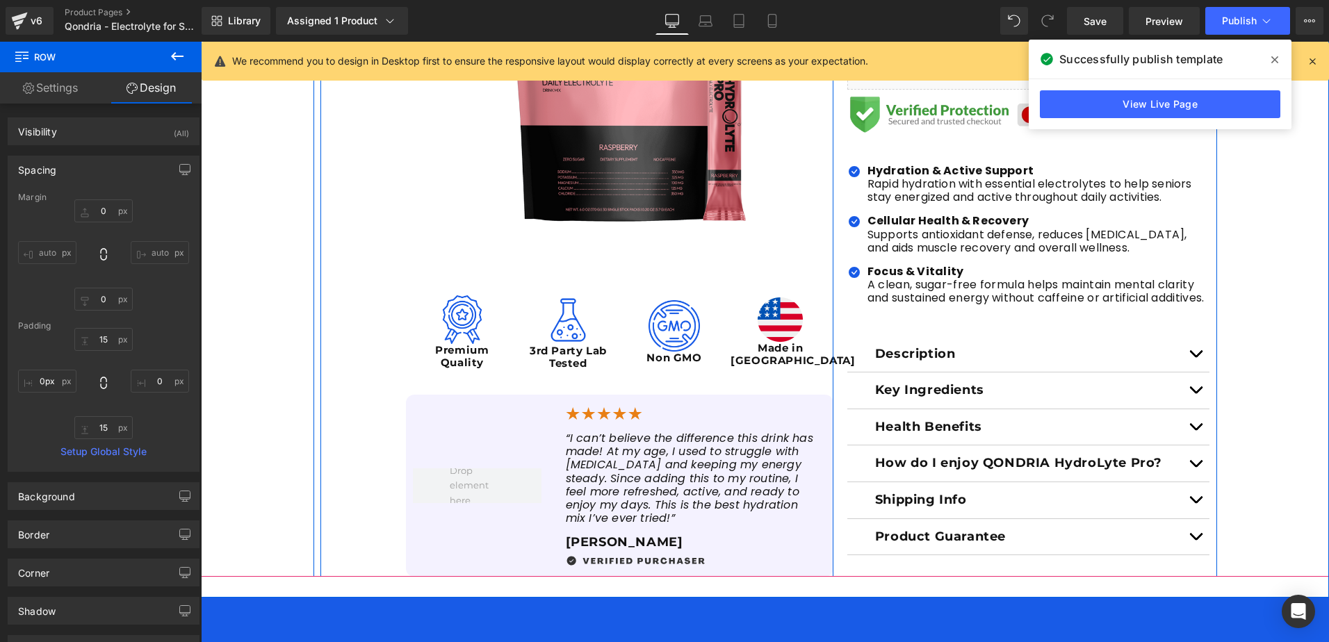
scroll to position [488, 0]
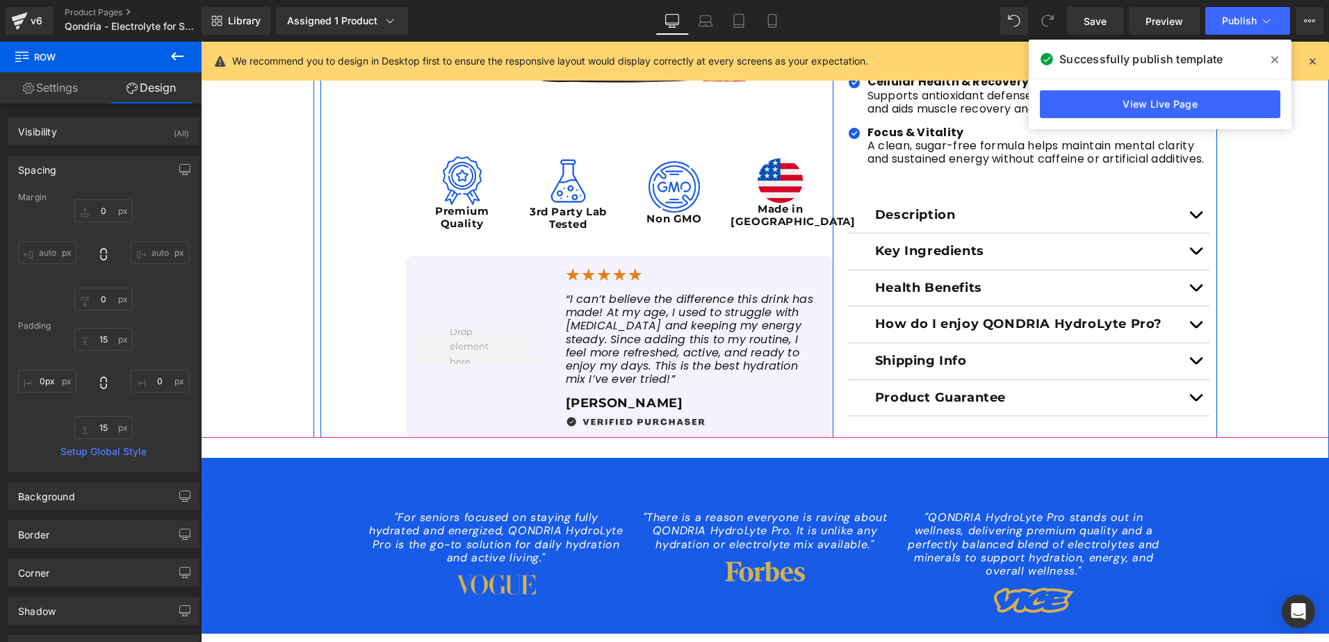
click at [598, 357] on span "“I can’t believe the difference this drink has made! At my age, I used to strug…" at bounding box center [690, 339] width 248 height 96
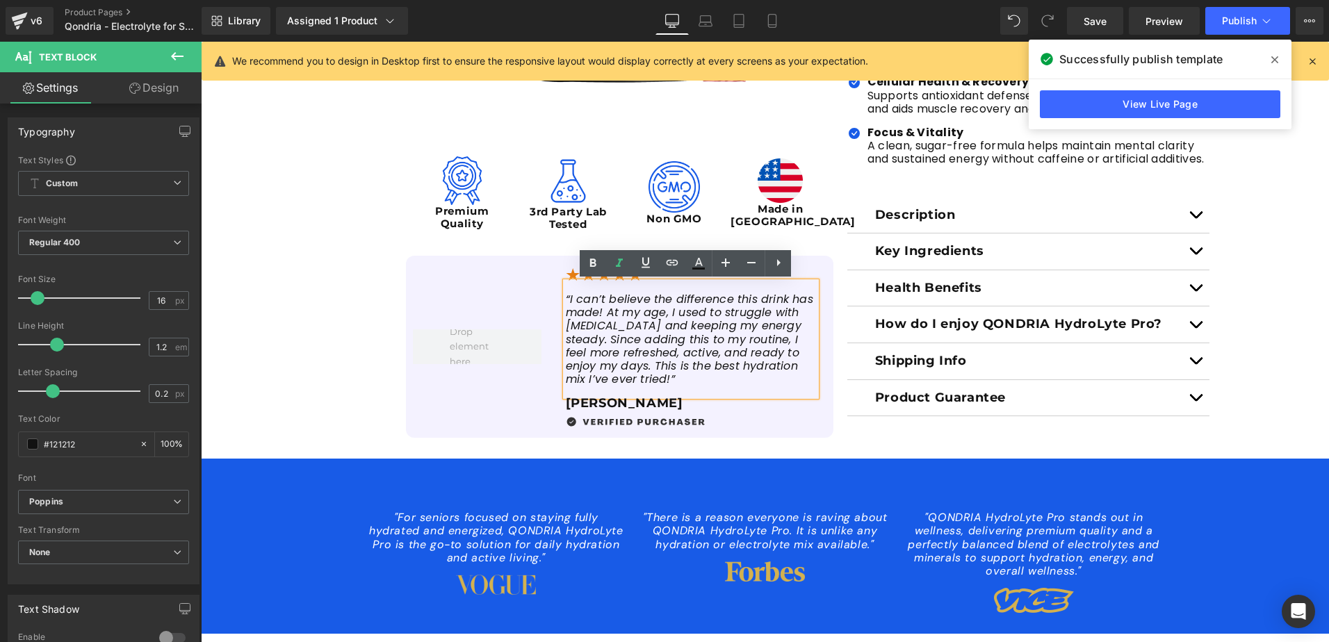
click at [532, 302] on div at bounding box center [477, 347] width 143 height 182
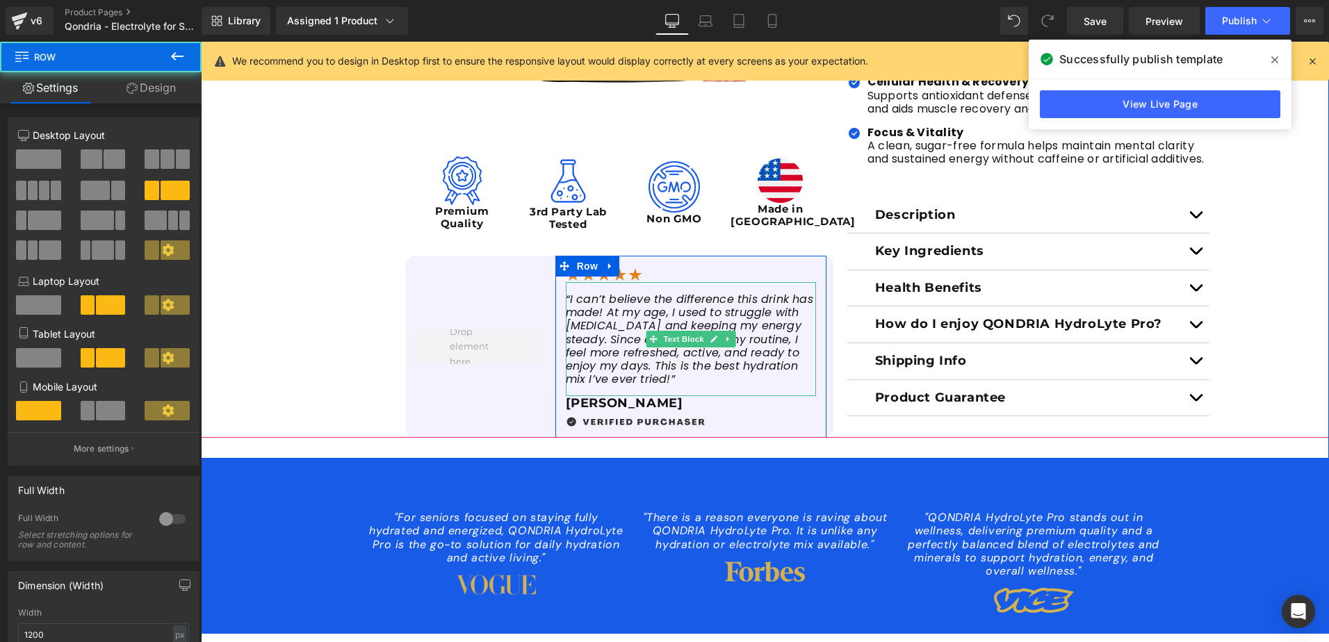
click at [581, 295] on span "“I can’t believe the difference this drink has made! At my age, I used to strug…" at bounding box center [690, 339] width 248 height 96
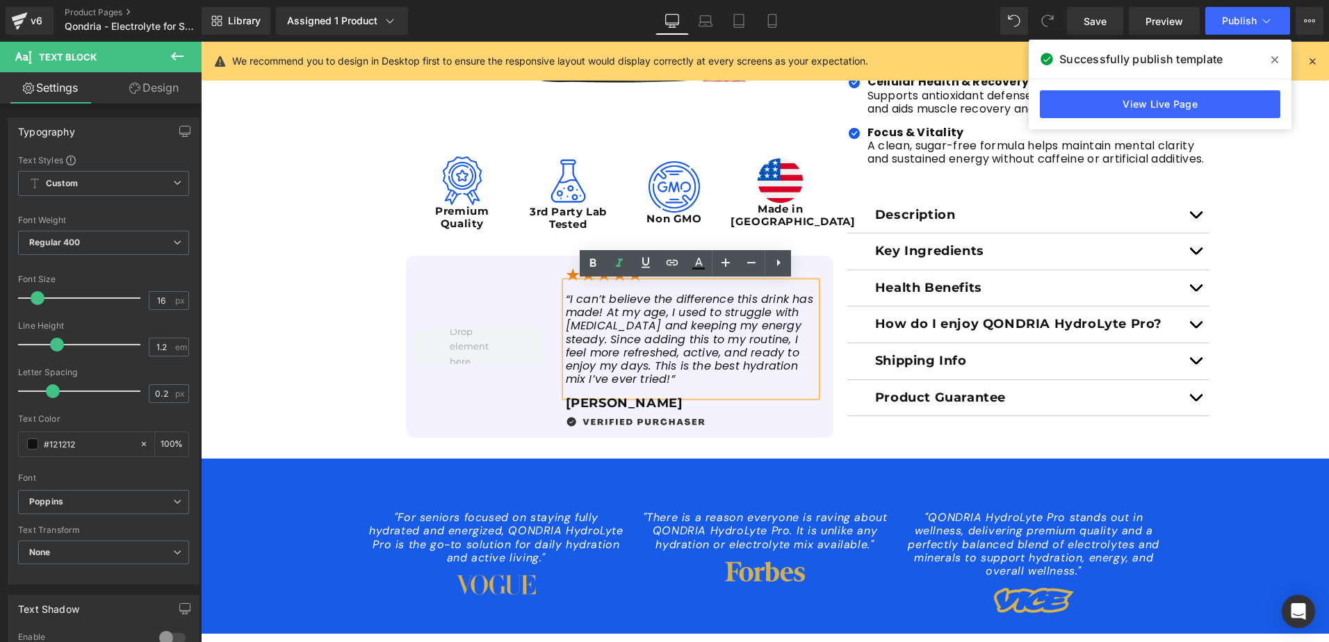
click at [549, 294] on div "Image “I can’t believe the difference this drink has made! At my age, I used to…" at bounding box center [691, 347] width 285 height 182
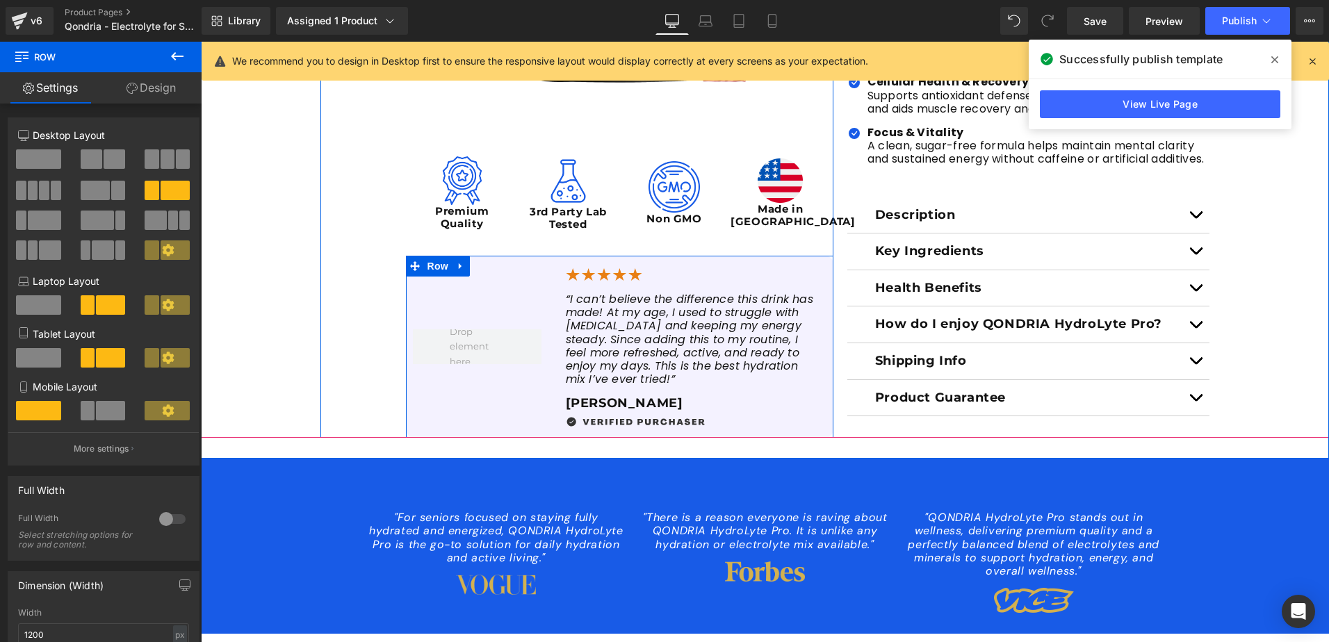
click at [406, 264] on span at bounding box center [415, 266] width 18 height 21
click at [410, 268] on icon at bounding box center [415, 266] width 10 height 10
click at [452, 272] on link at bounding box center [461, 266] width 18 height 21
click at [492, 265] on icon at bounding box center [497, 266] width 10 height 10
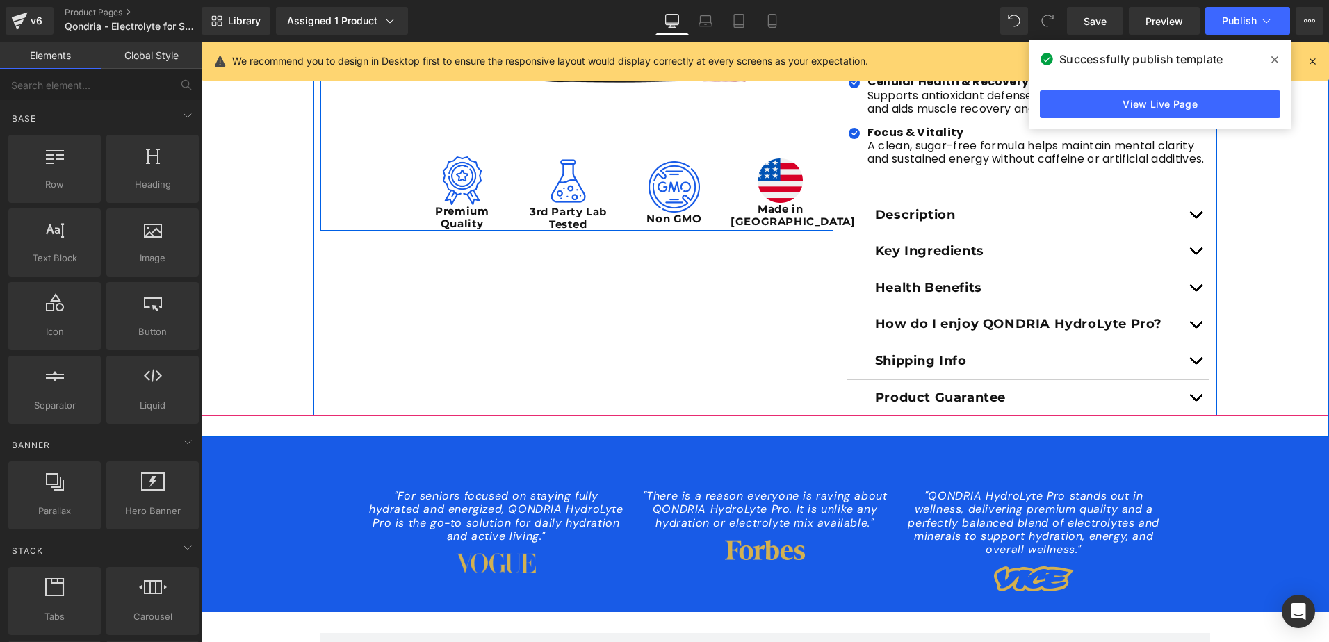
click at [439, 275] on div "Sale Off (P) Image (P) Image List Image Premium Quality Text Block Image 3rd Pa…" at bounding box center [766, 65] width 904 height 703
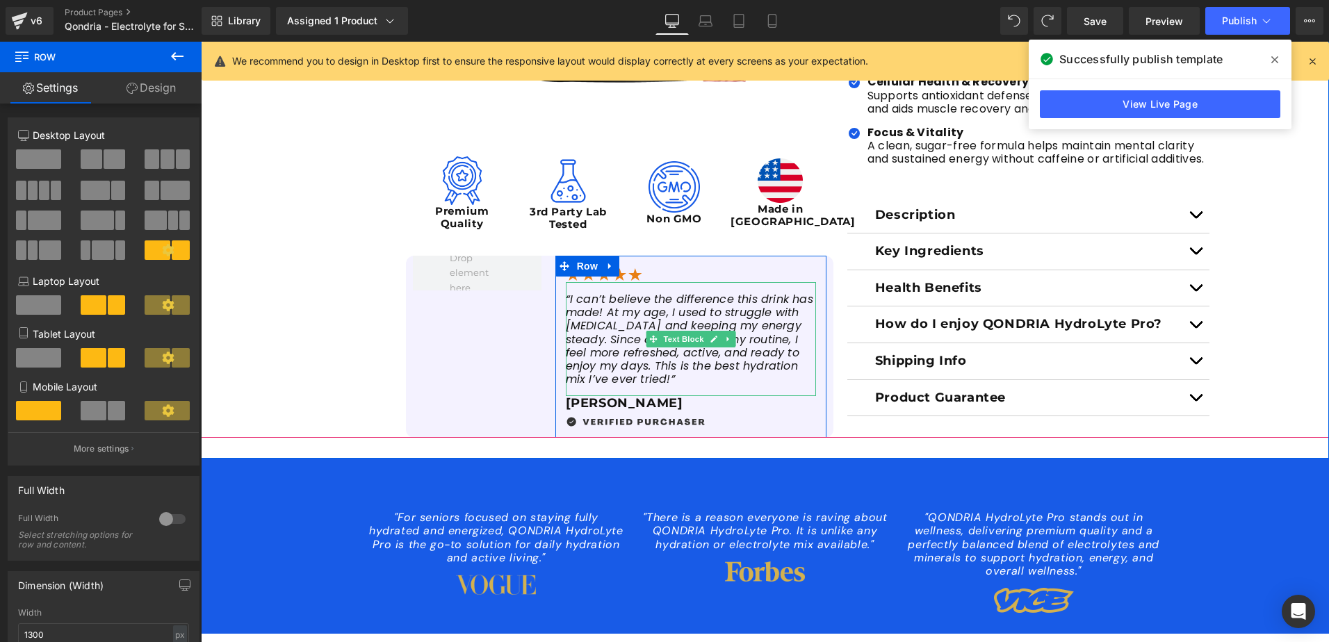
click at [583, 317] on span "“I can’t believe the difference this drink has made! At my age, I used to strug…" at bounding box center [690, 339] width 248 height 96
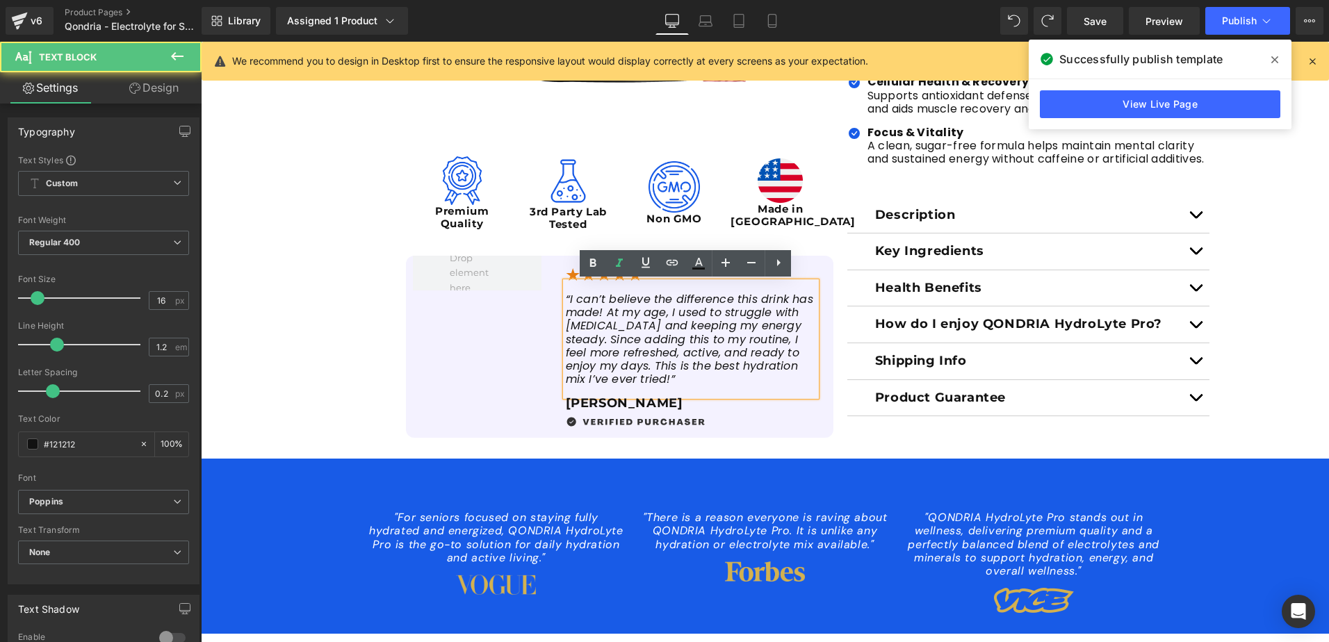
click at [525, 293] on div "Image “I can’t believe the difference this drink has made! At my age, I used to…" at bounding box center [620, 347] width 428 height 182
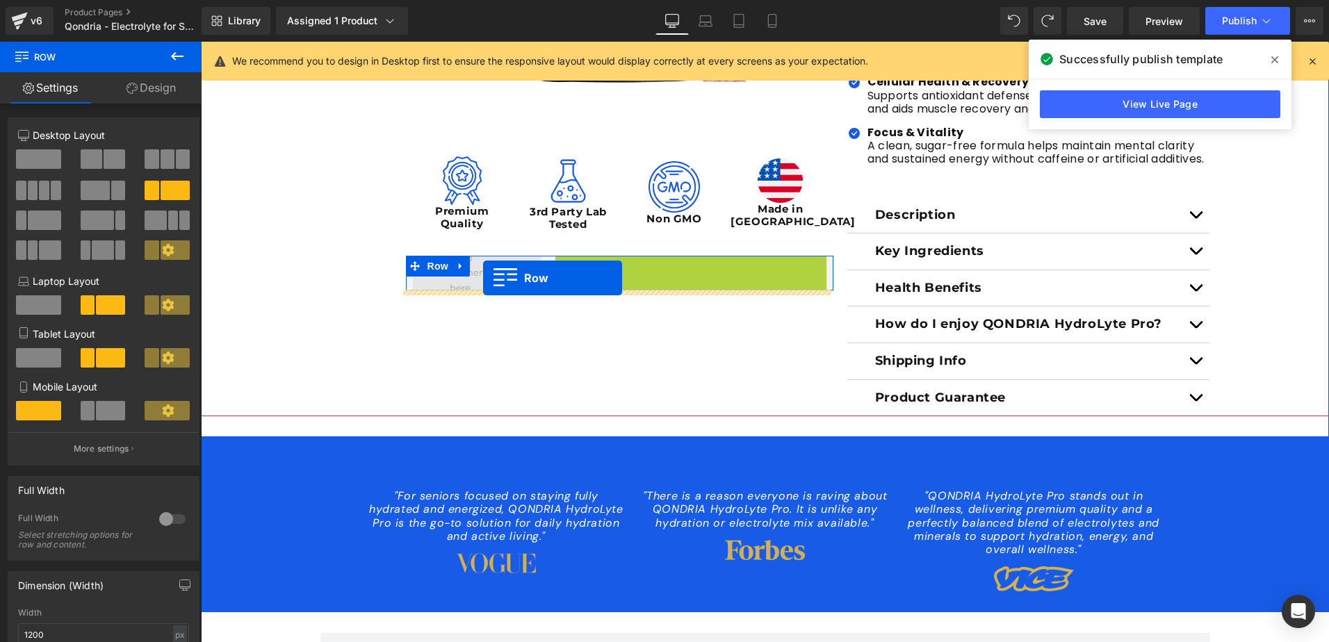
drag, startPoint x: 559, startPoint y: 265, endPoint x: 483, endPoint y: 278, distance: 76.9
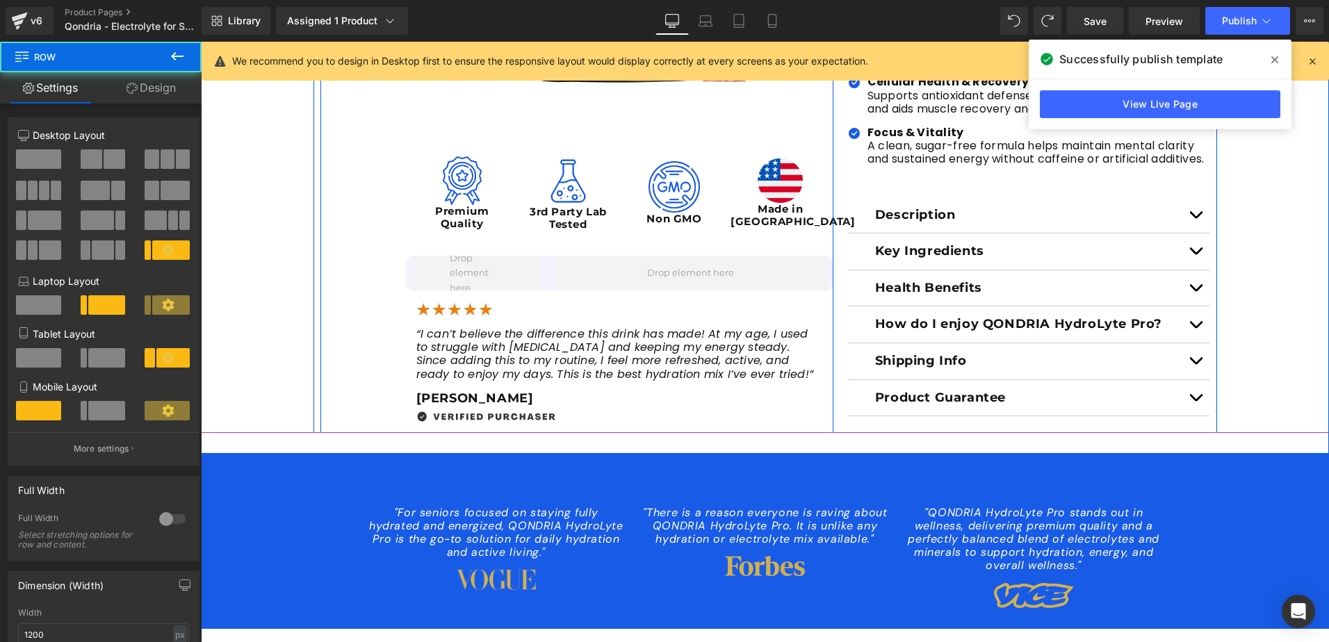
click at [380, 320] on div "Sale Off (P) Image (P) Image List Image Premium Quality Text Block Image 3rd Pa…" at bounding box center [577, 73] width 513 height 719
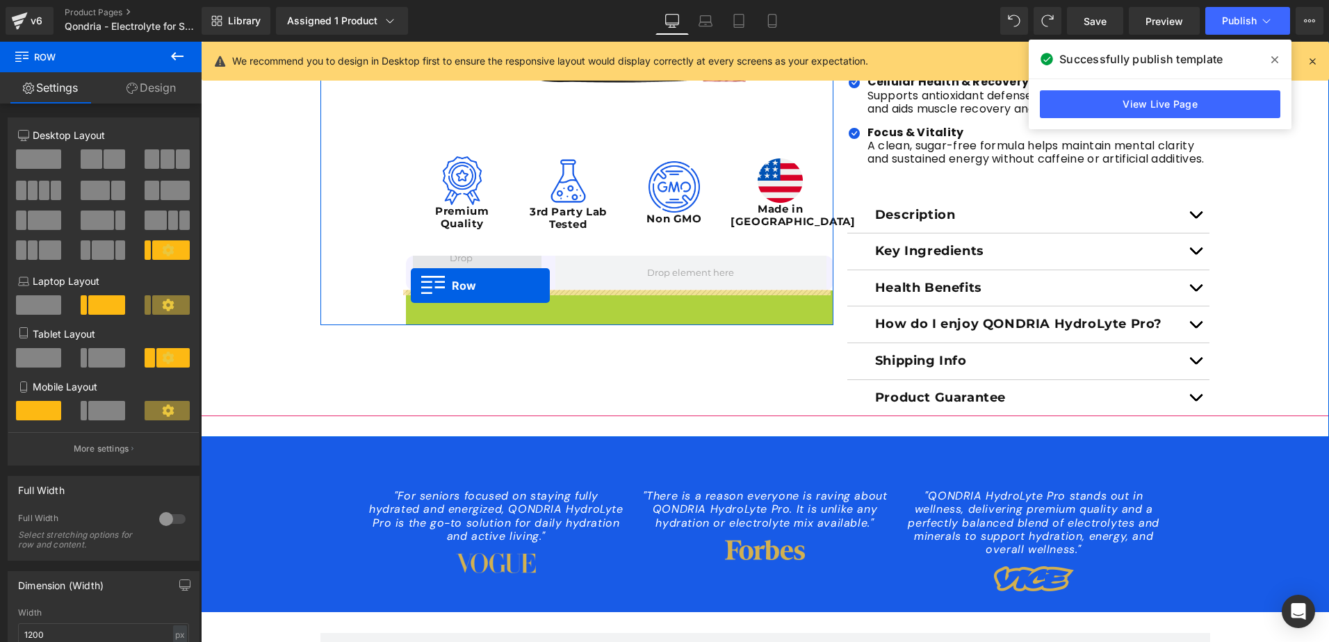
drag, startPoint x: 410, startPoint y: 300, endPoint x: 411, endPoint y: 286, distance: 14.0
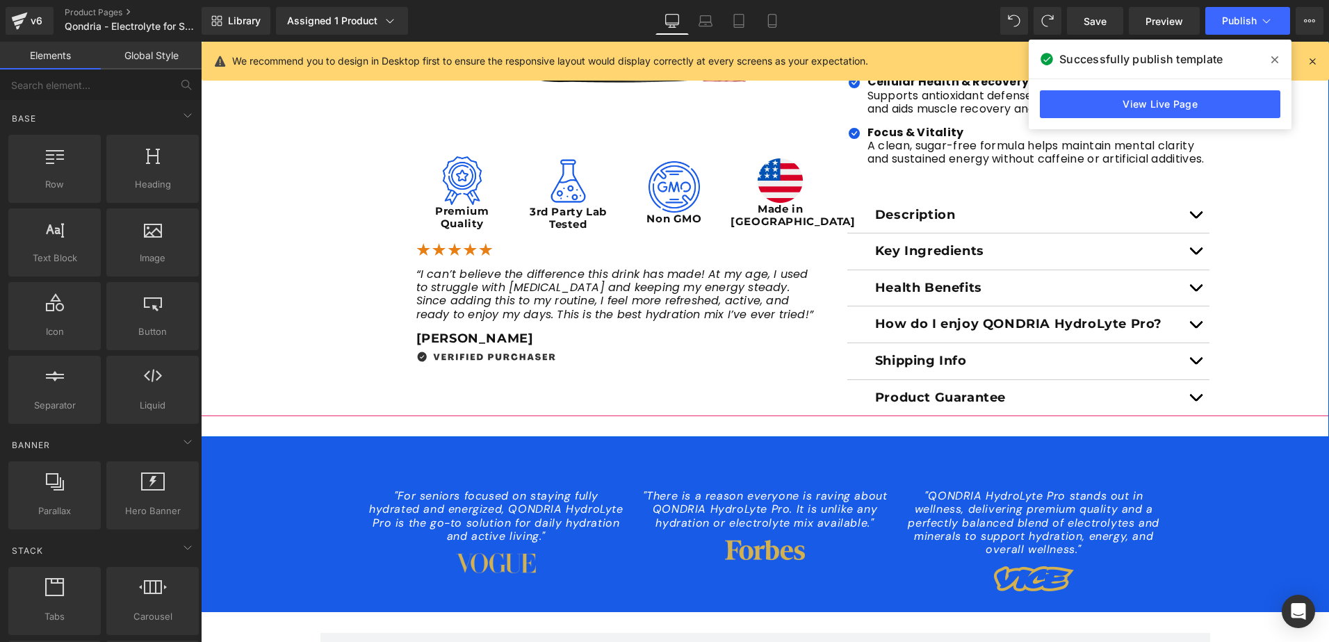
click at [286, 332] on div "Sale Off (P) Image Image" at bounding box center [765, 65] width 1129 height 703
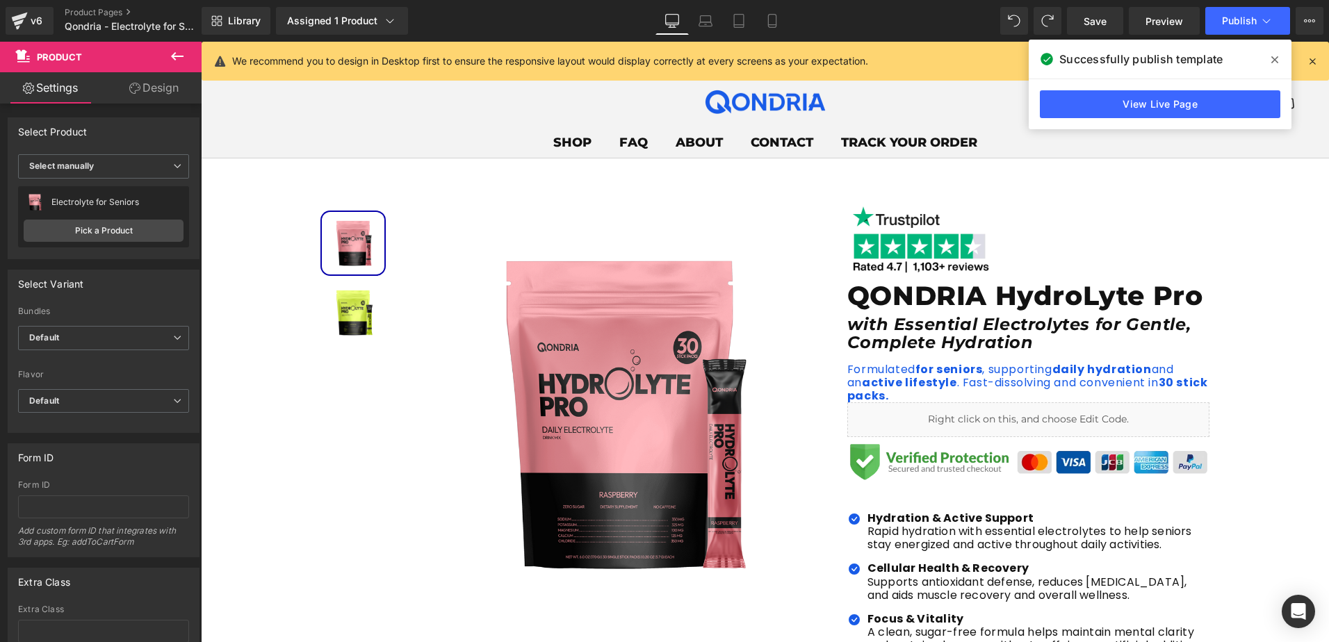
scroll to position [0, 0]
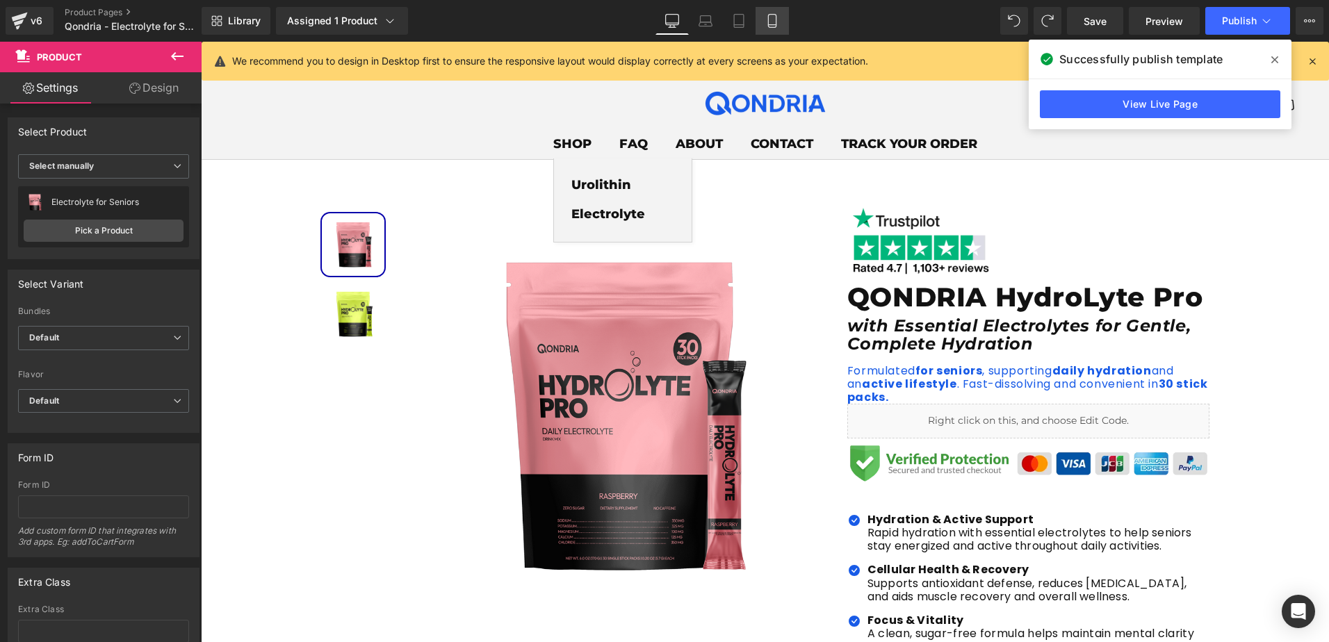
click at [778, 20] on icon at bounding box center [773, 21] width 14 height 14
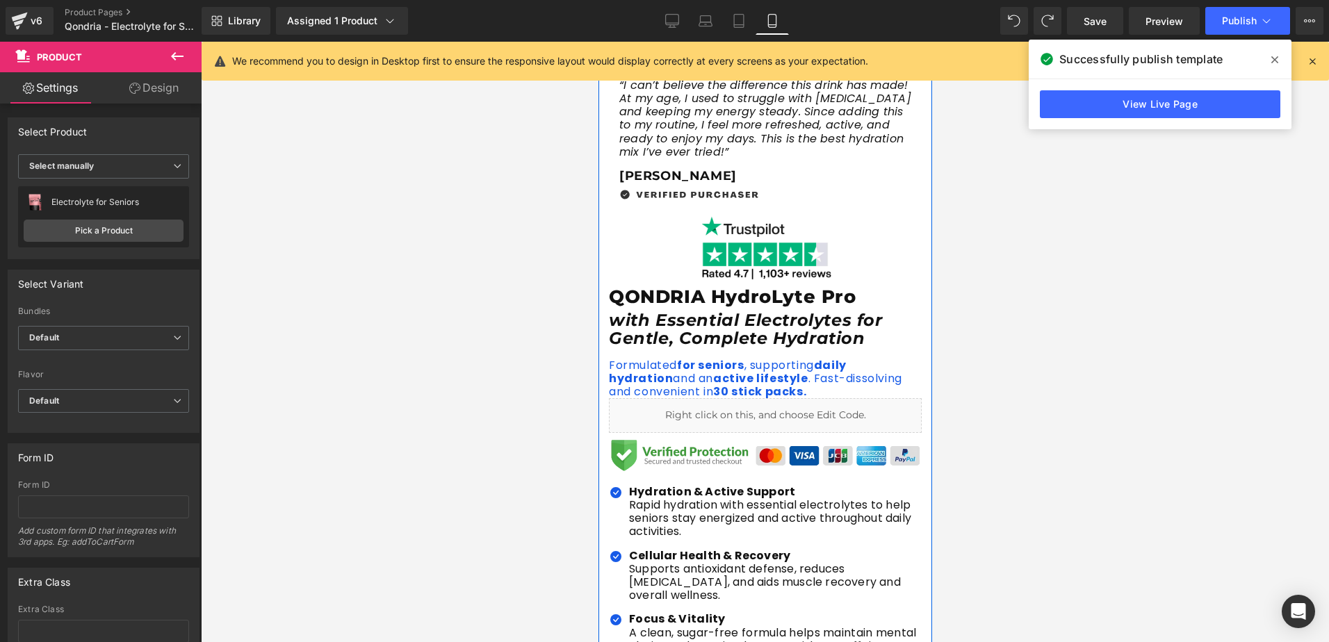
scroll to position [348, 0]
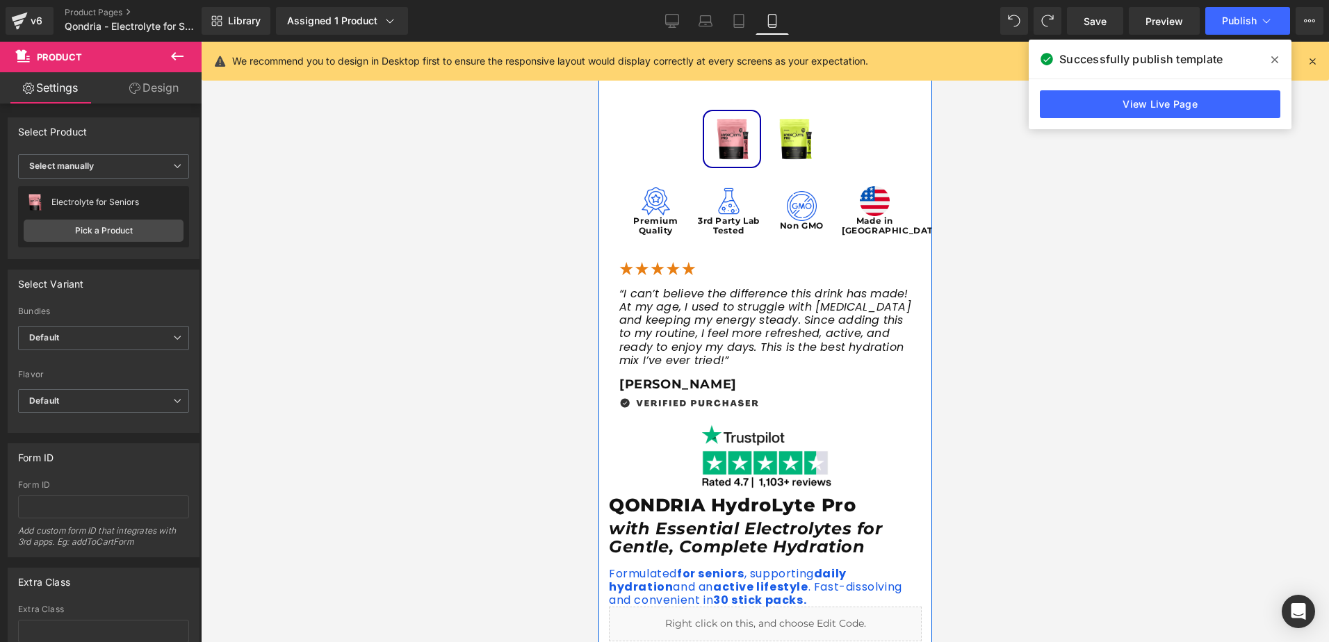
click at [644, 333] on span "“I can’t believe the difference this drink has made! At my age, I used to strug…" at bounding box center [765, 327] width 292 height 83
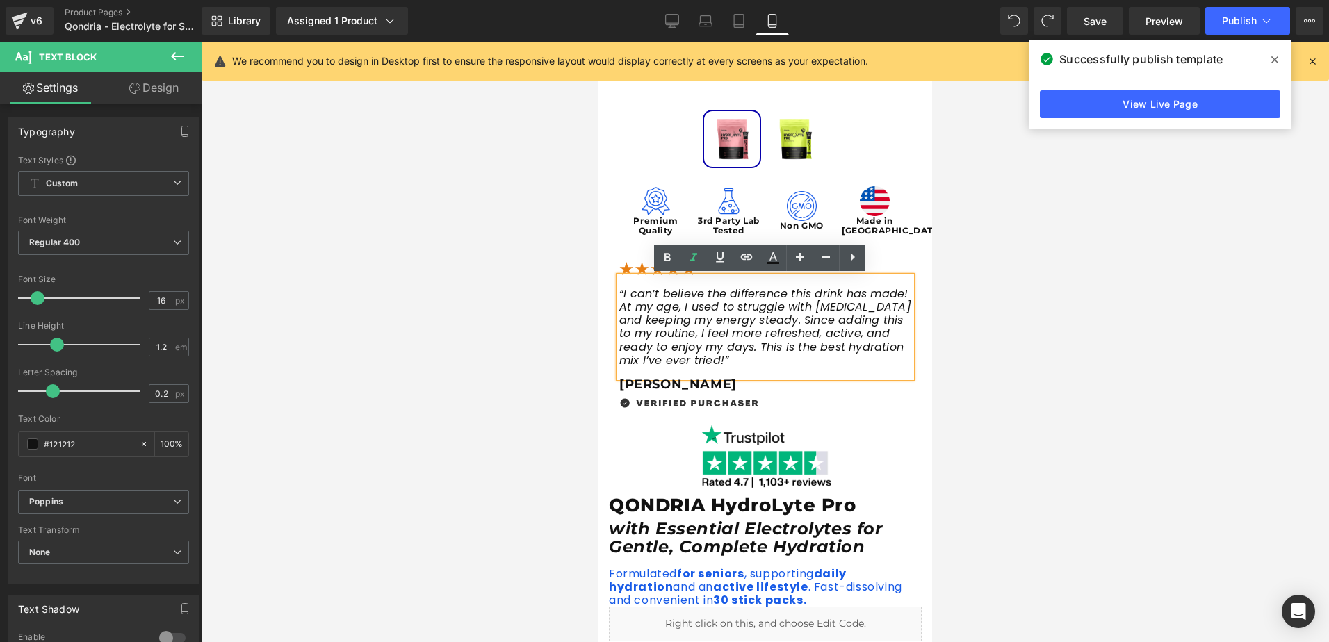
click at [969, 330] on div at bounding box center [765, 342] width 1129 height 601
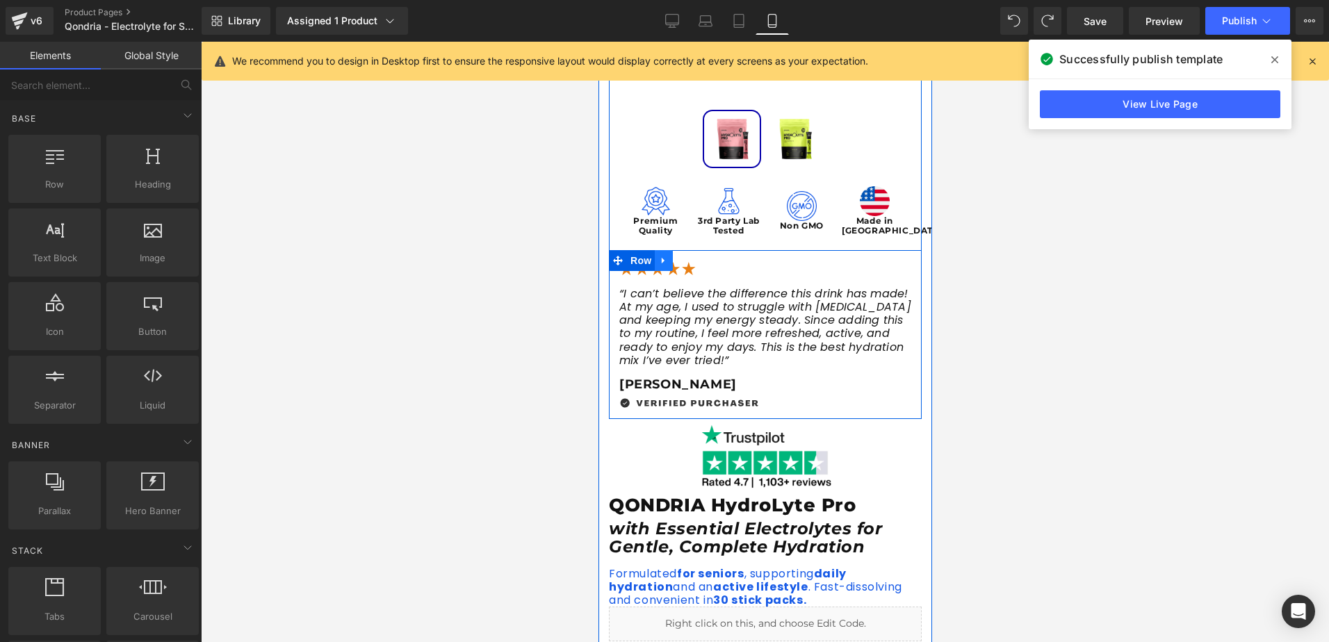
click at [658, 256] on icon at bounding box center [663, 260] width 10 height 10
click at [695, 263] on icon at bounding box center [700, 261] width 10 height 10
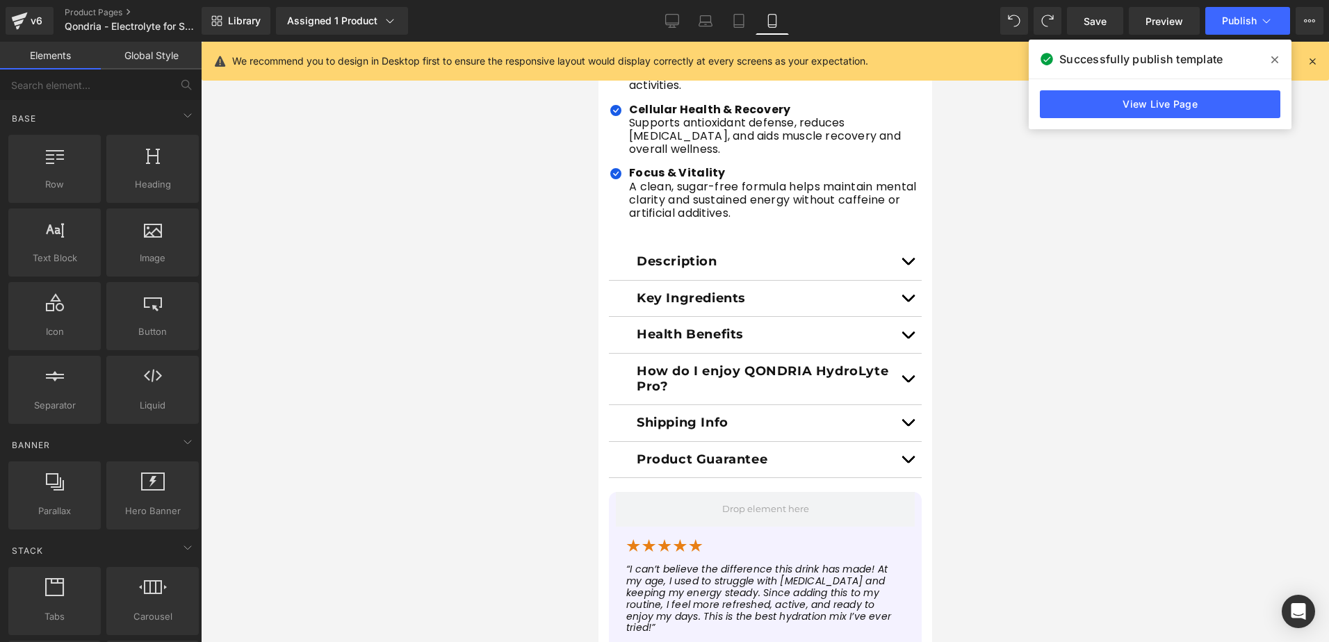
scroll to position [1113, 0]
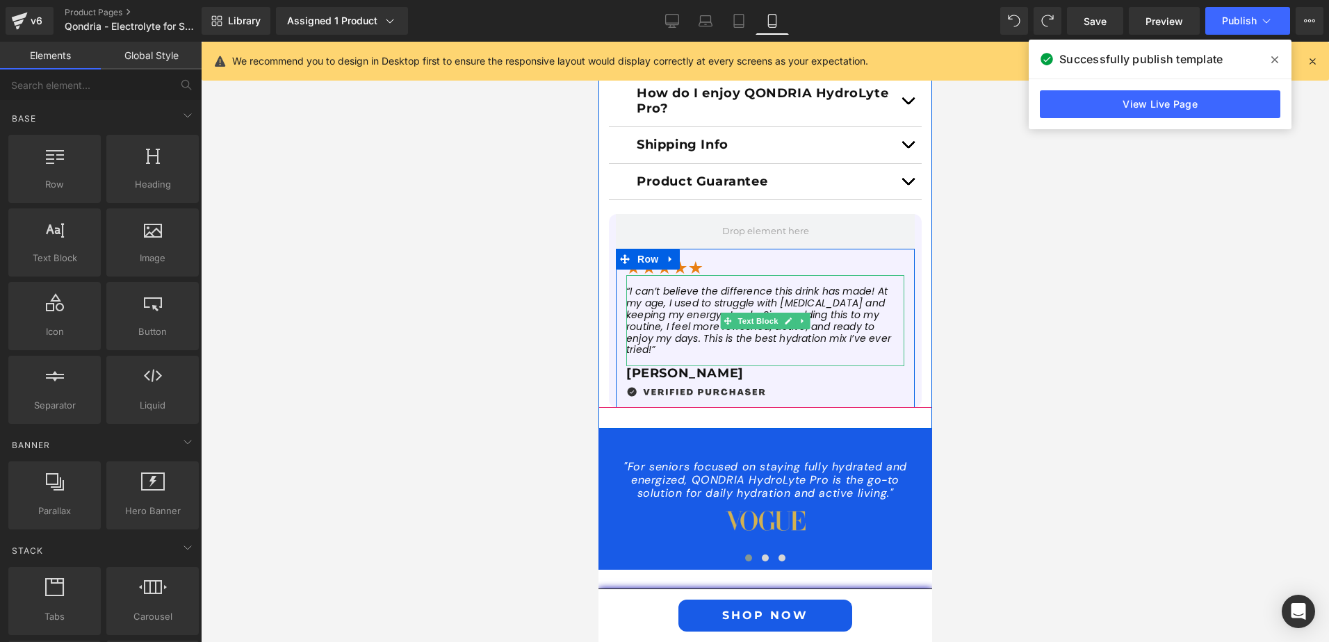
click at [663, 347] on p "“I can’t believe the difference this drink has made! At my age, I used to strug…" at bounding box center [765, 321] width 278 height 70
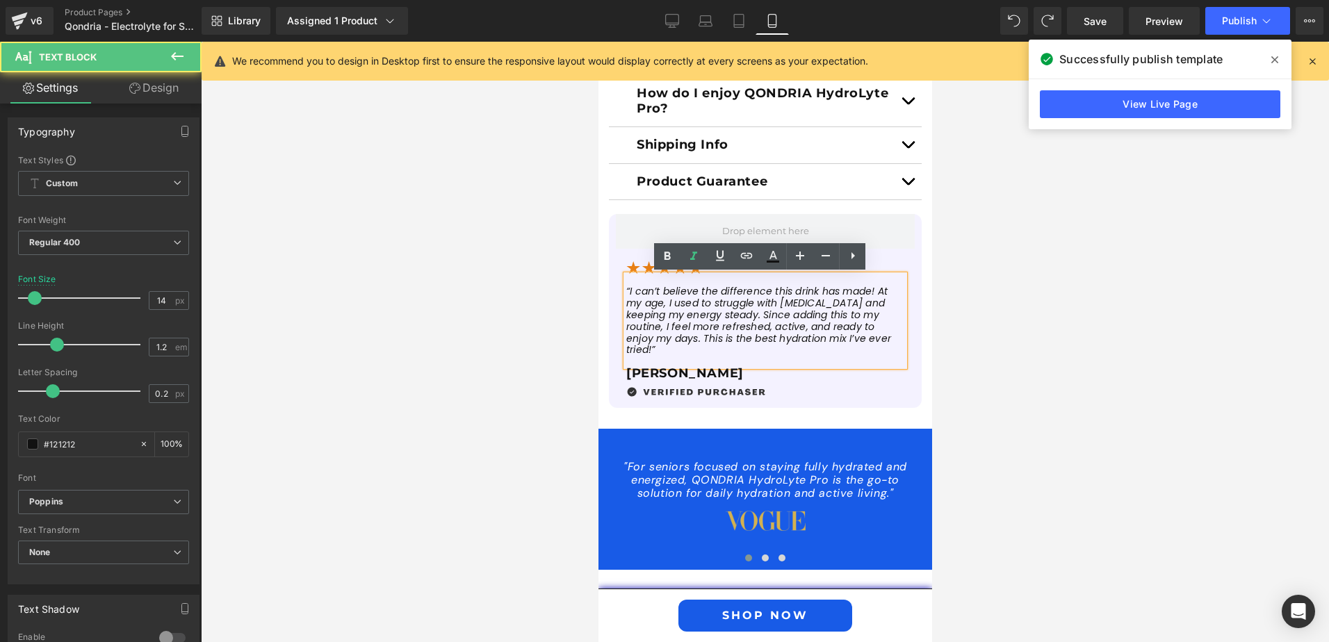
click at [657, 354] on p "“I can’t believe the difference this drink has made! At my age, I used to strug…" at bounding box center [765, 321] width 278 height 70
drag, startPoint x: 657, startPoint y: 354, endPoint x: 621, endPoint y: 286, distance: 77.1
click at [626, 286] on p "“I can’t believe the difference this drink has made! At my age, I used to strug…" at bounding box center [765, 321] width 278 height 70
click at [802, 254] on icon at bounding box center [800, 256] width 17 height 17
type input "16"
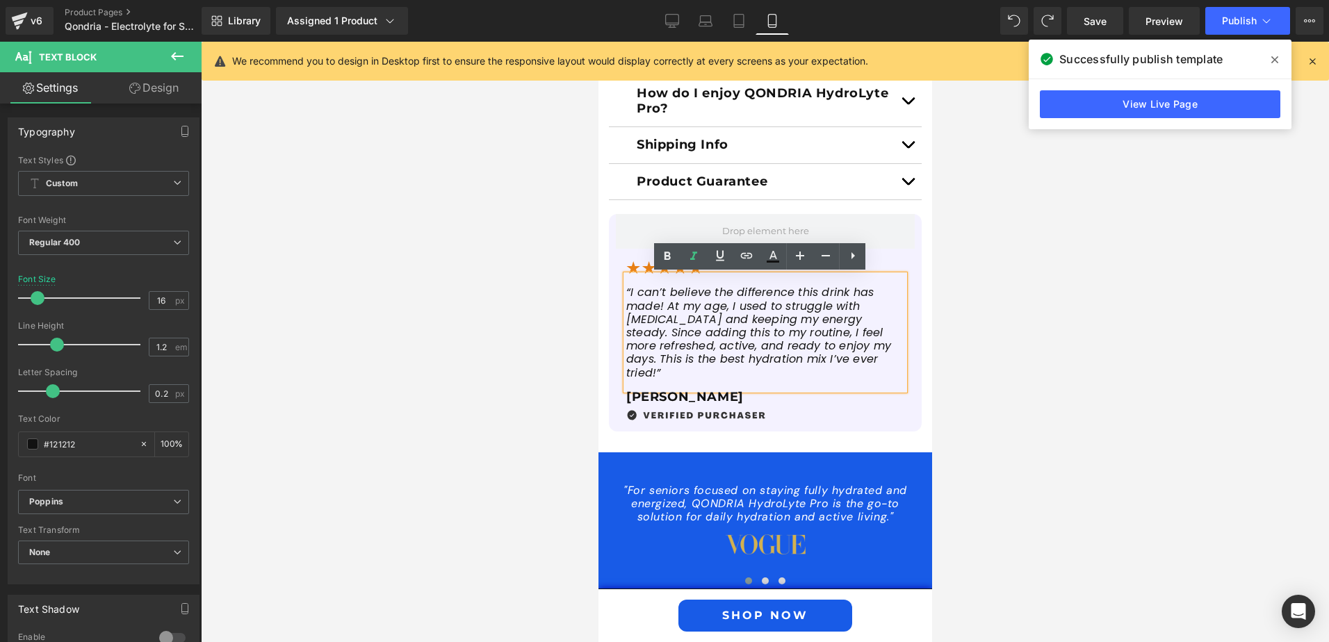
click at [1018, 394] on div at bounding box center [765, 342] width 1129 height 601
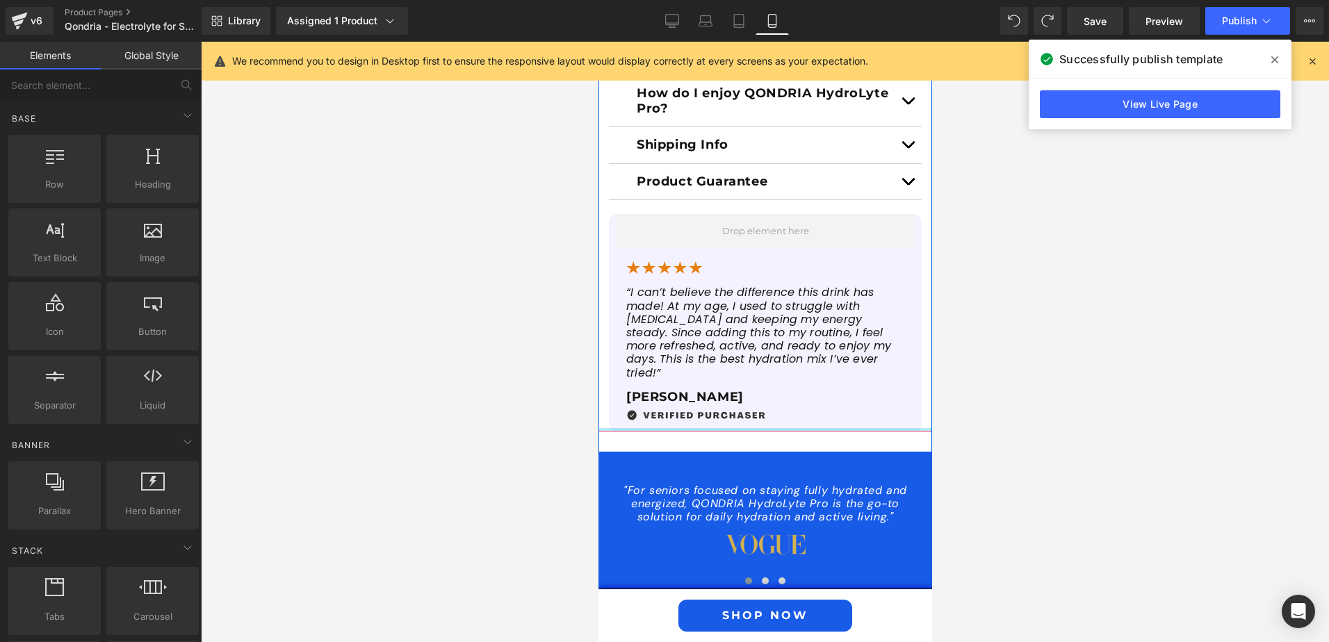
scroll to position [1043, 0]
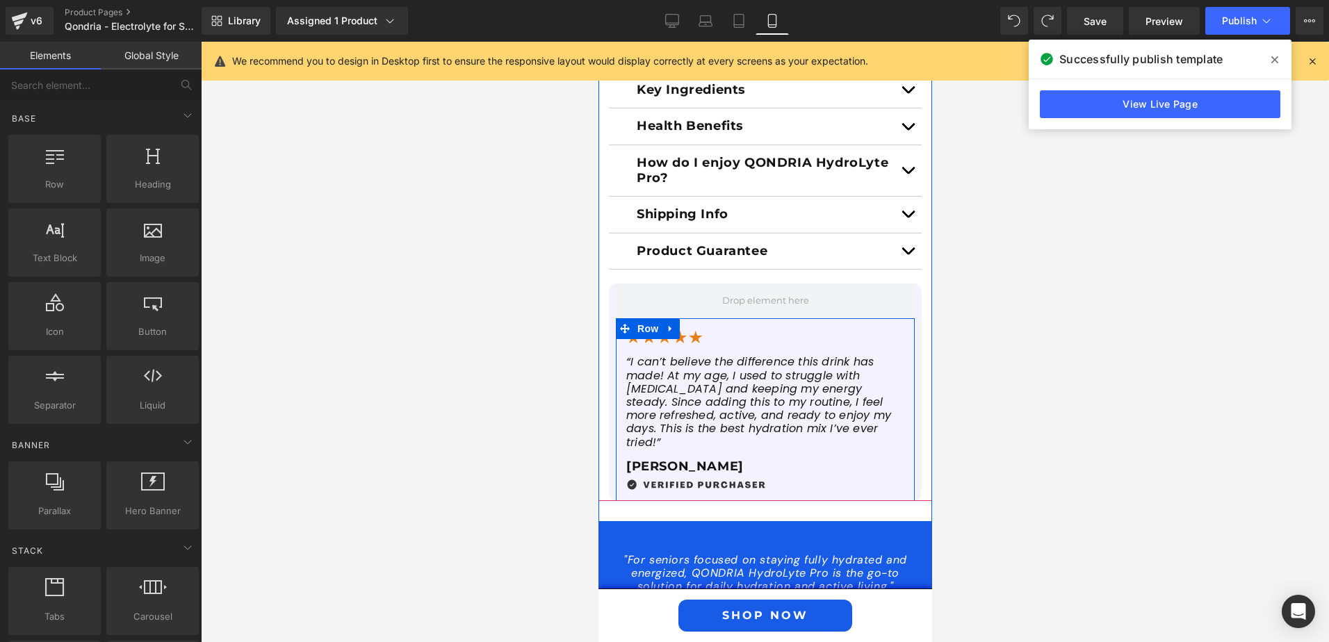
click at [826, 428] on p "“I can’t believe the difference this drink has made! At my age, I used to strug…" at bounding box center [765, 401] width 278 height 93
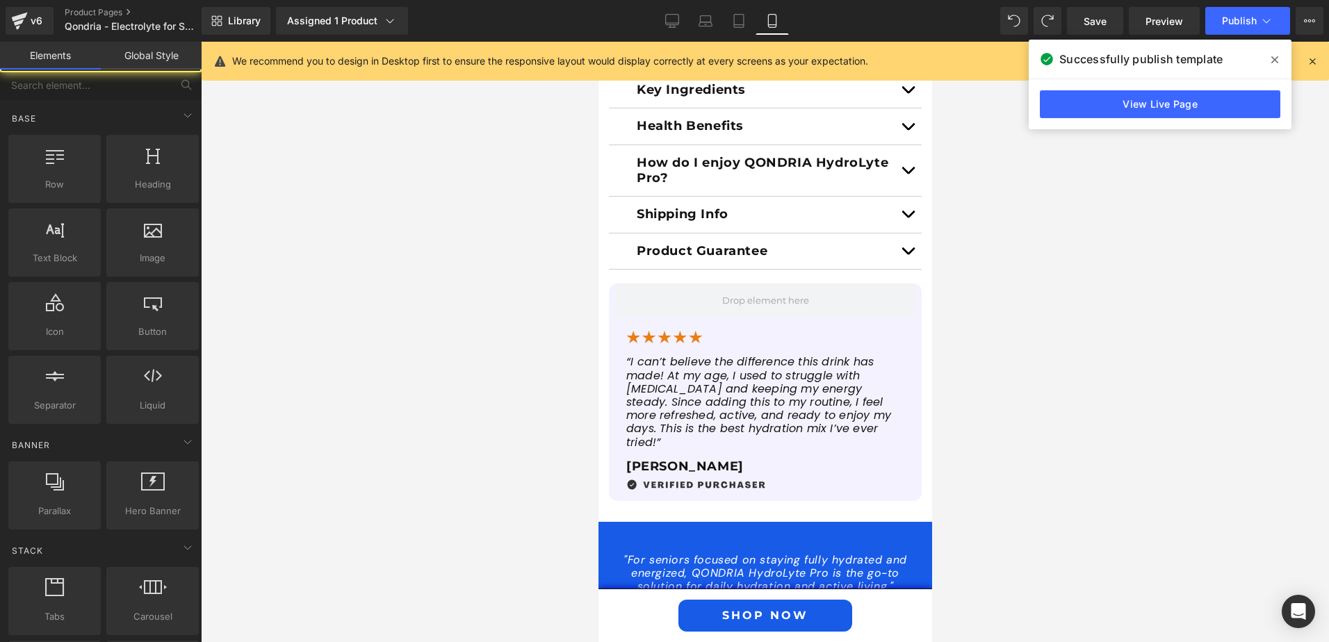
click at [1007, 430] on div at bounding box center [765, 342] width 1129 height 601
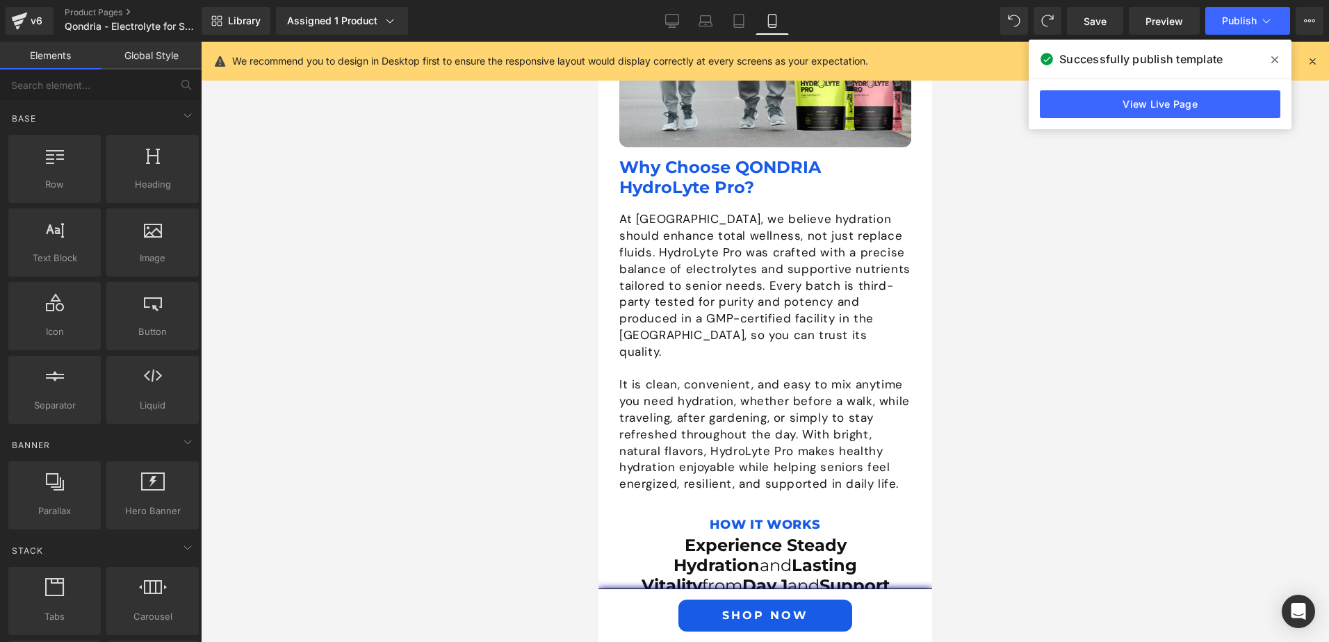
scroll to position [2642, 0]
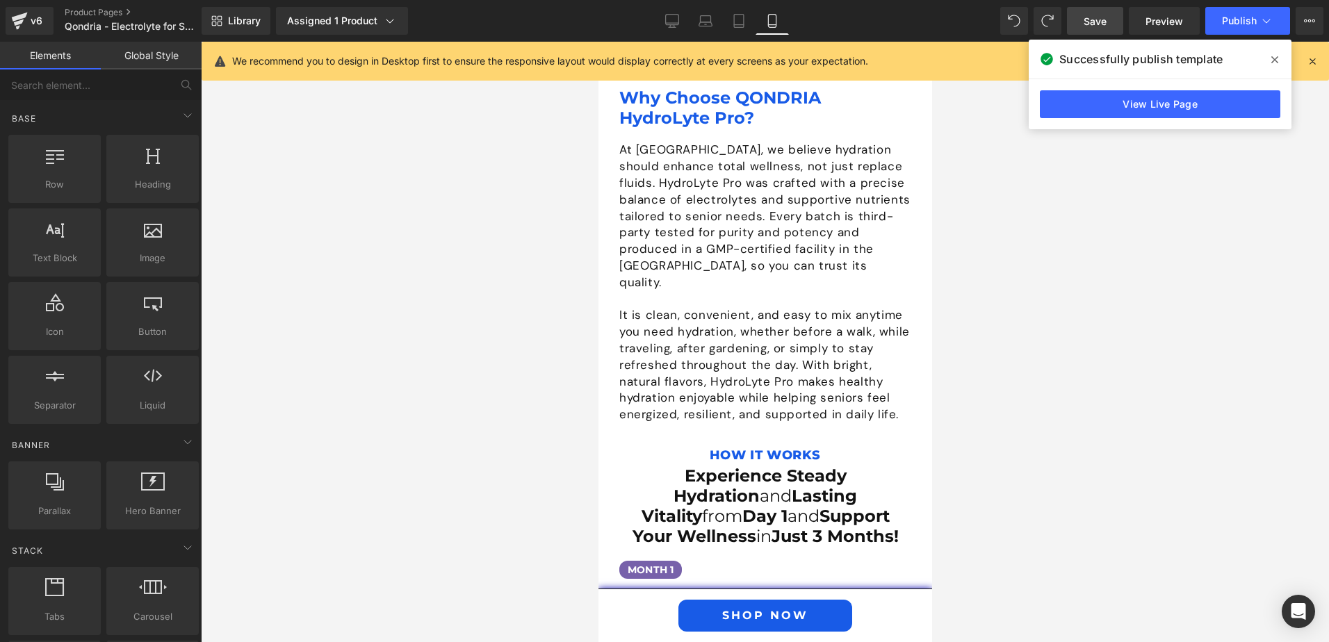
click at [1097, 23] on span "Save" at bounding box center [1095, 21] width 23 height 15
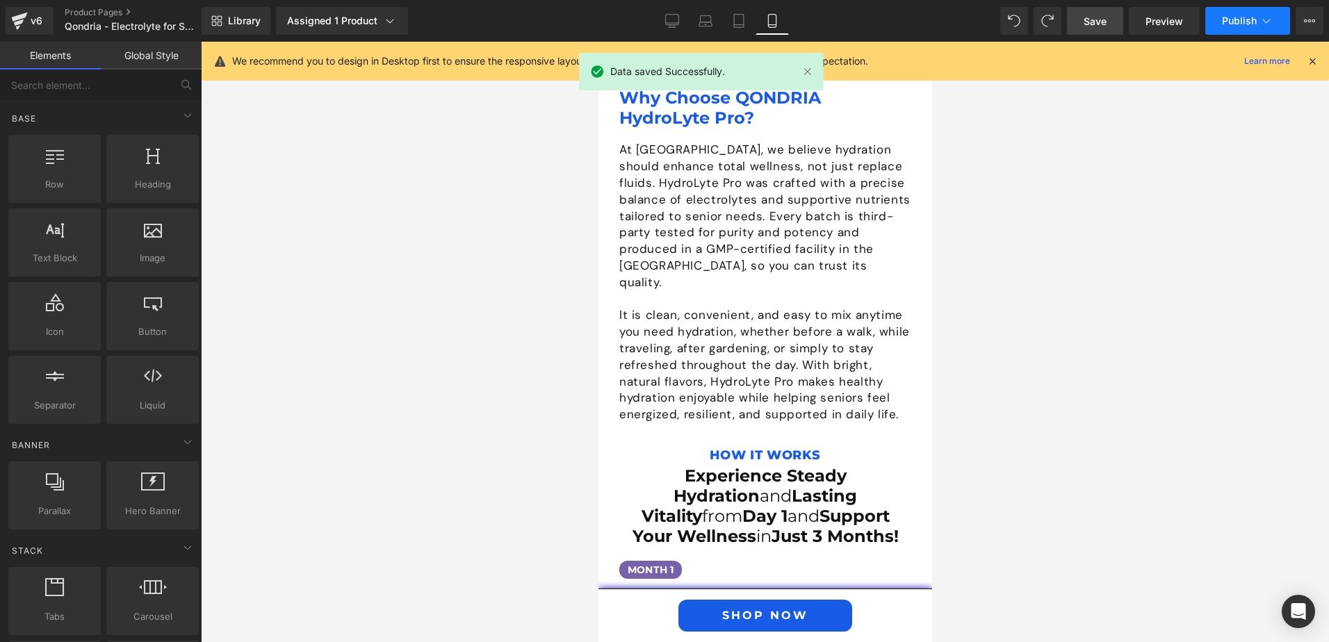
click at [1240, 15] on span "Publish" at bounding box center [1239, 20] width 35 height 11
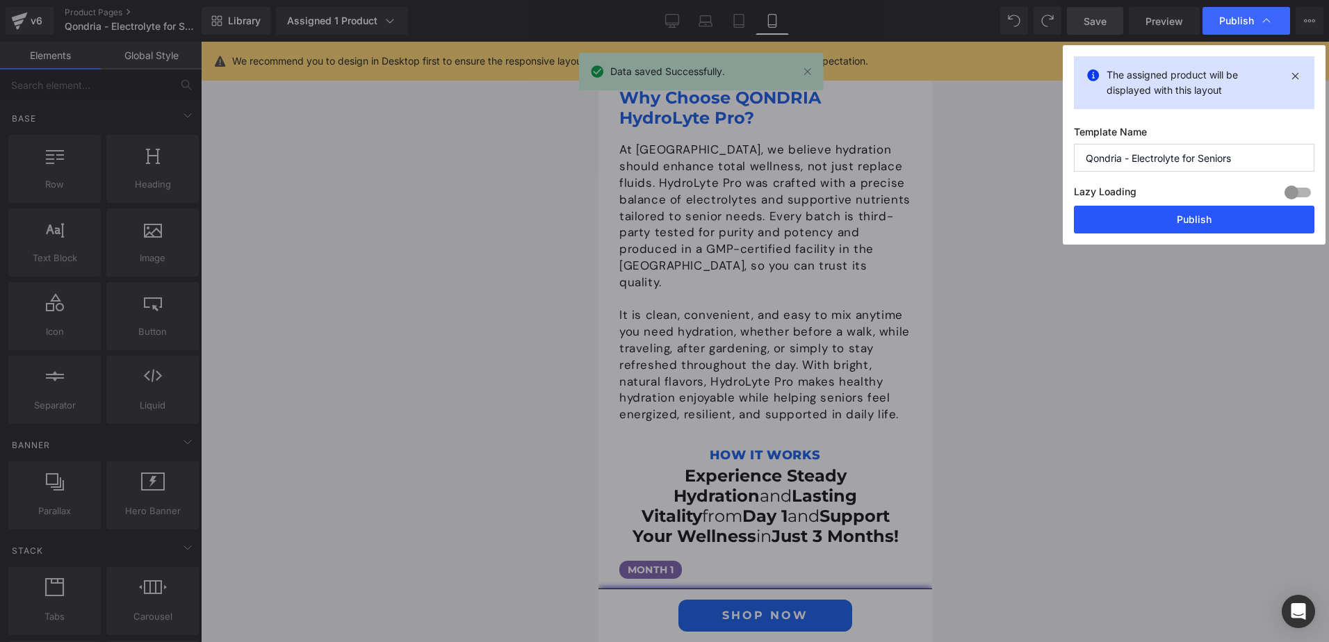
click at [1185, 214] on button "Publish" at bounding box center [1194, 220] width 241 height 28
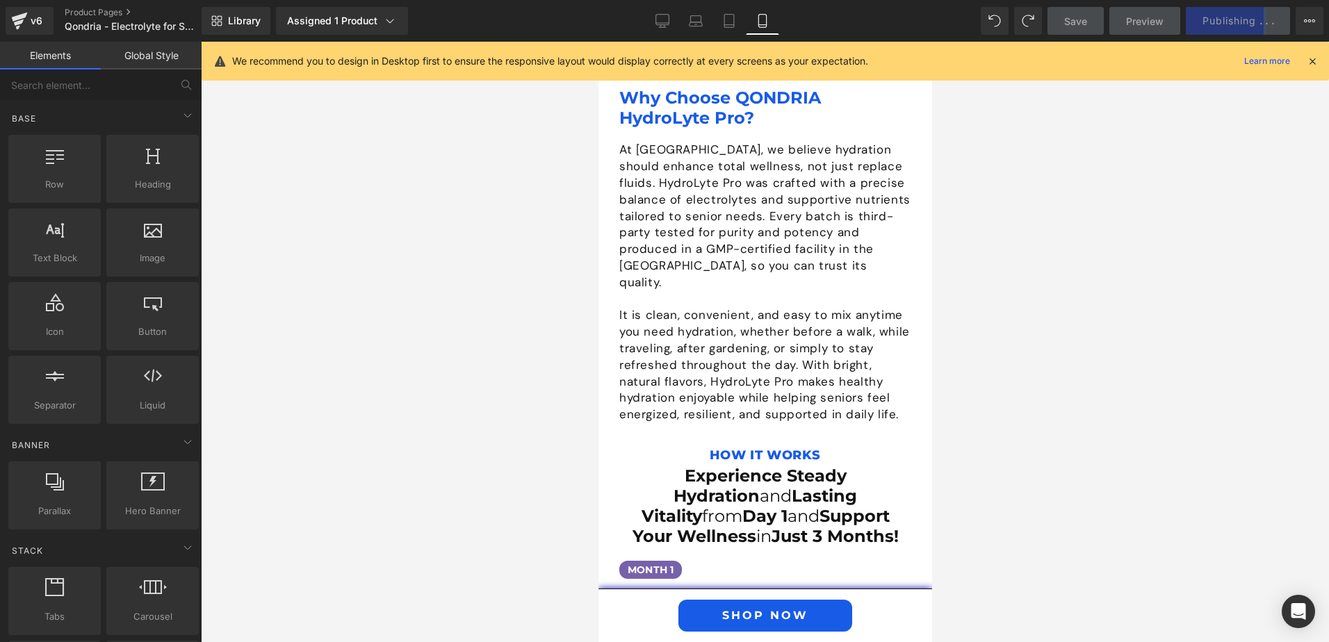
drag, startPoint x: 381, startPoint y: 0, endPoint x: 307, endPoint y: 275, distance: 284.4
click at [303, 346] on div at bounding box center [765, 342] width 1129 height 601
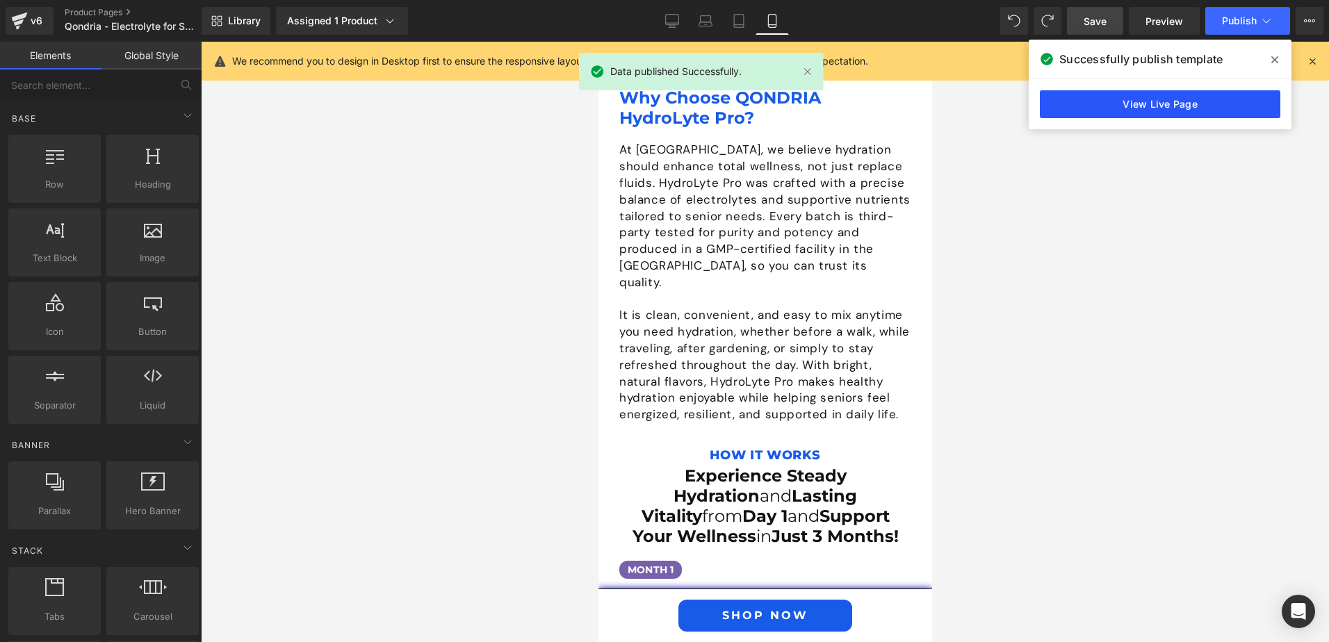
click at [1133, 102] on link "View Live Page" at bounding box center [1160, 104] width 241 height 28
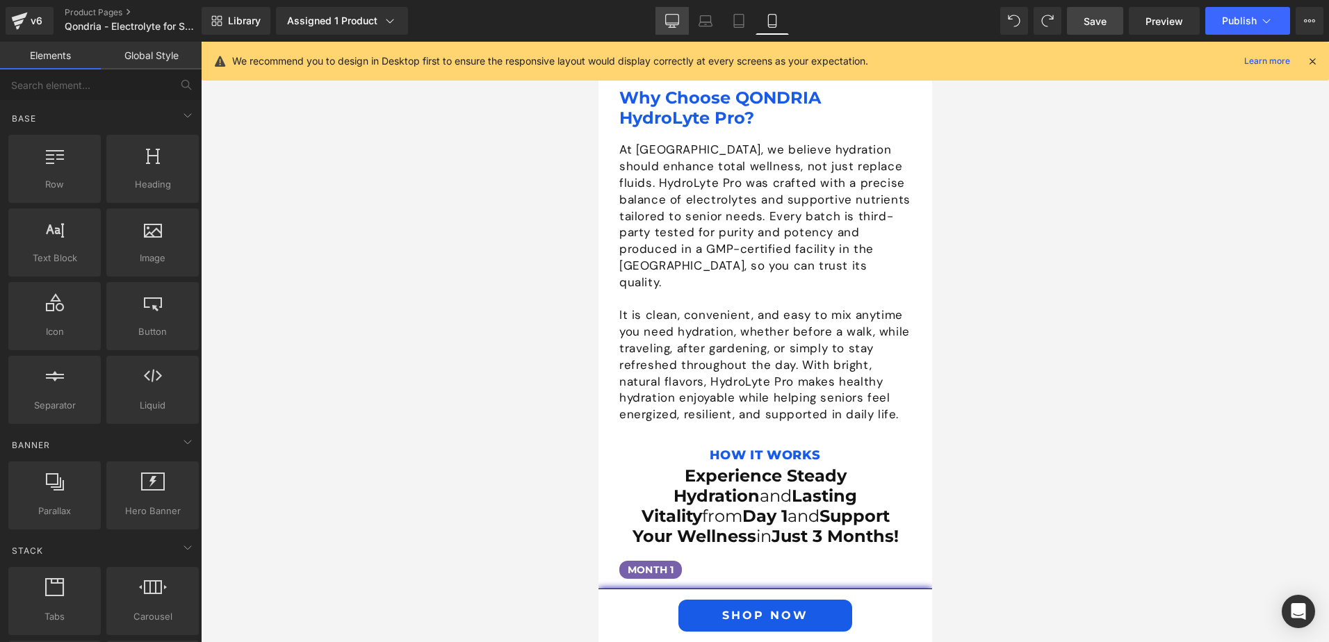
click at [682, 23] on link "Desktop" at bounding box center [672, 21] width 33 height 28
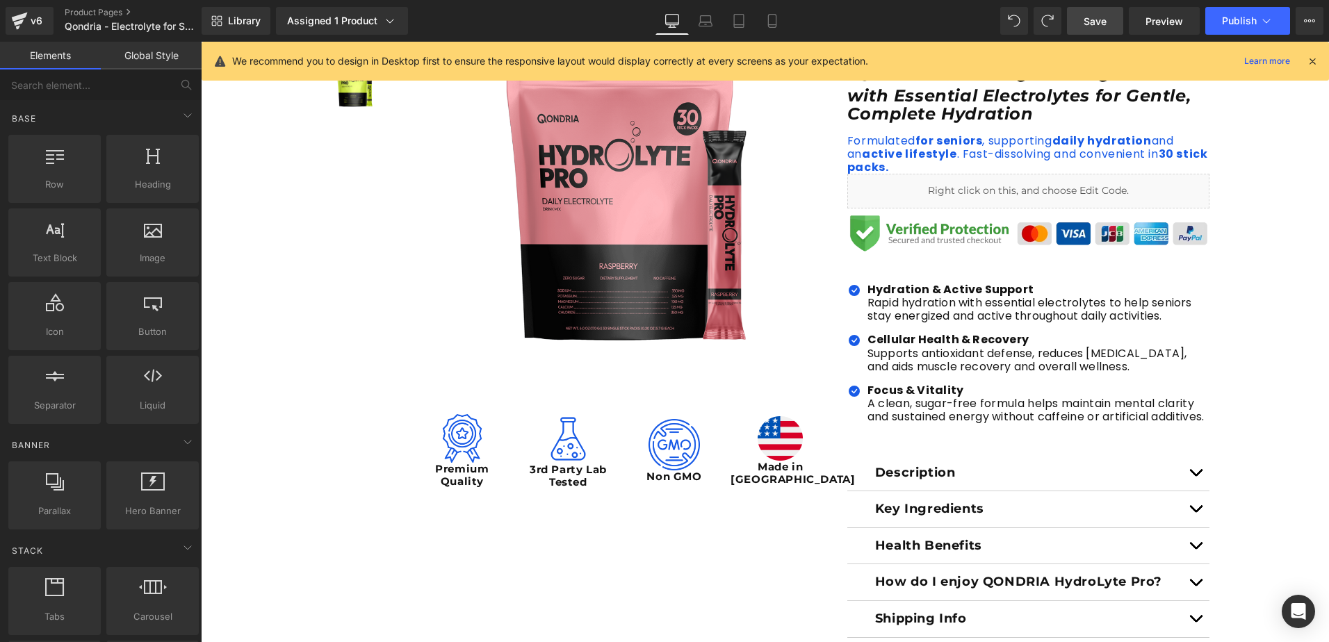
scroll to position [508, 0]
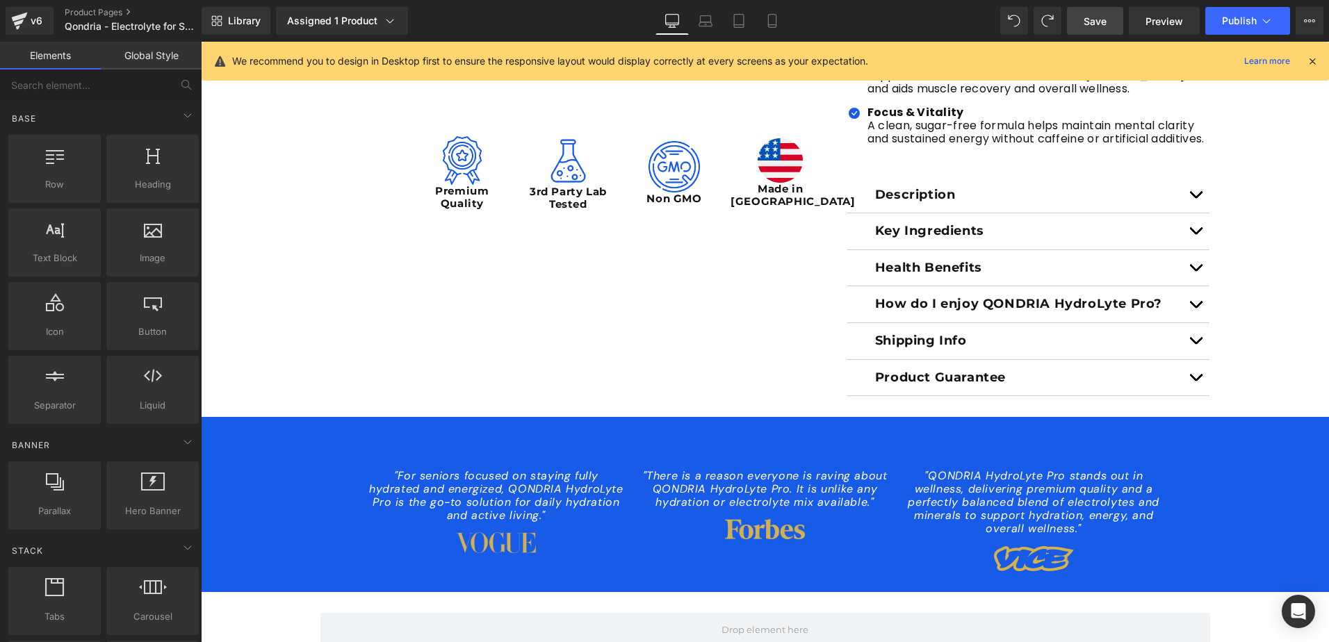
click at [563, 305] on div "Sale Off (P) Image (P) Image List Image Premium Quality Text Block Image 3rd Pa…" at bounding box center [766, 44] width 904 height 703
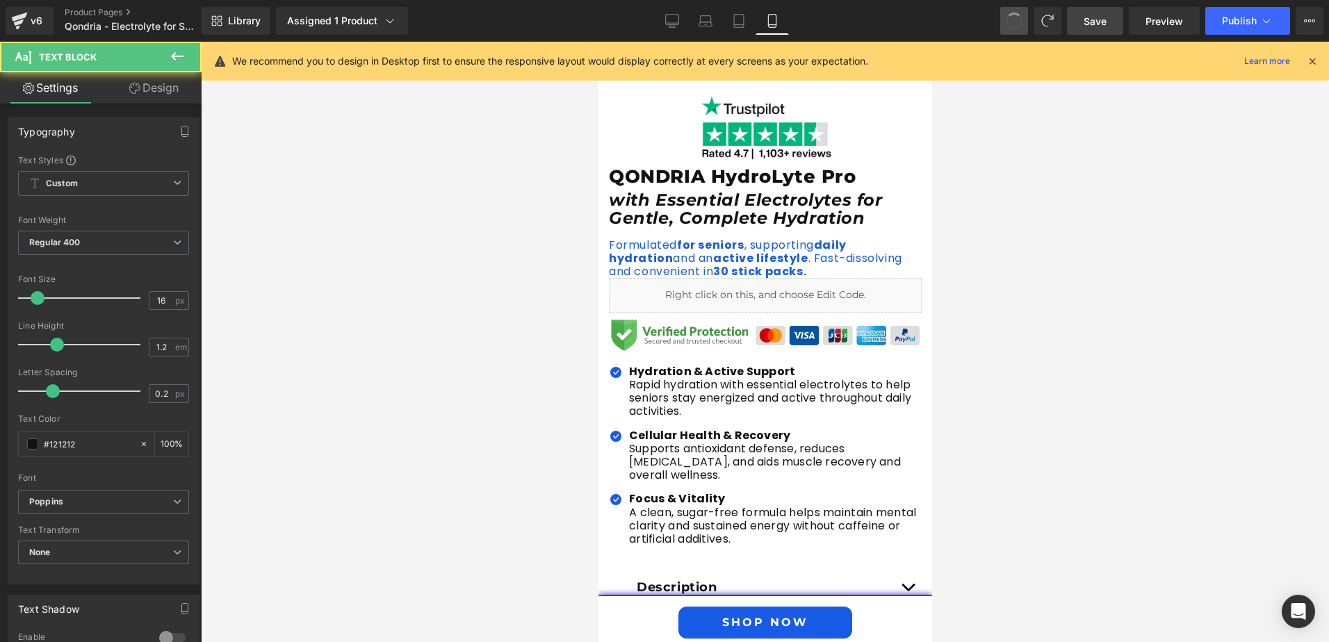
type input "14"
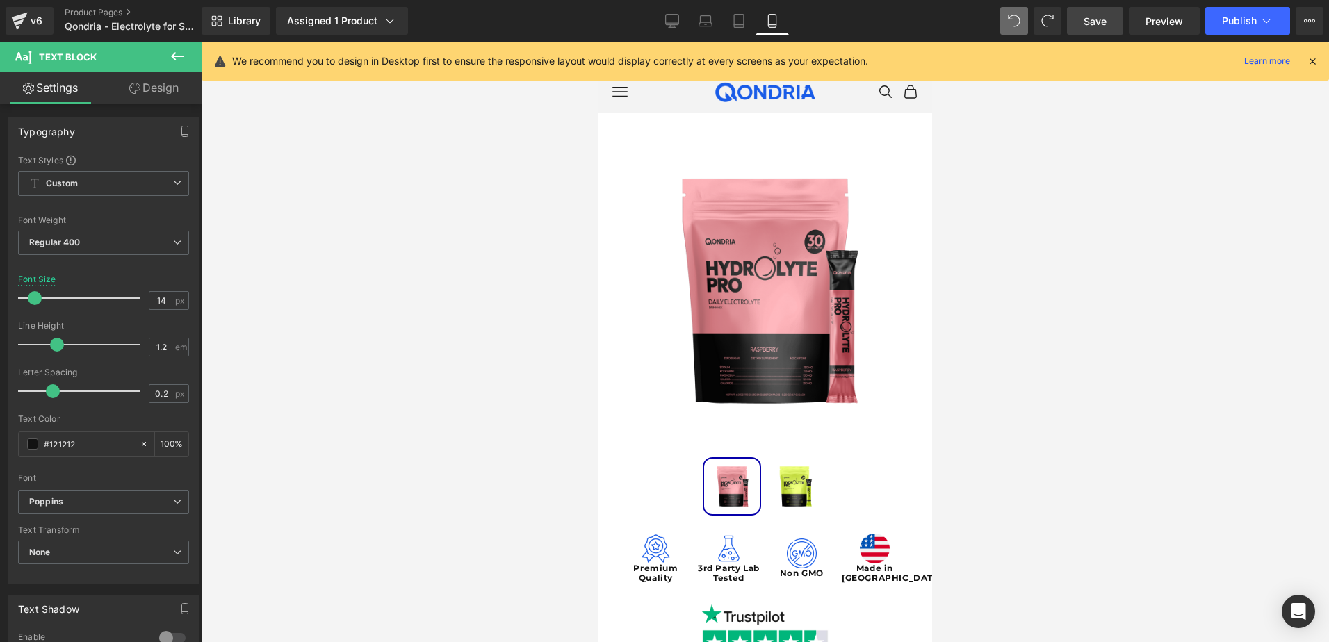
scroll to position [500, 0]
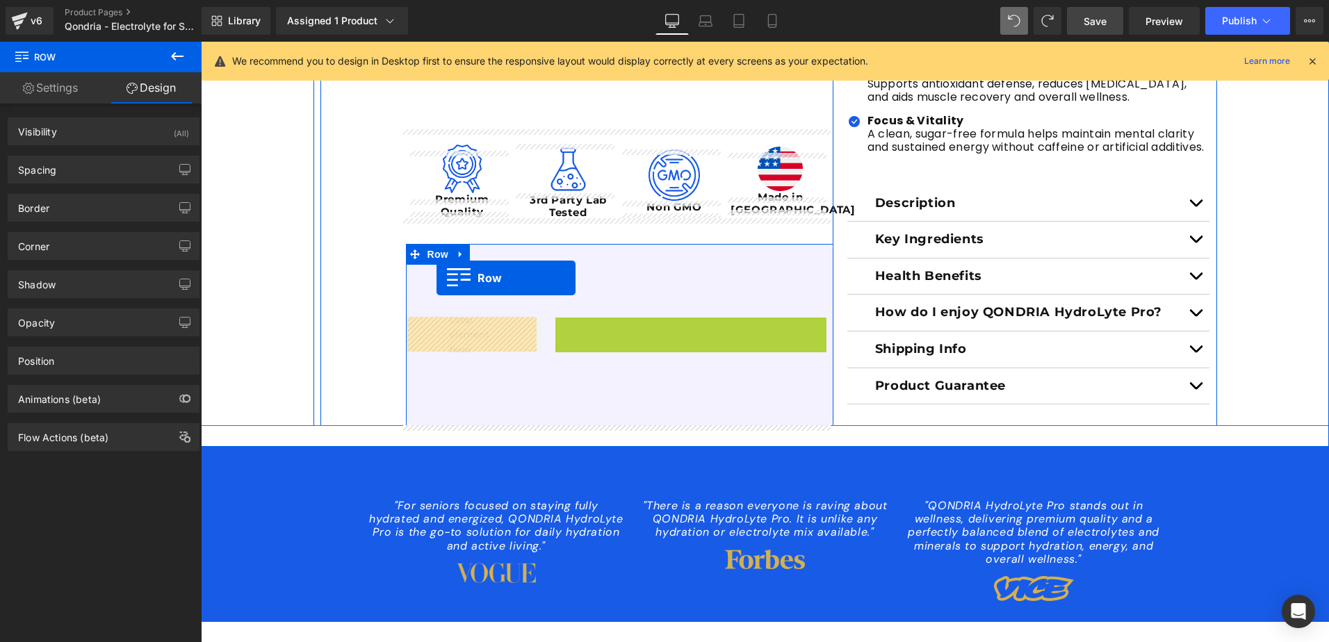
drag, startPoint x: 558, startPoint y: 254, endPoint x: 437, endPoint y: 278, distance: 124.1
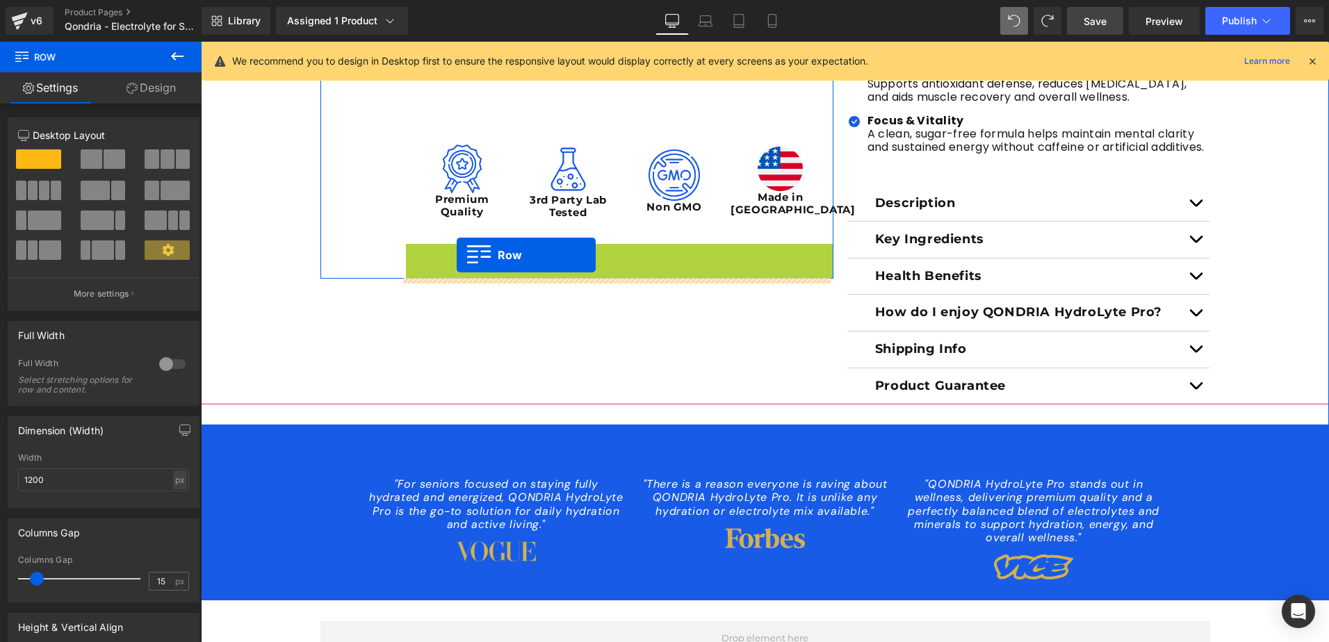
drag, startPoint x: 411, startPoint y: 253, endPoint x: 456, endPoint y: 255, distance: 45.2
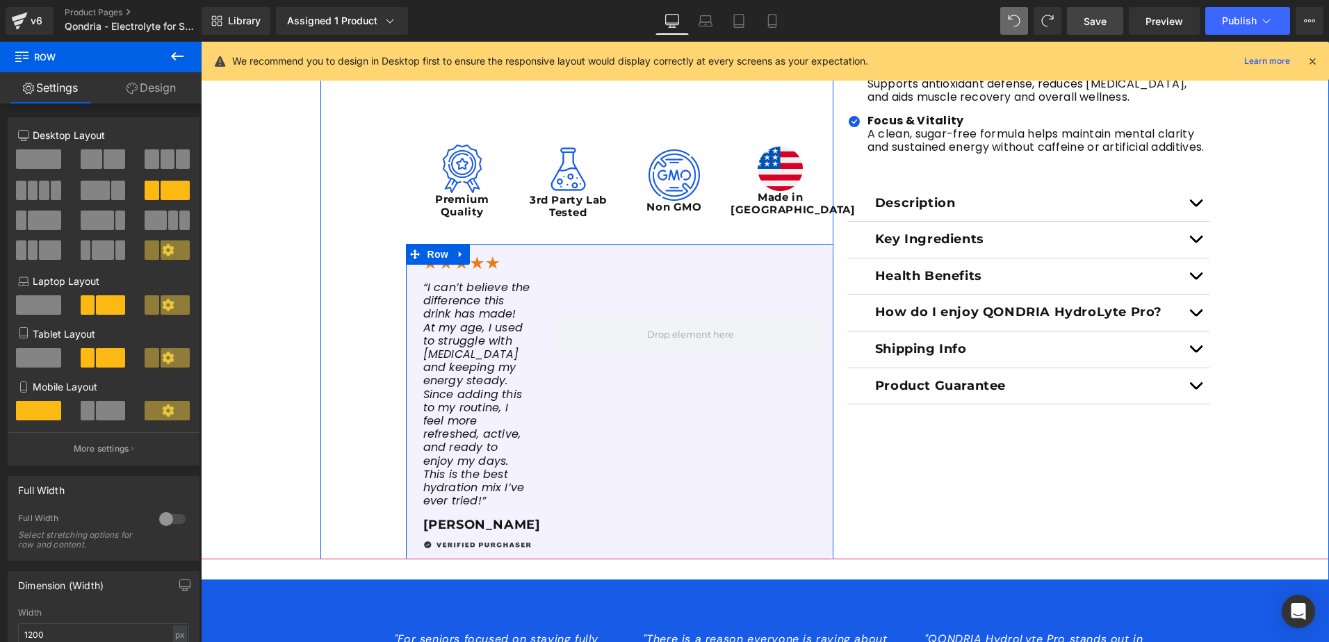
scroll to position [639, 0]
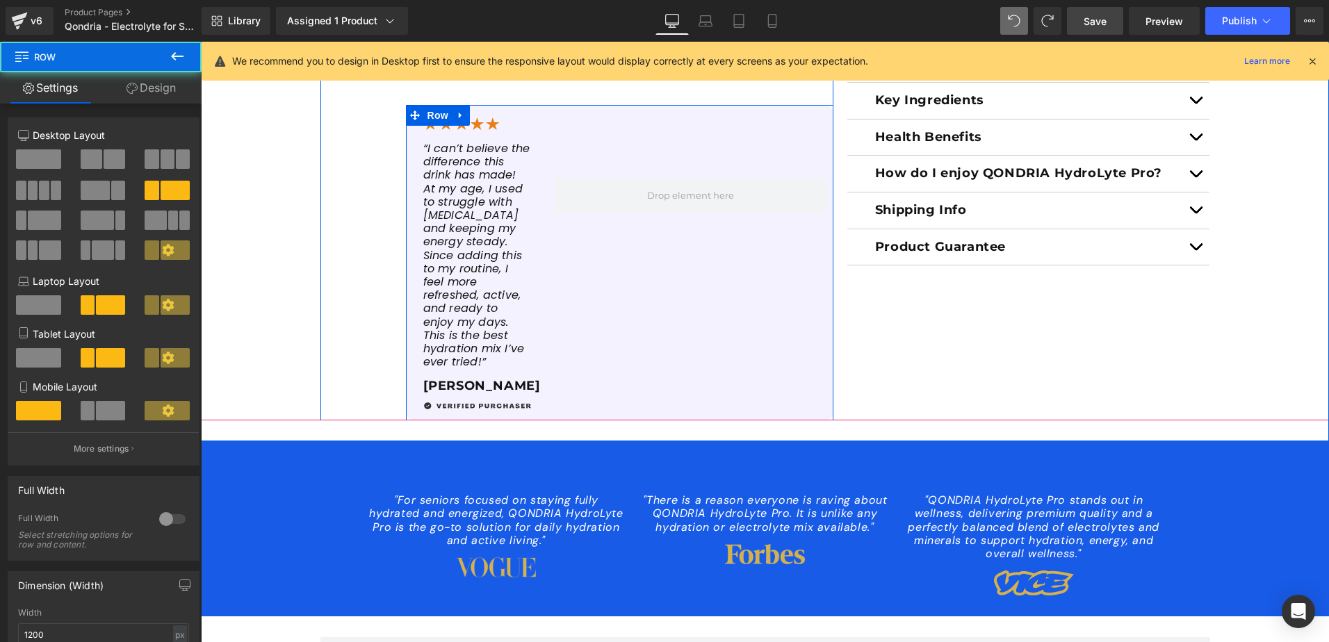
click at [639, 250] on div at bounding box center [691, 196] width 285 height 182
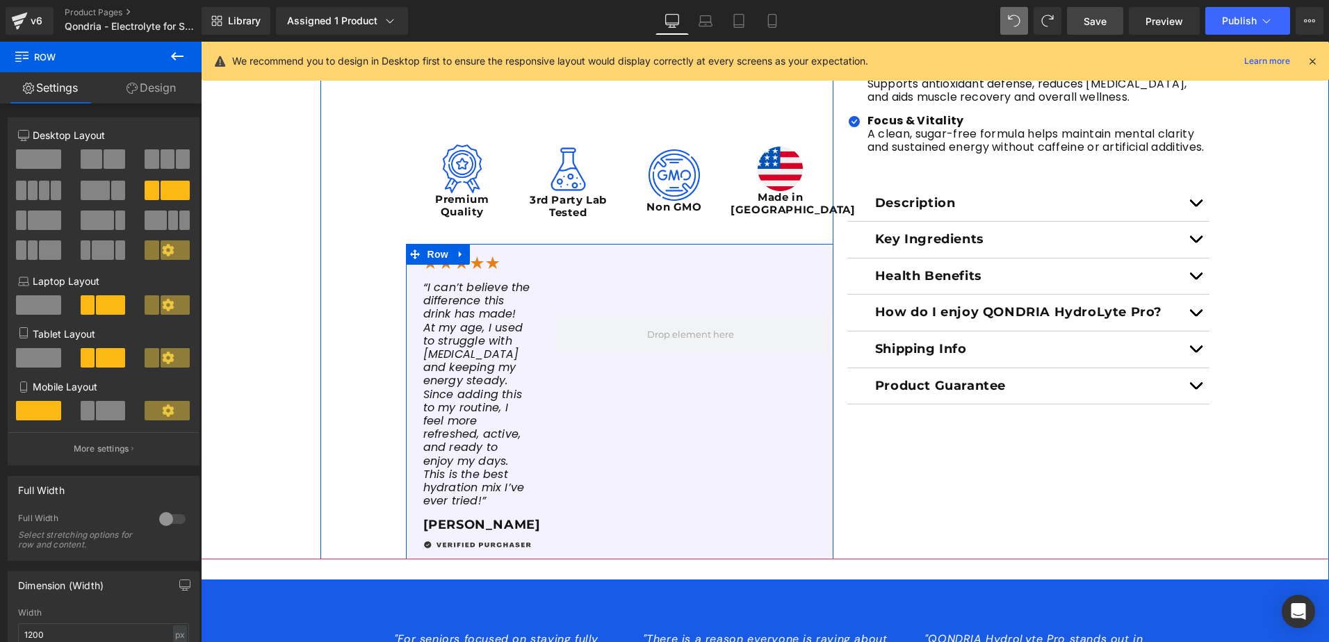
scroll to position [569, 0]
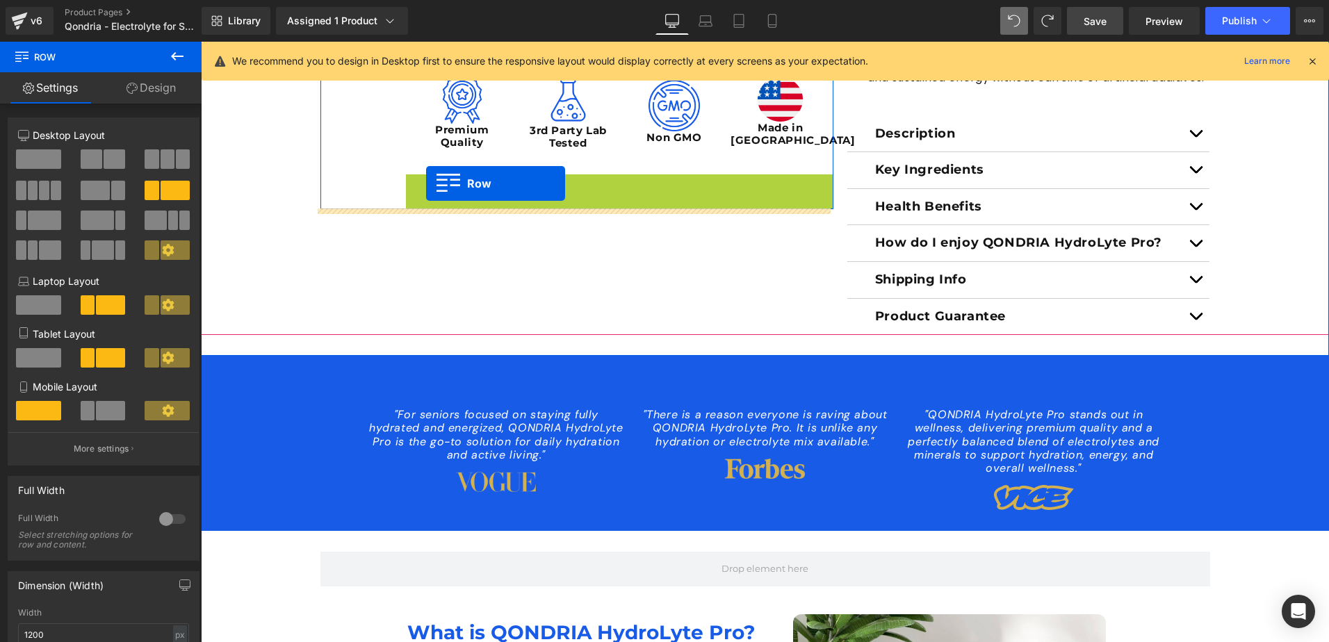
drag, startPoint x: 410, startPoint y: 183, endPoint x: 426, endPoint y: 184, distance: 15.3
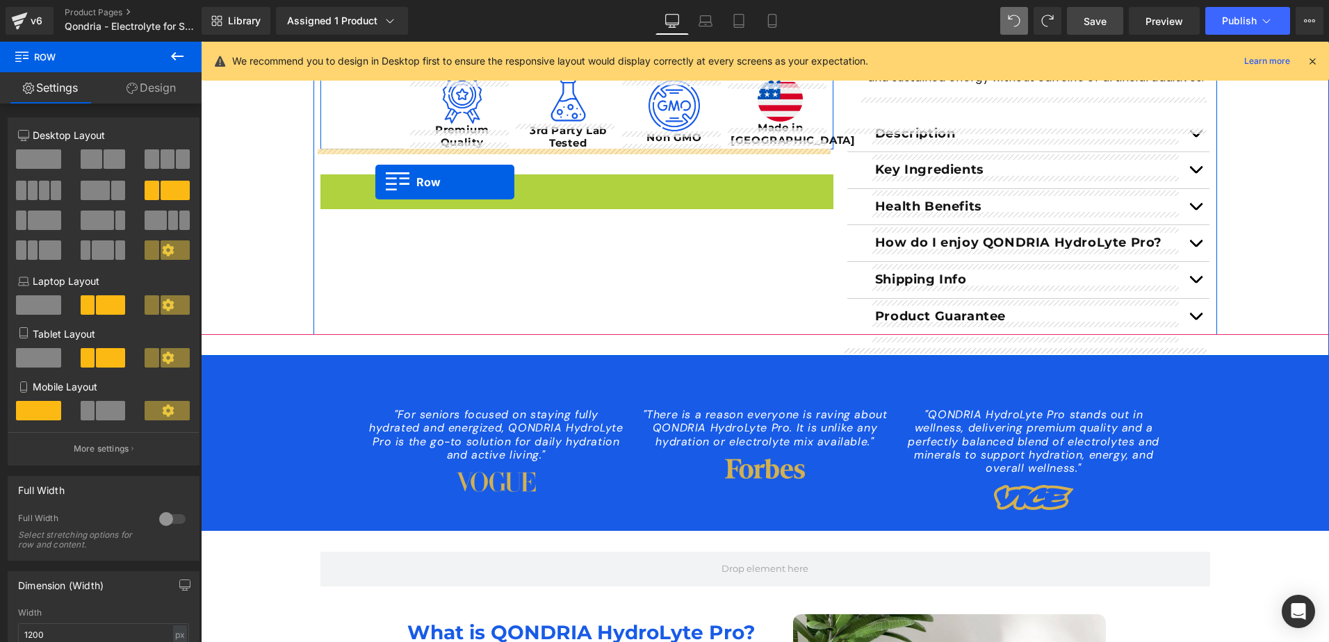
drag, startPoint x: 325, startPoint y: 185, endPoint x: 375, endPoint y: 182, distance: 50.8
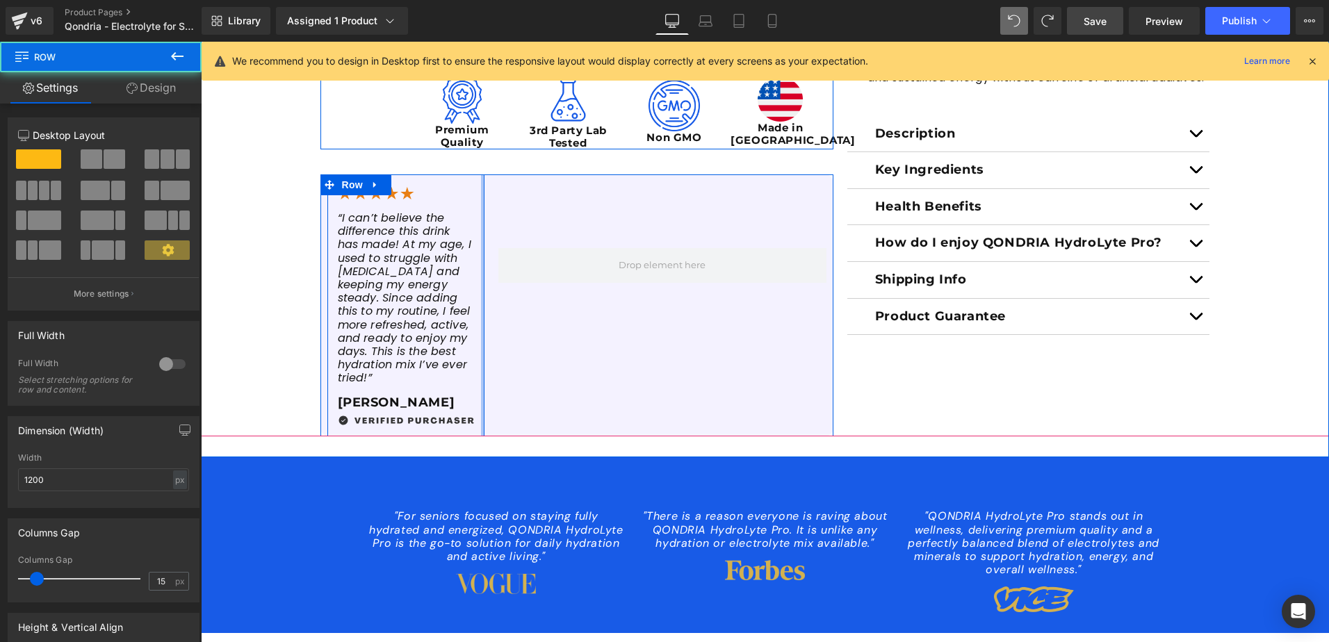
drag, startPoint x: 476, startPoint y: 259, endPoint x: 574, endPoint y: 236, distance: 101.4
click at [574, 236] on div "Image “I can’t believe the difference this drink has made! At my age, I used to…" at bounding box center [577, 306] width 513 height 262
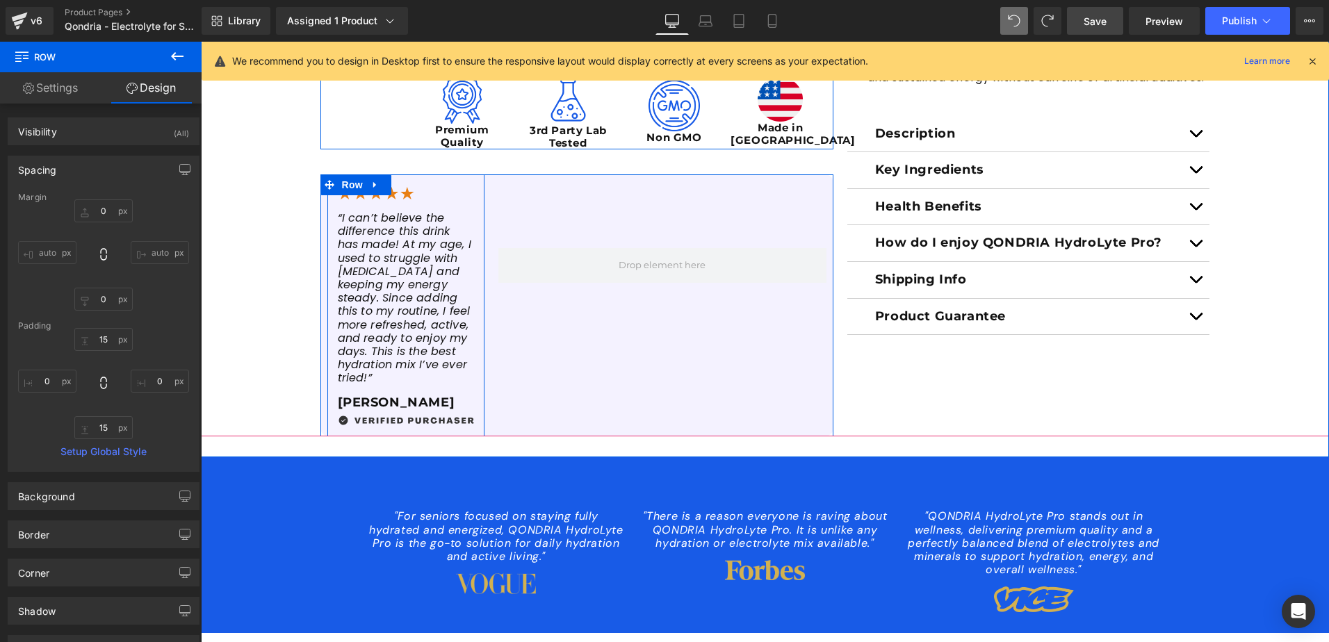
click at [664, 244] on div at bounding box center [663, 266] width 342 height 182
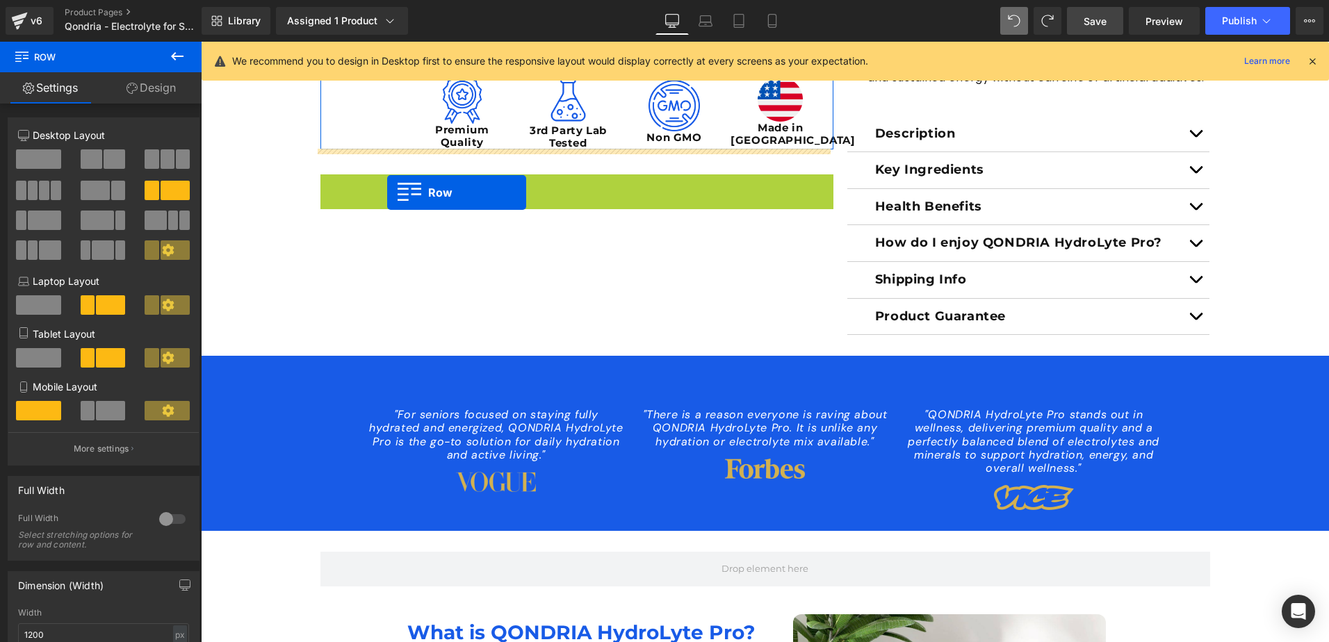
drag, startPoint x: 325, startPoint y: 180, endPoint x: 387, endPoint y: 193, distance: 63.1
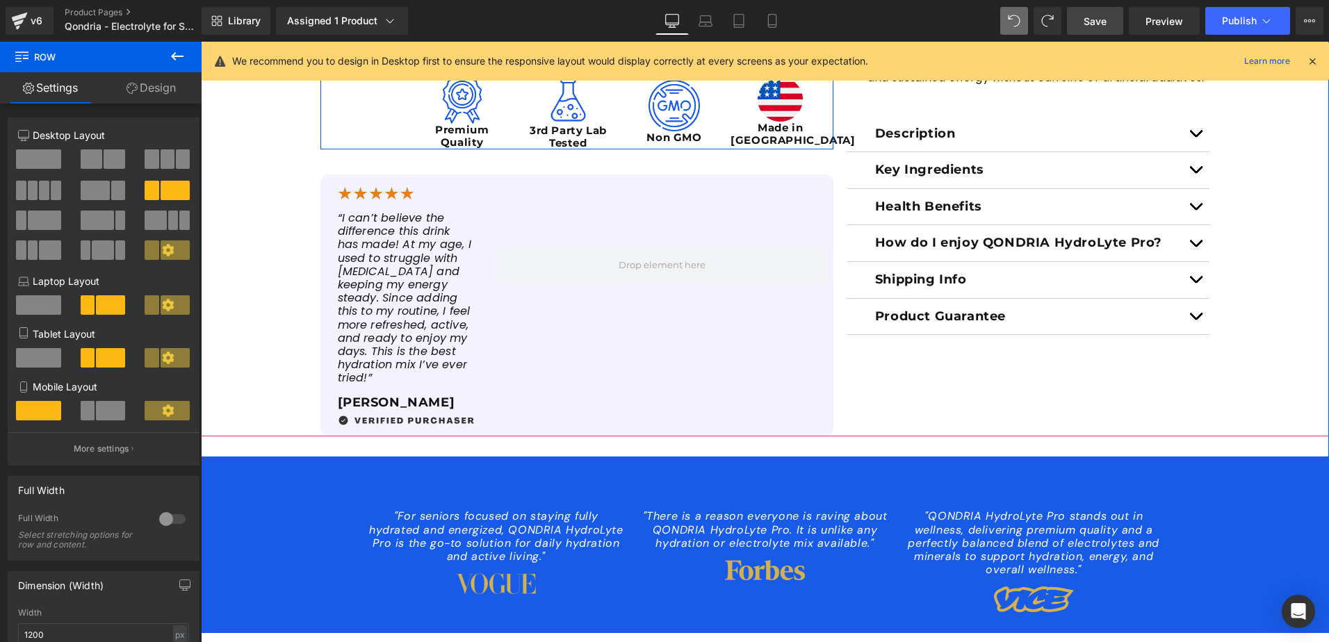
click at [273, 245] on div "Sale Off (P) Image Image" at bounding box center [765, 34] width 1129 height 805
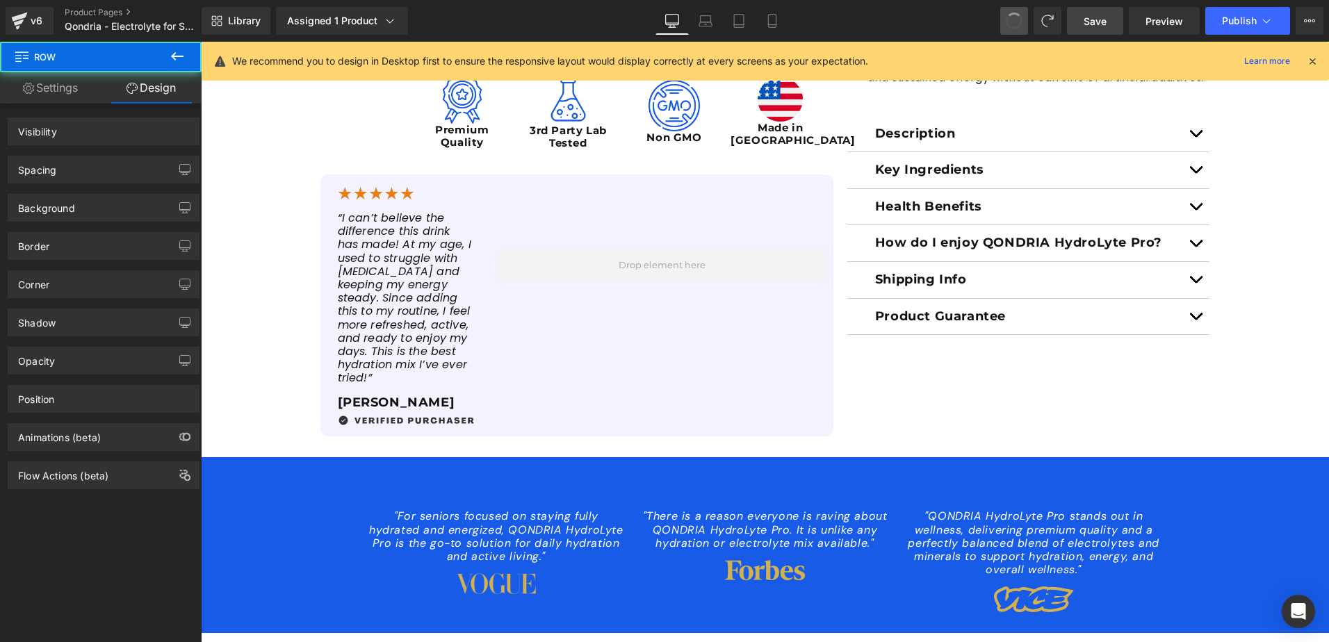
click at [1015, 23] on span at bounding box center [1014, 20] width 21 height 21
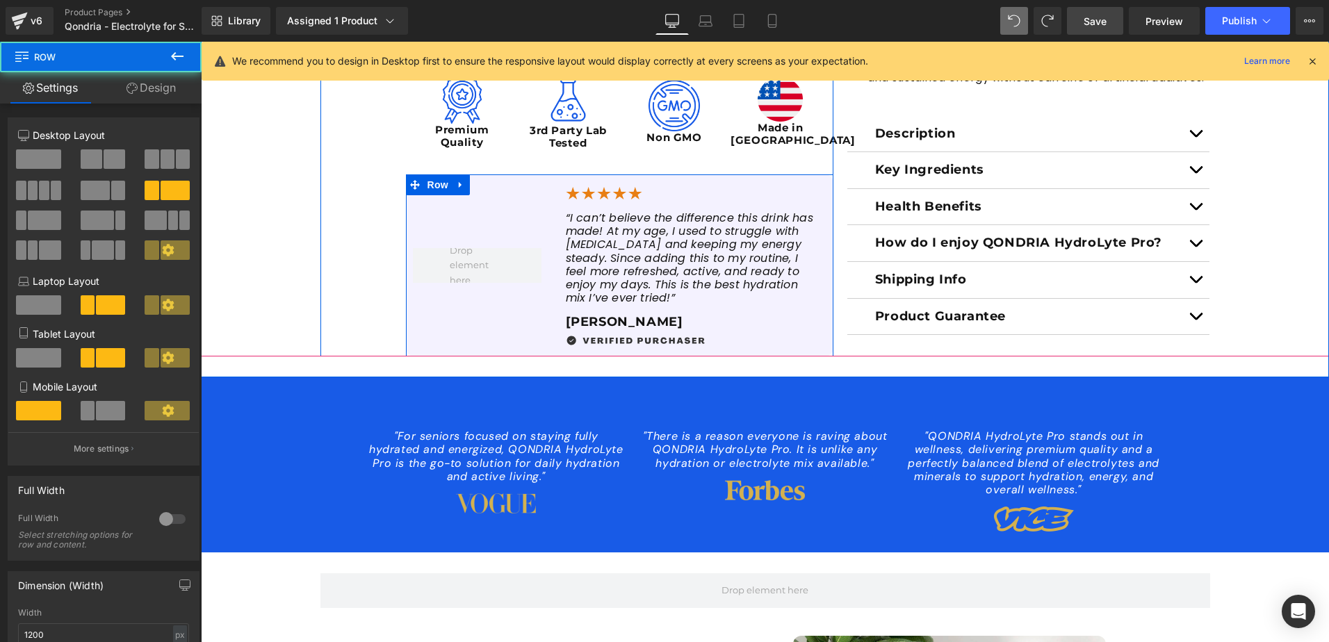
click at [480, 220] on div at bounding box center [477, 266] width 143 height 182
click at [456, 185] on icon at bounding box center [461, 184] width 10 height 10
click at [492, 186] on icon at bounding box center [497, 185] width 10 height 10
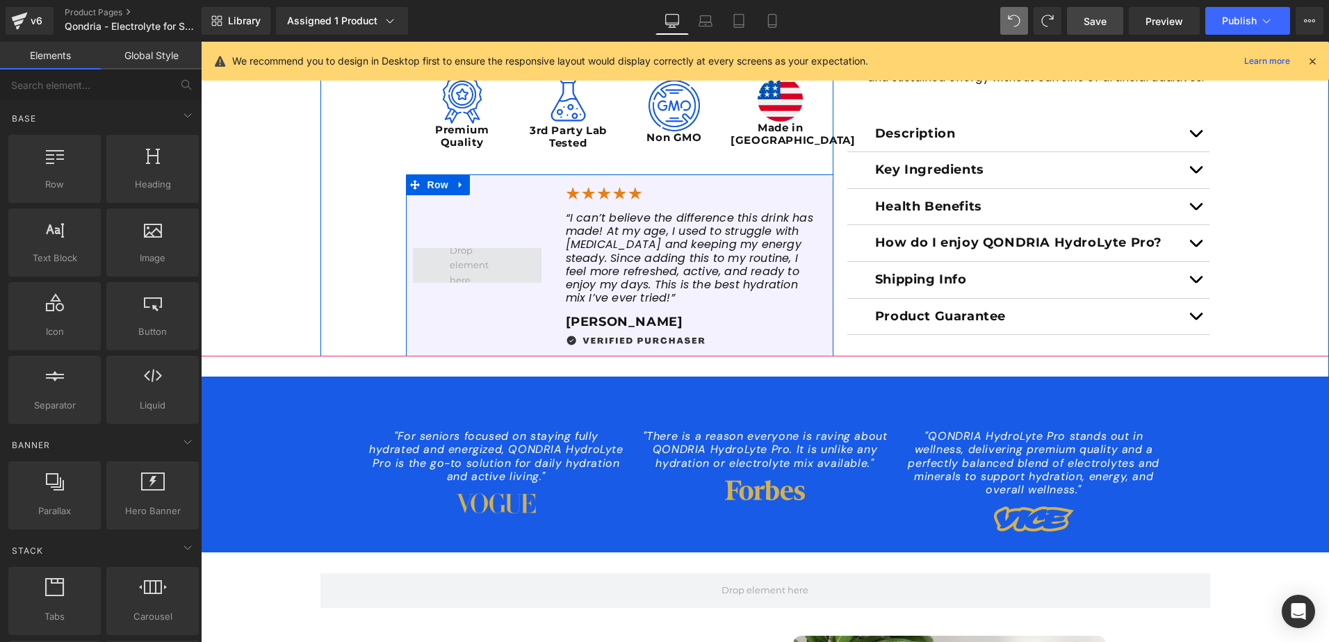
click at [458, 248] on span at bounding box center [477, 265] width 65 height 51
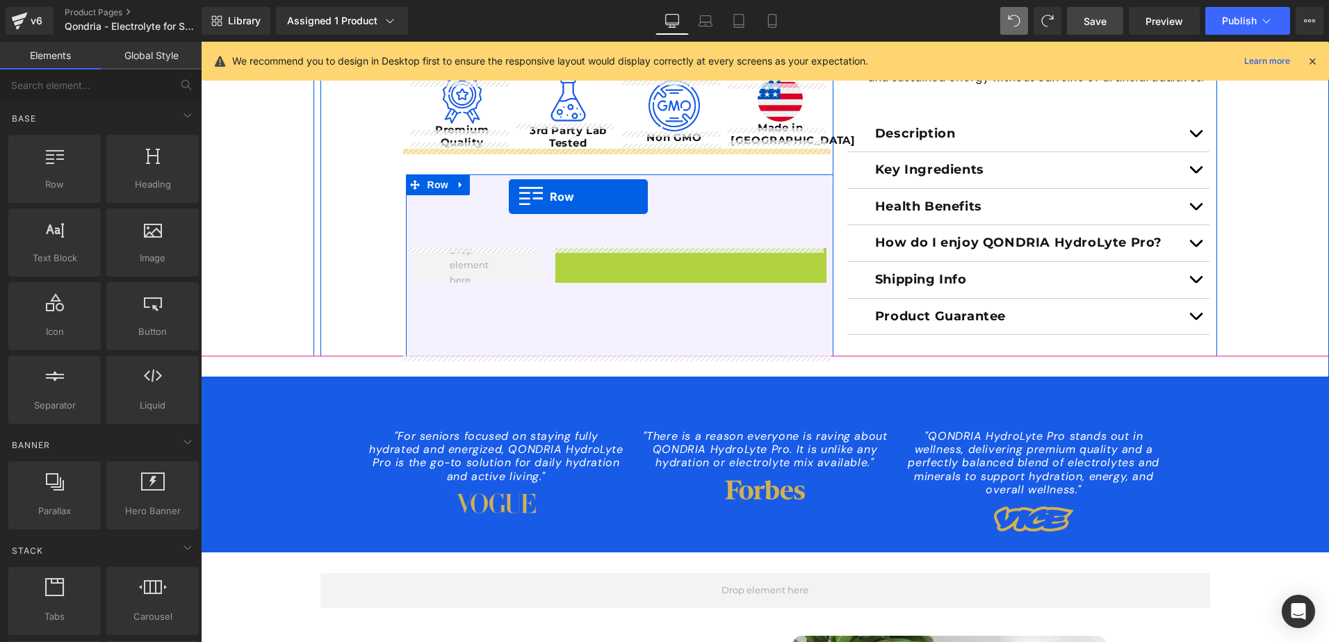
drag, startPoint x: 558, startPoint y: 184, endPoint x: 509, endPoint y: 197, distance: 50.3
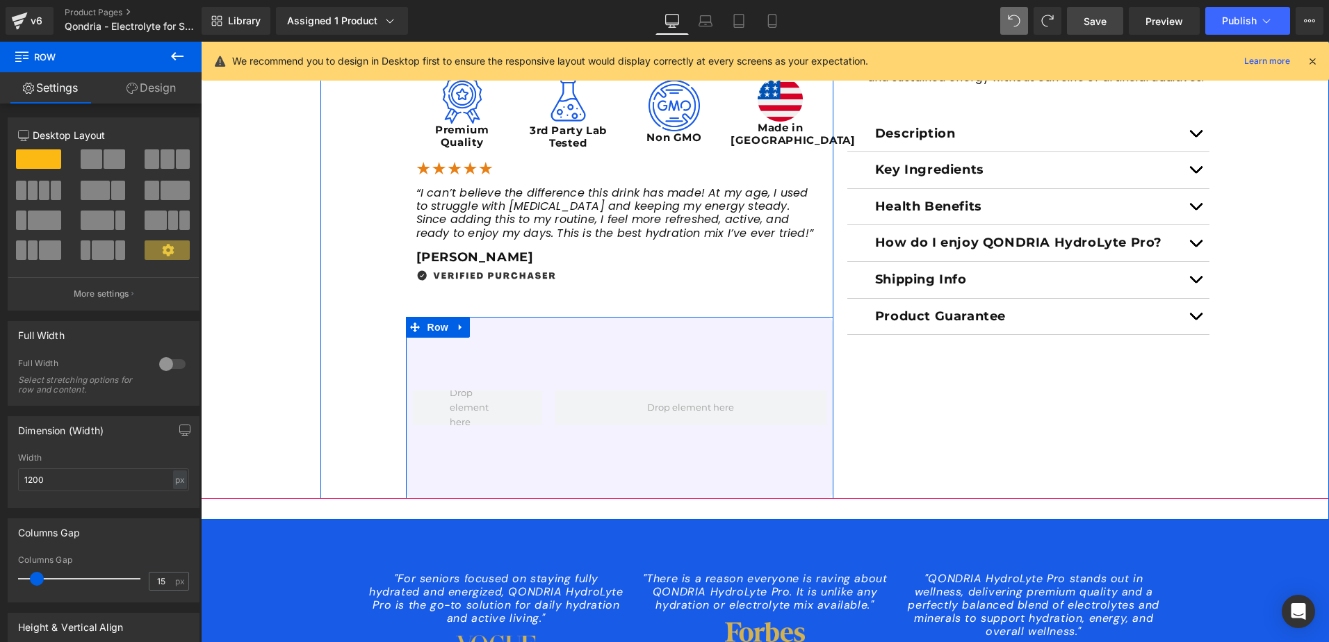
click at [448, 371] on div at bounding box center [477, 408] width 143 height 182
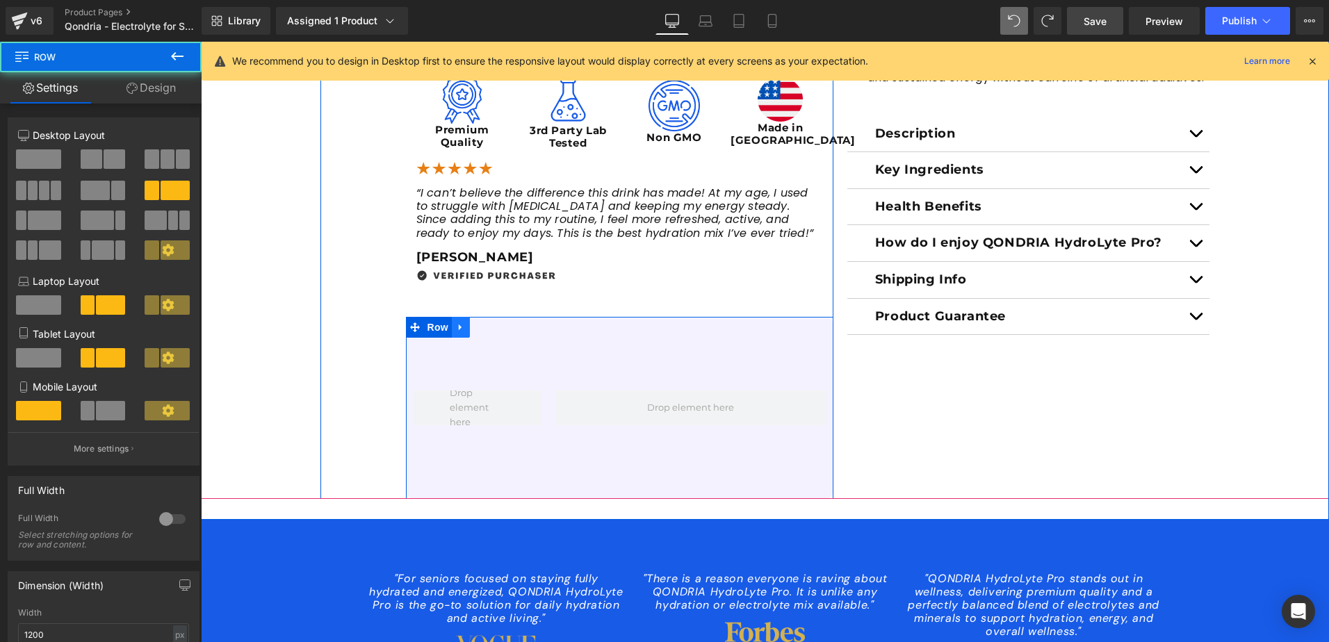
click at [459, 327] on icon at bounding box center [460, 327] width 3 height 6
click at [492, 328] on icon at bounding box center [497, 327] width 10 height 10
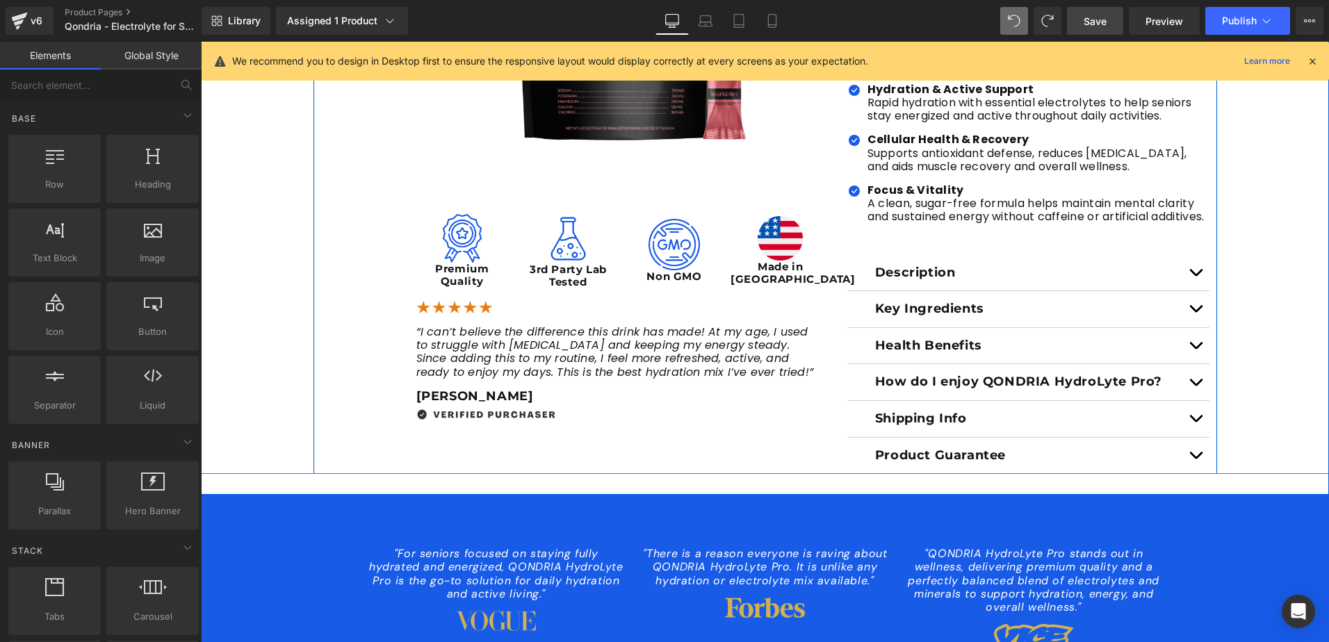
scroll to position [291, 0]
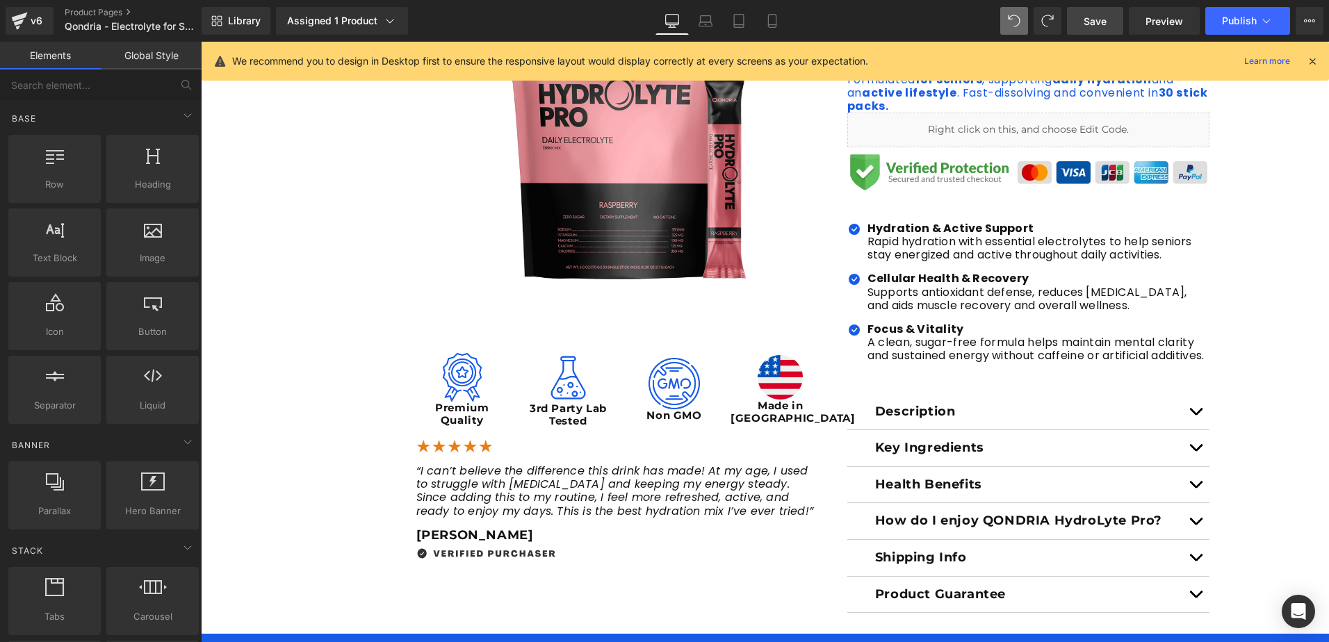
drag, startPoint x: 1106, startPoint y: 24, endPoint x: 531, endPoint y: 75, distance: 577.3
click at [1106, 24] on span "Save" at bounding box center [1095, 21] width 23 height 15
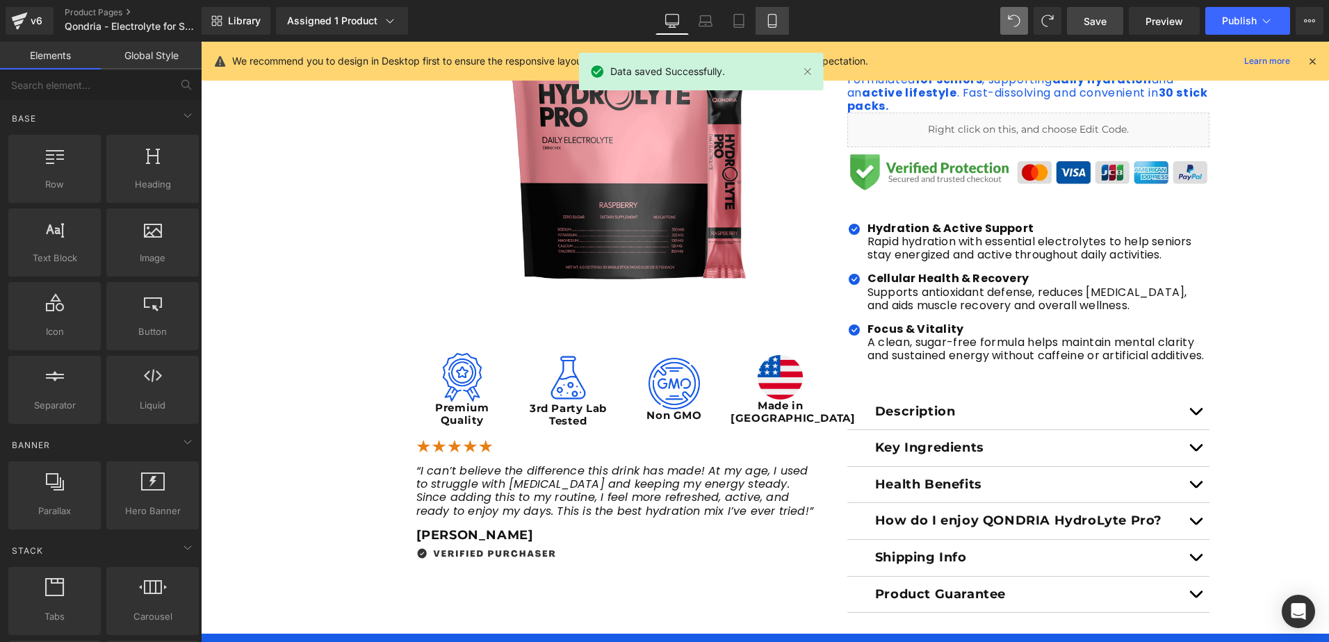
click at [768, 23] on icon at bounding box center [773, 21] width 14 height 14
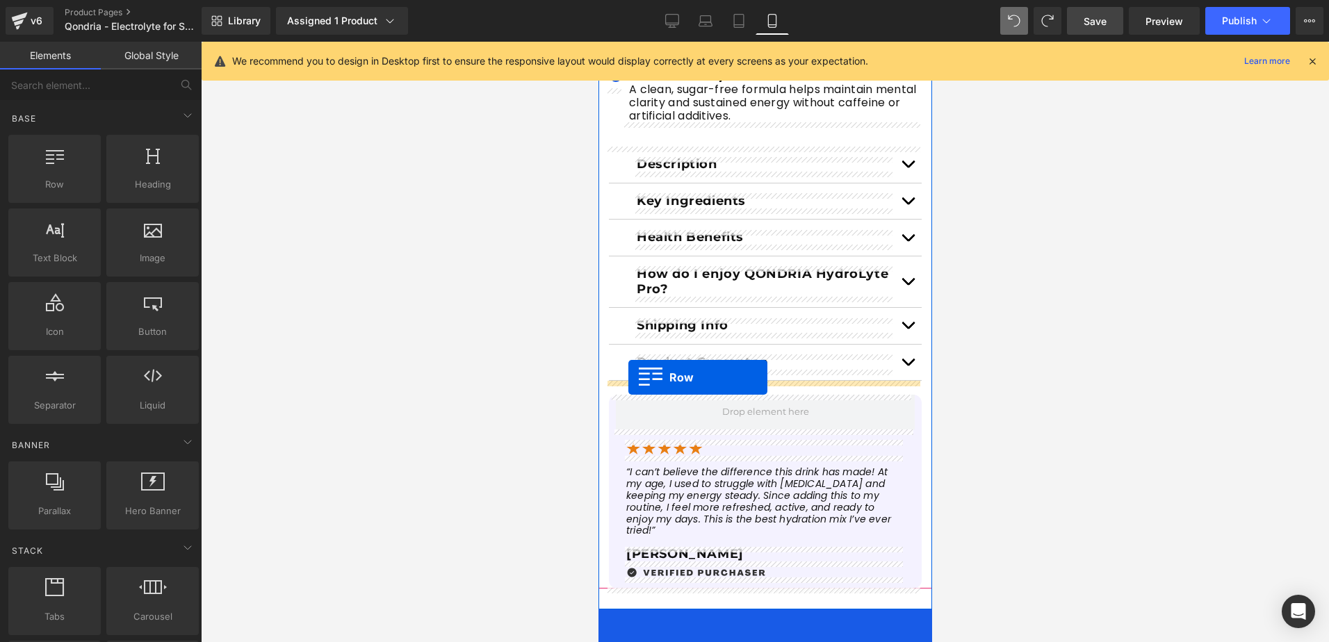
scroll to position [1035, 0]
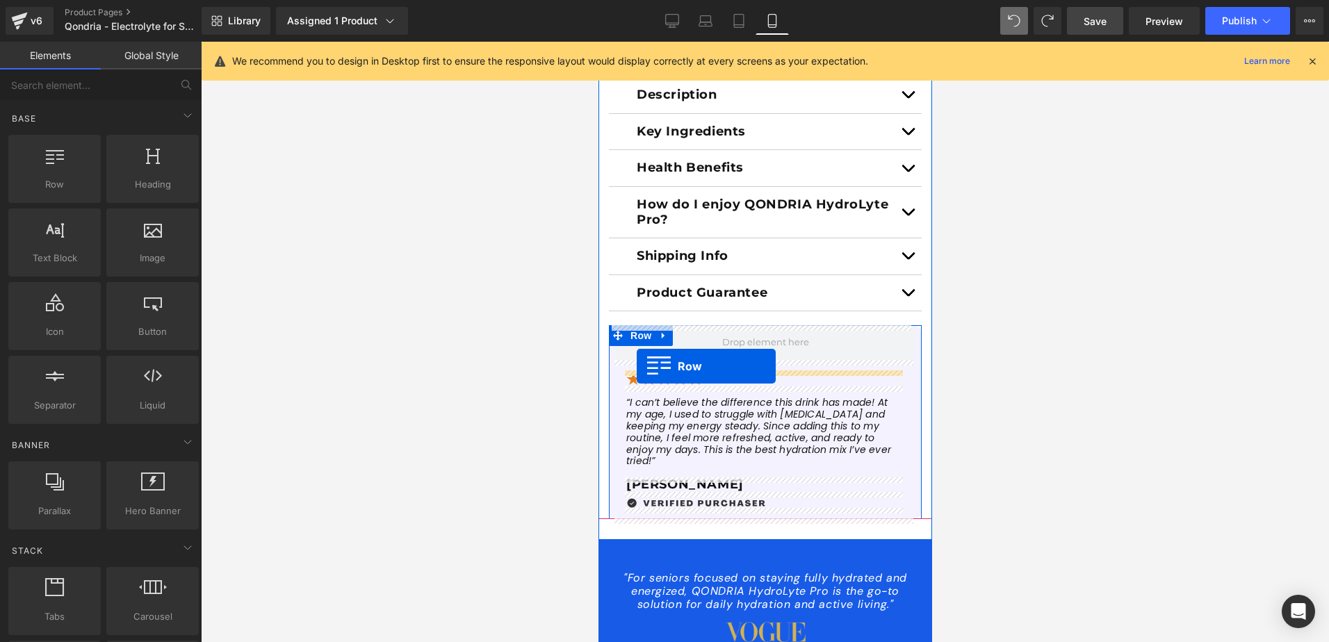
drag, startPoint x: 613, startPoint y: 130, endPoint x: 636, endPoint y: 366, distance: 237.6
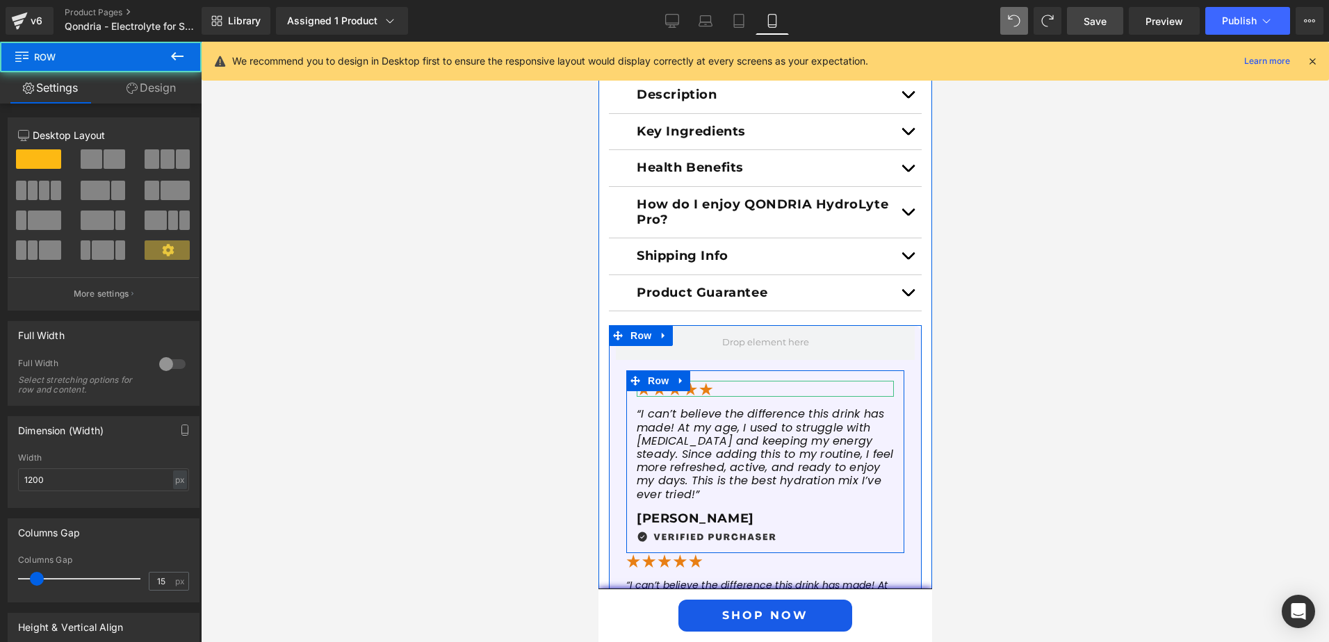
scroll to position [1140, 0]
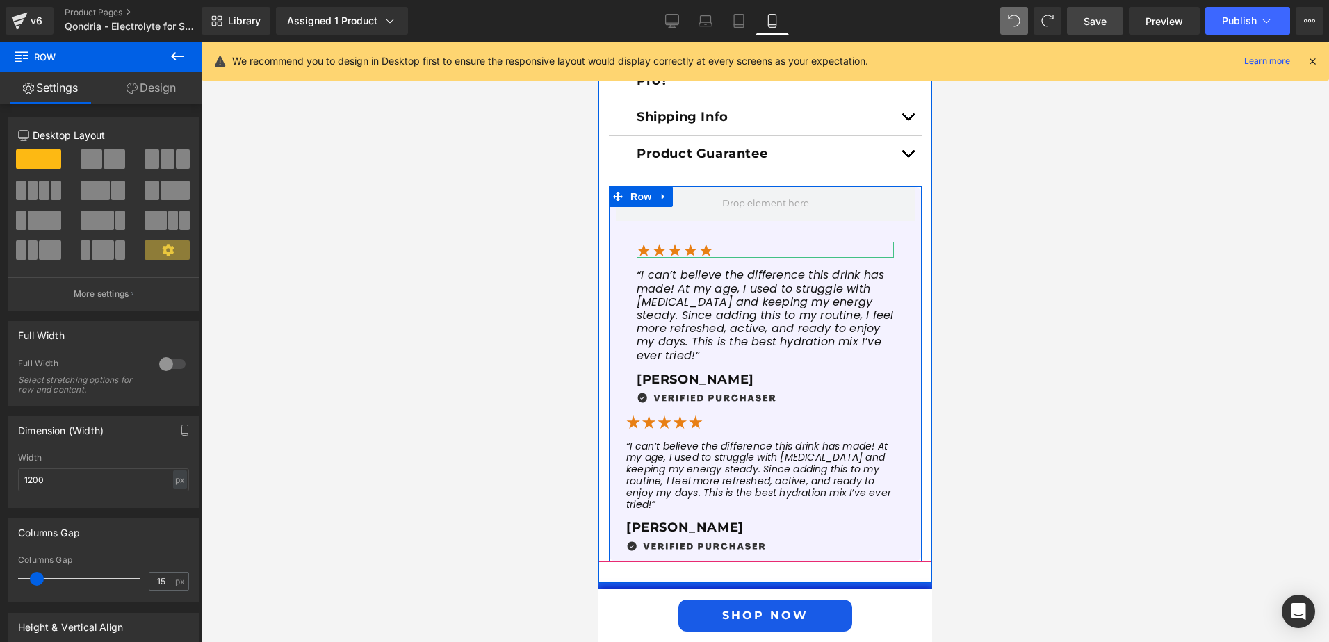
click at [682, 466] on span "“I can’t believe the difference this drink has made! At my age, I used to strug…" at bounding box center [758, 475] width 265 height 72
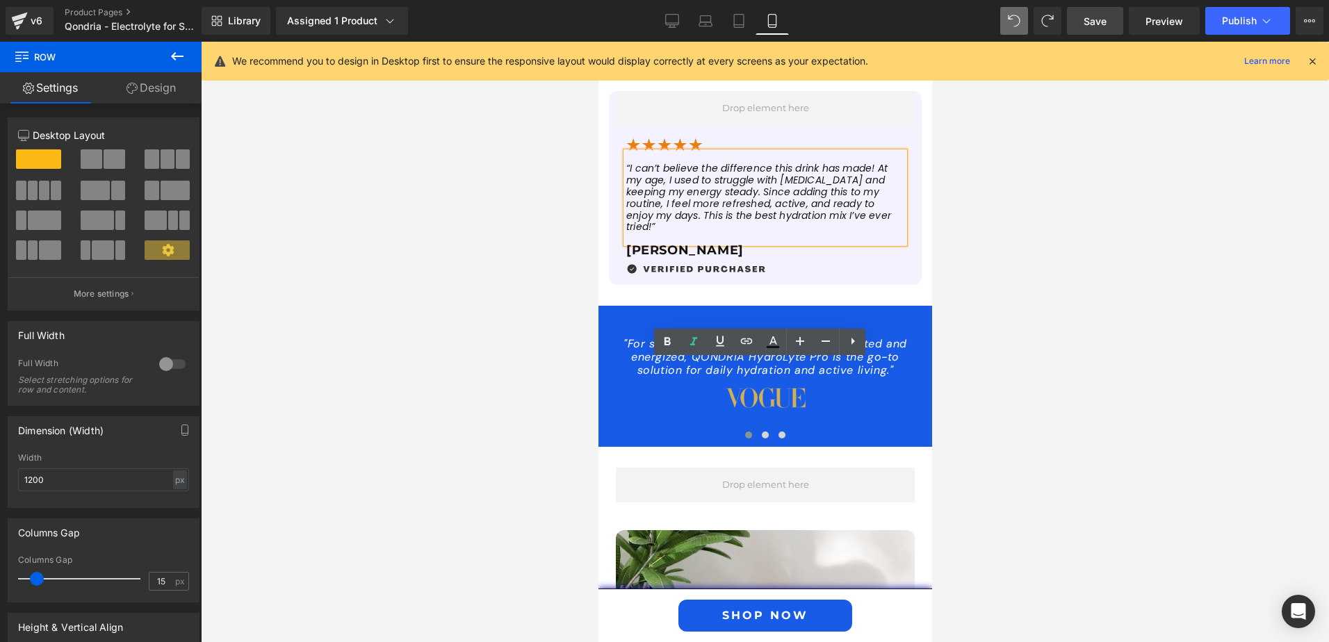
scroll to position [1196, 0]
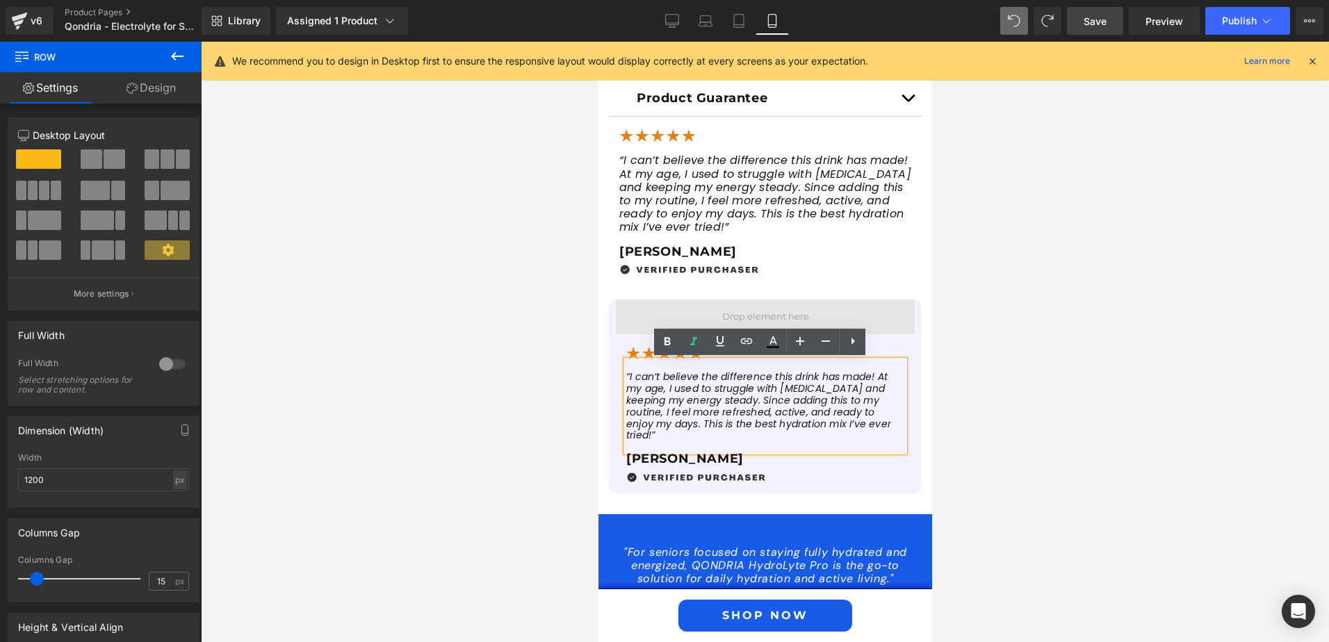
click at [633, 320] on span at bounding box center [764, 317] width 299 height 35
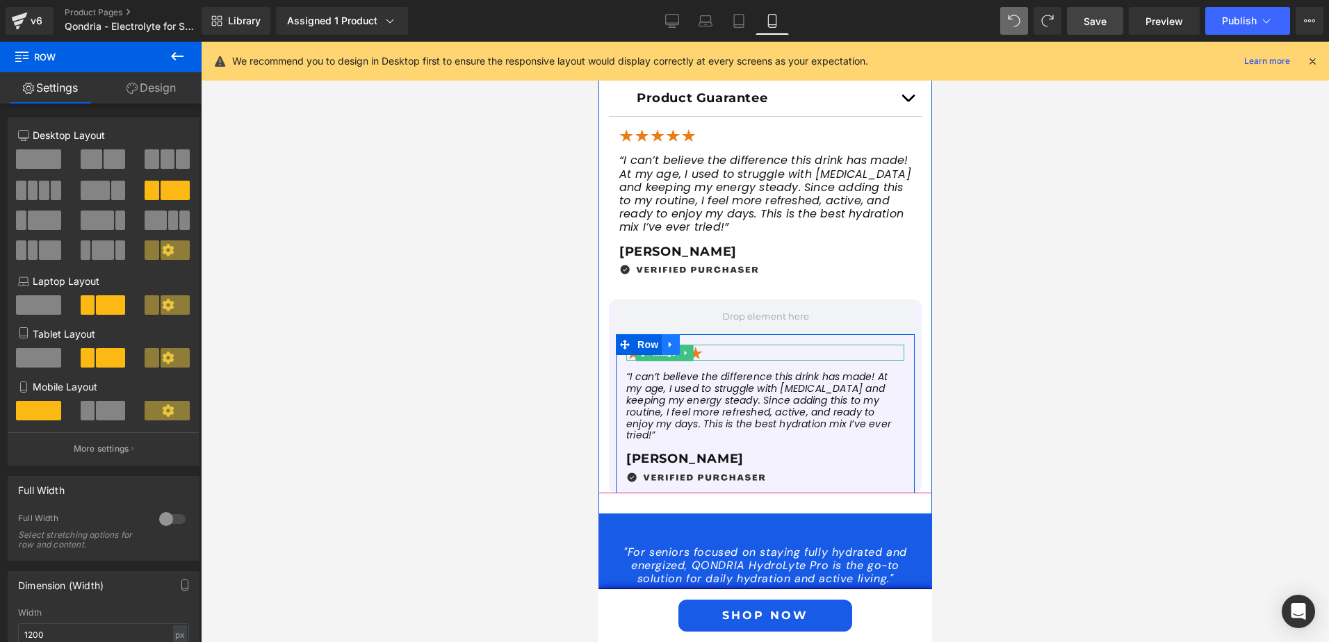
click at [668, 343] on icon at bounding box center [670, 345] width 10 height 10
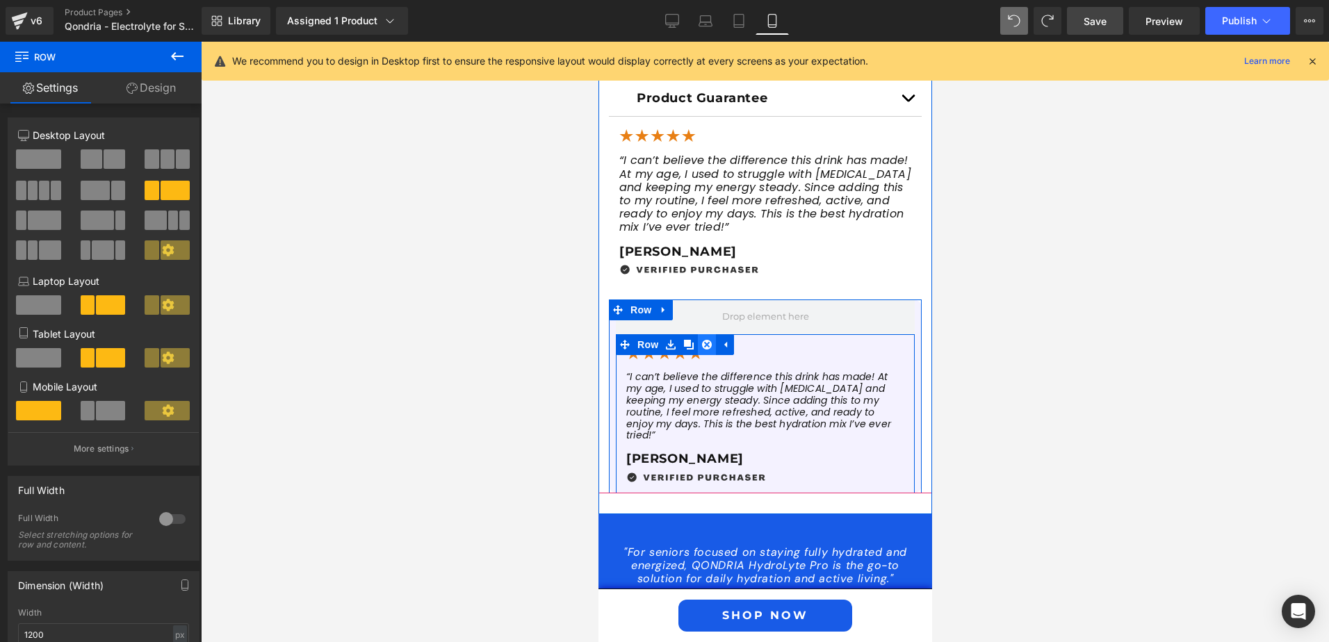
click at [702, 343] on icon at bounding box center [707, 345] width 10 height 10
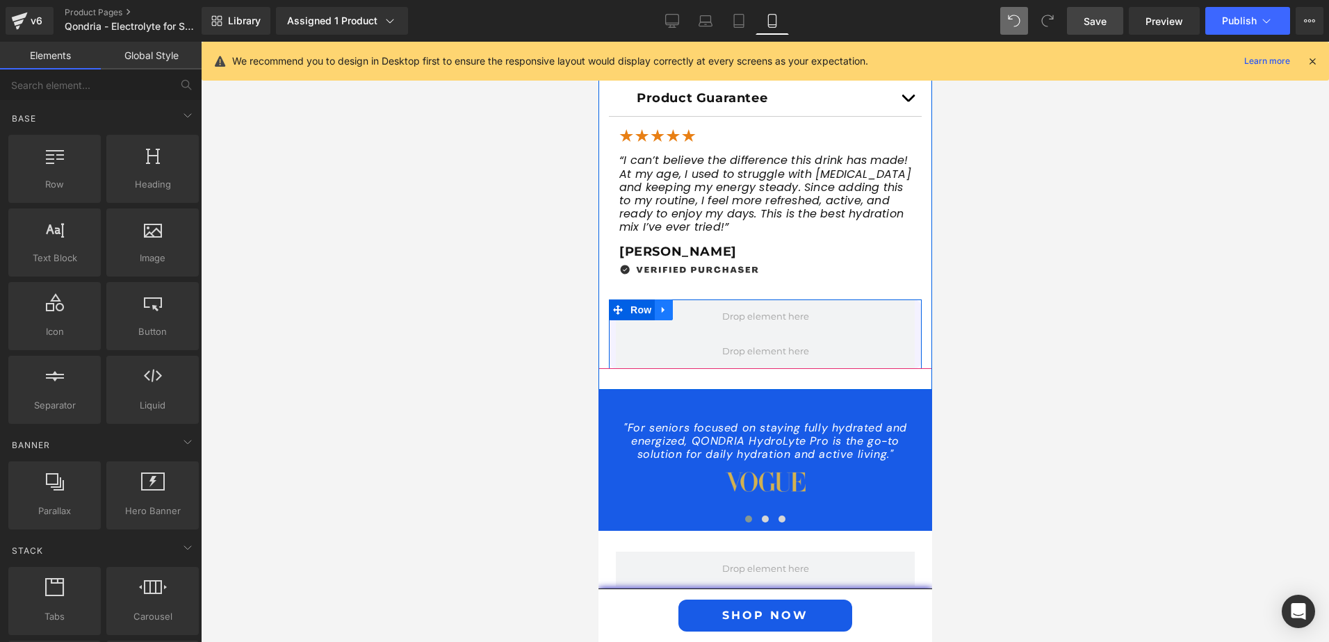
click at [658, 312] on icon at bounding box center [663, 310] width 10 height 10
click at [695, 311] on icon at bounding box center [700, 310] width 10 height 10
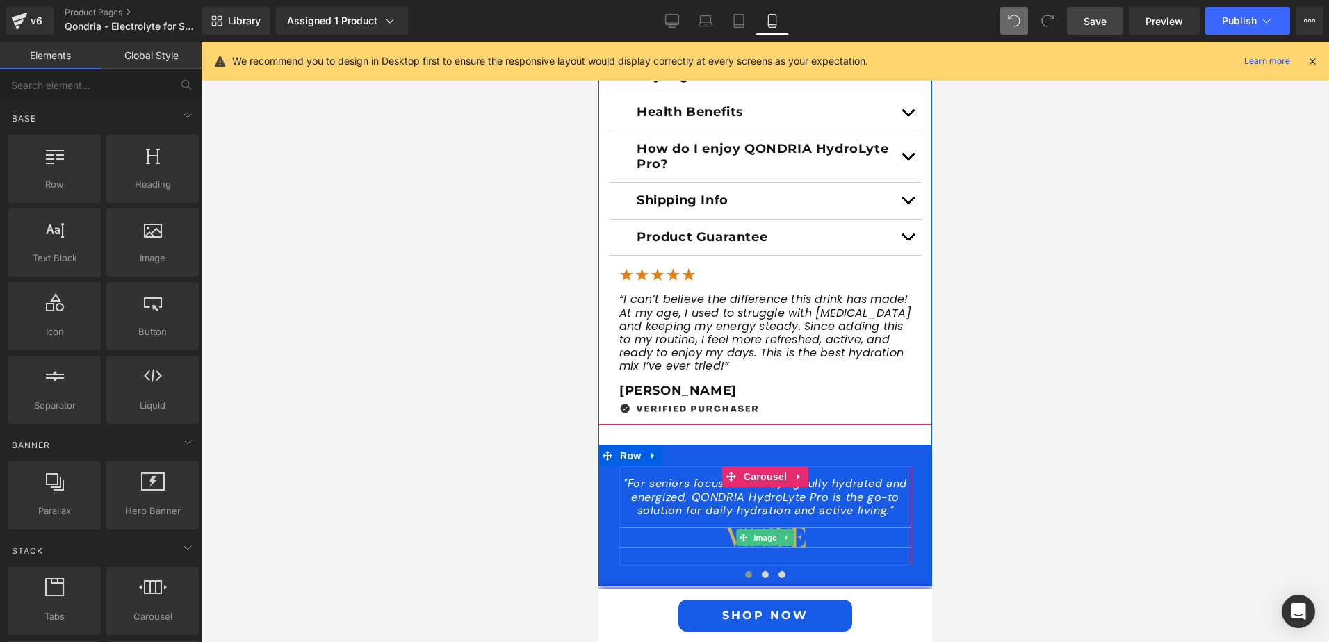
scroll to position [987, 0]
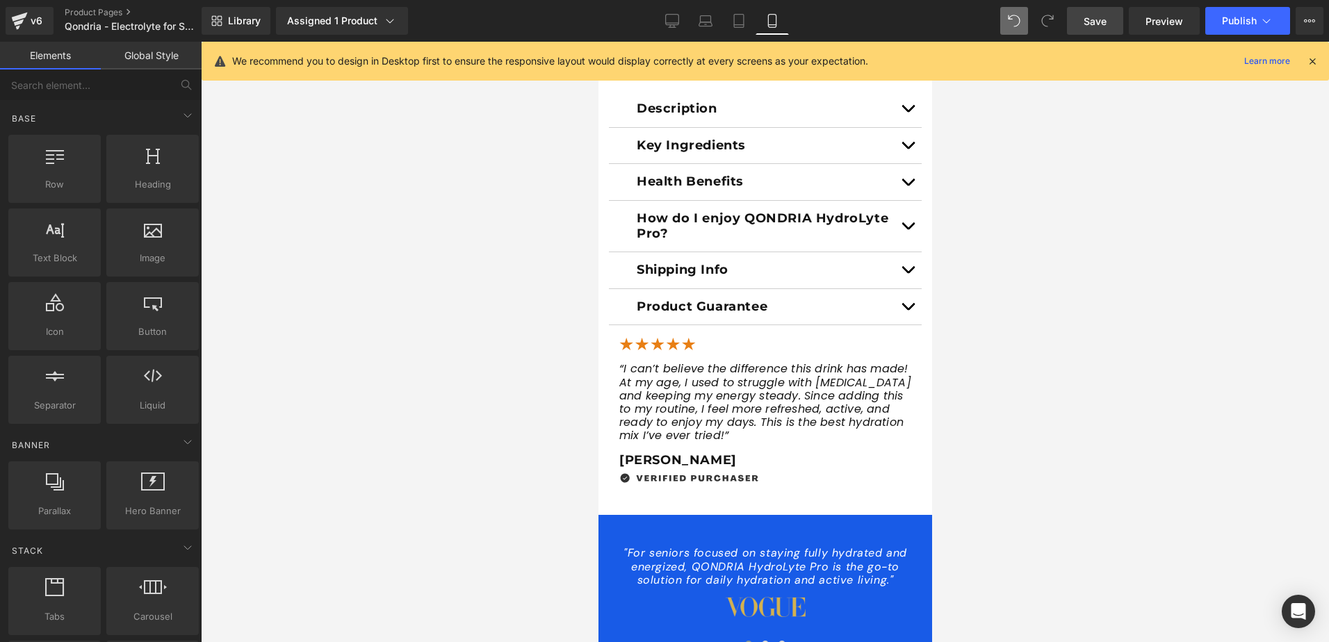
click at [1009, 402] on div at bounding box center [765, 342] width 1129 height 601
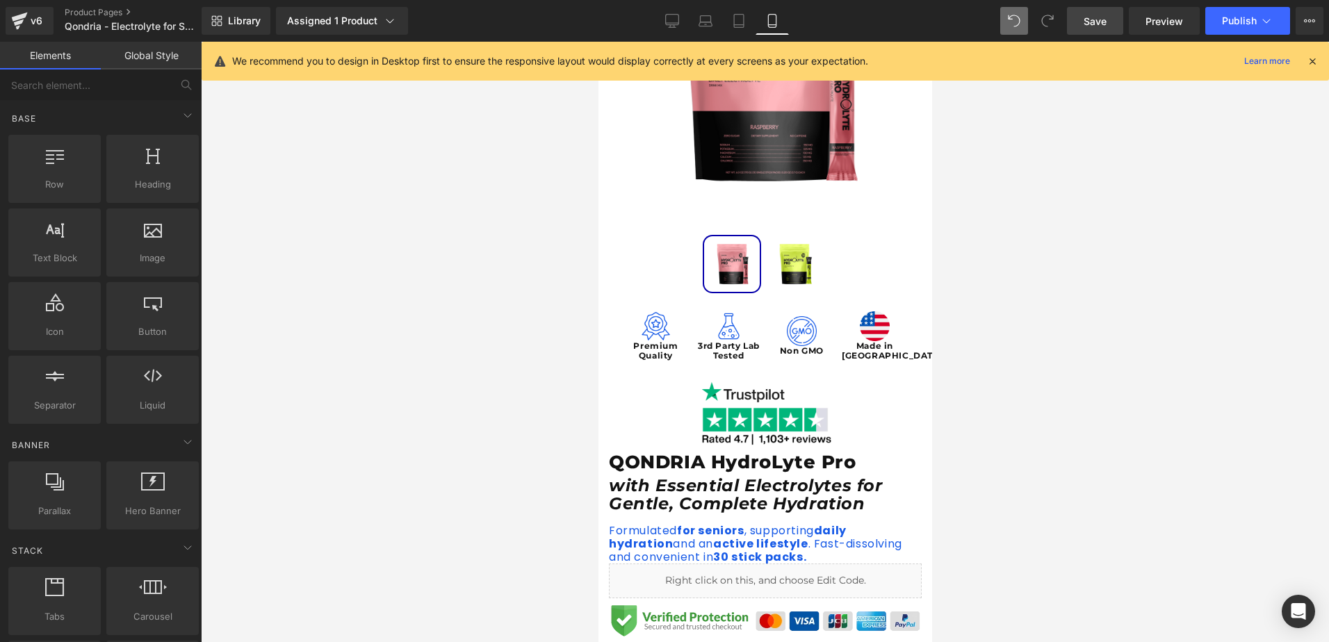
scroll to position [0, 0]
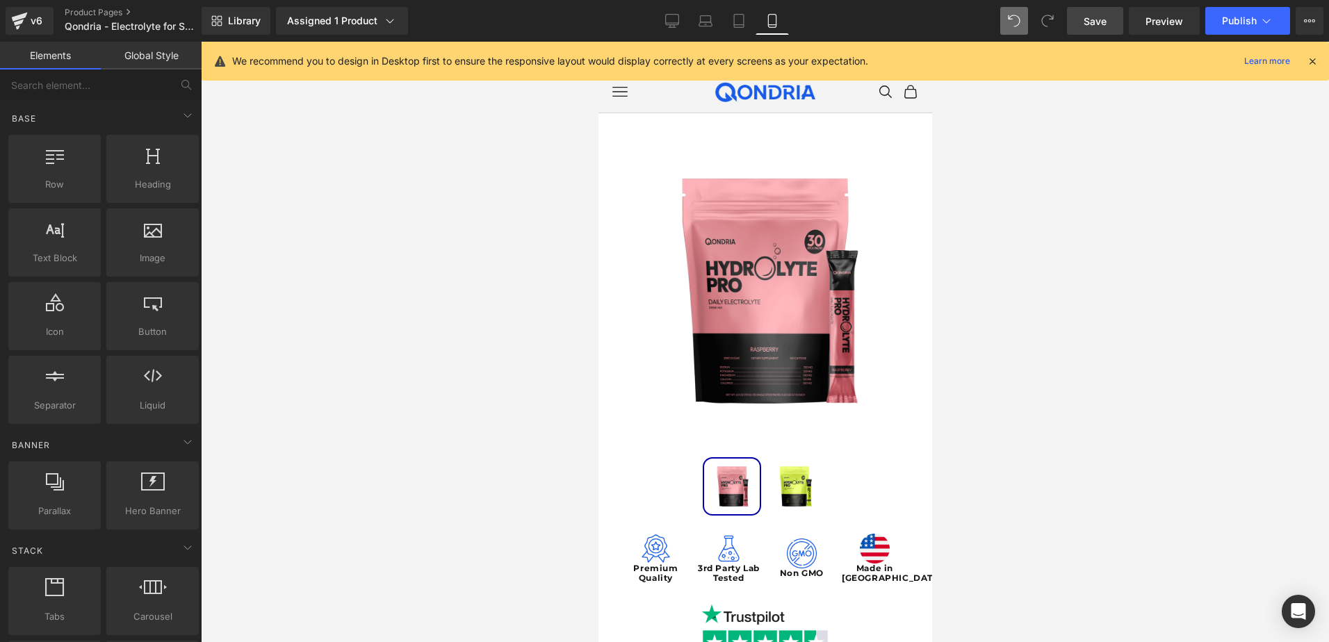
drag, startPoint x: 1089, startPoint y: 31, endPoint x: 56, endPoint y: 413, distance: 1101.1
click at [1089, 31] on link "Save" at bounding box center [1095, 21] width 56 height 28
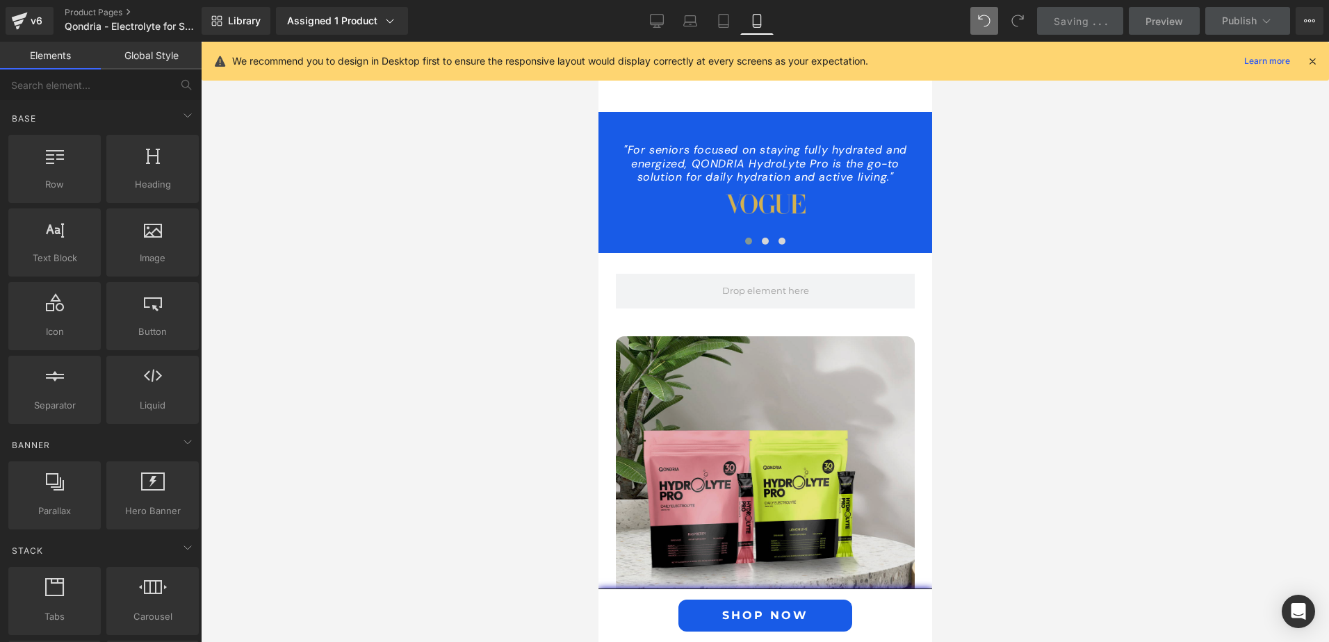
scroll to position [1599, 0]
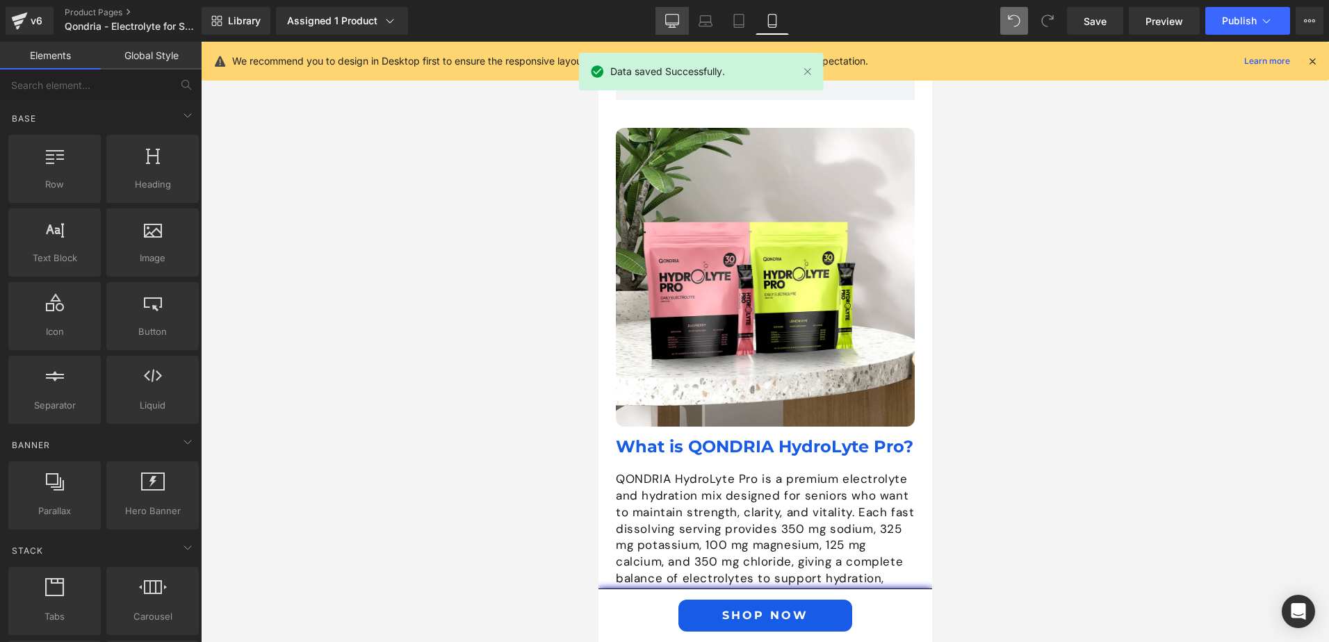
click at [660, 24] on link "Desktop" at bounding box center [672, 21] width 33 height 28
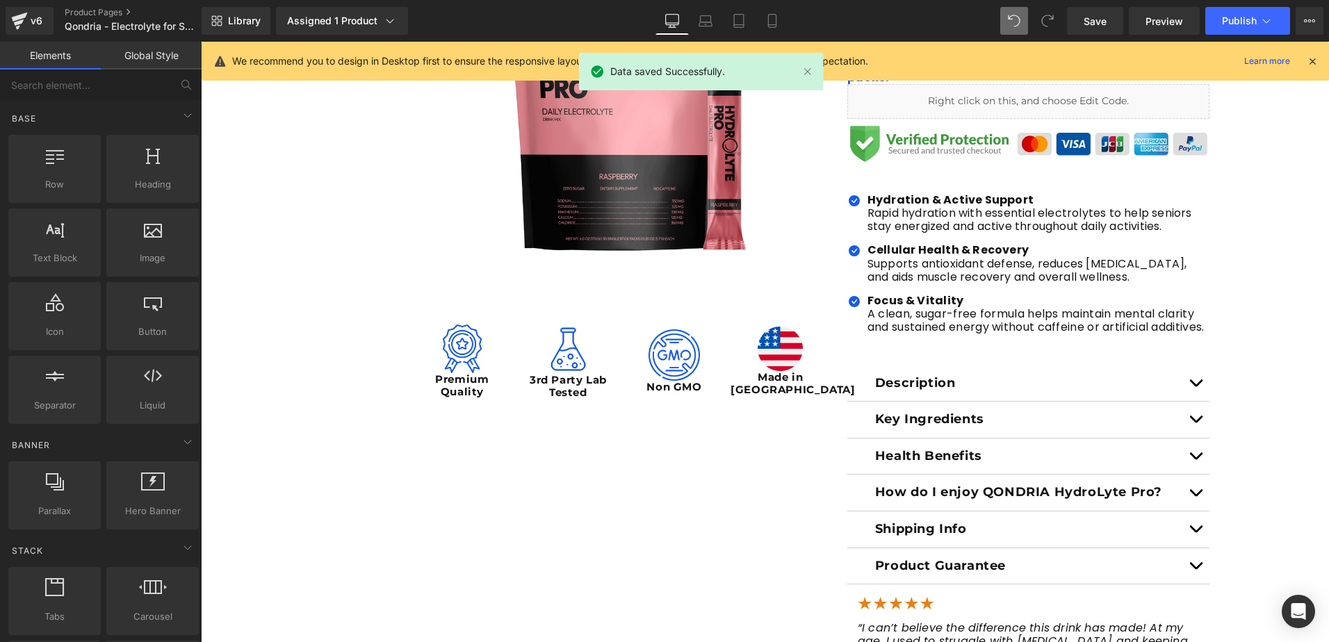
scroll to position [598, 0]
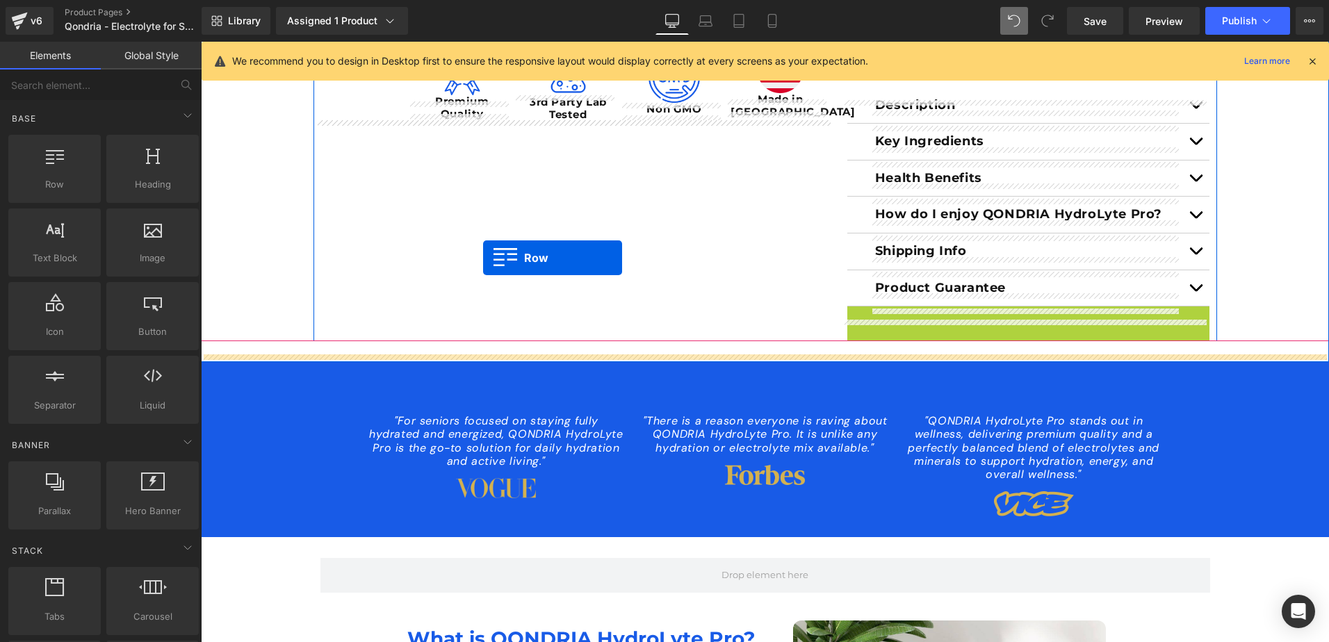
drag, startPoint x: 854, startPoint y: 332, endPoint x: 483, endPoint y: 258, distance: 378.0
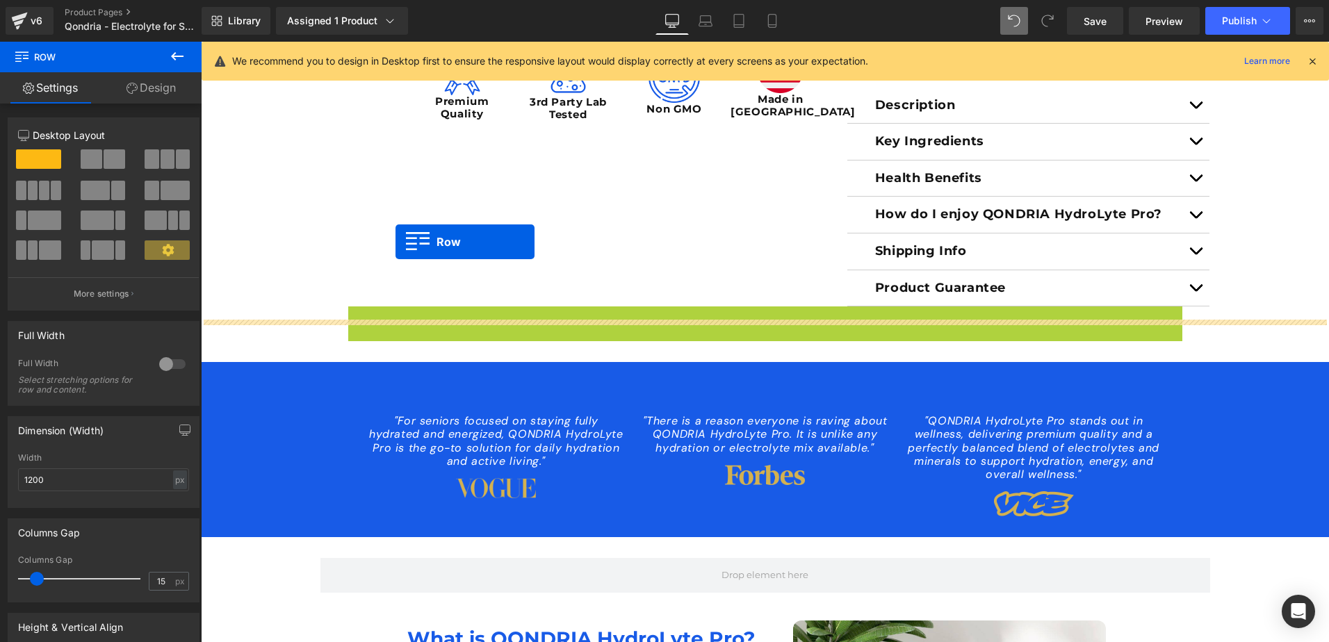
drag, startPoint x: 350, startPoint y: 327, endPoint x: 396, endPoint y: 242, distance: 96.4
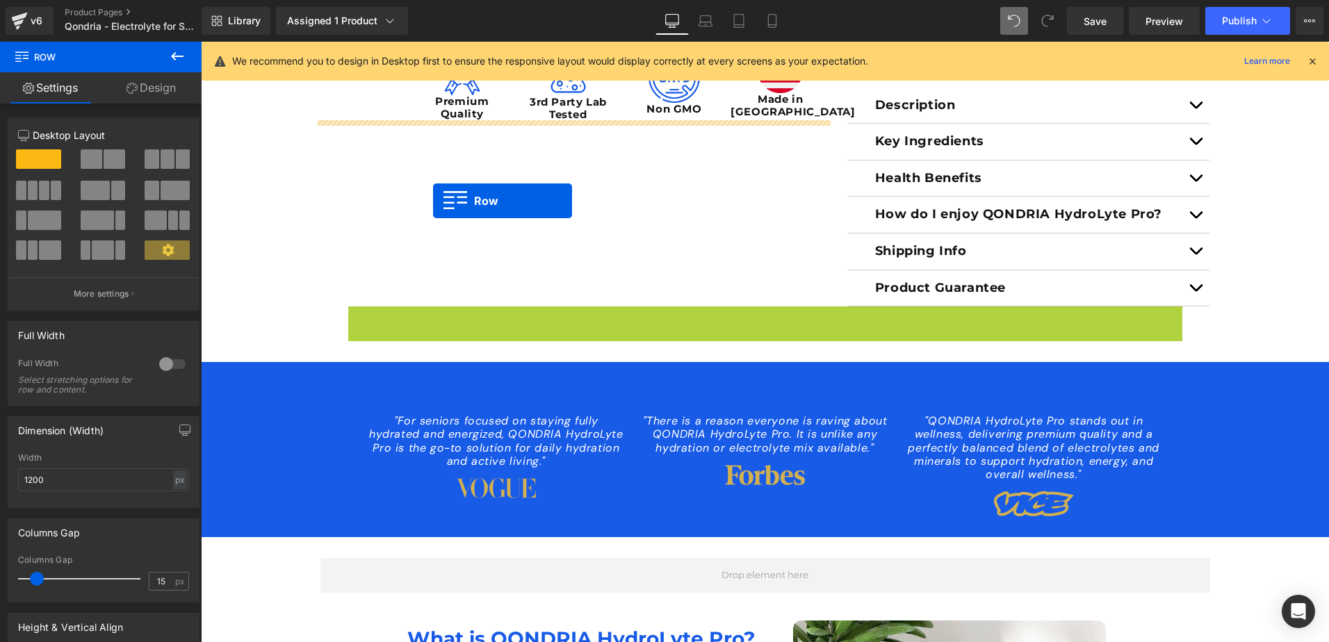
drag, startPoint x: 353, startPoint y: 327, endPoint x: 432, endPoint y: 202, distance: 148.2
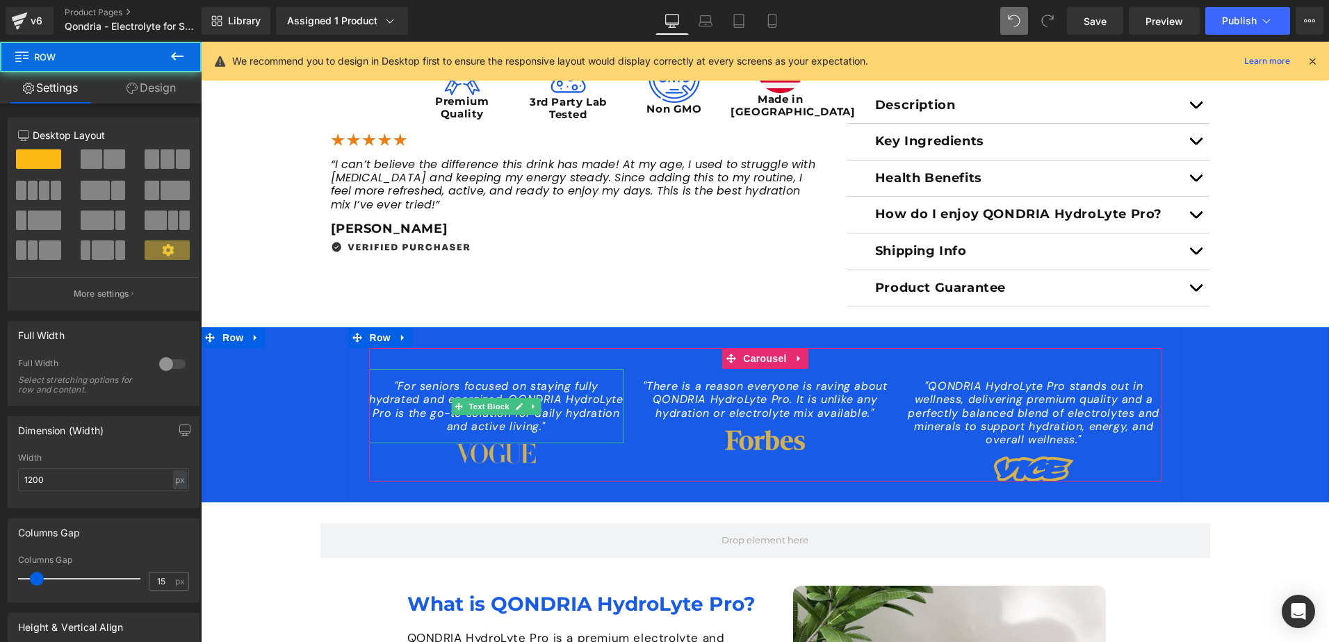
scroll to position [459, 0]
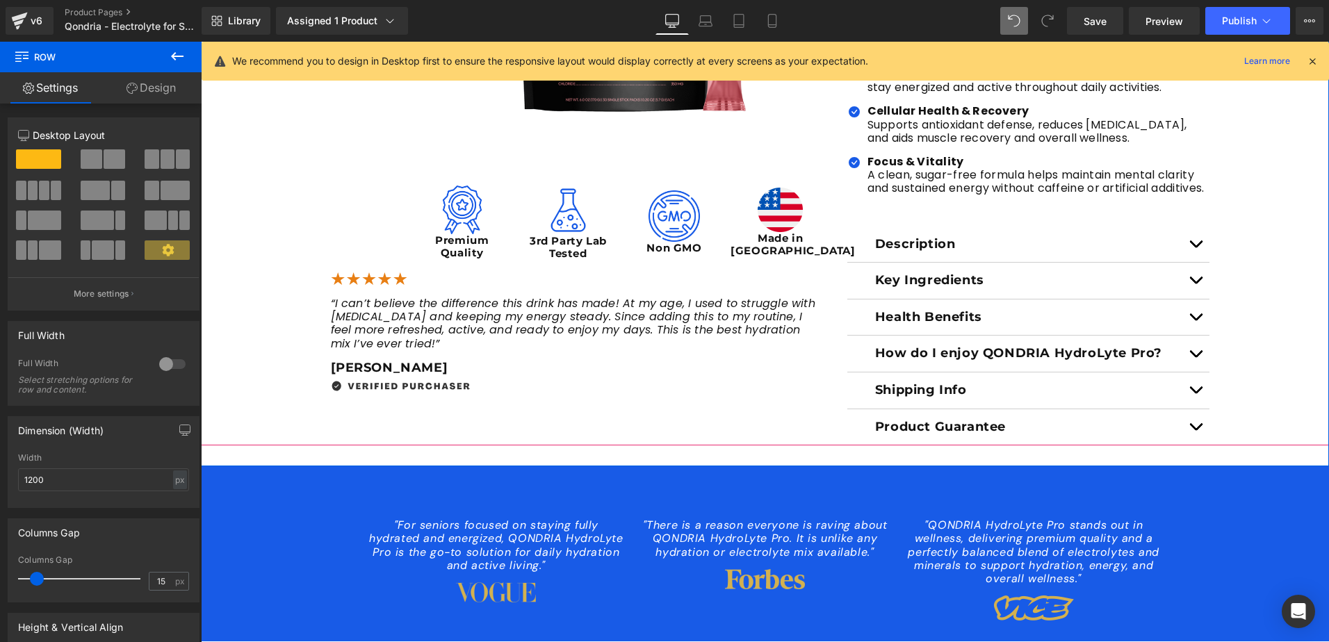
click at [1279, 312] on div "Sale Off (P) Image Image" at bounding box center [765, 94] width 1129 height 703
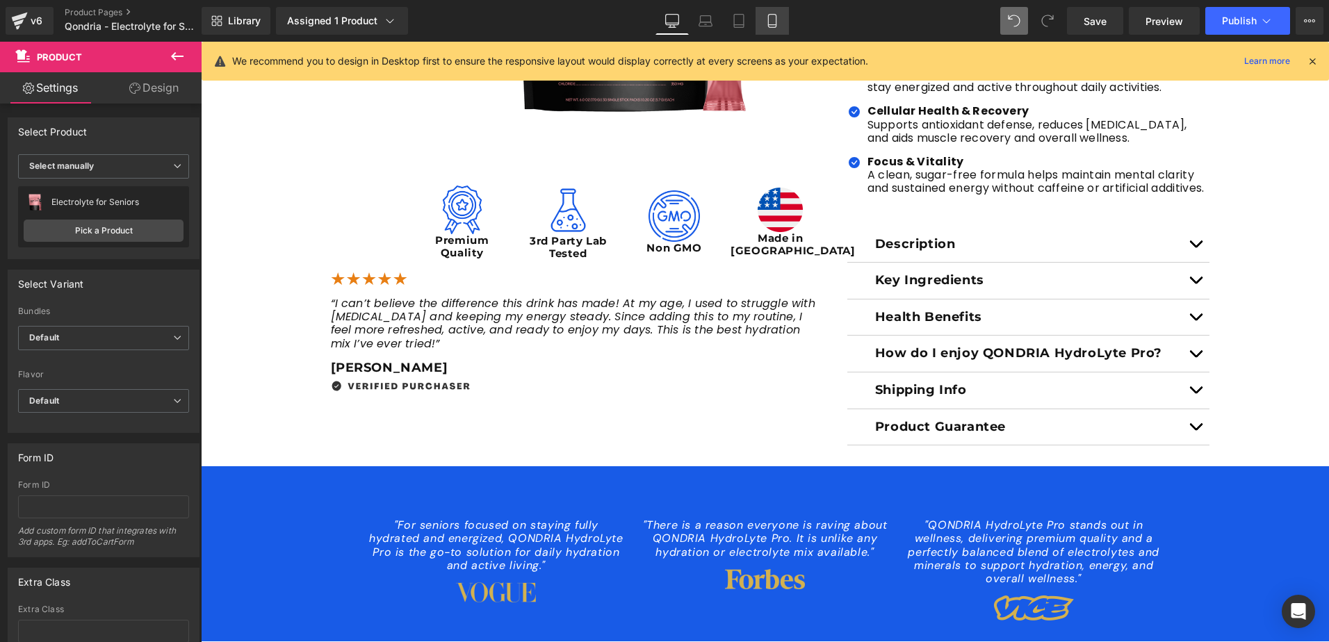
click at [766, 21] on link "Mobile" at bounding box center [772, 21] width 33 height 28
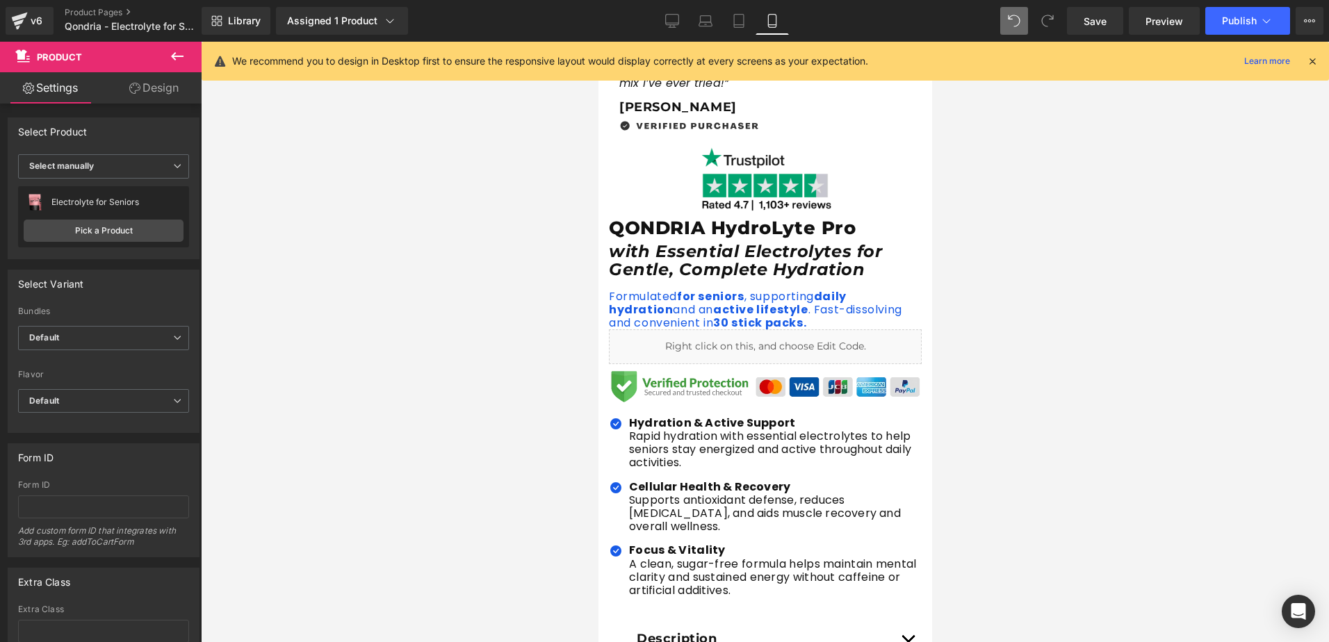
scroll to position [417, 0]
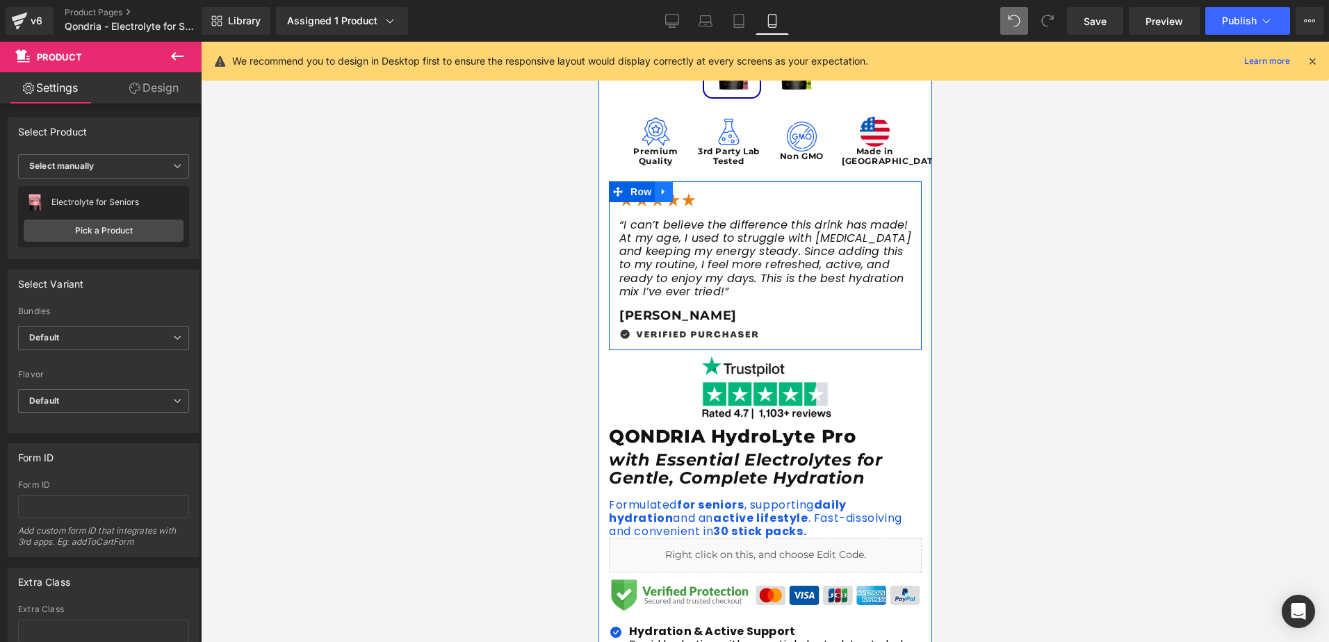
click at [663, 188] on link at bounding box center [663, 191] width 18 height 21
click at [679, 191] on icon at bounding box center [682, 192] width 10 height 10
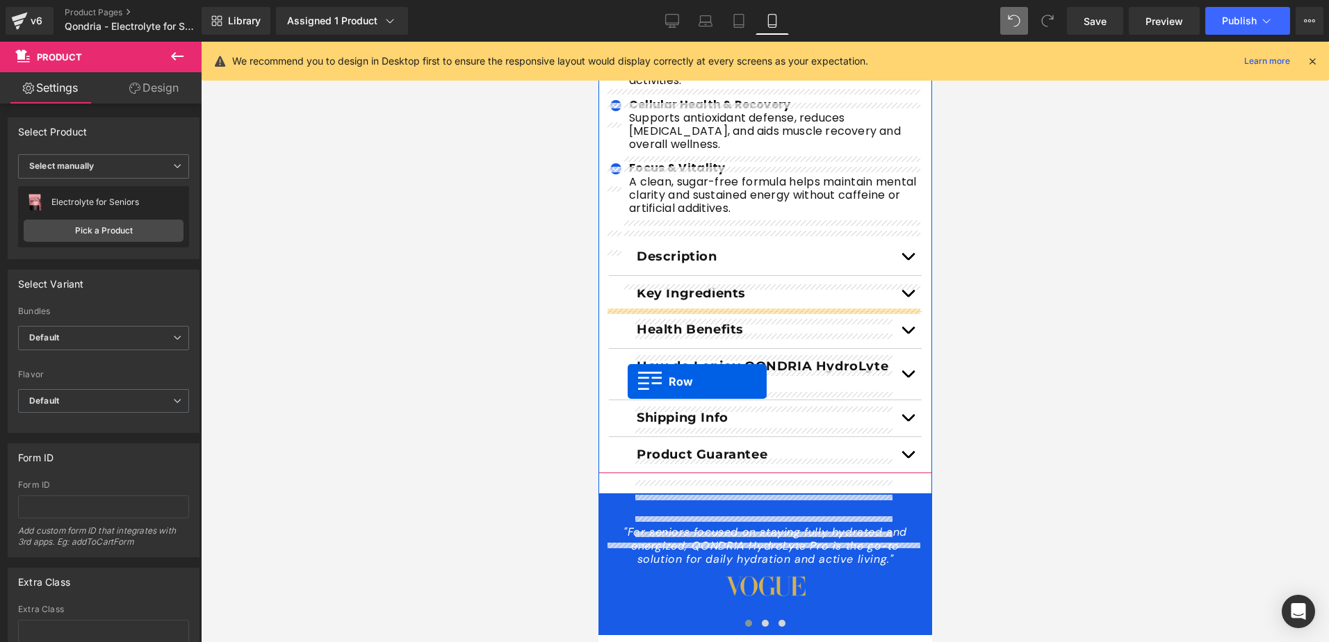
scroll to position [1113, 0]
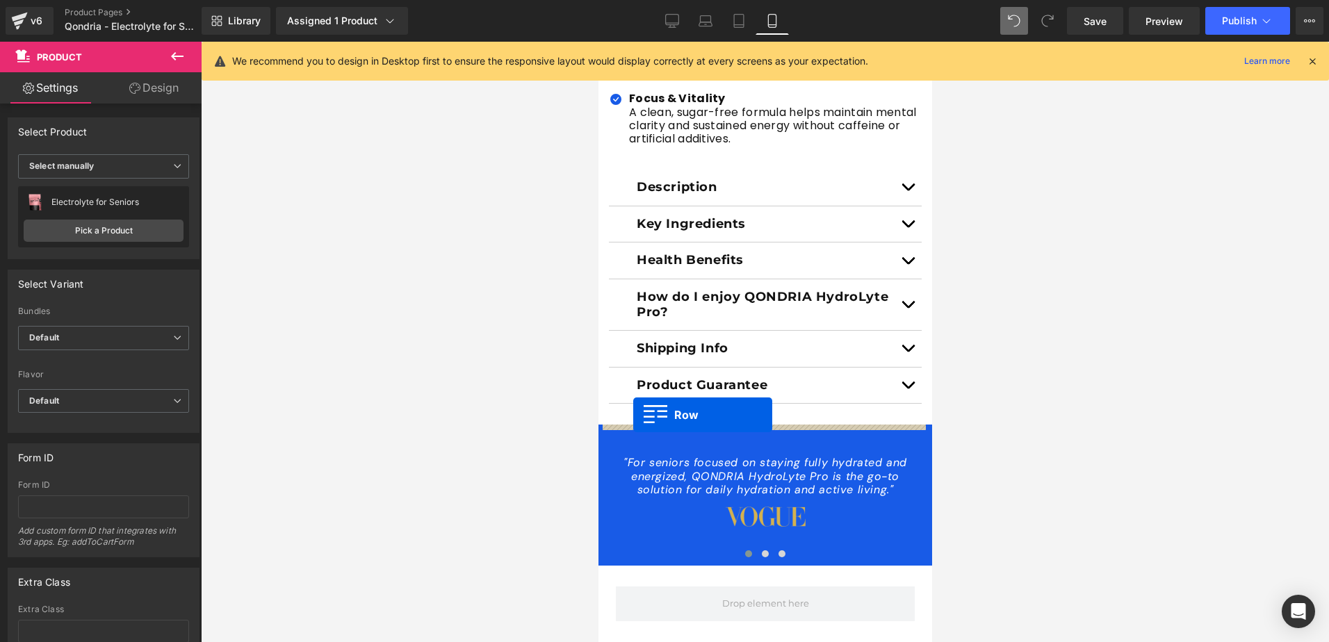
drag, startPoint x: 613, startPoint y: 221, endPoint x: 633, endPoint y: 415, distance: 195.0
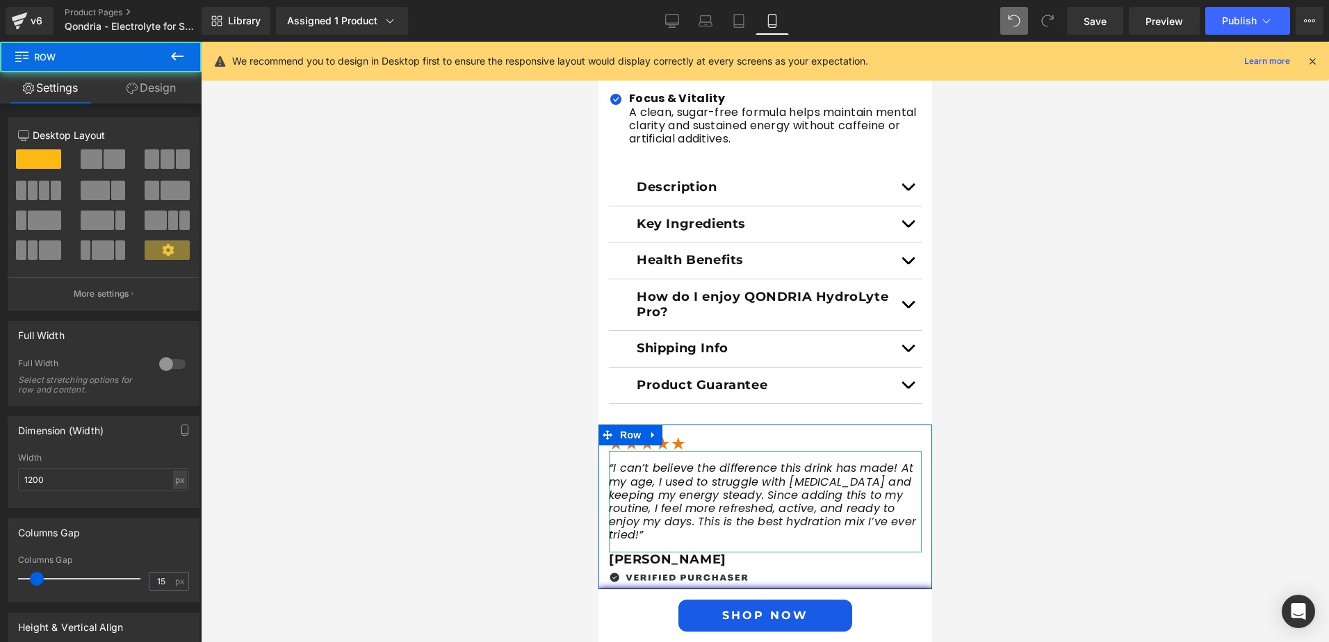
scroll to position [1147, 0]
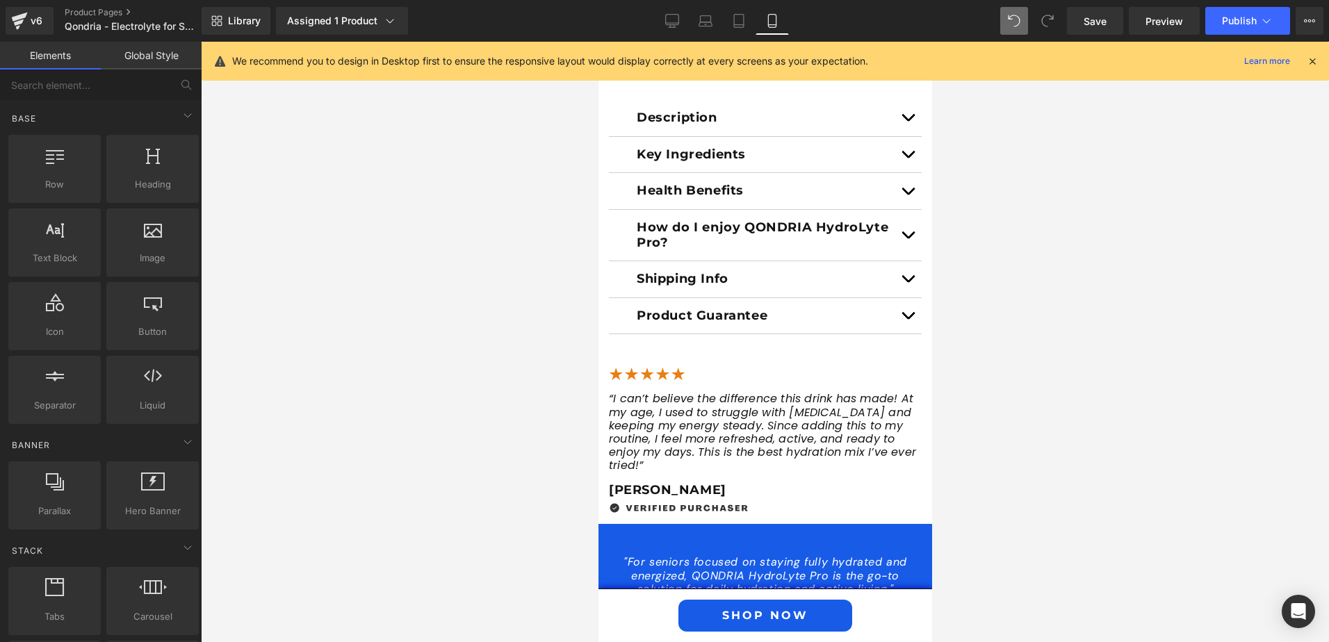
click at [1024, 407] on div at bounding box center [765, 342] width 1129 height 601
click at [668, 22] on icon at bounding box center [672, 21] width 14 height 14
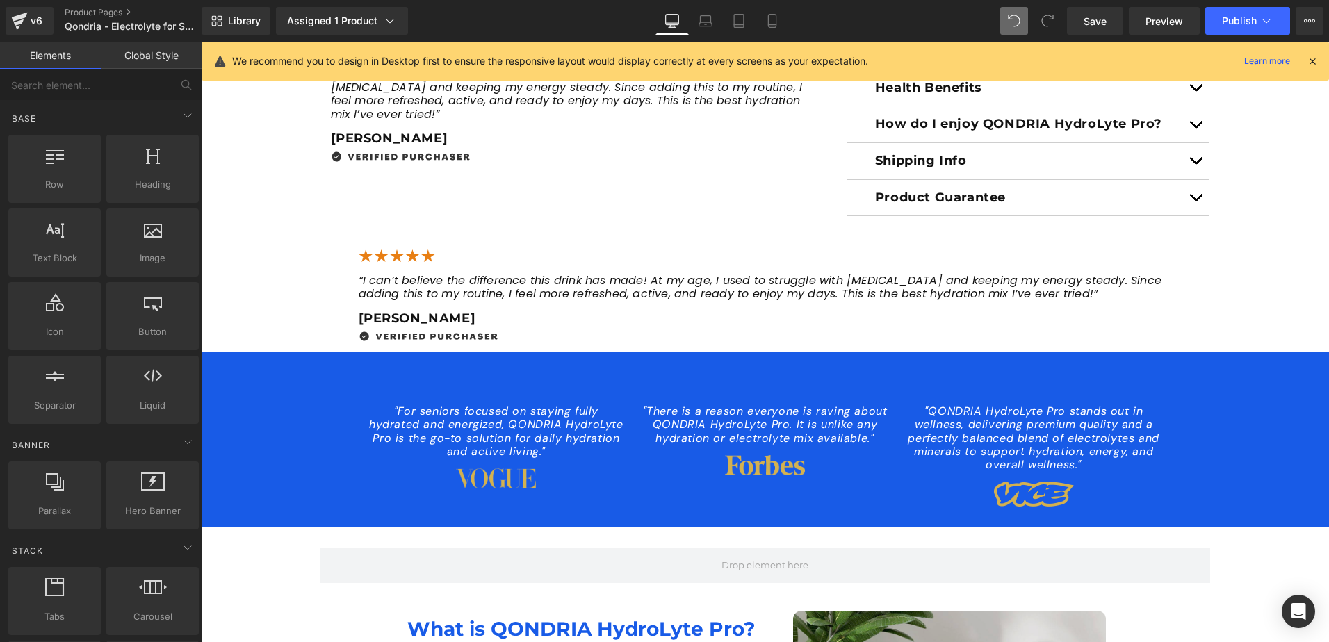
scroll to position [619, 0]
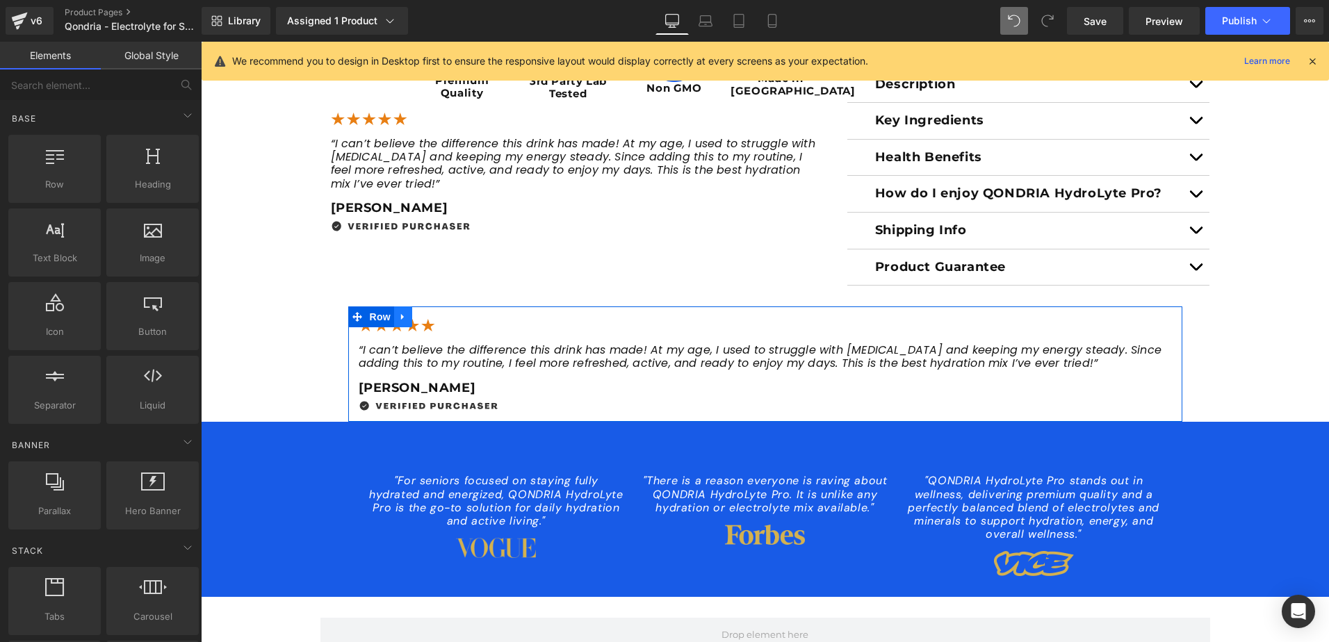
click at [398, 323] on icon at bounding box center [403, 317] width 10 height 10
click at [353, 322] on icon at bounding box center [358, 317] width 10 height 10
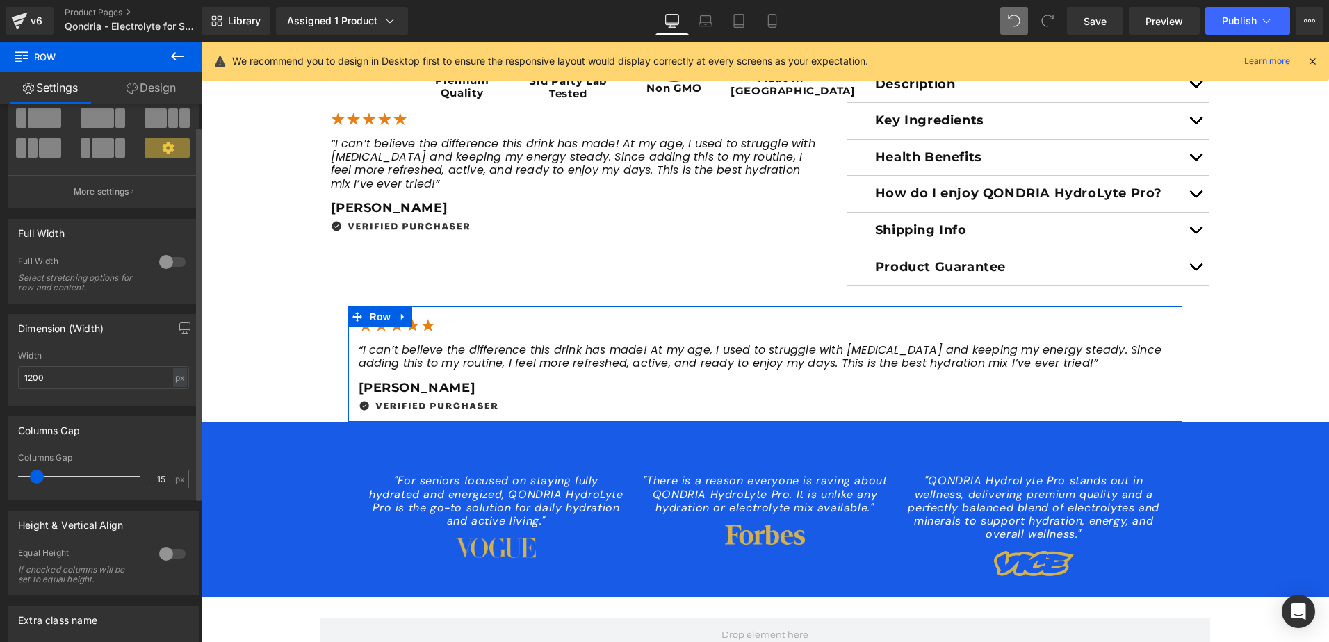
scroll to position [0, 0]
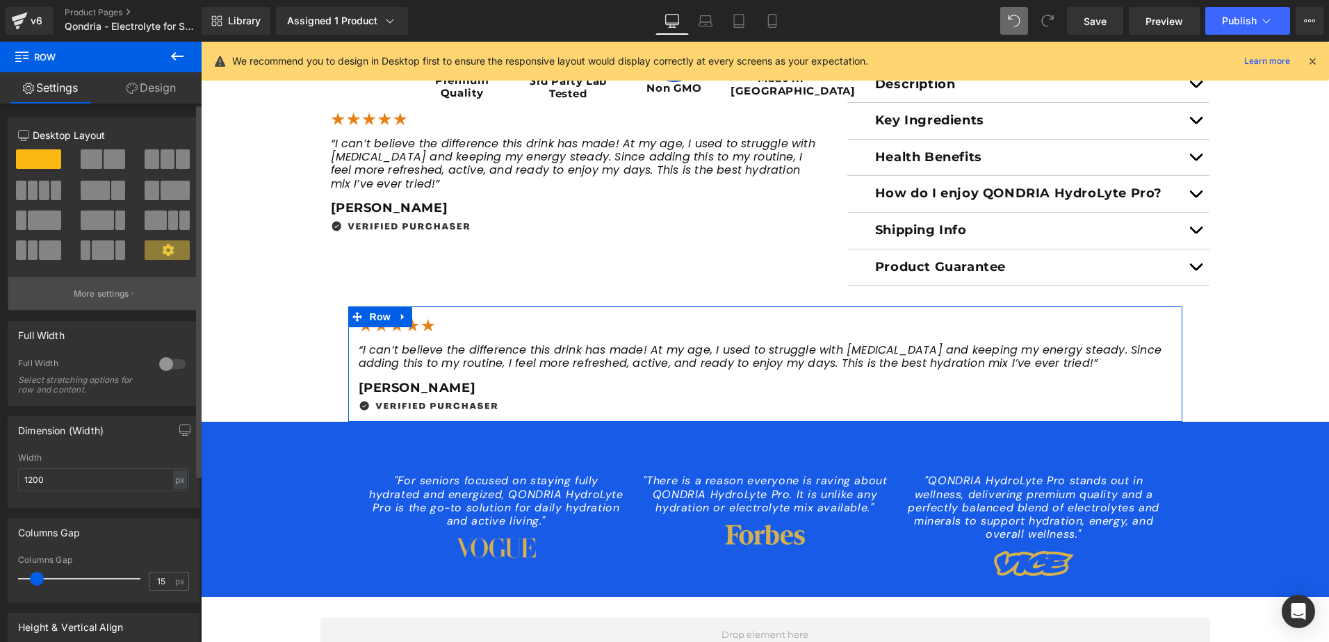
click at [106, 293] on p "More settings" at bounding box center [102, 294] width 56 height 13
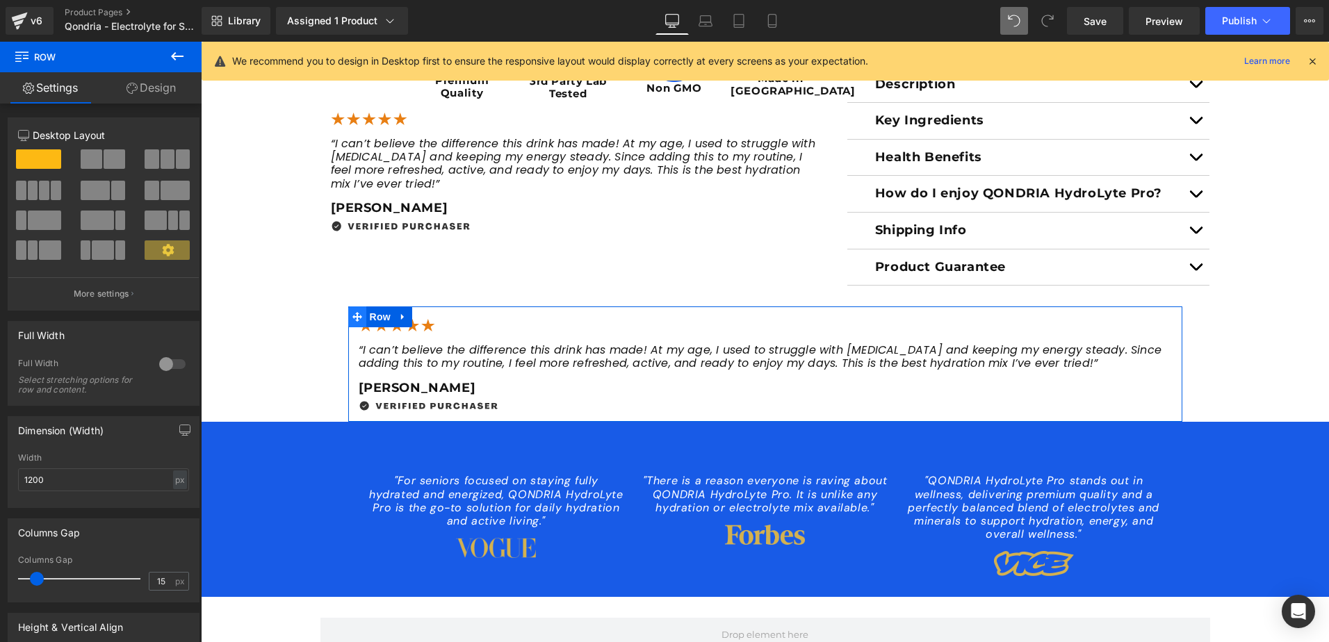
click at [355, 322] on icon at bounding box center [358, 317] width 10 height 10
click at [167, 86] on link "Design" at bounding box center [151, 87] width 101 height 31
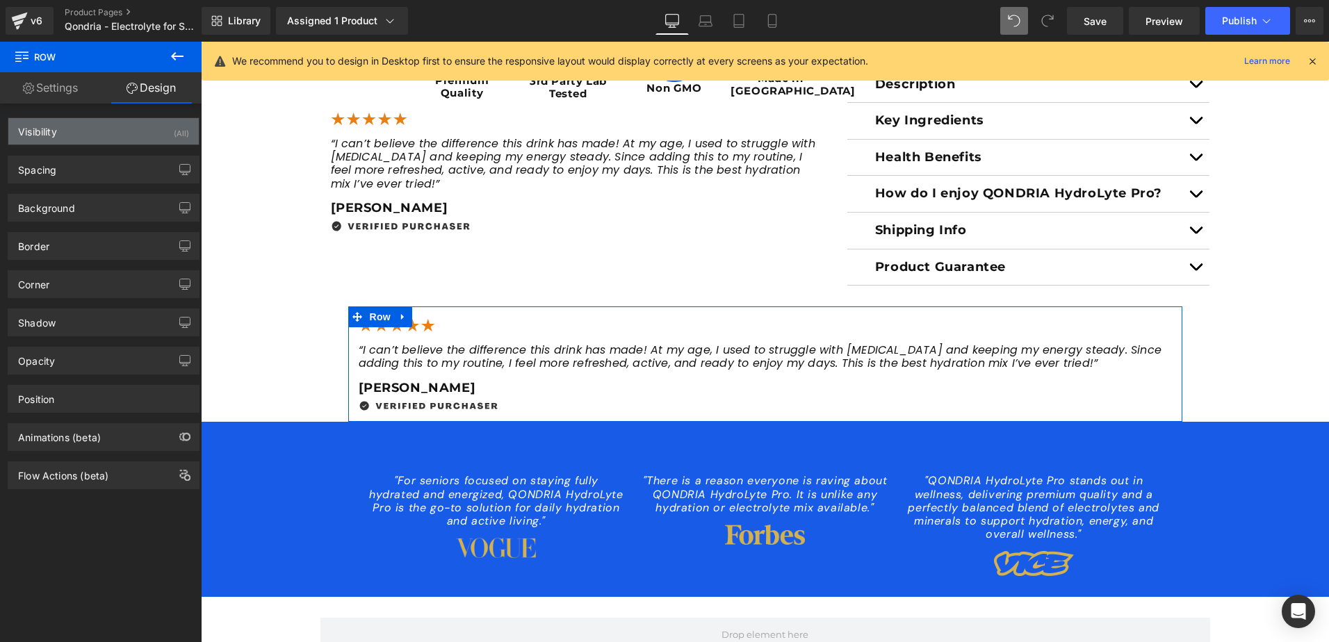
click at [81, 132] on div "Visibility (All)" at bounding box center [103, 131] width 191 height 26
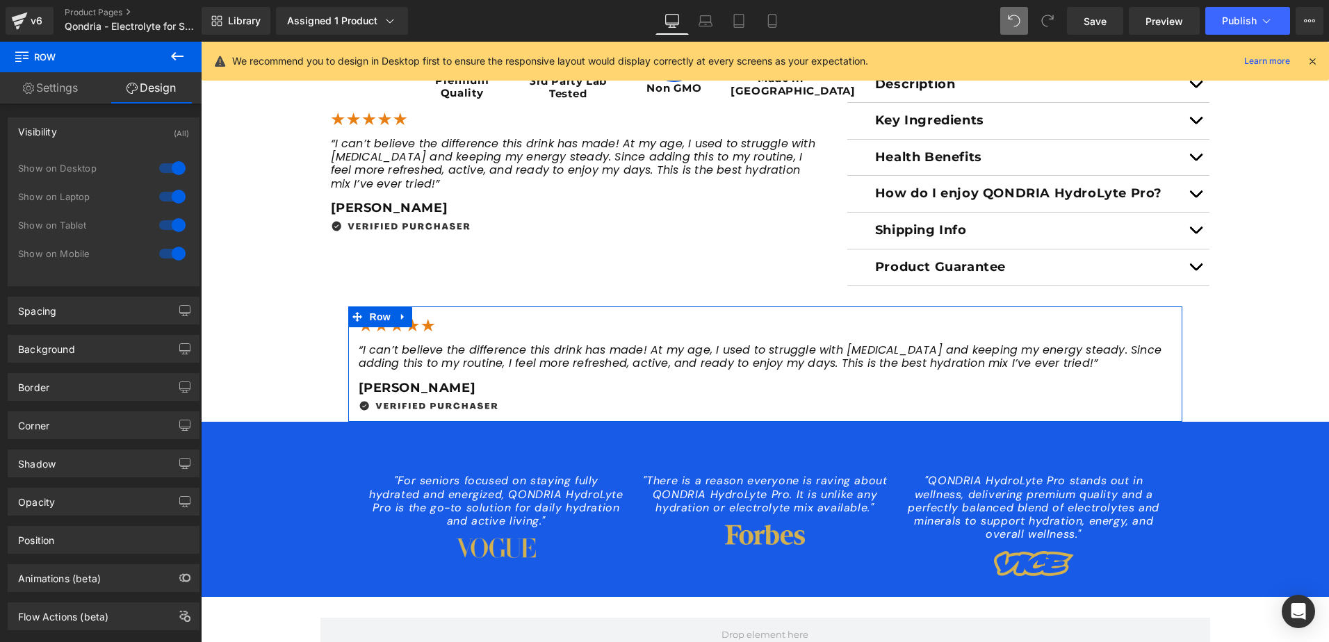
click at [164, 222] on div at bounding box center [172, 225] width 33 height 22
click at [161, 195] on div at bounding box center [172, 197] width 33 height 22
click at [161, 163] on div at bounding box center [172, 168] width 33 height 22
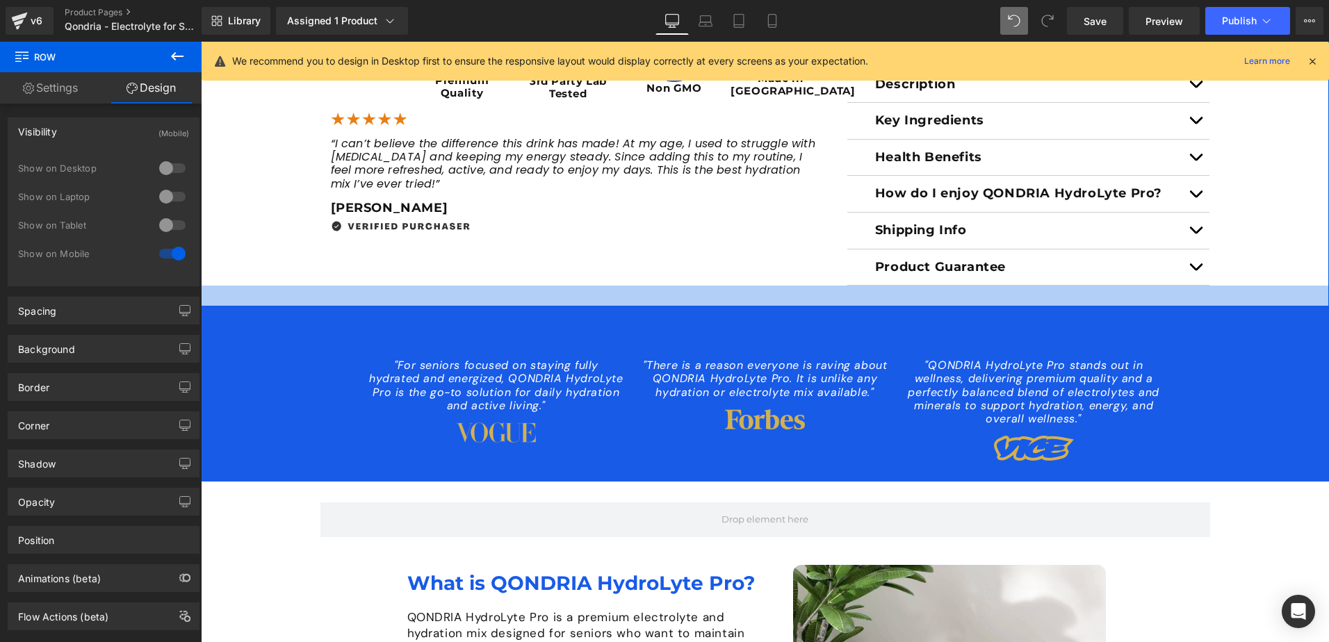
scroll to position [480, 0]
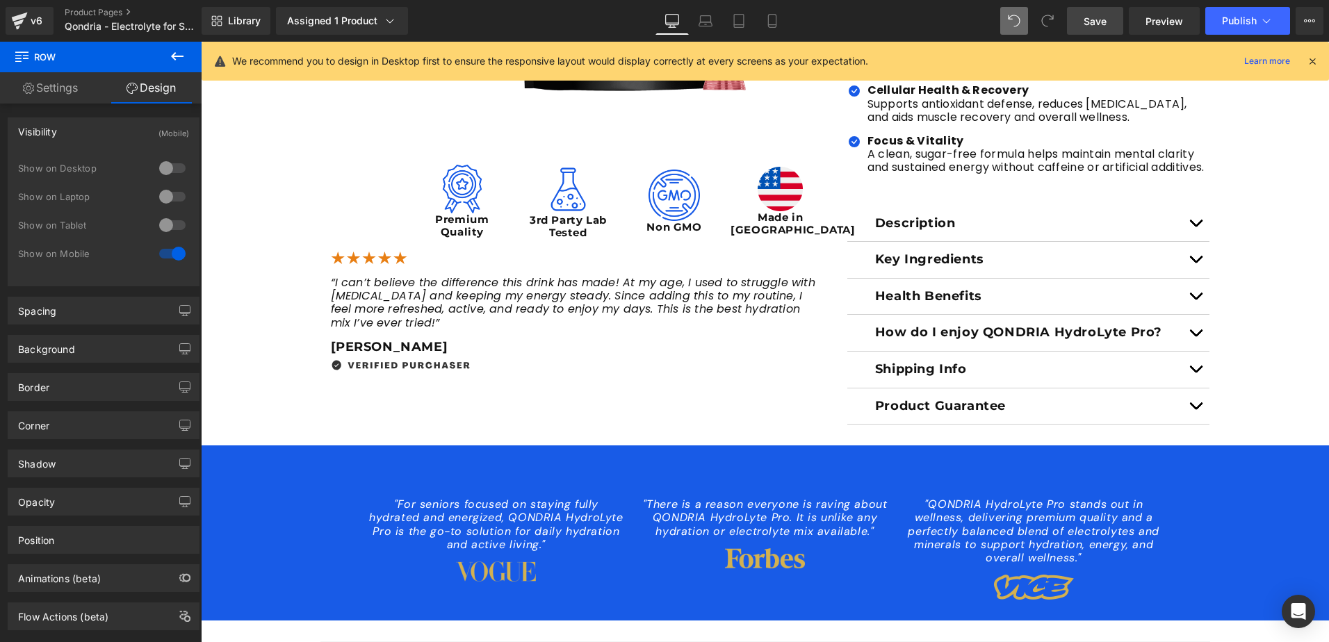
drag, startPoint x: 1113, startPoint y: 25, endPoint x: 298, endPoint y: 343, distance: 875.0
click at [1113, 25] on link "Save" at bounding box center [1095, 21] width 56 height 28
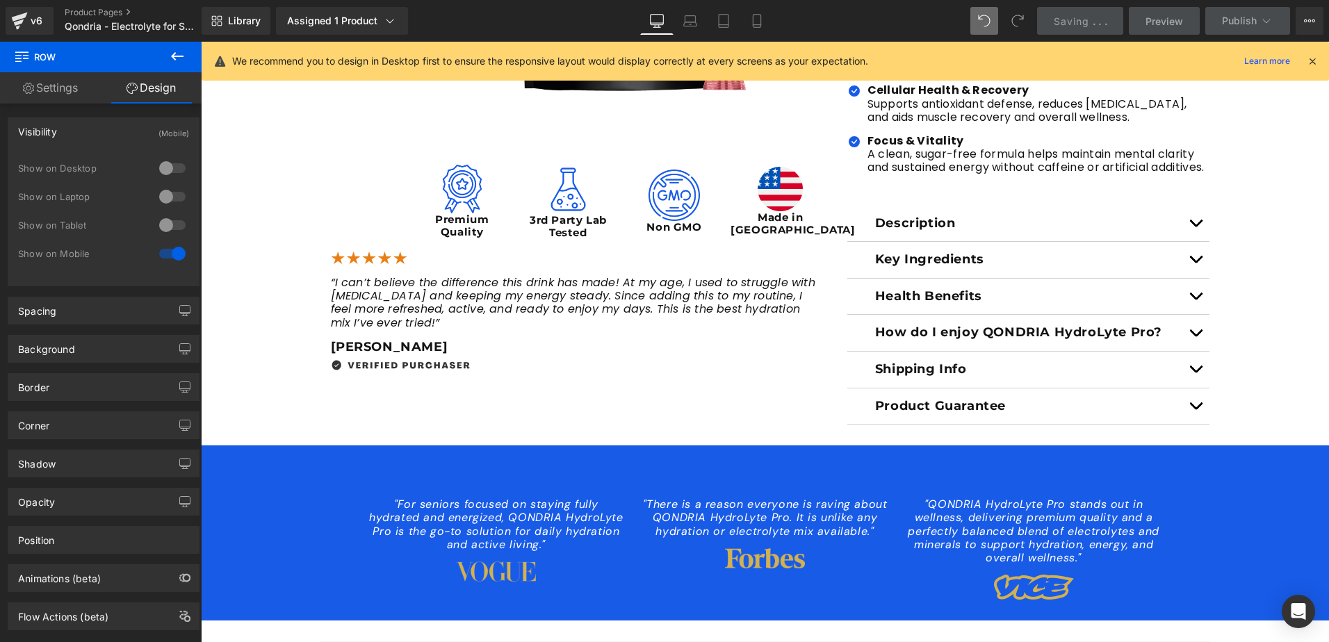
scroll to position [341, 0]
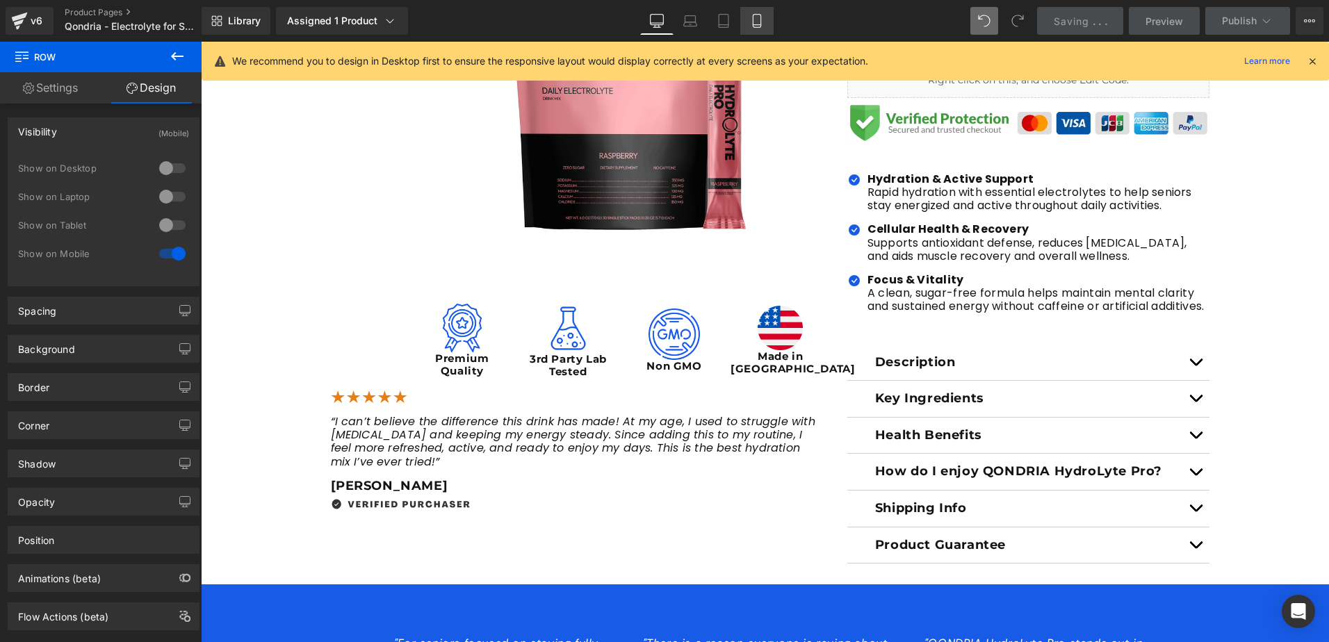
click at [756, 22] on icon at bounding box center [757, 21] width 14 height 14
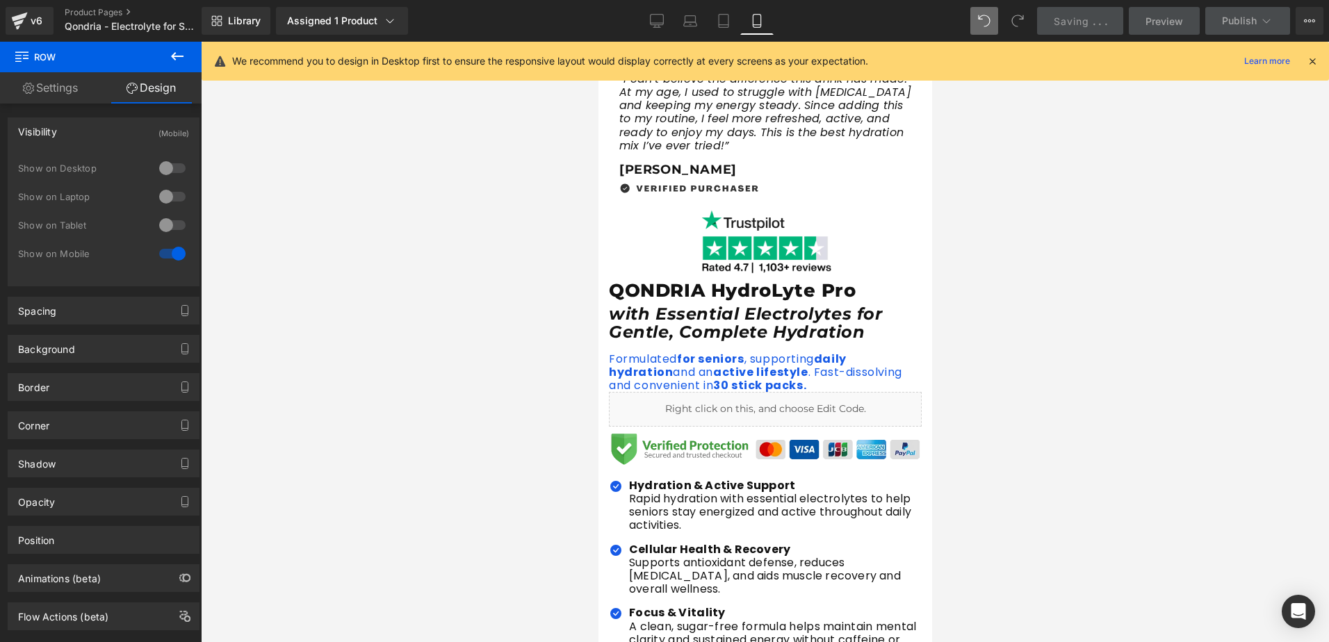
scroll to position [355, 0]
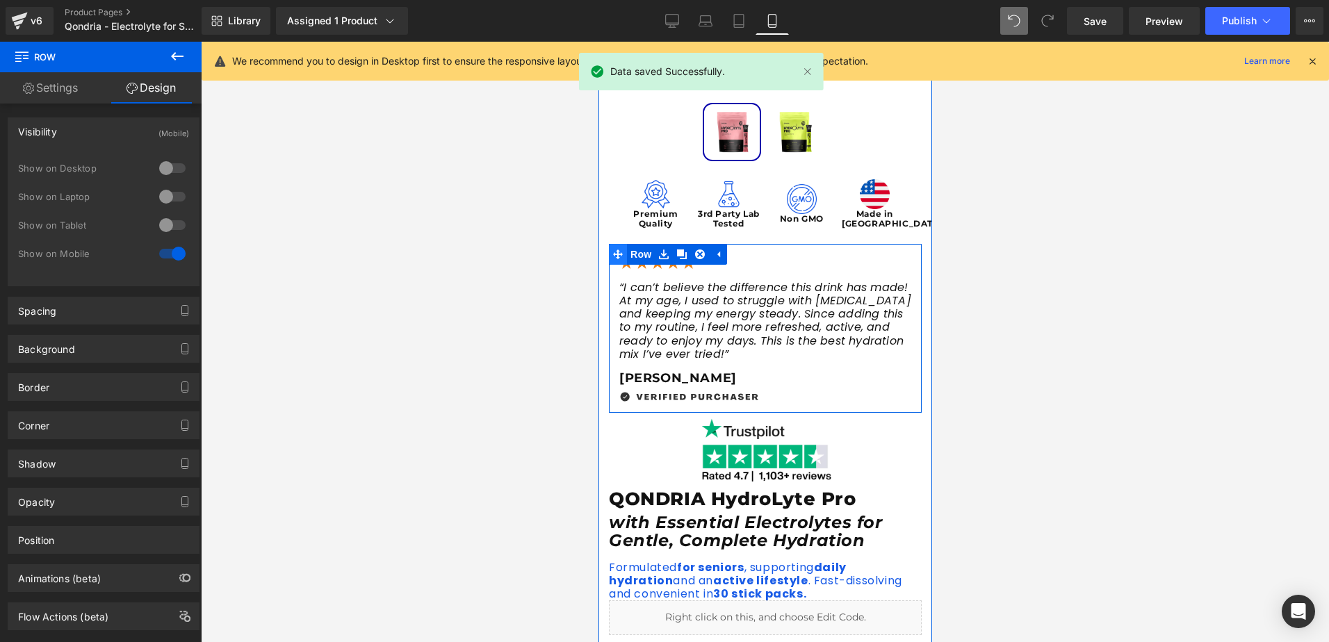
click at [614, 254] on icon at bounding box center [618, 255] width 10 height 10
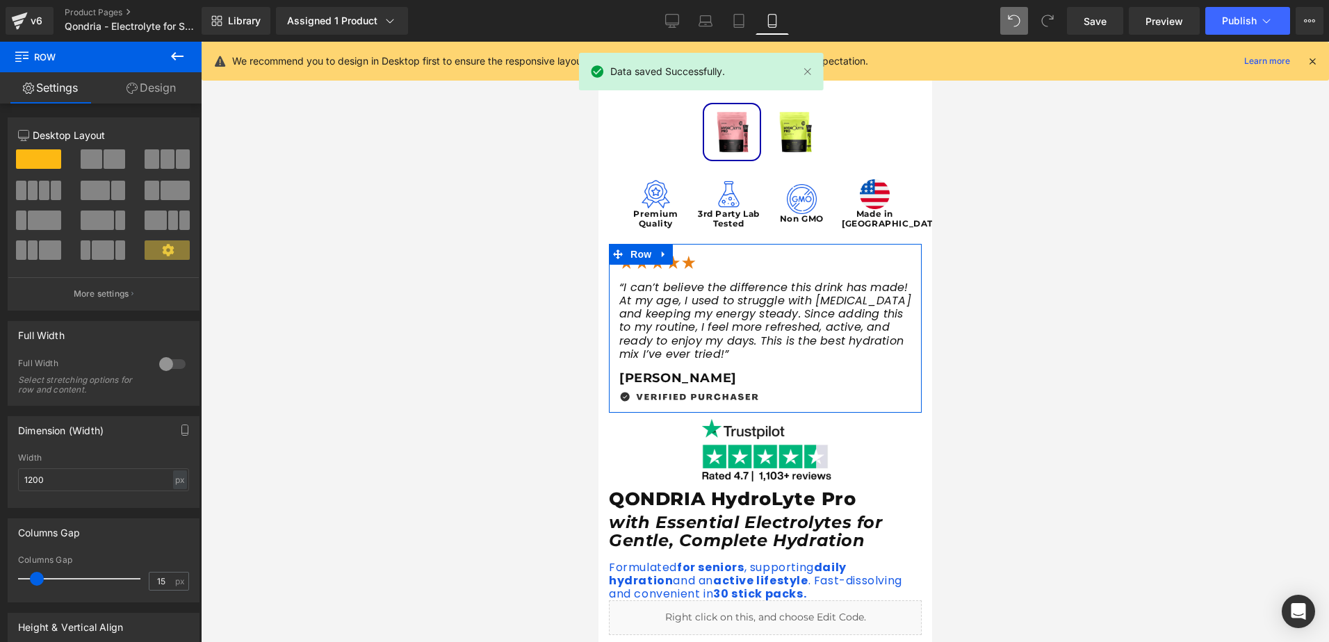
click at [159, 88] on link "Design" at bounding box center [151, 87] width 101 height 31
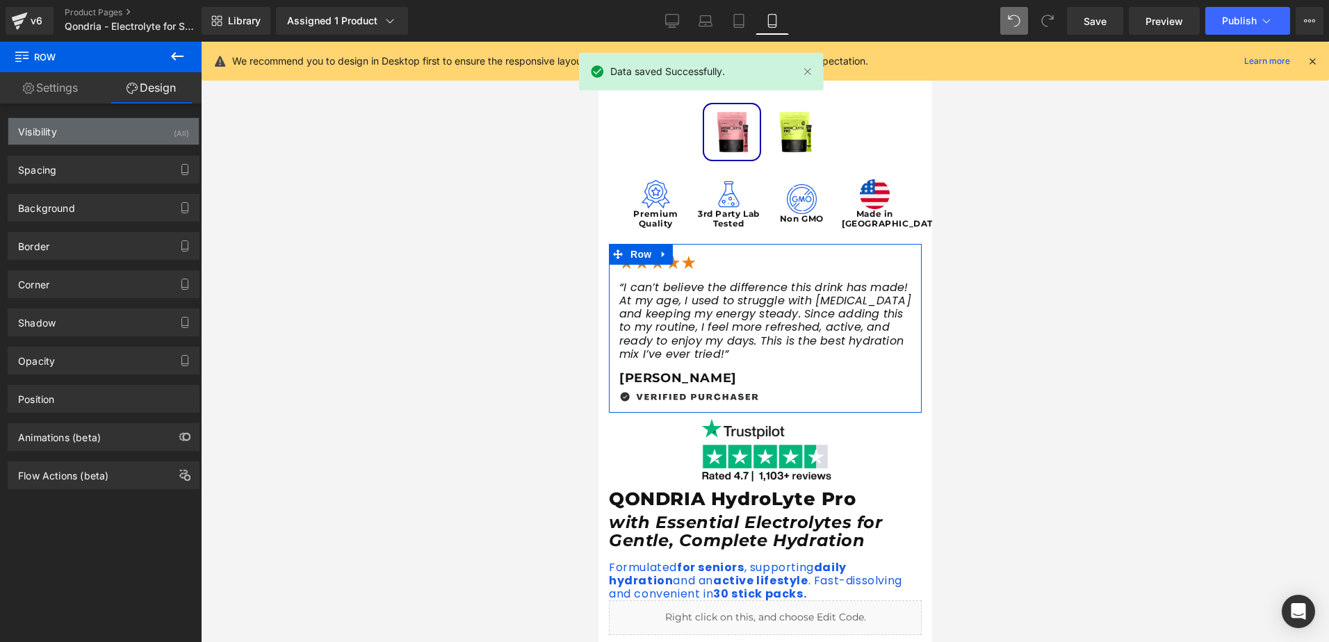
click at [101, 132] on div "Visibility (All)" at bounding box center [103, 131] width 191 height 26
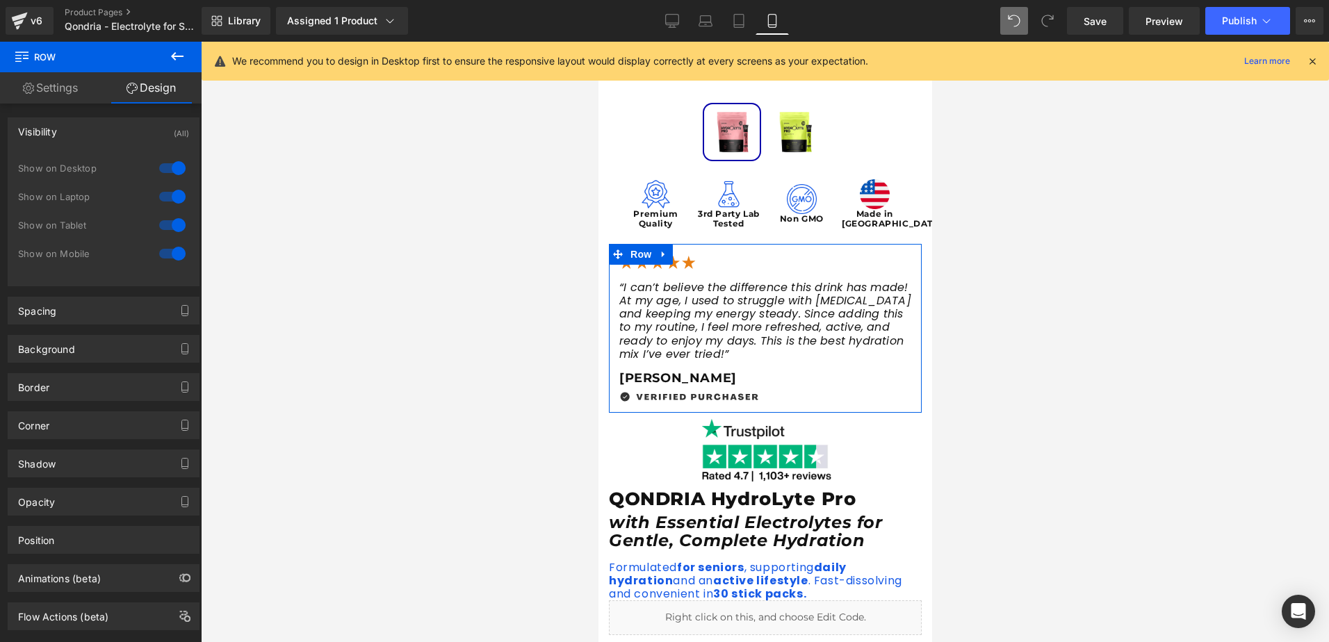
click at [168, 192] on div at bounding box center [172, 197] width 33 height 22
click at [165, 195] on div at bounding box center [172, 197] width 33 height 22
click at [169, 226] on div at bounding box center [172, 225] width 33 height 22
click at [166, 248] on div at bounding box center [172, 254] width 33 height 22
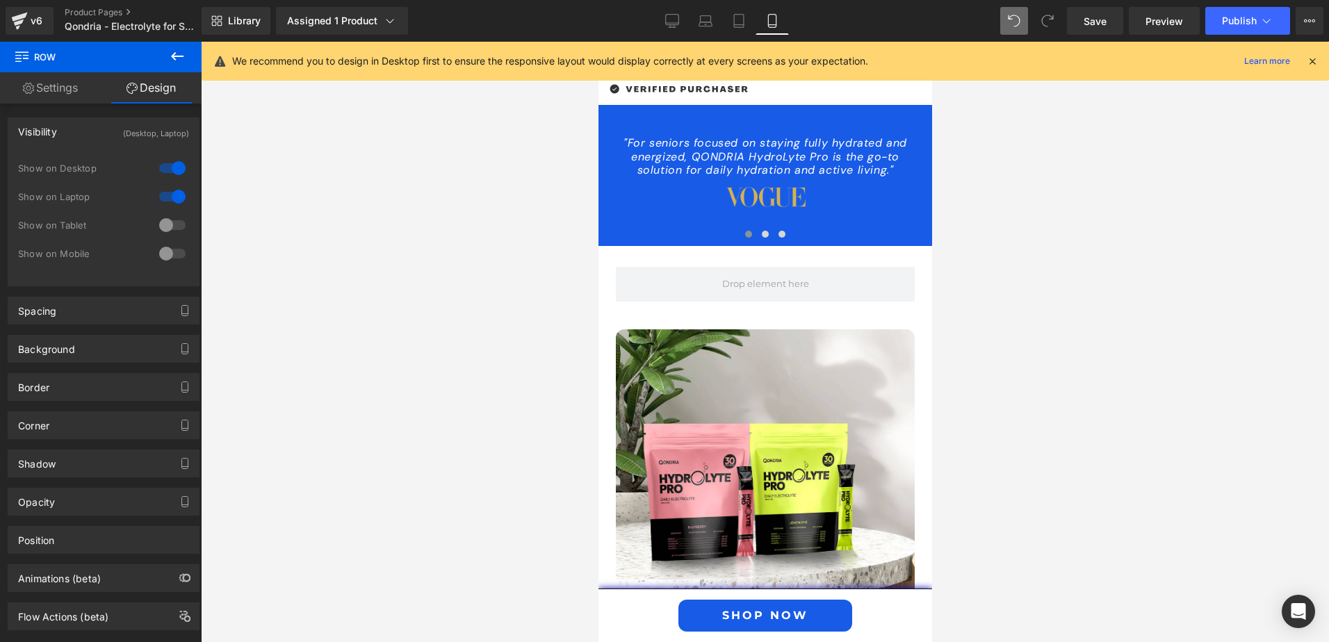
scroll to position [1676, 0]
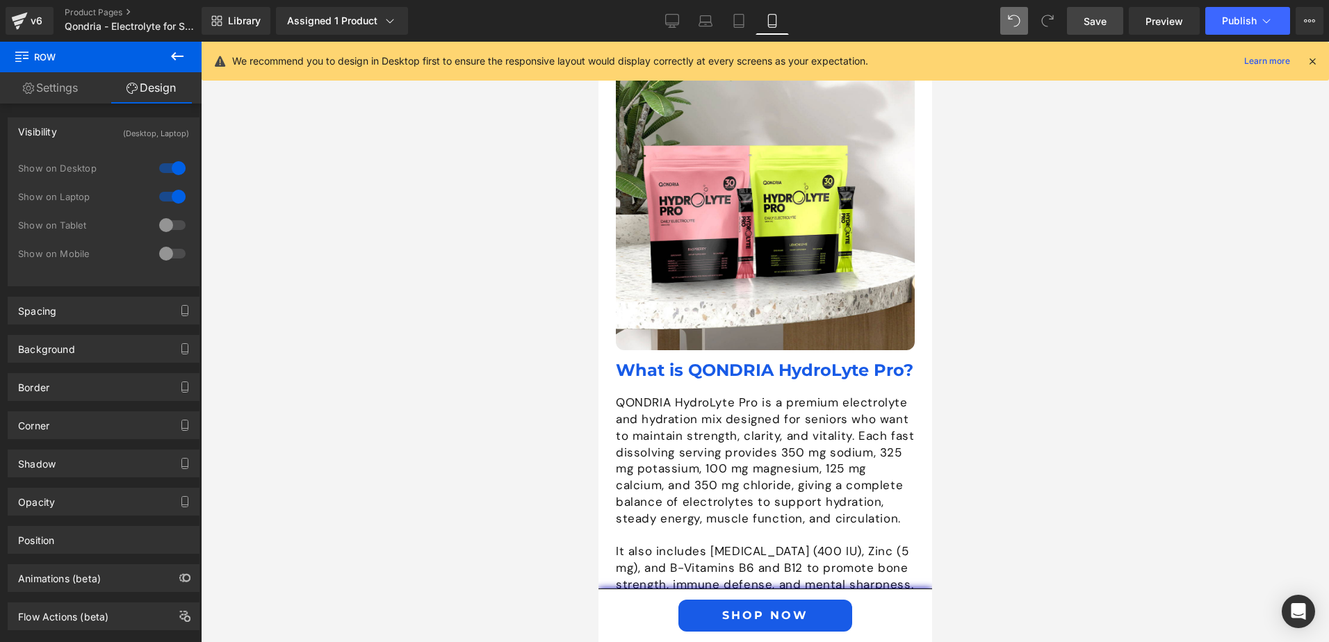
drag, startPoint x: 1081, startPoint y: 25, endPoint x: 80, endPoint y: 357, distance: 1054.3
click at [1081, 25] on link "Save" at bounding box center [1095, 21] width 56 height 28
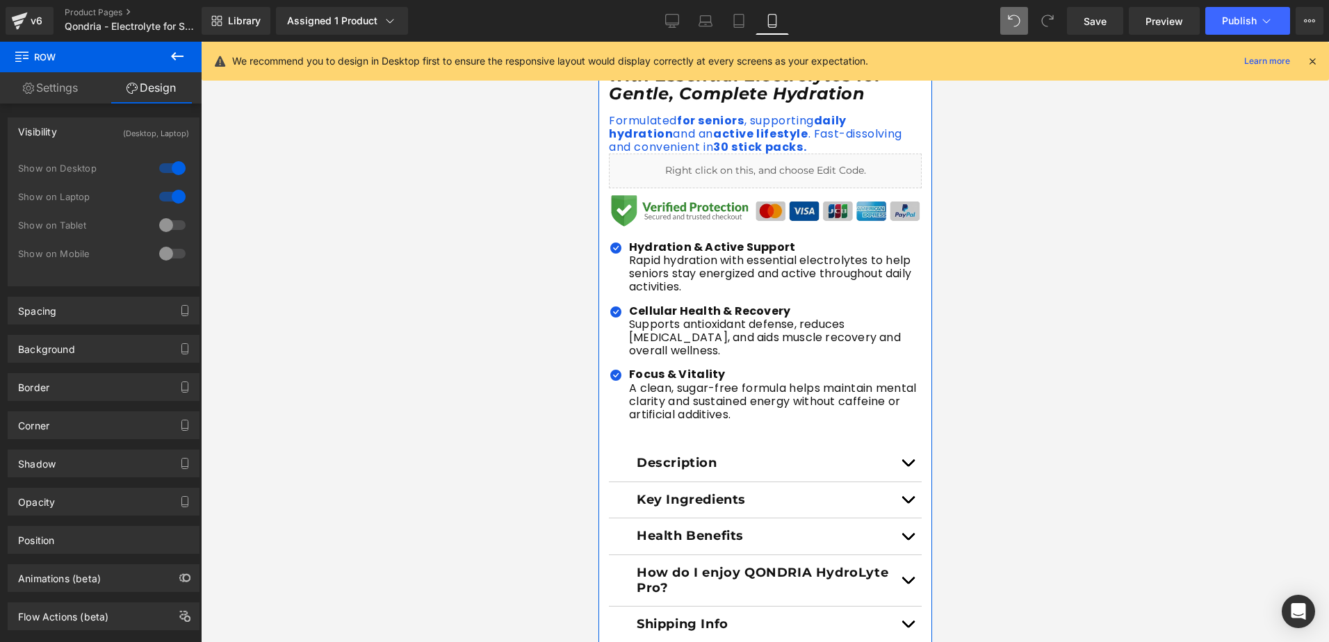
scroll to position [563, 0]
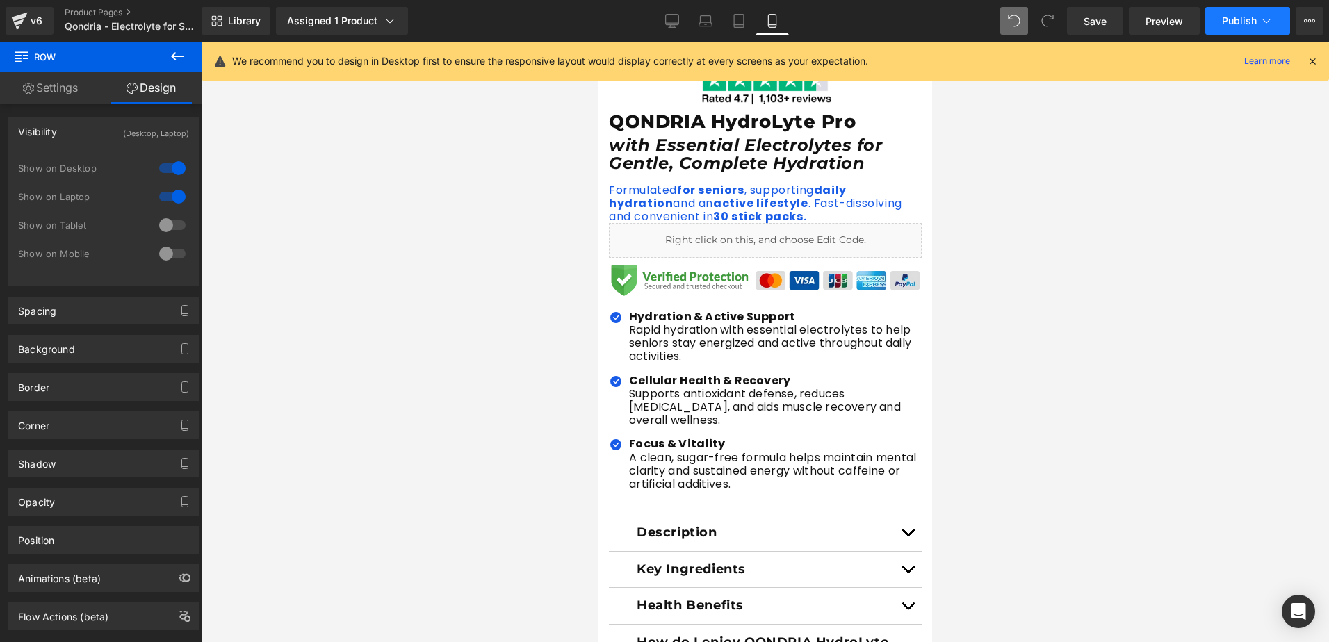
click at [1233, 10] on button "Publish" at bounding box center [1248, 21] width 85 height 28
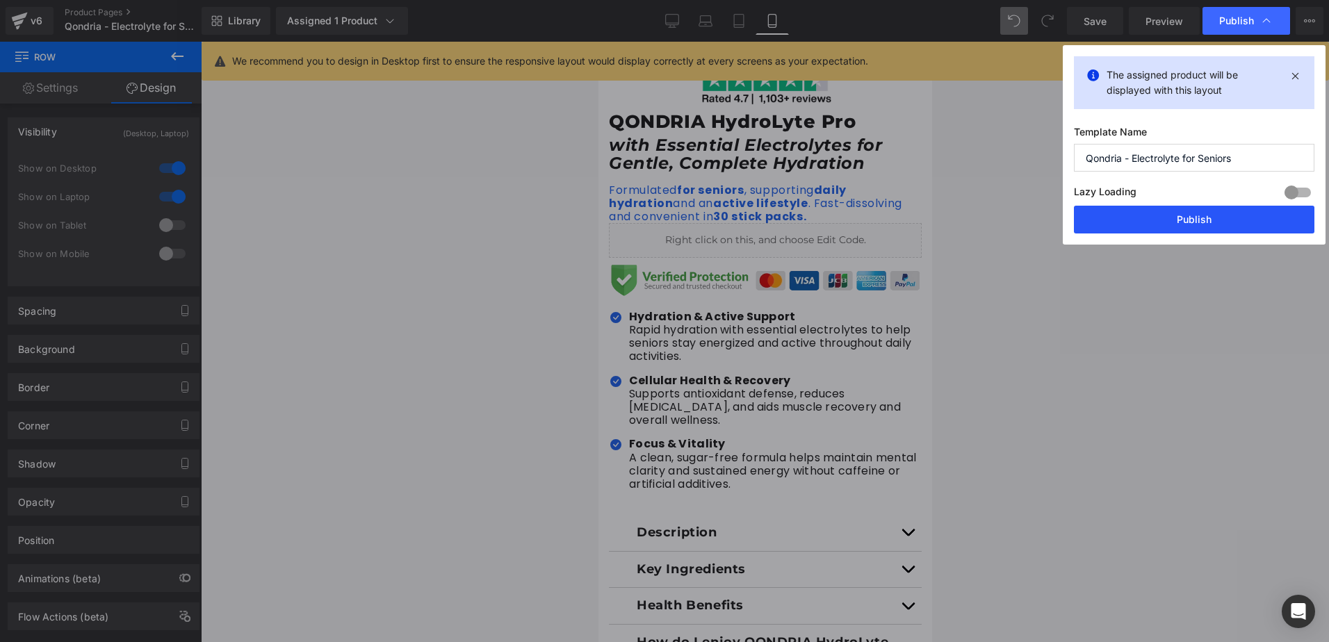
click at [1130, 219] on button "Publish" at bounding box center [1194, 220] width 241 height 28
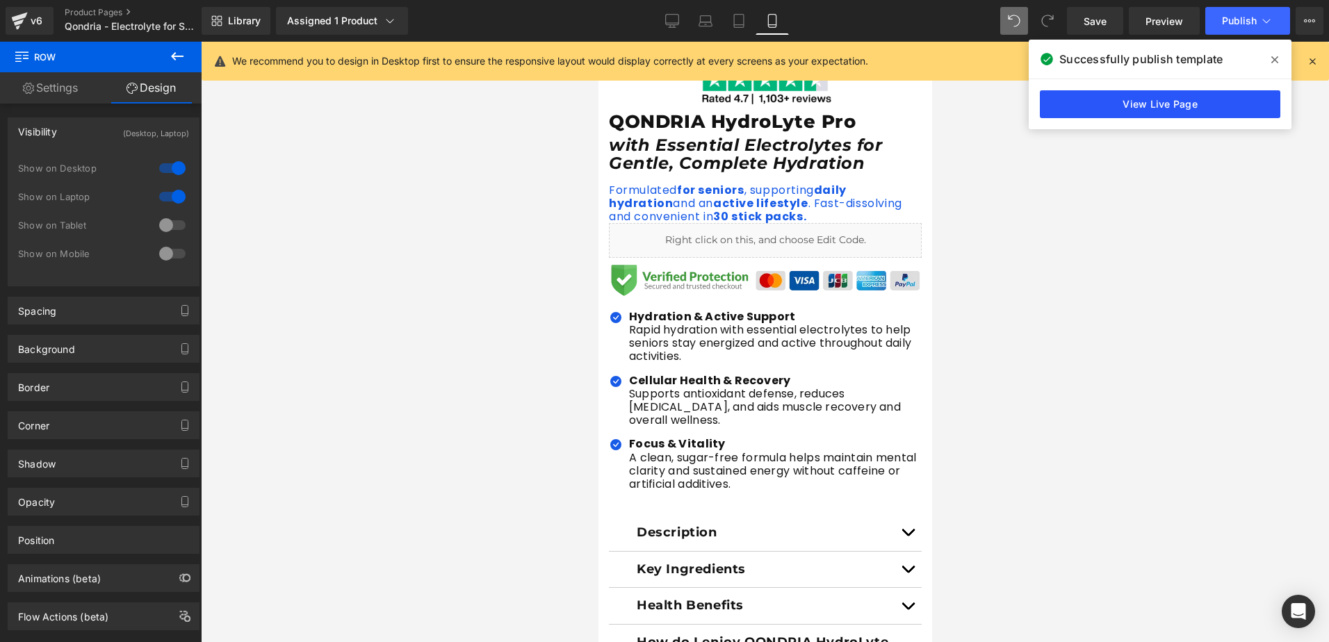
click at [1169, 94] on link "View Live Page" at bounding box center [1160, 104] width 241 height 28
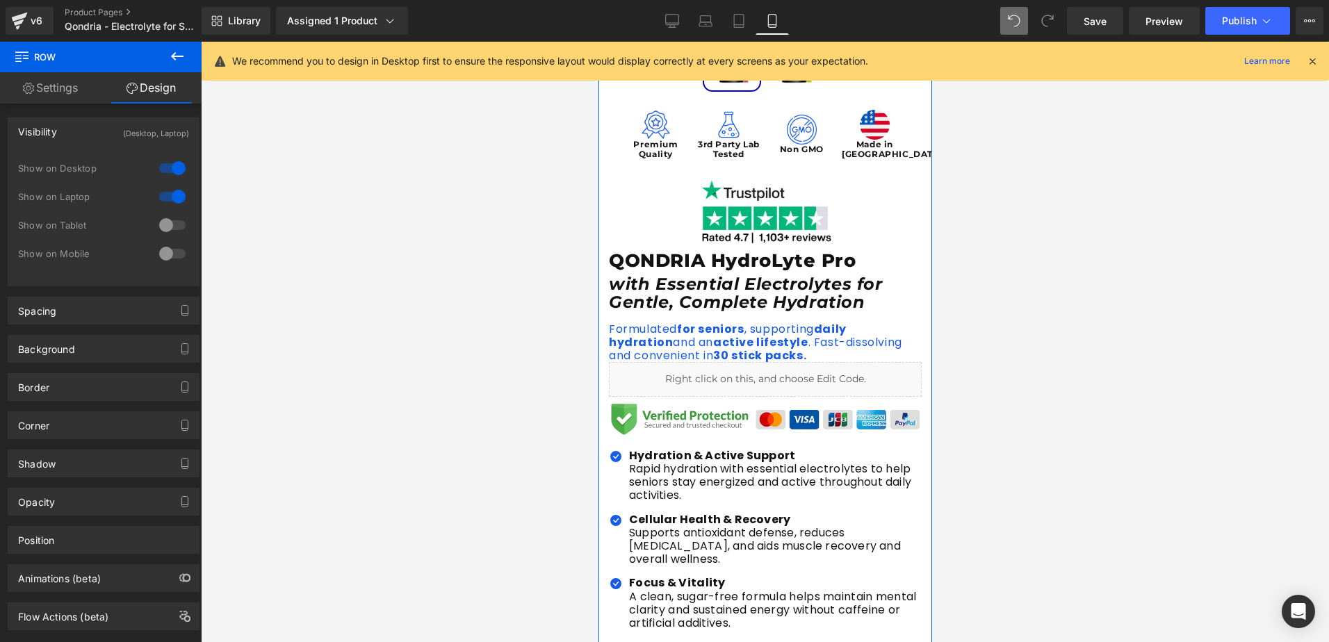
scroll to position [355, 0]
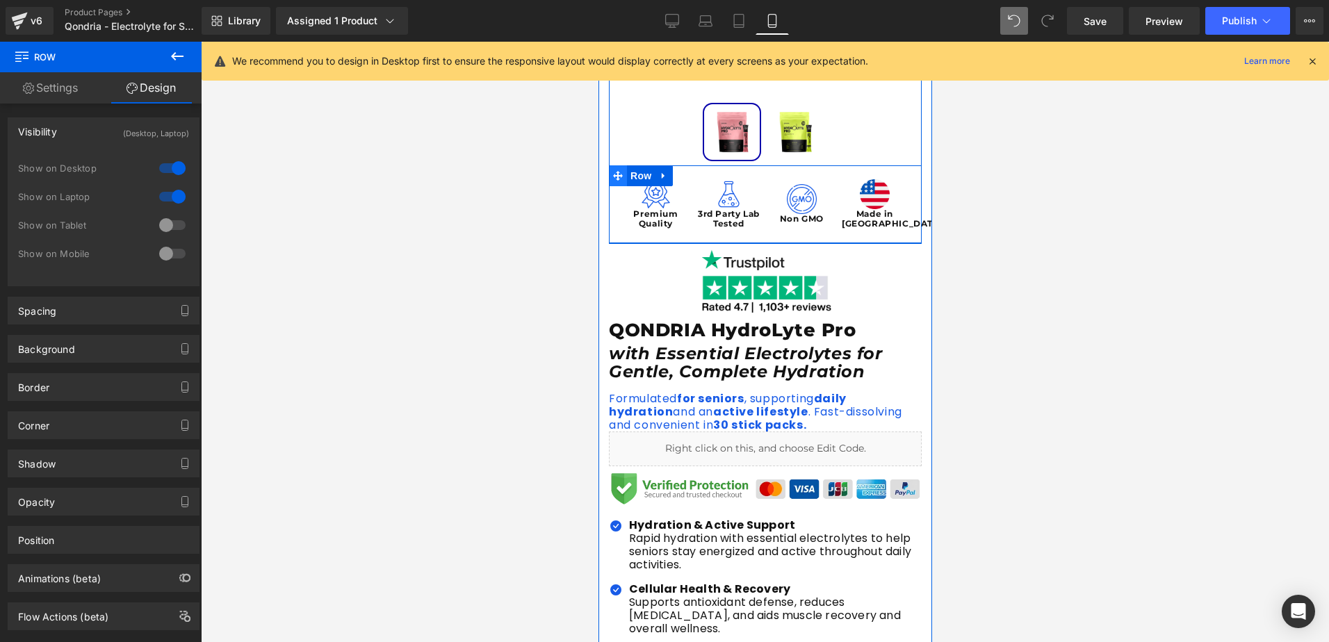
click at [613, 178] on icon at bounding box center [618, 176] width 10 height 10
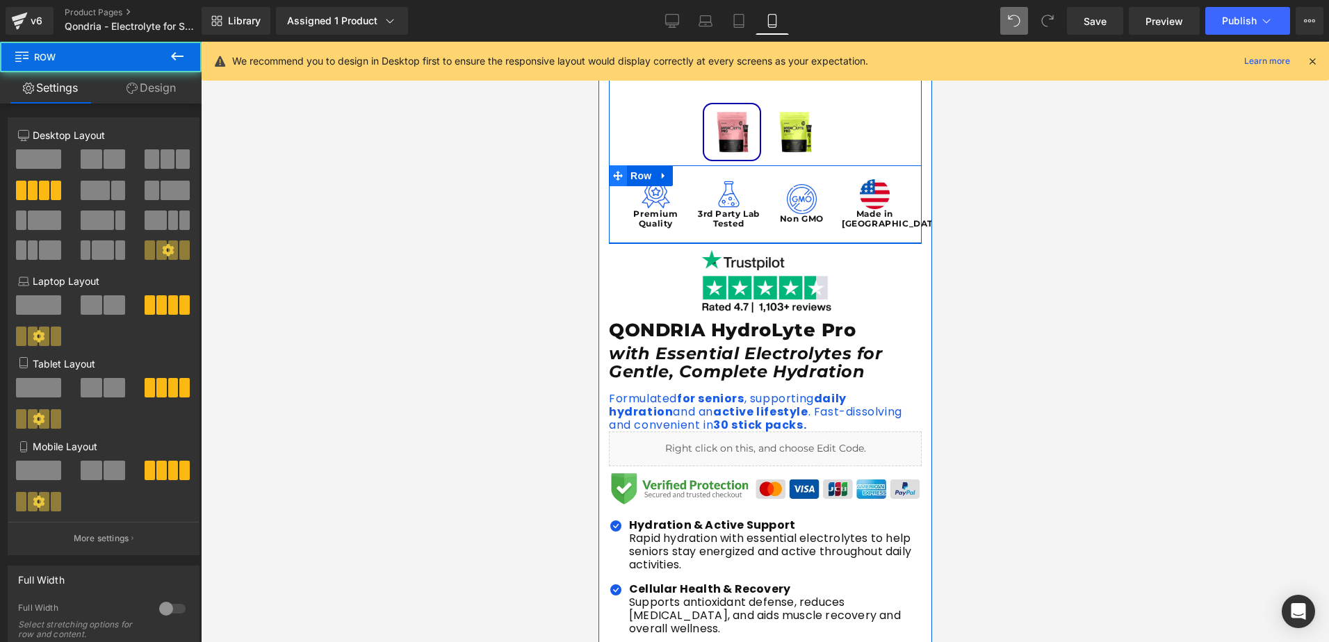
click at [614, 177] on icon at bounding box center [618, 176] width 10 height 10
click at [695, 175] on div "Image Premium Quality Text Block Image 3rd Party Lab Tested Text Block Image No…" at bounding box center [764, 204] width 313 height 78
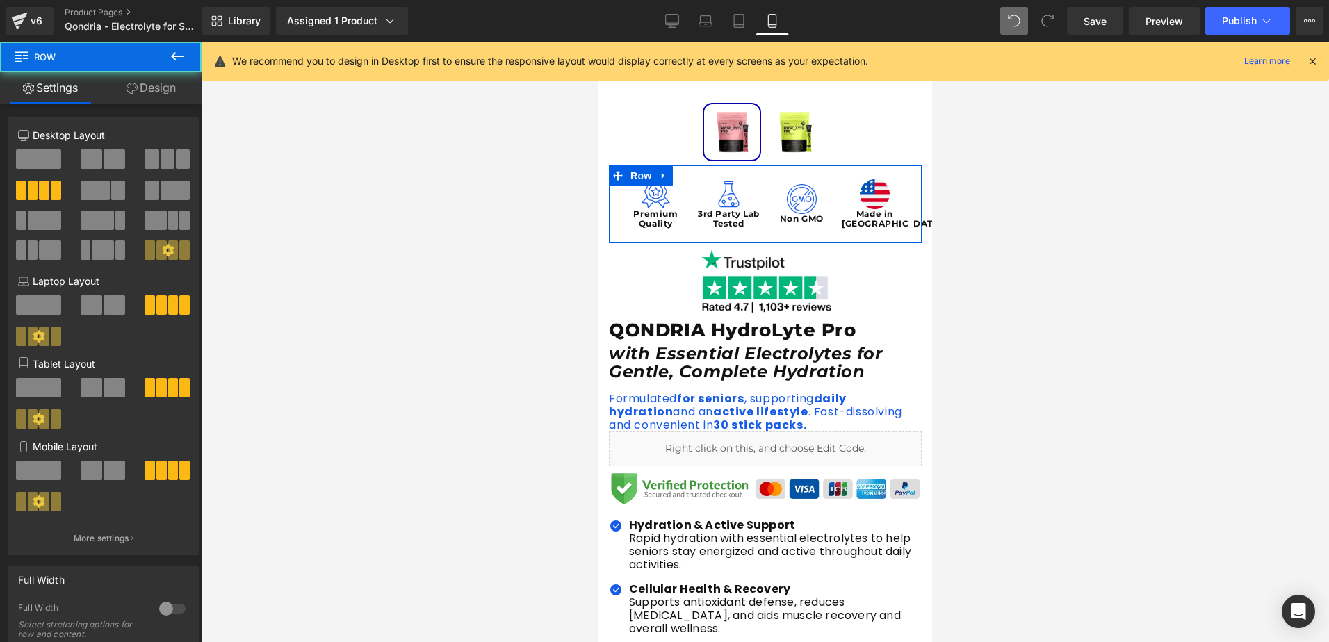
click at [156, 85] on link "Design" at bounding box center [151, 87] width 101 height 31
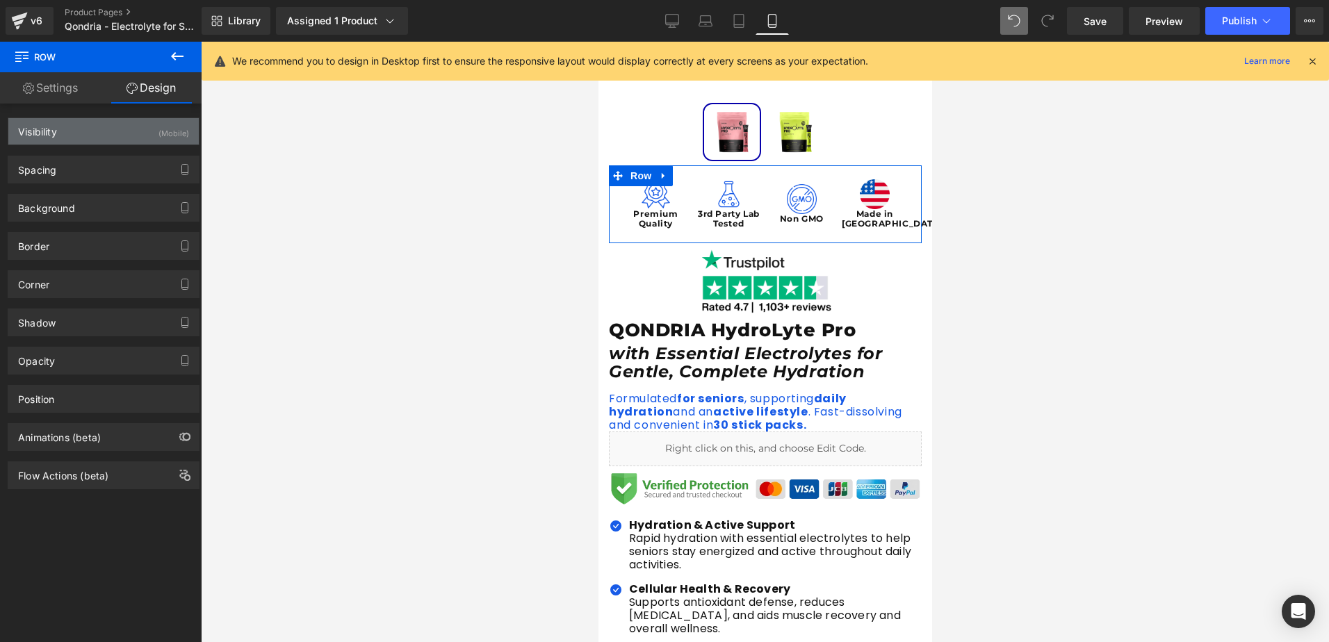
click at [86, 138] on div "Visibility (Mobile)" at bounding box center [103, 131] width 191 height 26
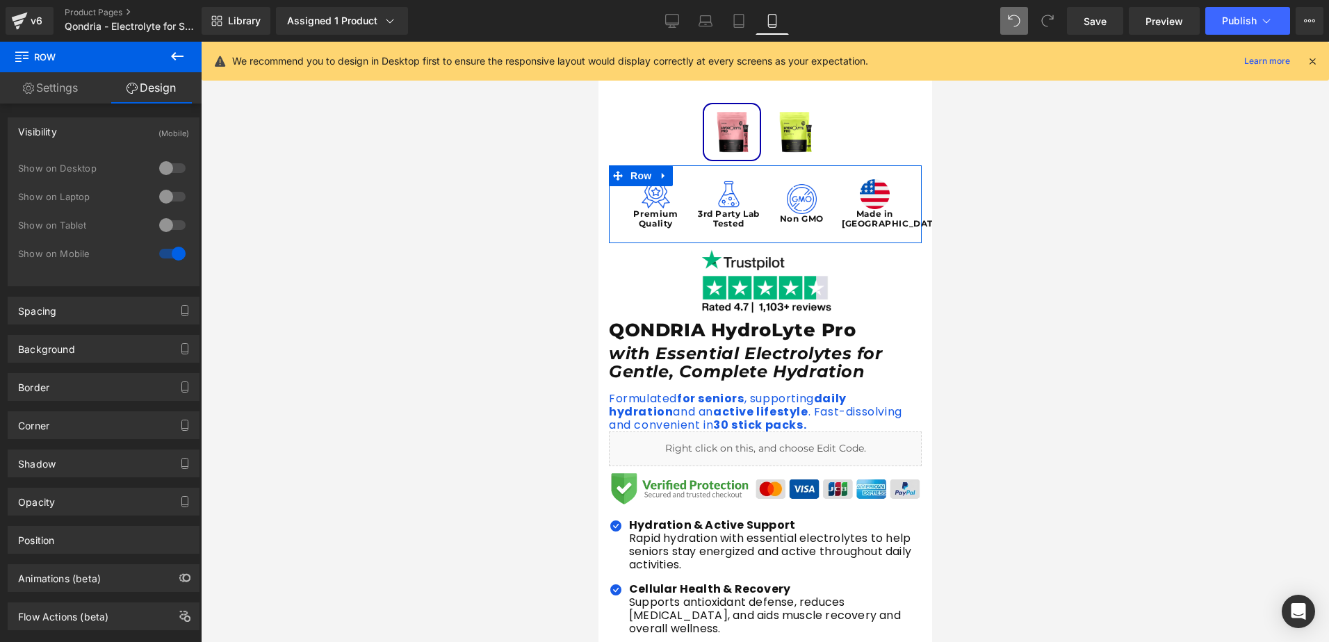
click at [166, 254] on div at bounding box center [172, 254] width 33 height 22
click at [168, 162] on div at bounding box center [172, 168] width 33 height 22
click at [169, 201] on div at bounding box center [172, 197] width 33 height 22
click at [170, 227] on div at bounding box center [172, 225] width 33 height 22
click at [171, 255] on div at bounding box center [172, 254] width 33 height 22
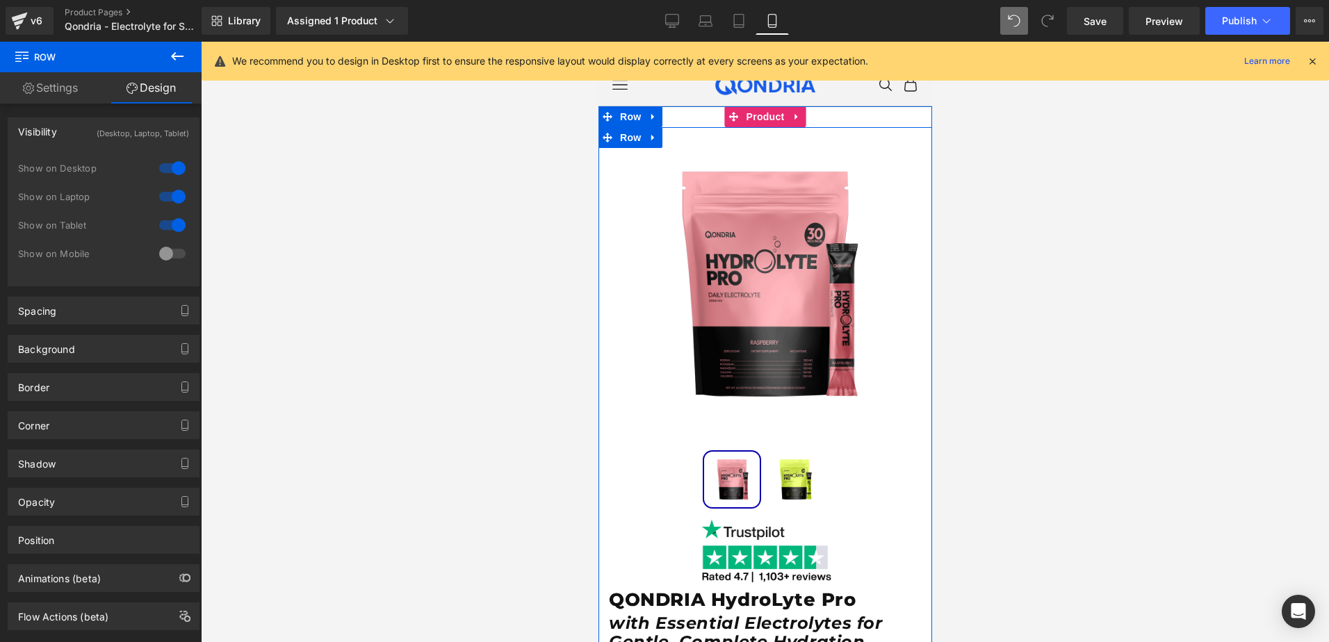
scroll to position [0, 0]
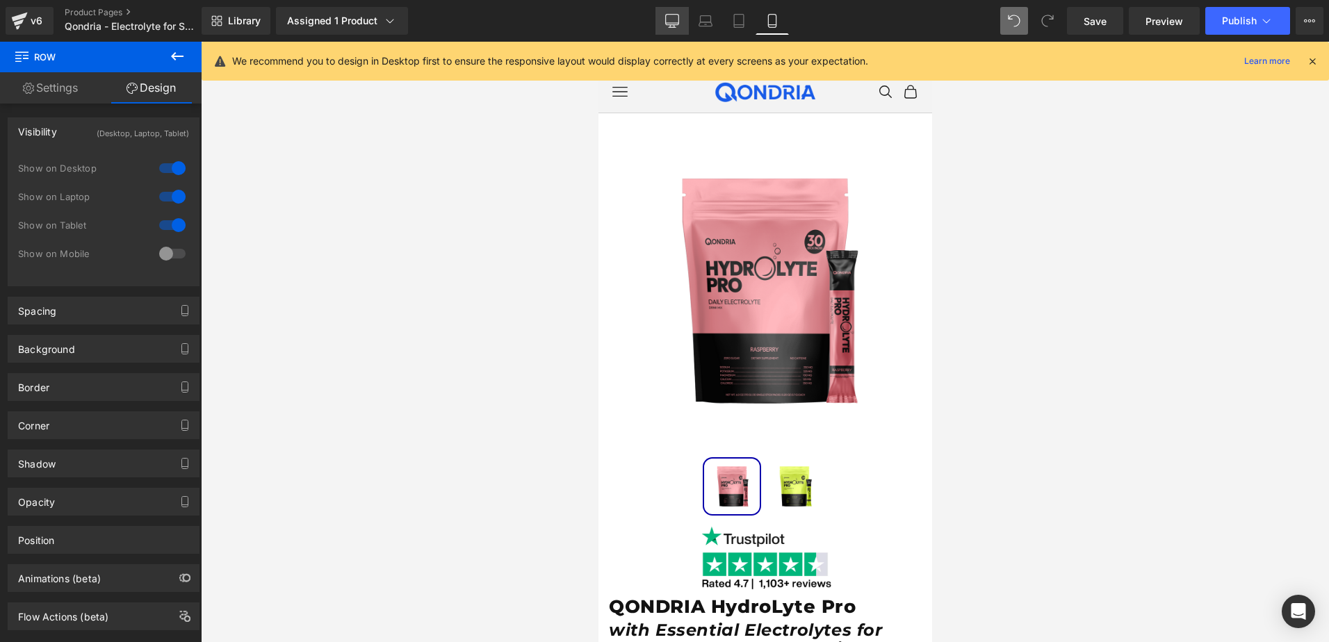
click at [670, 16] on icon at bounding box center [672, 21] width 14 height 14
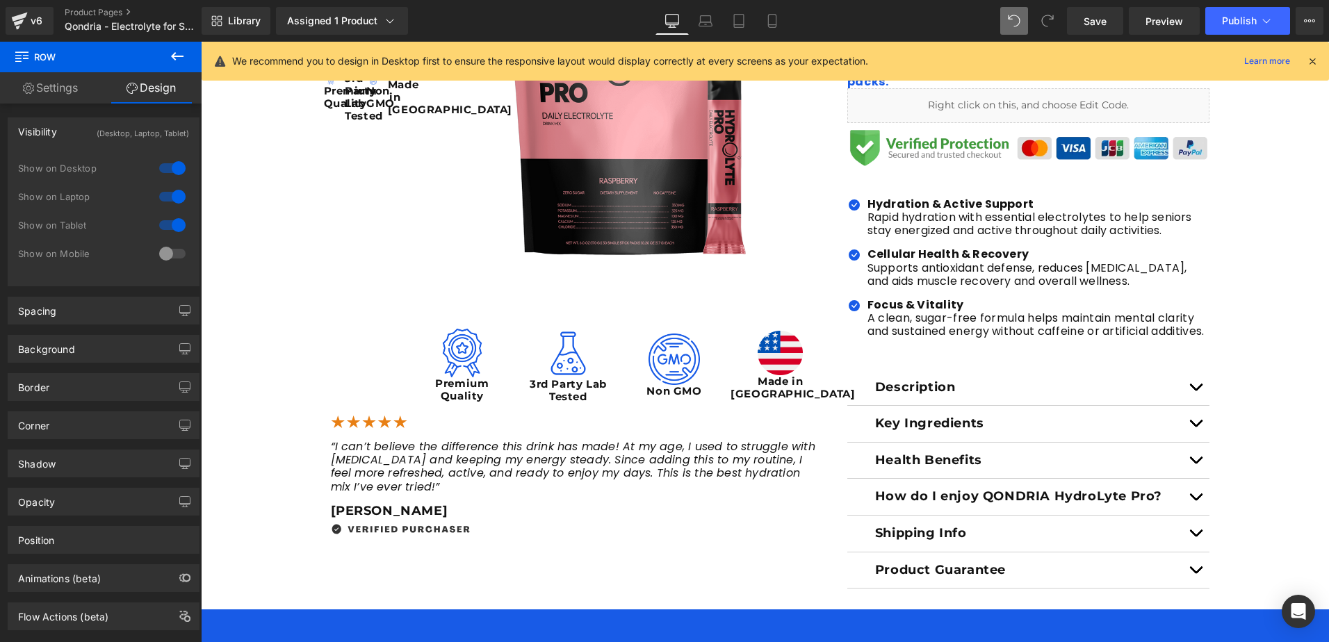
scroll to position [177, 0]
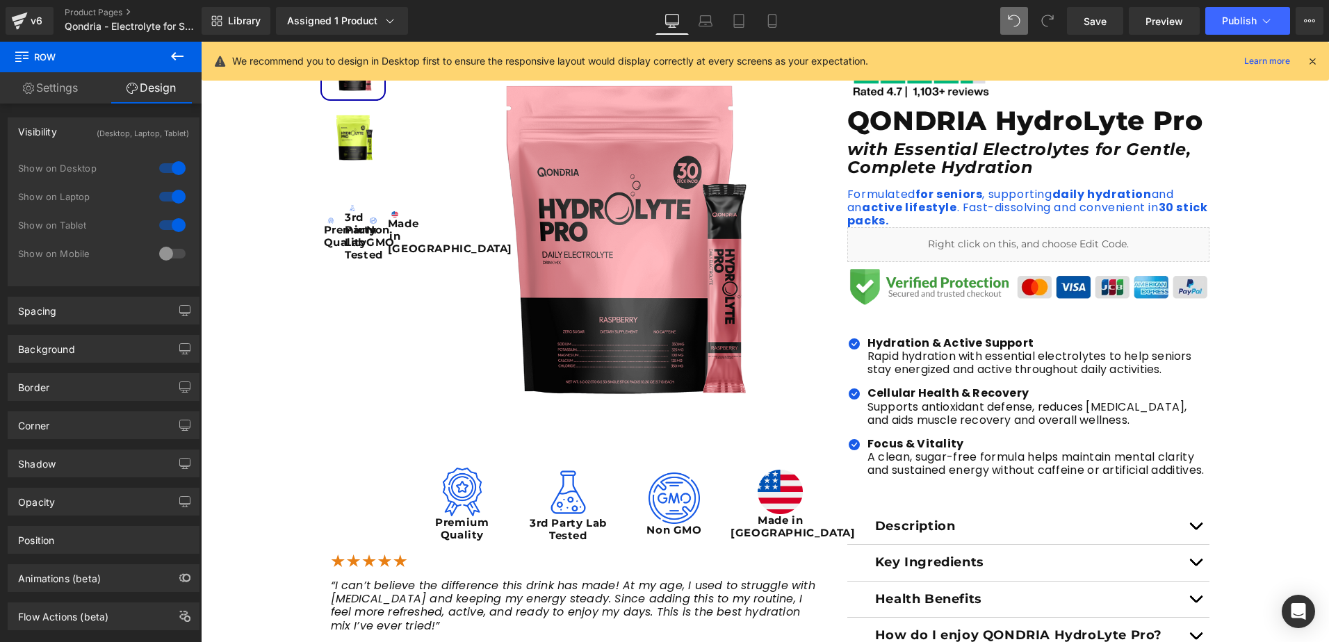
click at [345, 241] on div "3rd Party Lab Tested Text Block" at bounding box center [352, 236] width 15 height 50
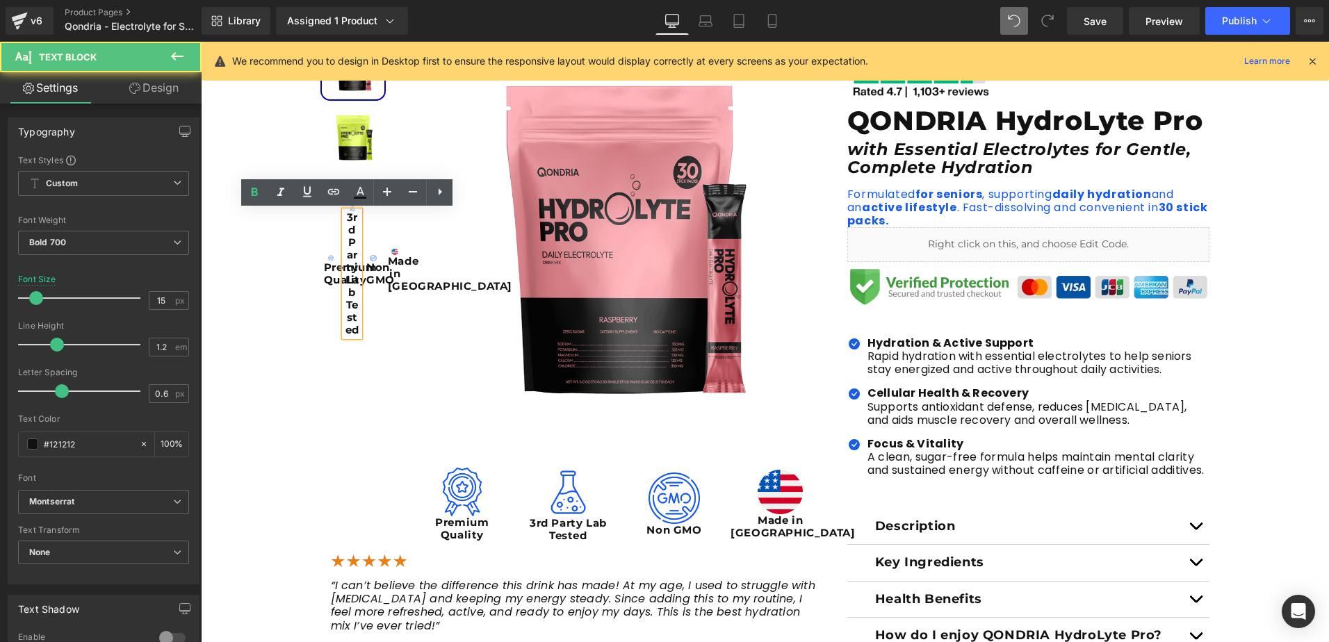
click at [385, 323] on div "Image Made in [GEOGRAPHIC_DATA] Text Block" at bounding box center [396, 265] width 22 height 141
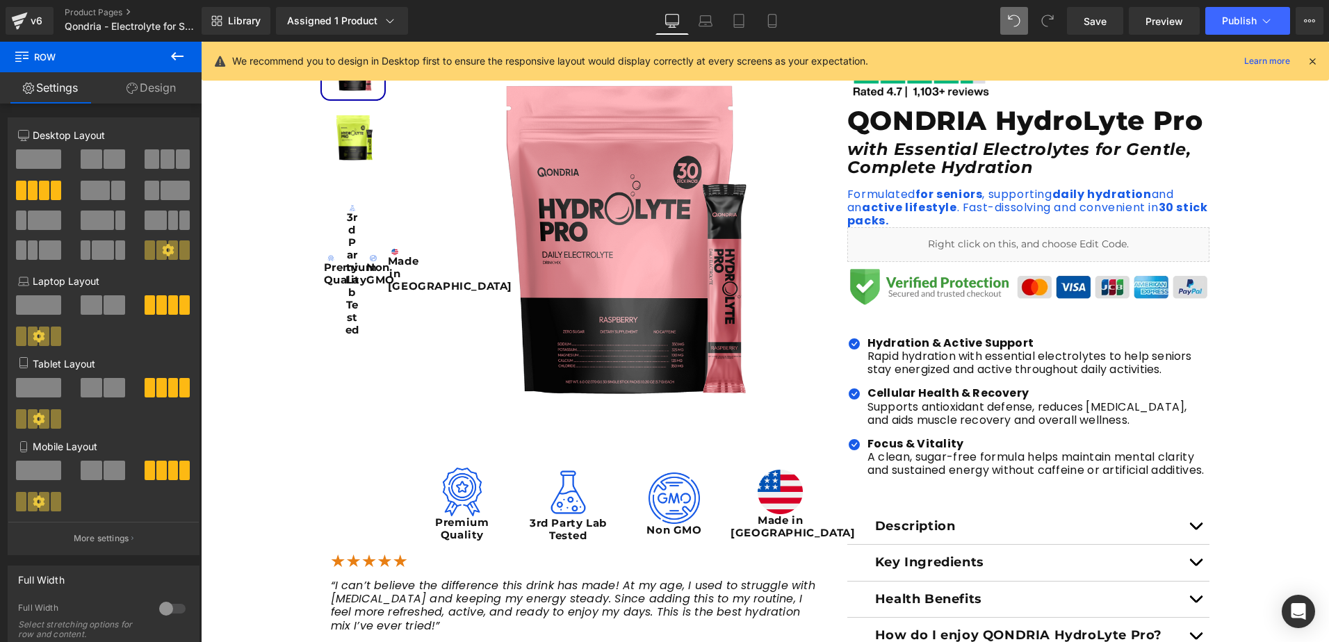
click at [363, 271] on div "Image Non GMO Text Block" at bounding box center [374, 265] width 22 height 141
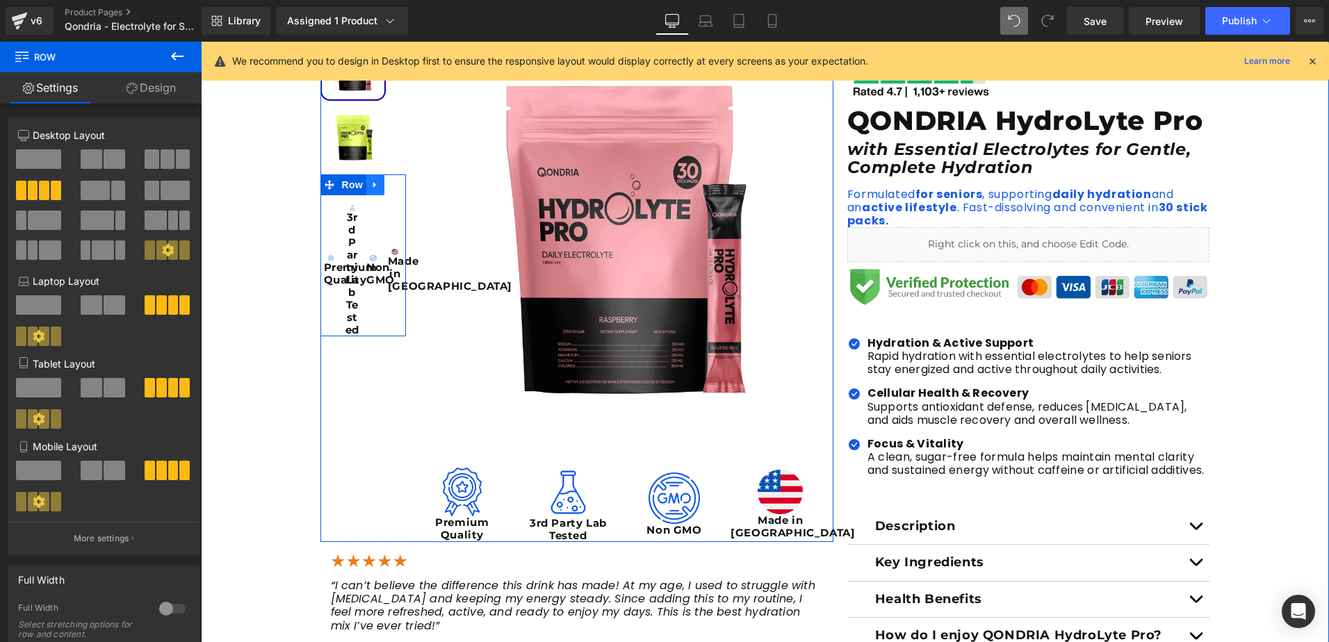
click at [372, 187] on icon at bounding box center [376, 185] width 10 height 10
click at [406, 186] on img at bounding box center [620, 239] width 428 height 428
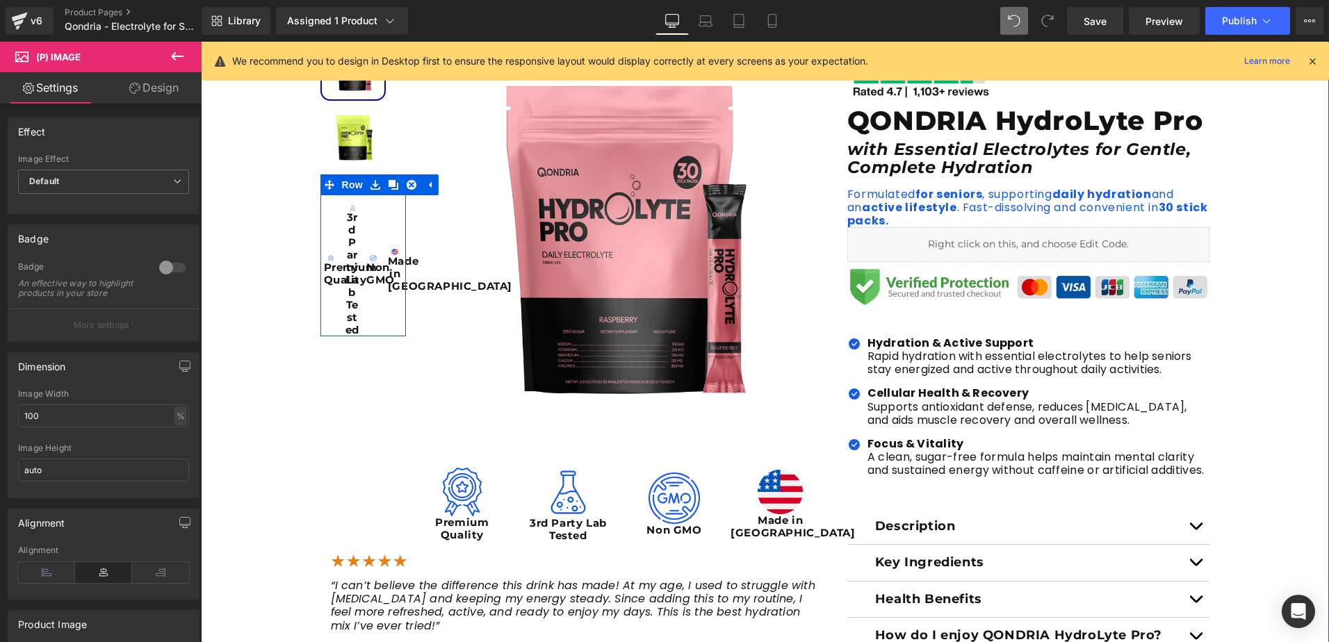
click at [364, 273] on span "Text Block" at bounding box center [366, 274] width 46 height 17
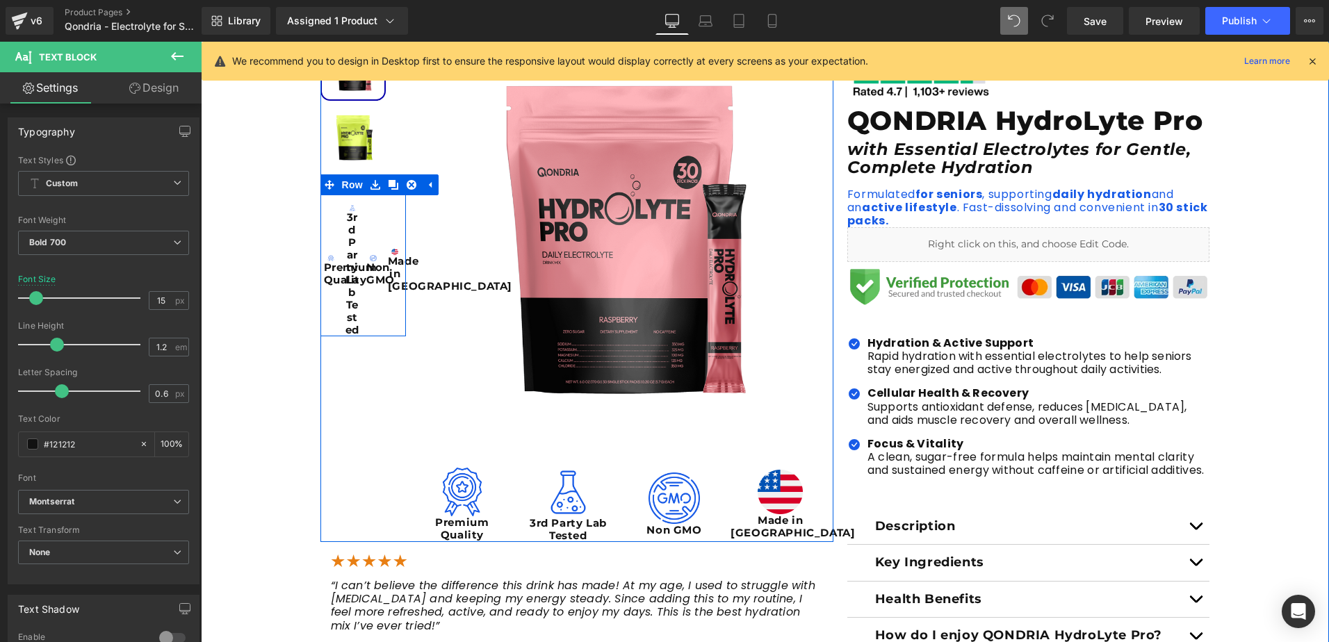
click at [201, 42] on div at bounding box center [201, 42] width 0 height 0
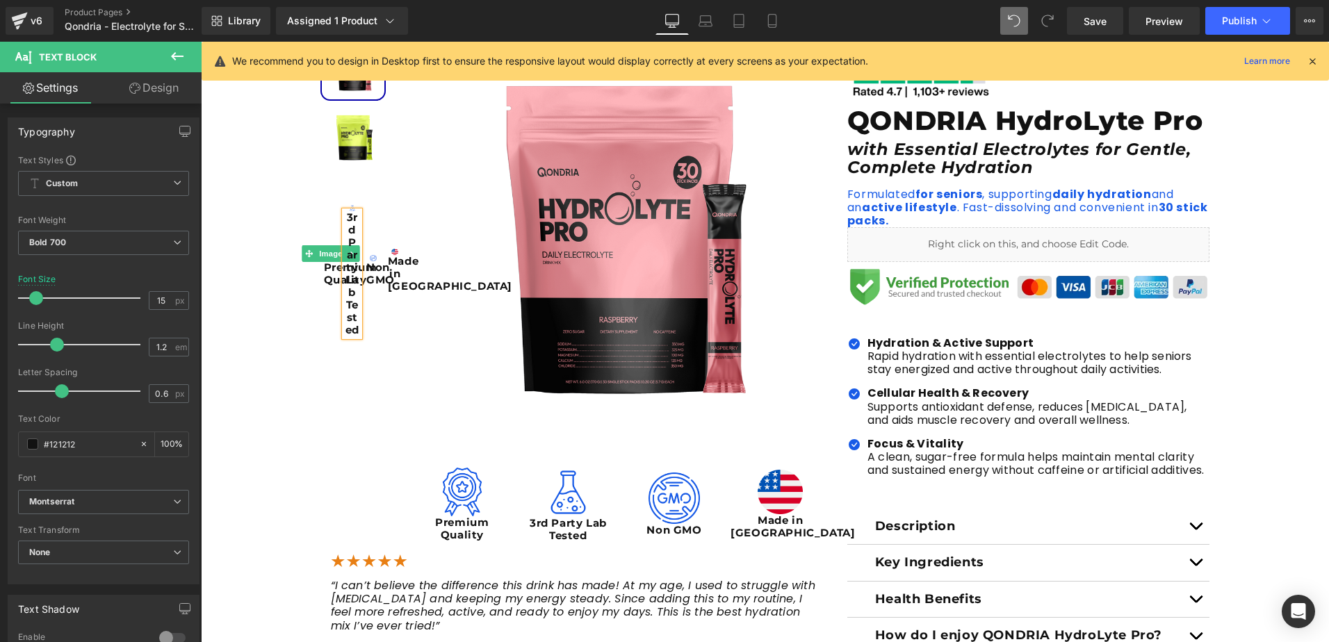
click at [331, 262] on span "Image" at bounding box center [330, 253] width 29 height 17
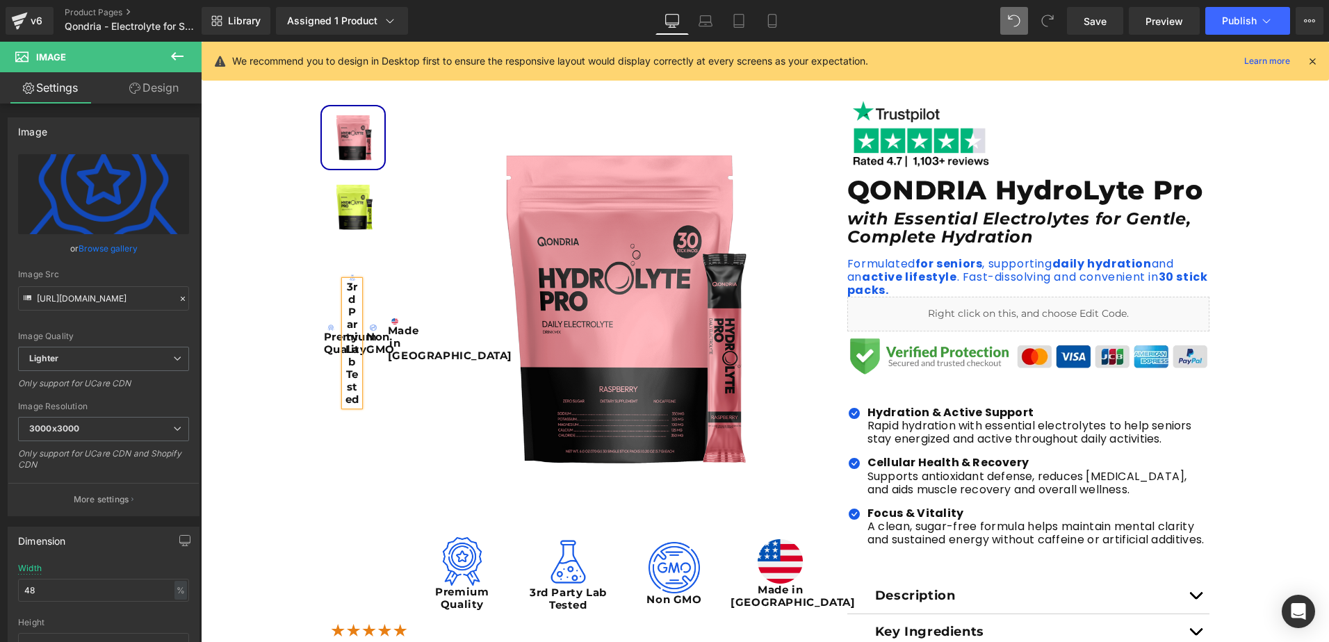
scroll to position [38, 0]
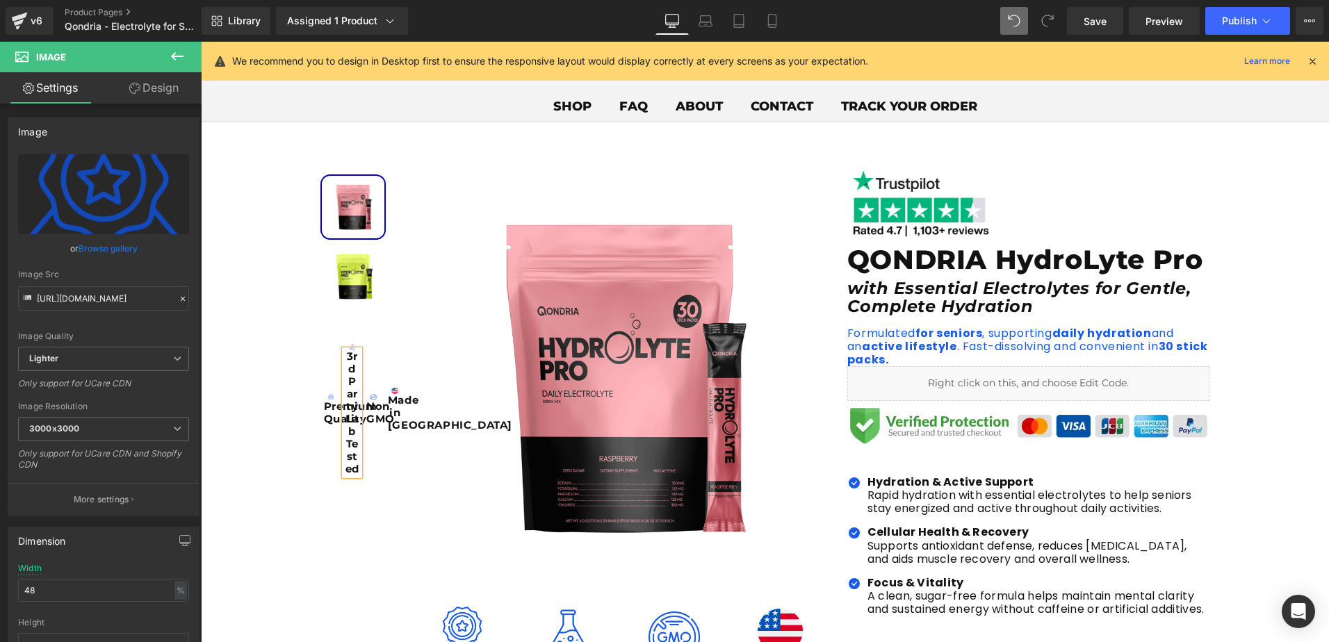
click at [350, 400] on p "3rd Party Lab Tested" at bounding box center [352, 412] width 15 height 125
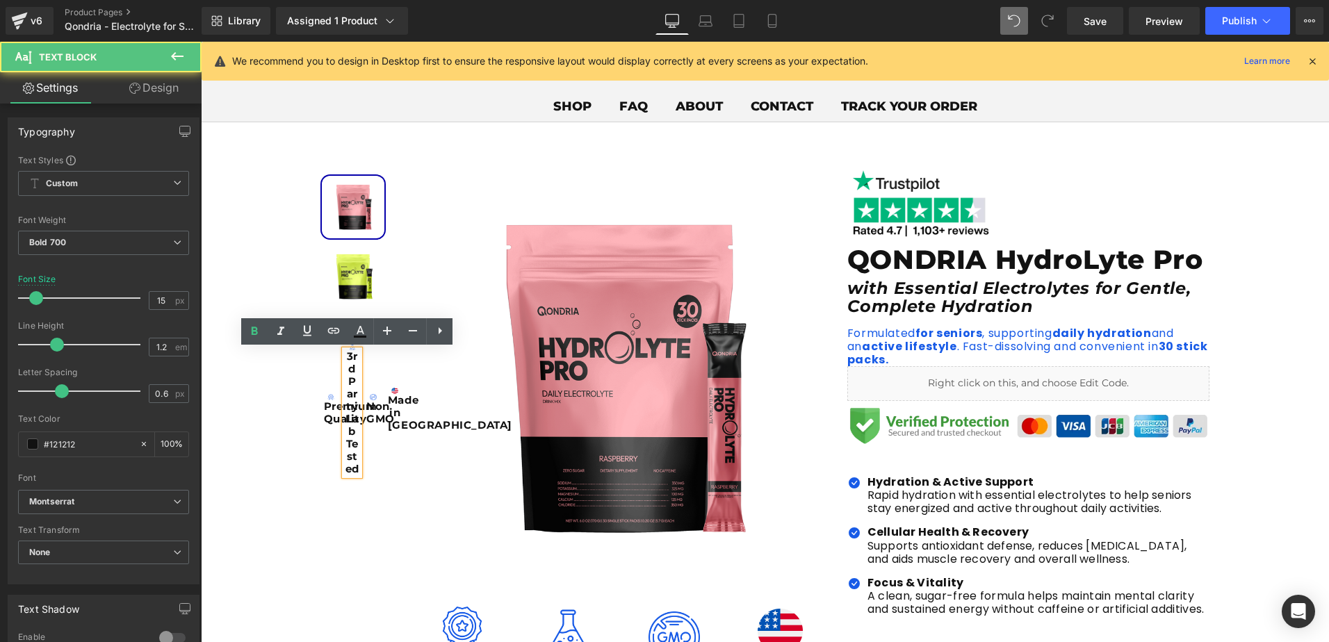
click at [385, 427] on div "Image Made in [GEOGRAPHIC_DATA] Text Block" at bounding box center [396, 404] width 22 height 141
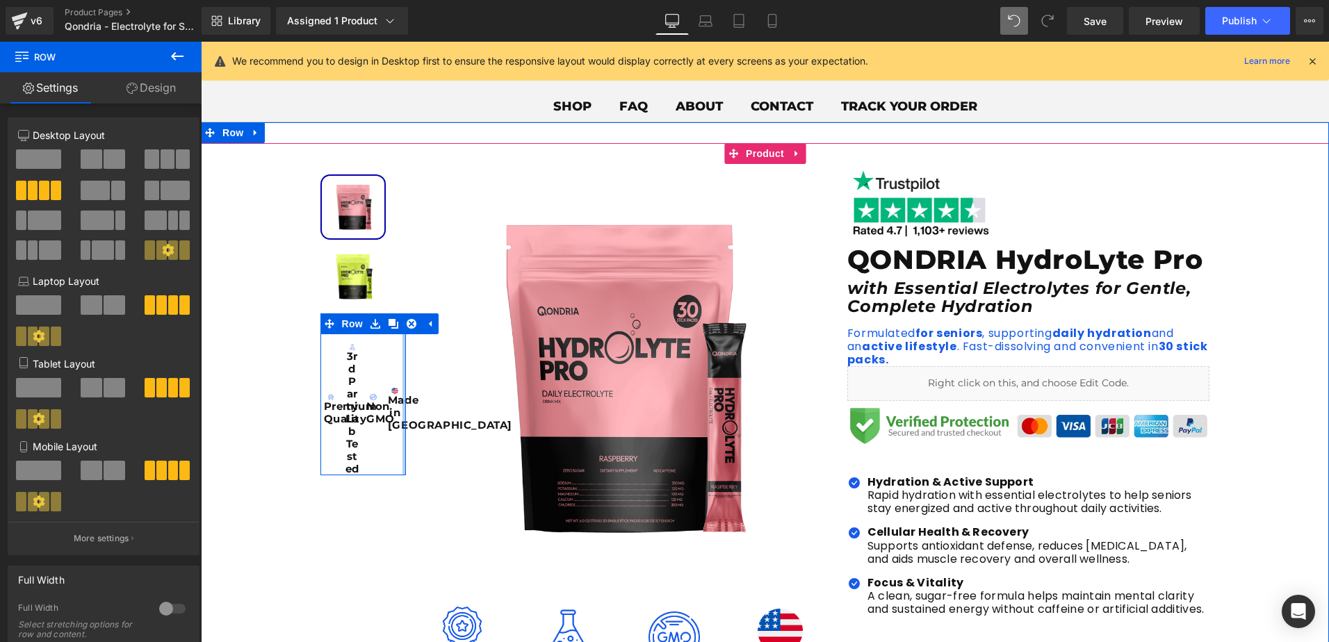
click at [403, 432] on div at bounding box center [404, 395] width 3 height 162
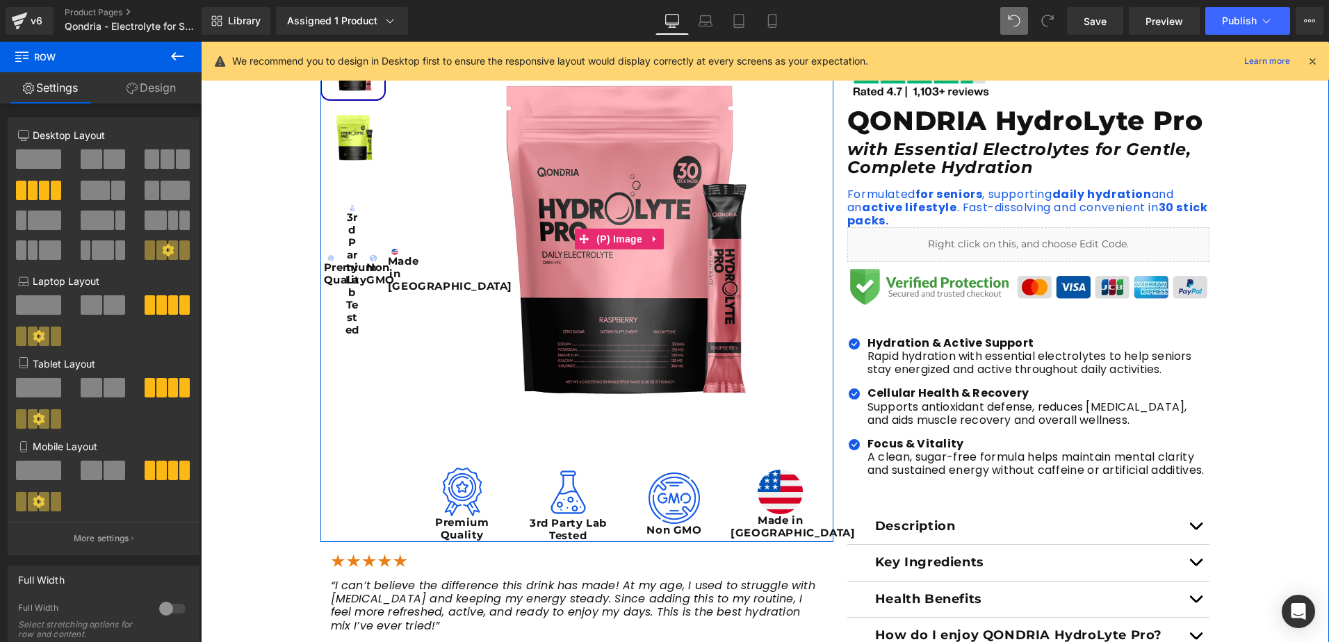
click at [406, 189] on img at bounding box center [620, 239] width 428 height 428
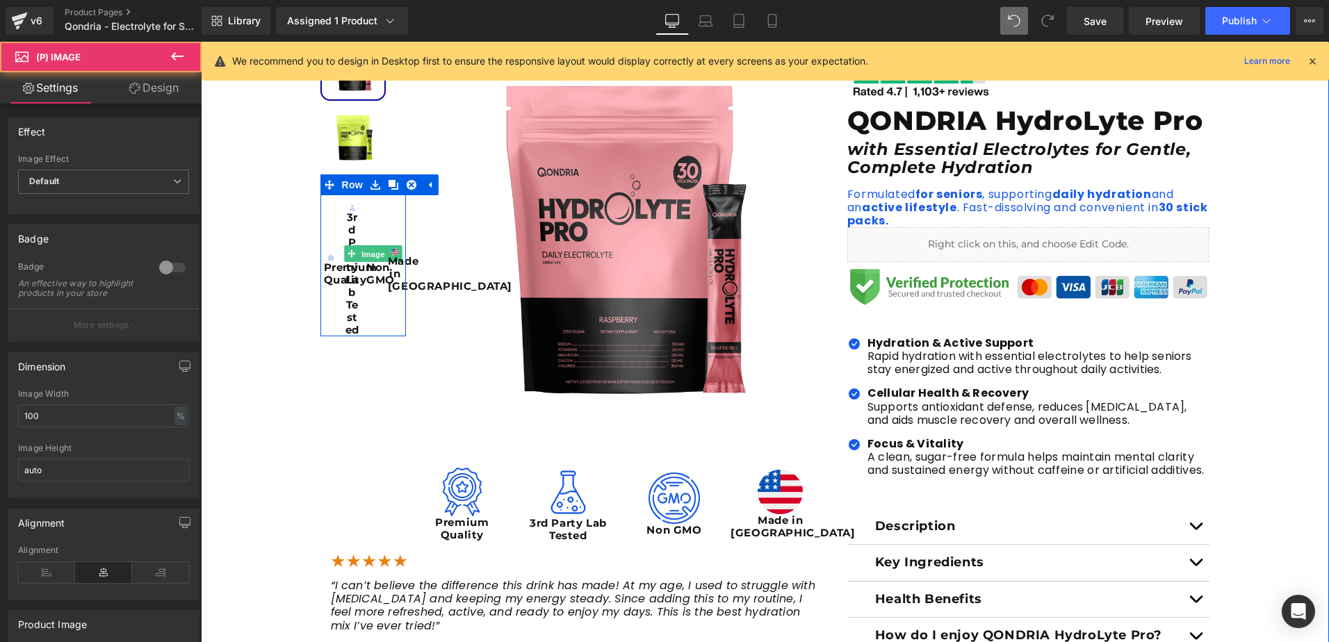
click at [364, 253] on span "Image" at bounding box center [373, 254] width 29 height 17
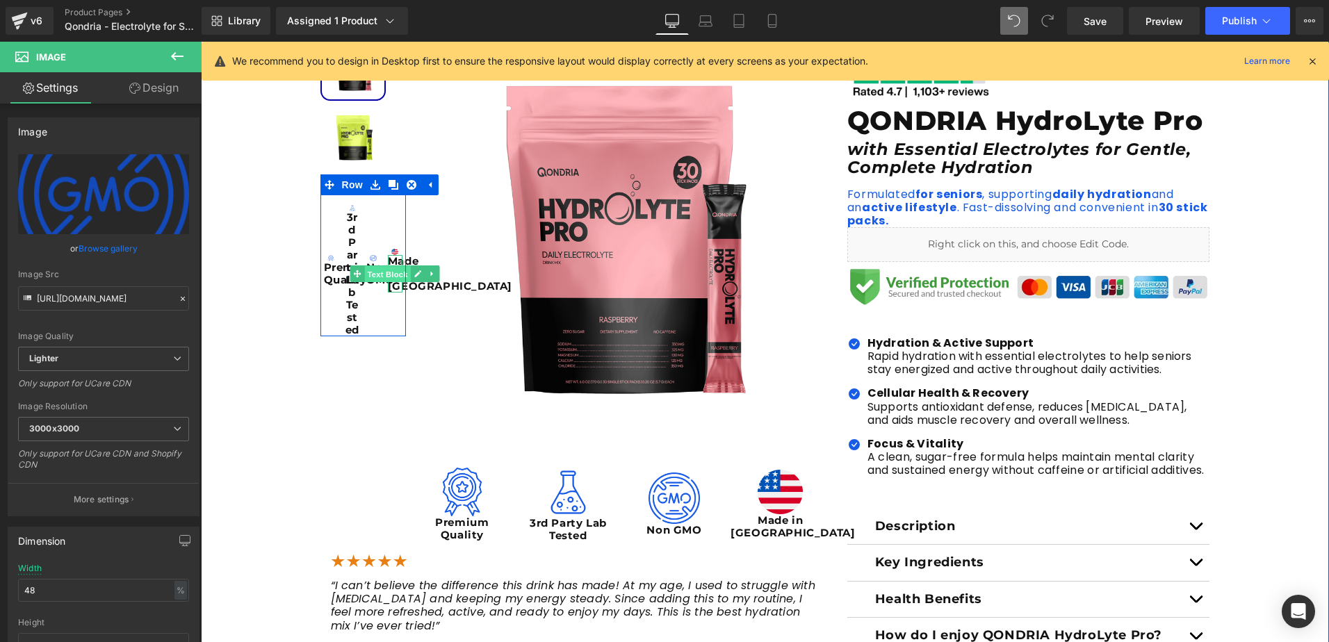
click at [377, 280] on span "Text Block" at bounding box center [388, 274] width 46 height 17
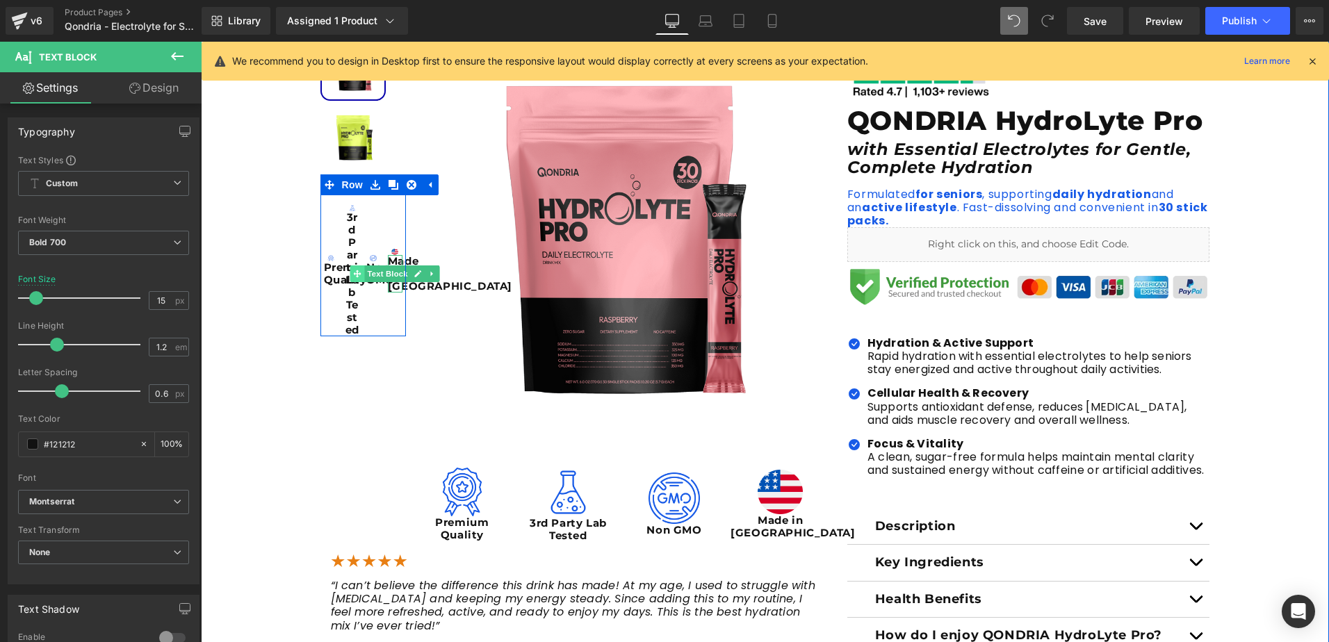
click at [355, 278] on icon at bounding box center [358, 274] width 8 height 8
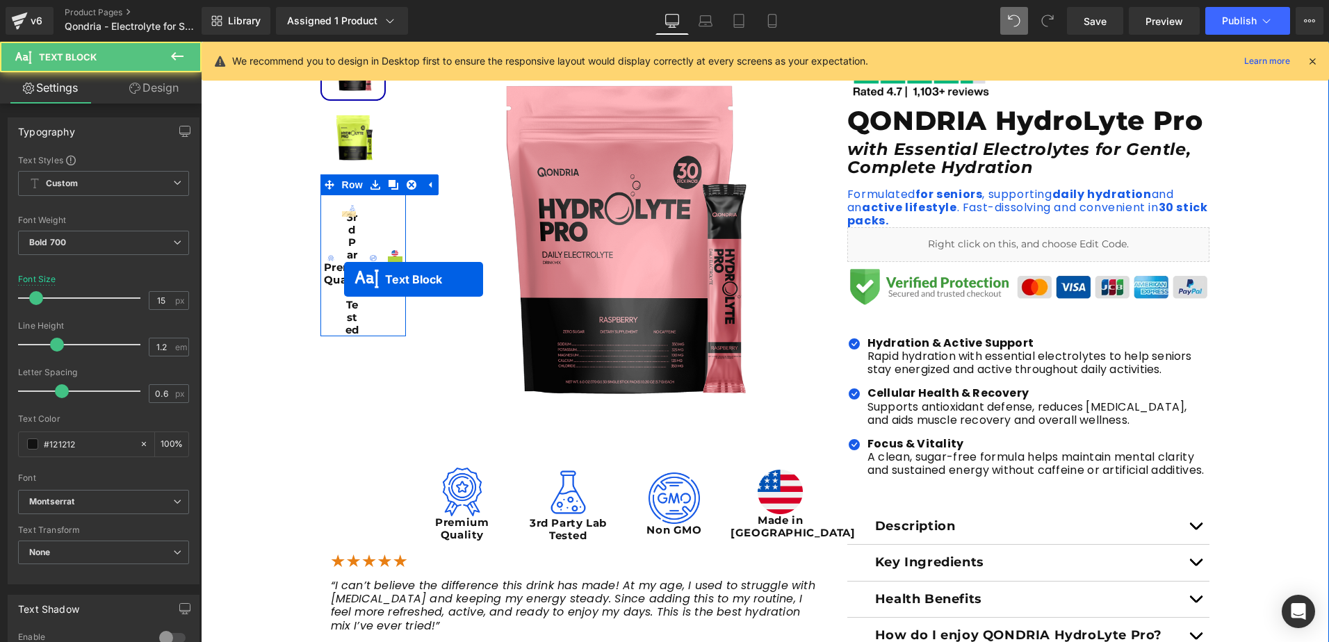
drag, startPoint x: 355, startPoint y: 280, endPoint x: 344, endPoint y: 280, distance: 10.4
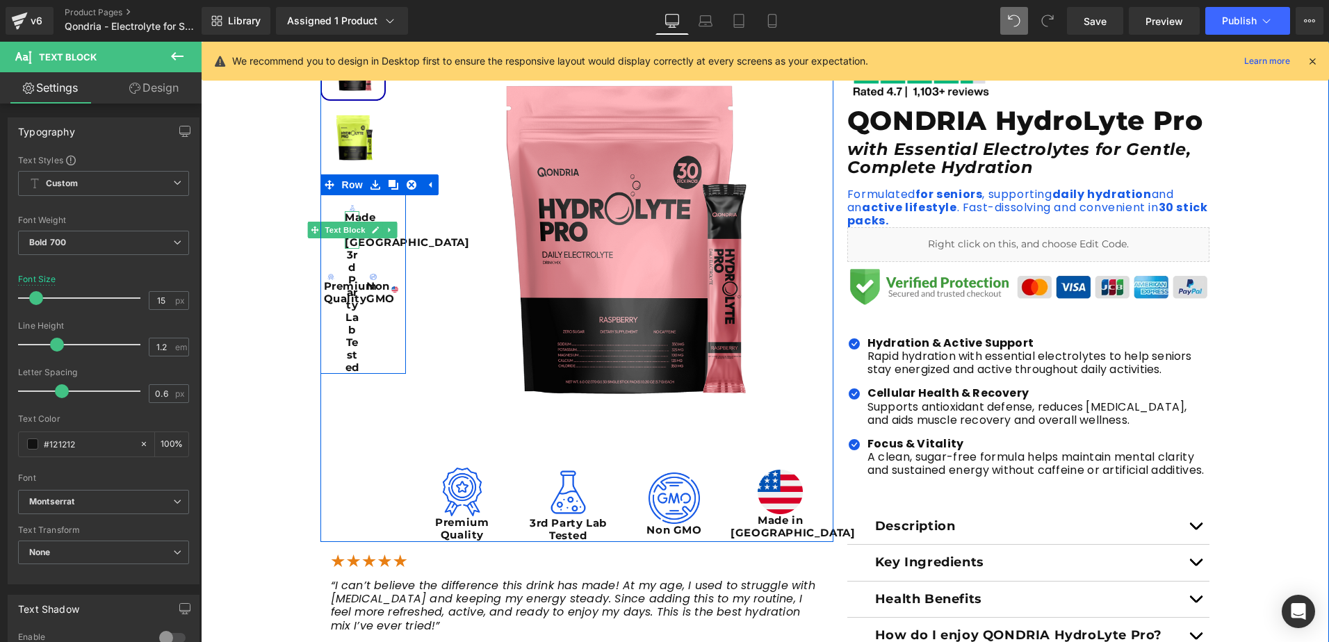
click at [385, 231] on div "Image" at bounding box center [396, 284] width 22 height 179
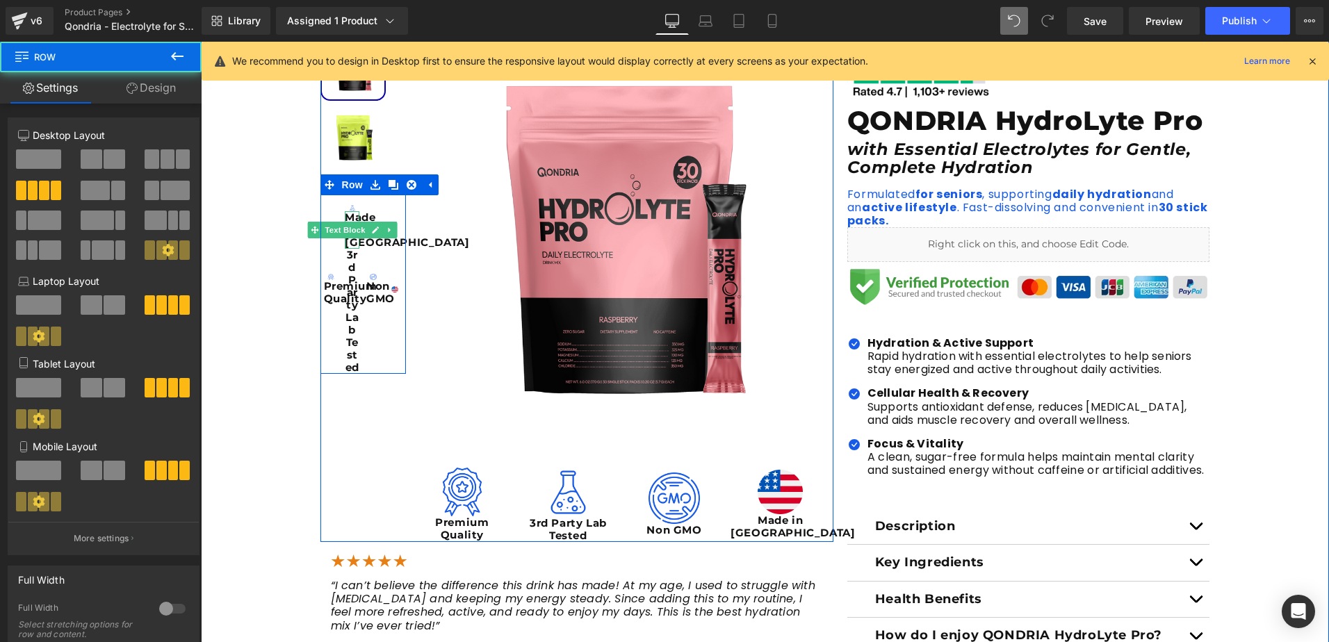
click at [385, 232] on div "Image" at bounding box center [396, 284] width 22 height 179
click at [403, 184] on link at bounding box center [412, 185] width 18 height 21
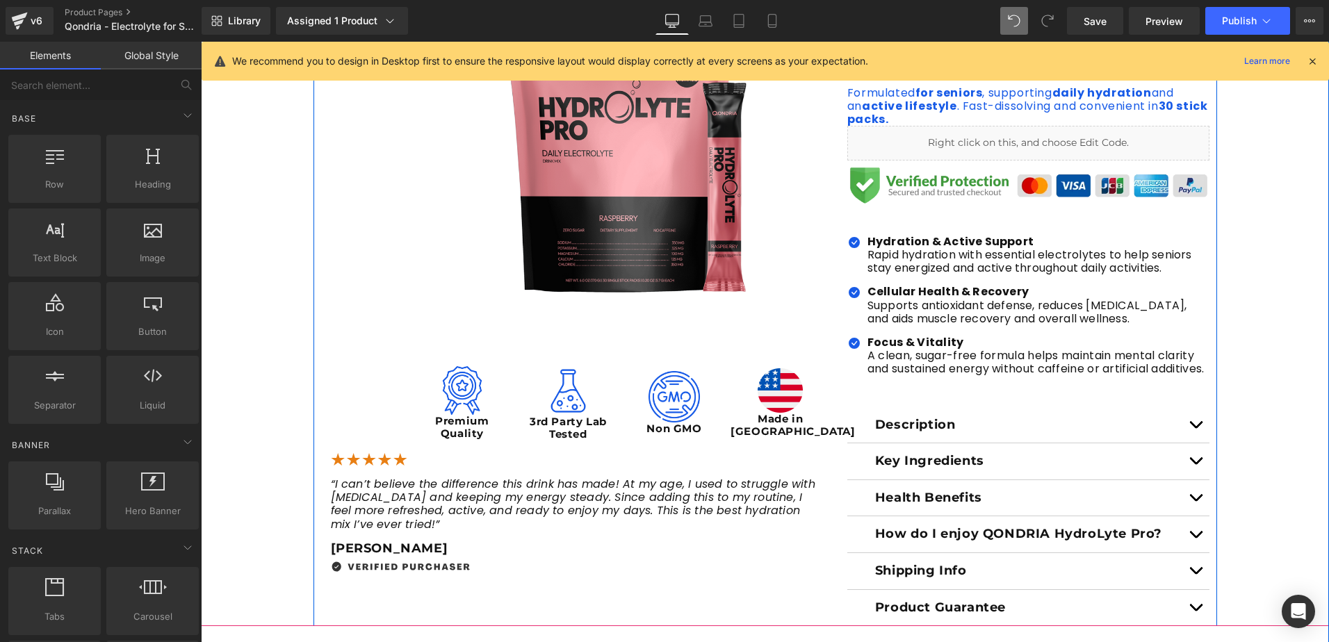
scroll to position [348, 0]
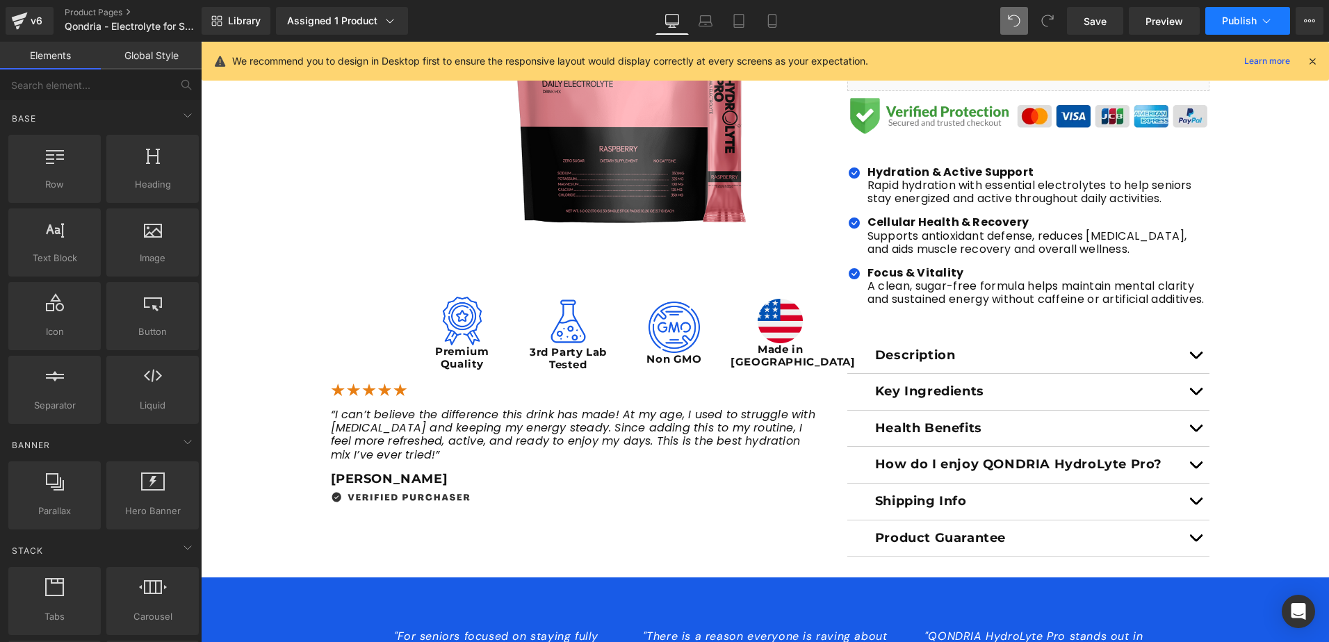
click at [1256, 21] on span "Publish" at bounding box center [1239, 20] width 35 height 11
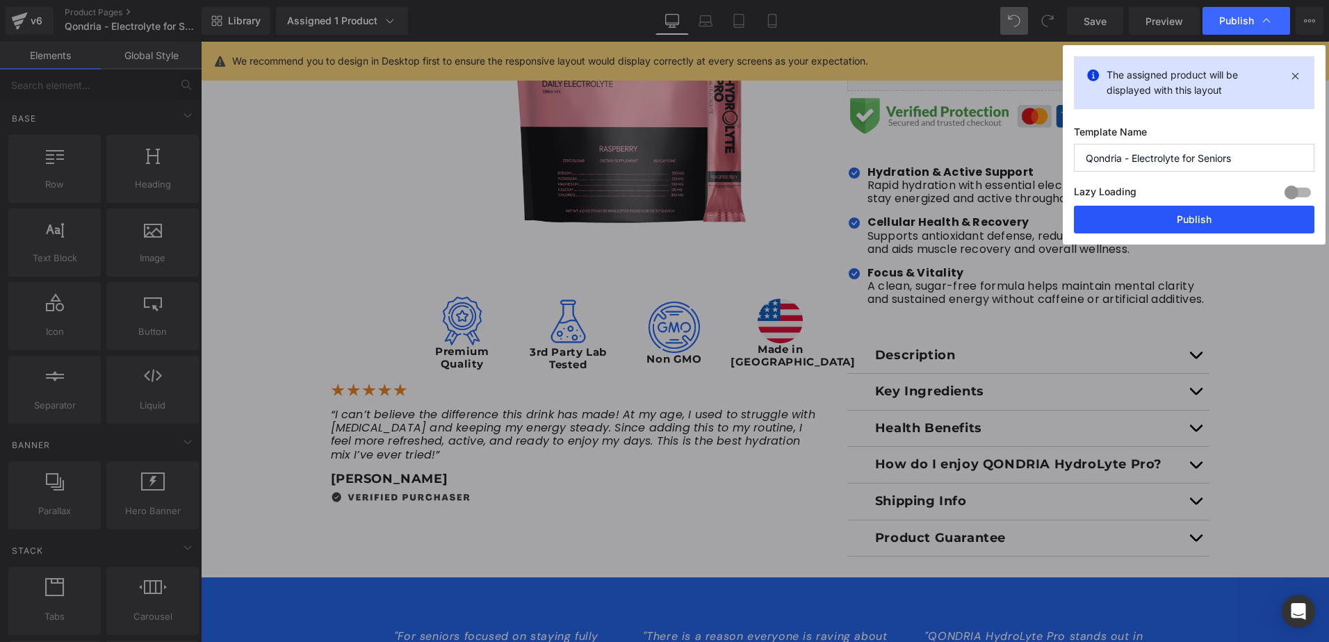
drag, startPoint x: 1141, startPoint y: 219, endPoint x: 346, endPoint y: 276, distance: 796.8
click at [1141, 219] on button "Publish" at bounding box center [1194, 220] width 241 height 28
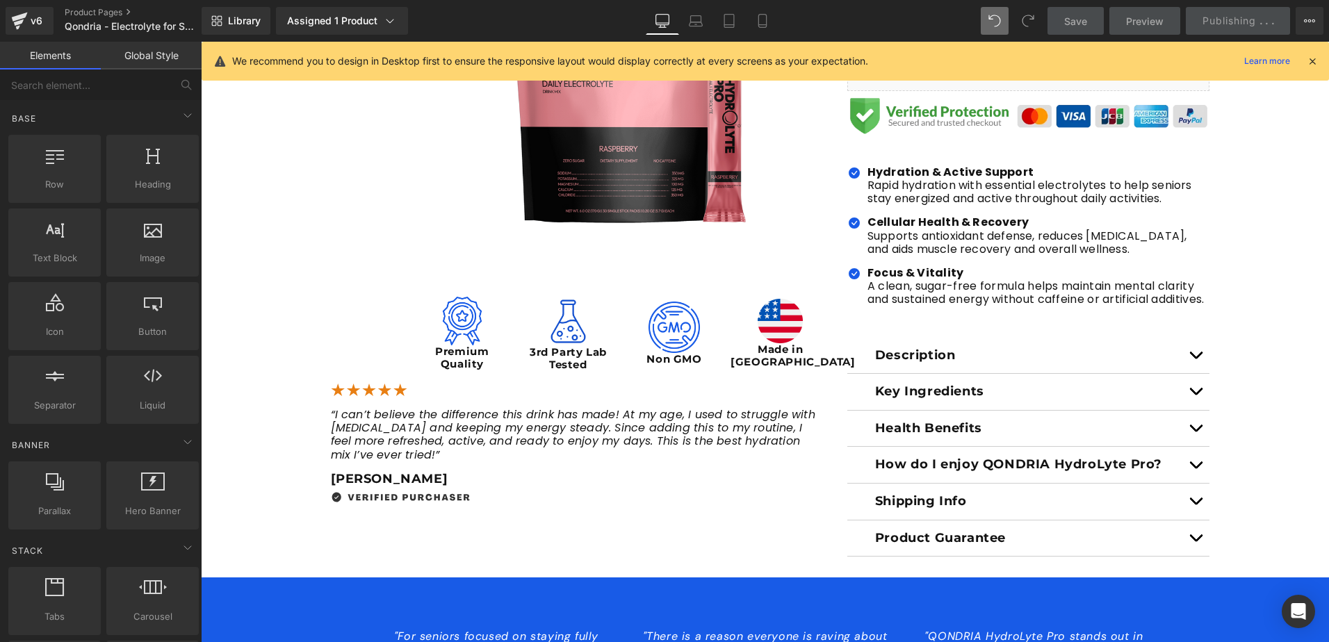
scroll to position [209, 0]
